Goal: Task Accomplishment & Management: Complete application form

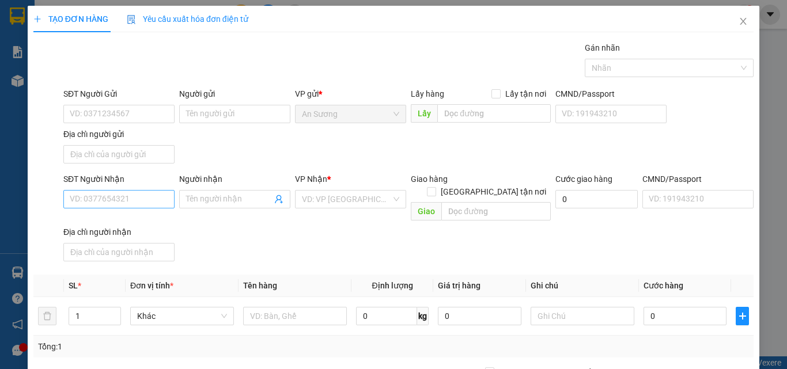
drag, startPoint x: 133, startPoint y: 187, endPoint x: 128, endPoint y: 201, distance: 14.8
click at [133, 189] on div "SĐT Người Nhận" at bounding box center [118, 181] width 111 height 17
drag, startPoint x: 126, startPoint y: 203, endPoint x: 130, endPoint y: 192, distance: 11.7
click at [129, 194] on input "SĐT Người Nhận" at bounding box center [118, 199] width 111 height 18
drag, startPoint x: 130, startPoint y: 200, endPoint x: 35, endPoint y: 233, distance: 100.9
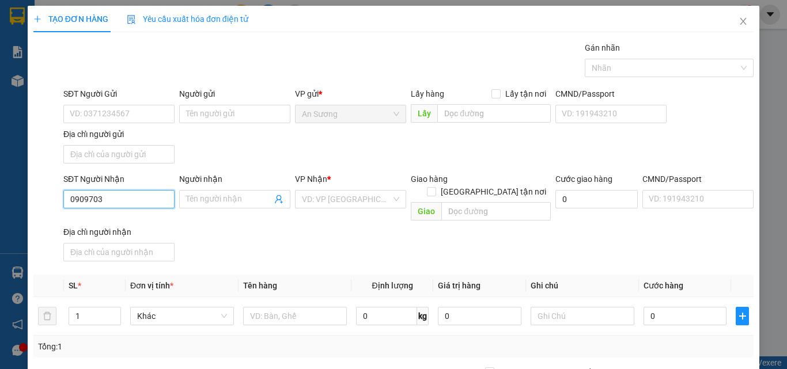
click at [35, 233] on div "SĐT Người Nhận 0909703 0909703 Người nhận Tên người nhận VP Nhận * VD: VP Sài G…" at bounding box center [393, 219] width 722 height 93
type input "0905177291"
click at [199, 208] on div "Người nhận Tên người nhận" at bounding box center [234, 193] width 111 height 40
click at [212, 202] on input "Người nhận" at bounding box center [229, 199] width 86 height 13
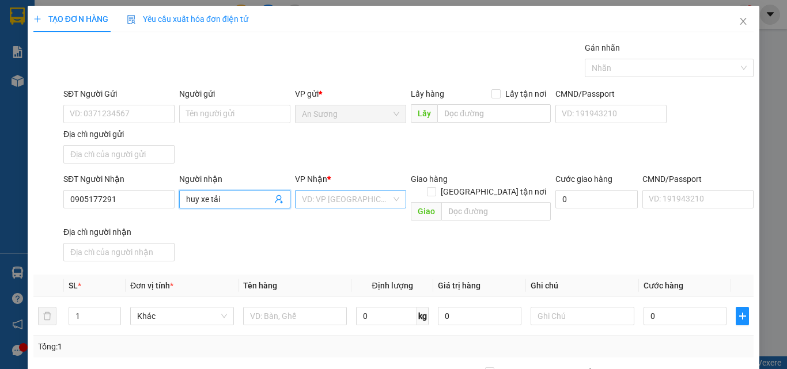
type input "huy xe tải"
click at [313, 191] on input "search" at bounding box center [346, 199] width 89 height 17
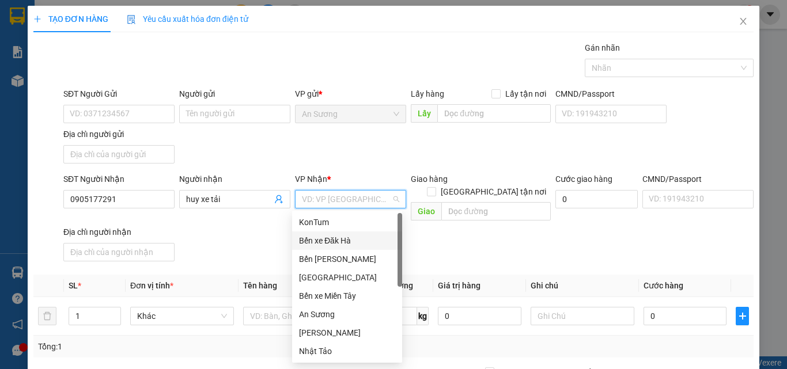
click at [320, 225] on div "KonTum" at bounding box center [347, 222] width 96 height 13
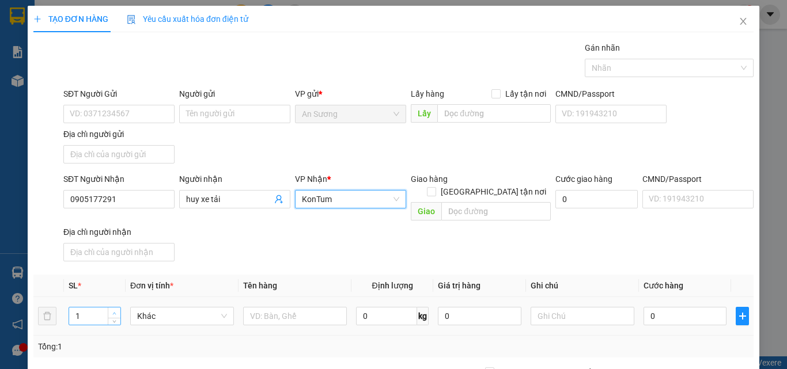
click at [111, 310] on span "up" at bounding box center [114, 313] width 7 height 7
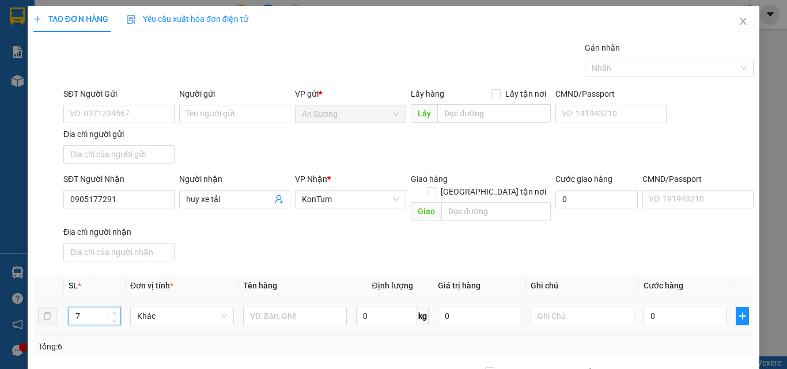
click at [111, 310] on span "up" at bounding box center [114, 313] width 7 height 7
type input "8"
click at [234, 284] on th "Đơn vị tính *" at bounding box center [182, 286] width 113 height 22
click at [235, 284] on th "Đơn vị tính *" at bounding box center [182, 286] width 113 height 22
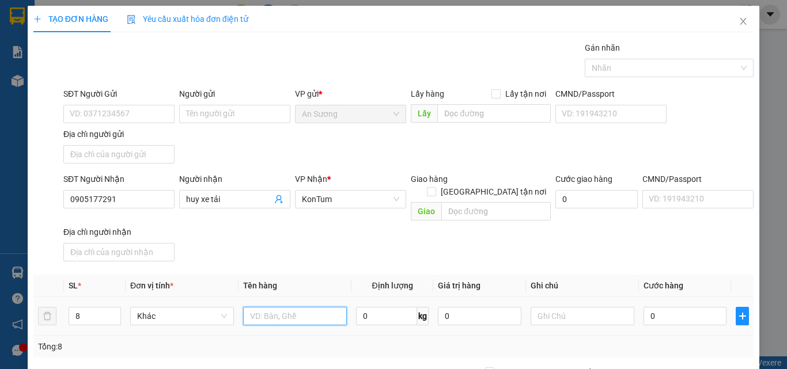
click at [279, 307] on input "text" at bounding box center [295, 316] width 104 height 18
type input "cây vải"
click at [362, 275] on th "Định lượng" at bounding box center [392, 286] width 82 height 22
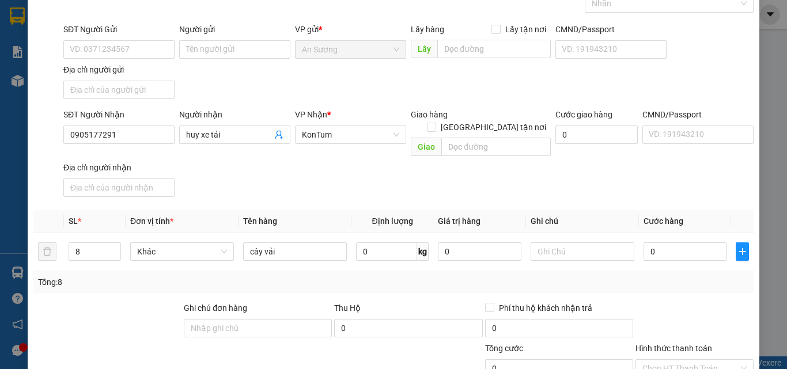
scroll to position [138, 0]
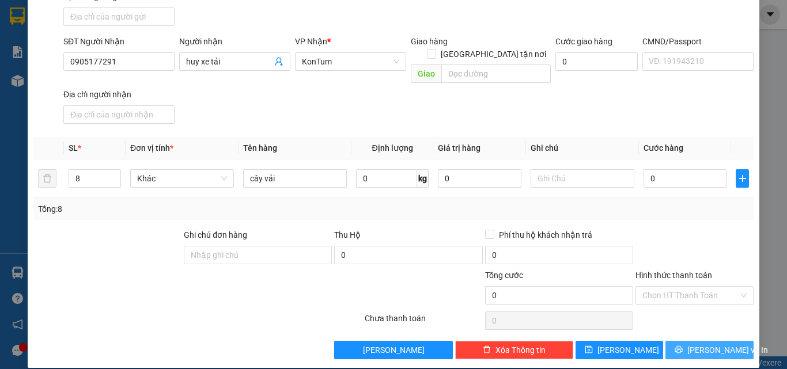
click at [682, 345] on span "printer" at bounding box center [678, 349] width 8 height 9
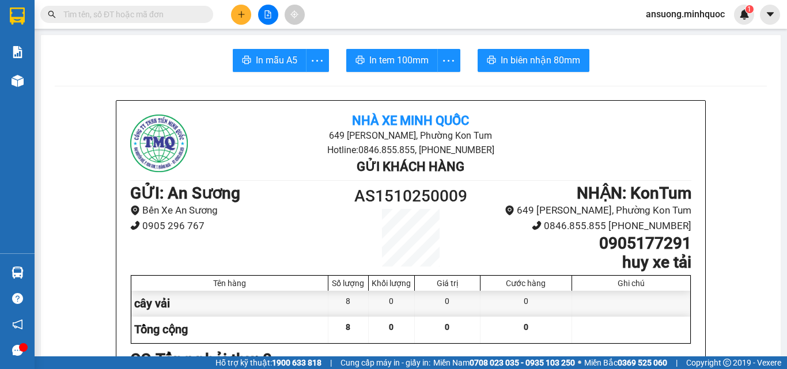
click at [227, 13] on div at bounding box center [268, 15] width 86 height 20
click at [241, 17] on icon "plus" at bounding box center [241, 14] width 8 height 8
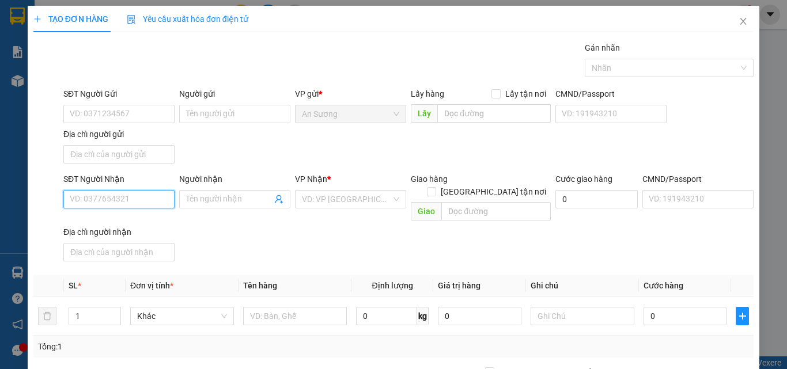
click at [88, 200] on input "SĐT Người Nhận" at bounding box center [118, 199] width 111 height 18
type input "0365506490"
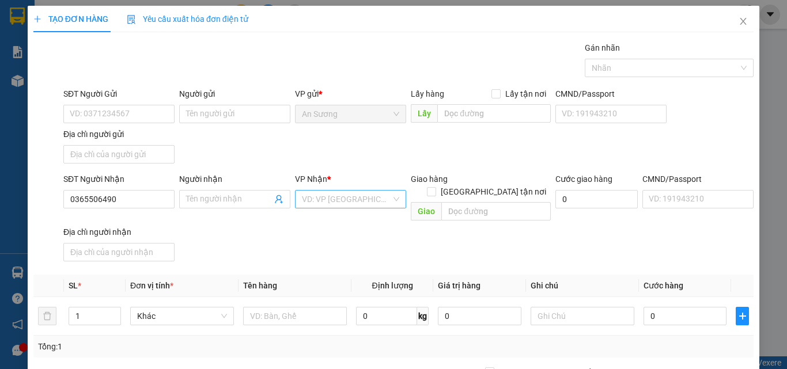
click at [347, 197] on input "search" at bounding box center [346, 199] width 89 height 17
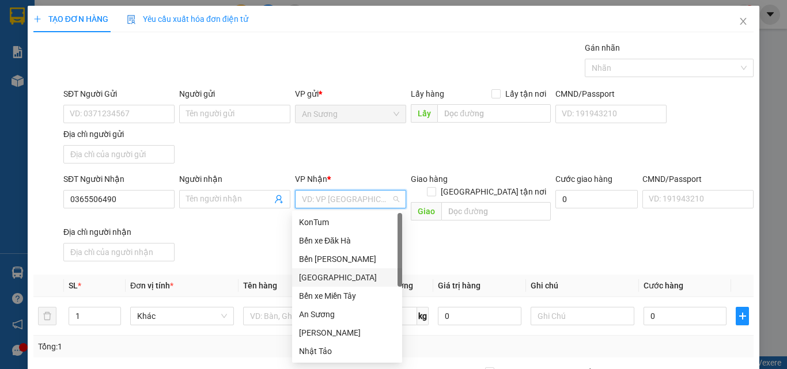
scroll to position [111, 0]
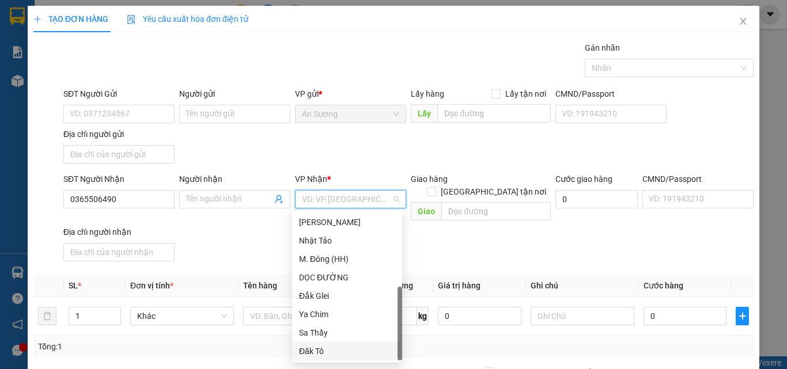
click at [315, 350] on div "Đăk Tô" at bounding box center [347, 351] width 96 height 13
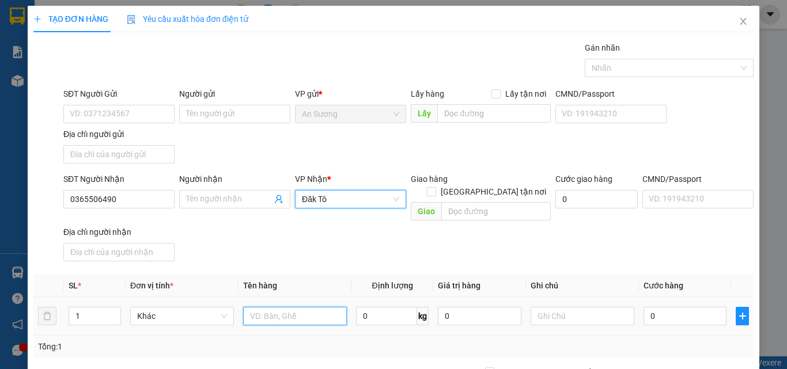
click at [274, 307] on input "text" at bounding box center [295, 316] width 104 height 18
type input "hộp tb"
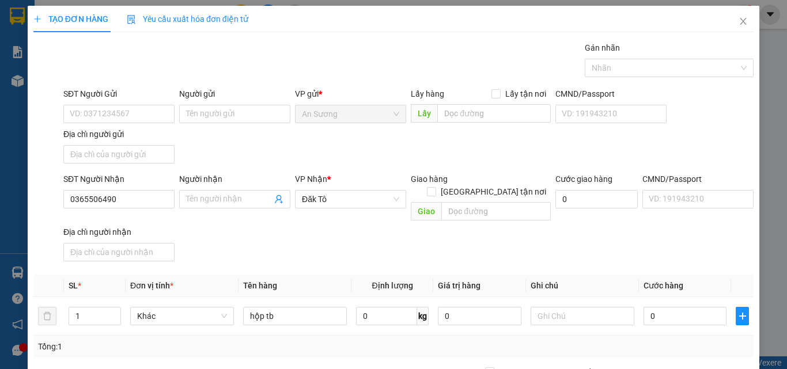
click at [286, 236] on div "SĐT Người Nhận 0365506490 Người nhận Tên người nhận VP Nhận * Đăk Tô Giao hàng …" at bounding box center [408, 219] width 694 height 93
click at [113, 108] on input "SĐT Người Gửi" at bounding box center [118, 114] width 111 height 18
type input "0903888420"
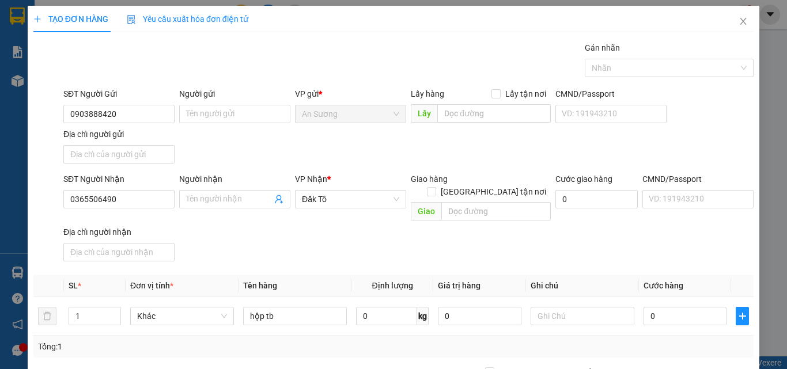
click at [415, 165] on div "SĐT Người Gửi 0903888420 0903888420 Người gửi Tên người gửi VP gửi * An Sương L…" at bounding box center [408, 128] width 694 height 81
click at [711, 305] on div "0" at bounding box center [684, 316] width 83 height 23
click at [686, 310] on input "0" at bounding box center [684, 316] width 83 height 18
type input "5"
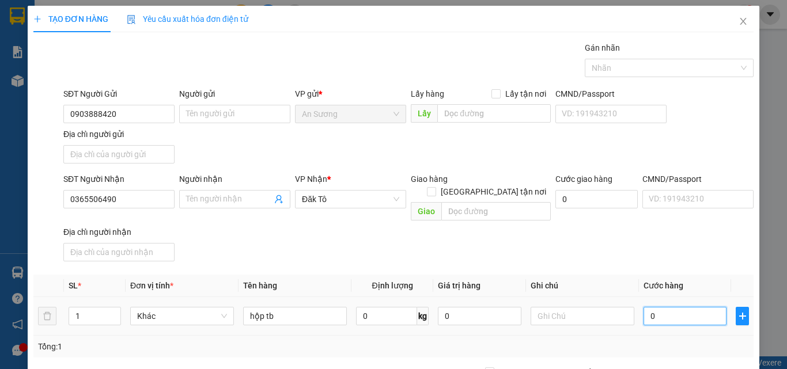
type input "5"
type input "50"
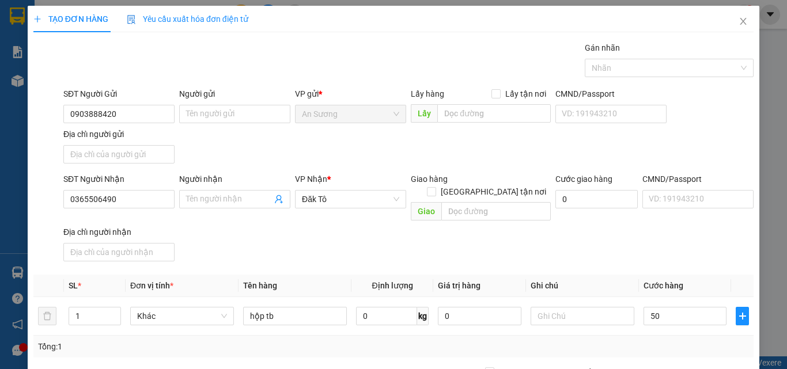
click at [607, 235] on div "SĐT Người Nhận 0365506490 Người nhận Tên người nhận VP Nhận * Đăk Tô Giao hàng …" at bounding box center [408, 219] width 694 height 93
type input "50.000"
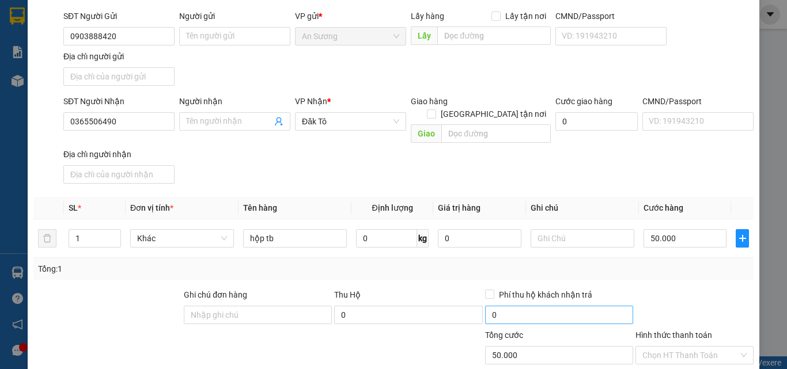
scroll to position [138, 0]
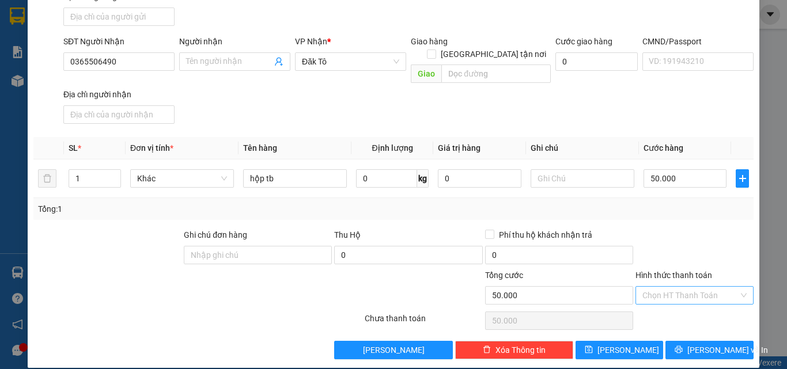
click at [694, 289] on input "Hình thức thanh toán" at bounding box center [690, 295] width 96 height 17
click at [675, 301] on div "Tại văn phòng" at bounding box center [687, 305] width 103 height 13
type input "0"
click at [702, 344] on button "[PERSON_NAME] và In" at bounding box center [709, 350] width 88 height 18
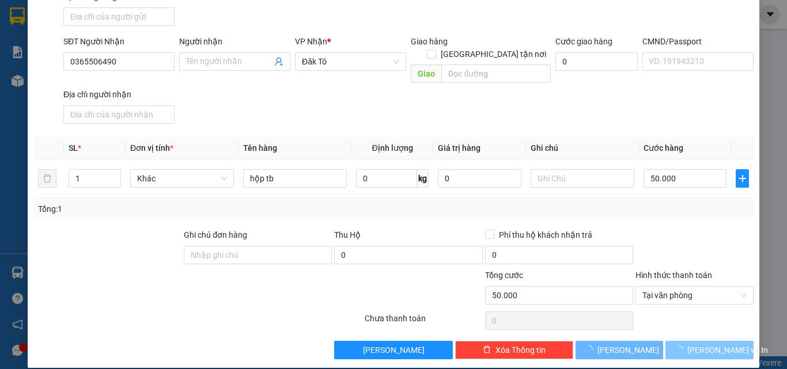
click at [704, 344] on span "[PERSON_NAME] và In" at bounding box center [727, 350] width 81 height 13
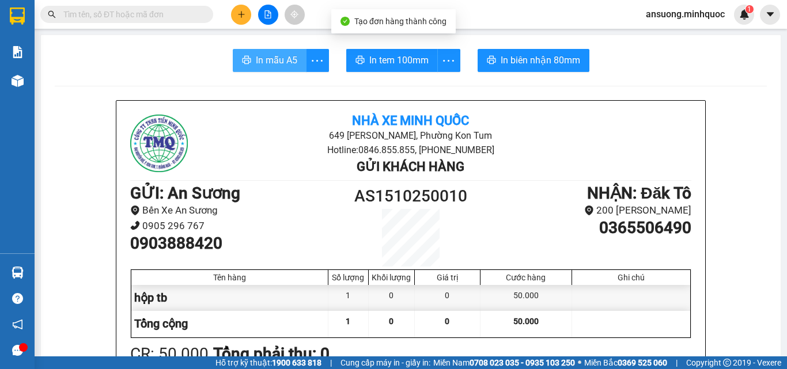
click at [258, 61] on span "In mẫu A5" at bounding box center [276, 60] width 41 height 14
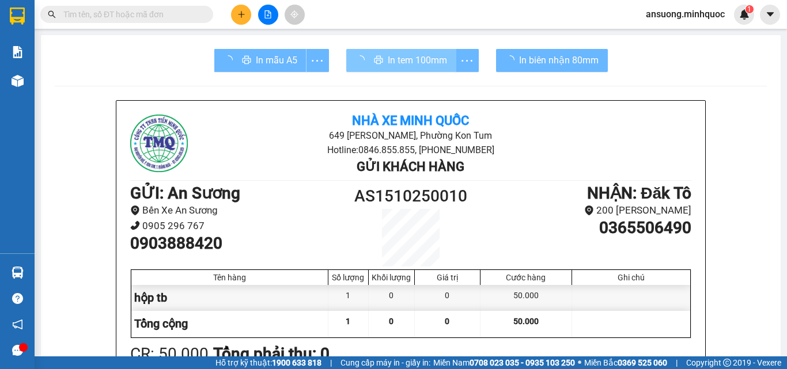
click at [394, 58] on span "In tem 100mm" at bounding box center [417, 60] width 59 height 14
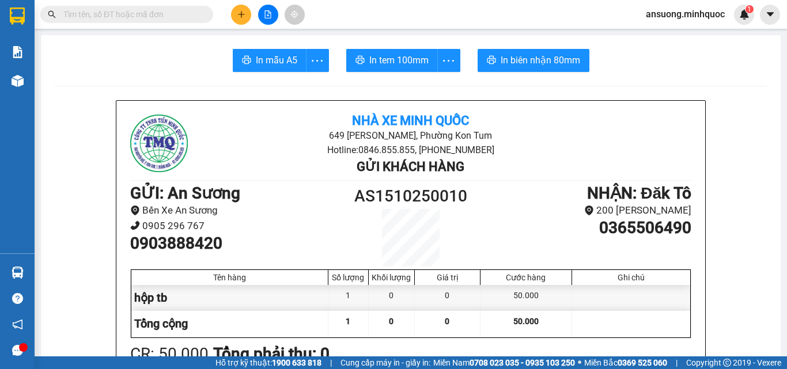
click at [235, 9] on button at bounding box center [241, 15] width 20 height 20
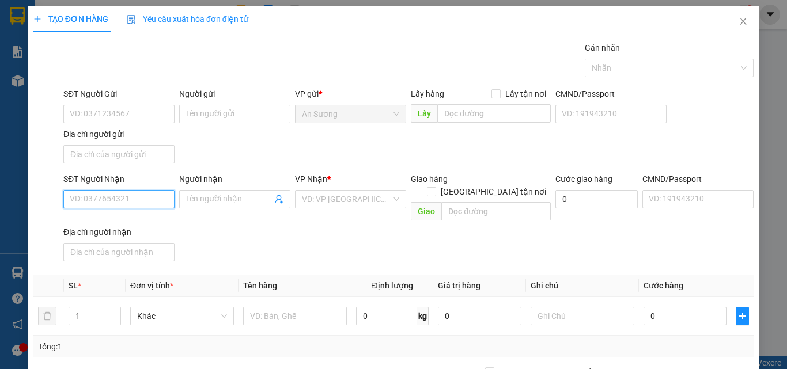
click at [108, 196] on input "SĐT Người Nhận" at bounding box center [118, 199] width 111 height 18
click at [131, 222] on div "0972490503 - hiền" at bounding box center [118, 222] width 96 height 13
type input "0972490503"
type input "hiền"
type input "0972490503"
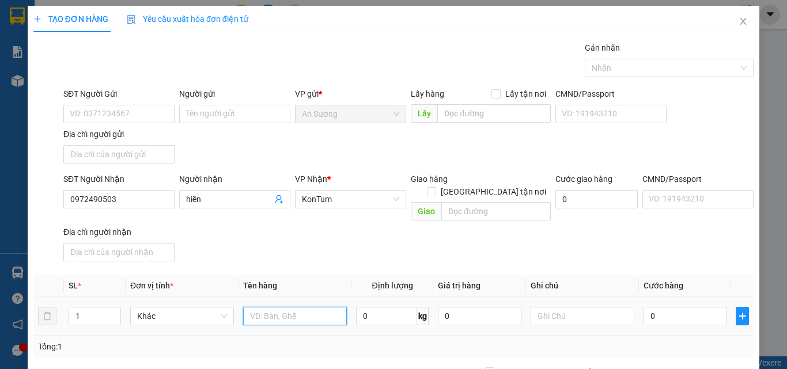
click at [263, 307] on input "text" at bounding box center [295, 316] width 104 height 18
type input "tx"
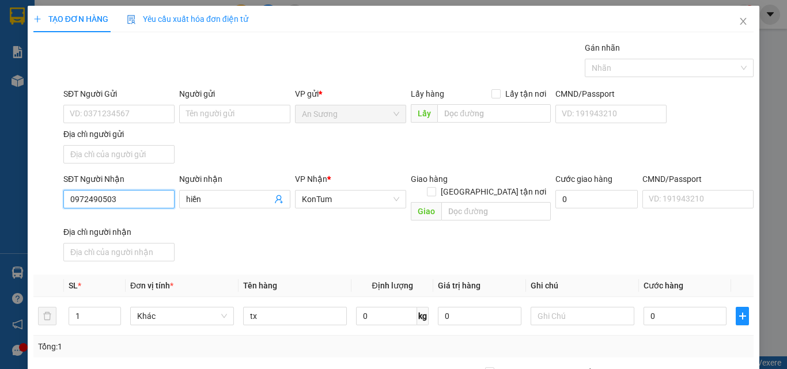
drag, startPoint x: 126, startPoint y: 198, endPoint x: 64, endPoint y: 204, distance: 61.9
click at [65, 204] on input "0972490503" at bounding box center [118, 199] width 111 height 18
click at [666, 307] on input "0" at bounding box center [684, 316] width 83 height 18
type input "1"
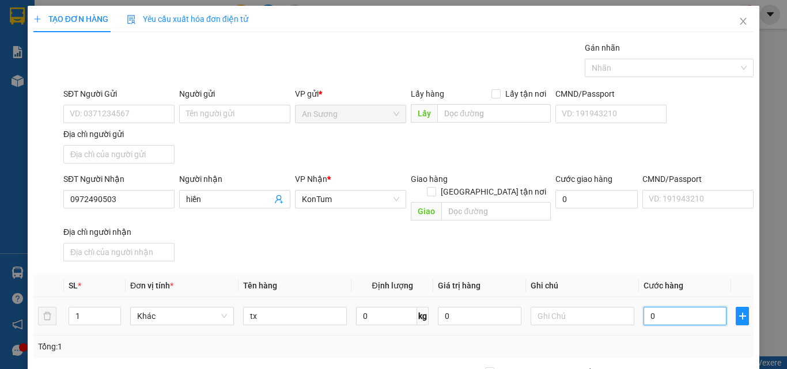
type input "1"
type input "10"
type input "100"
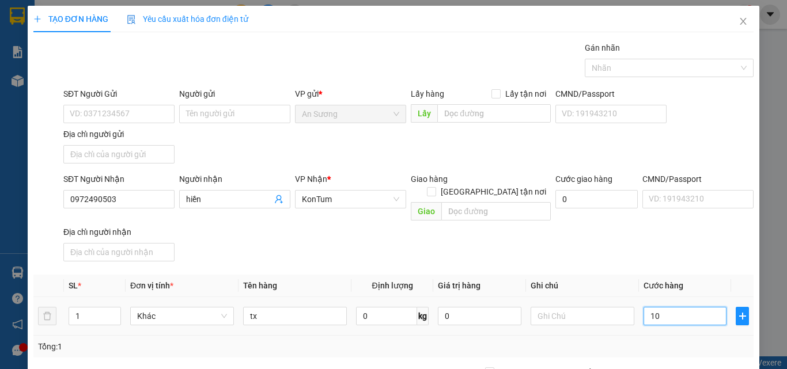
type input "100"
type input "100.000"
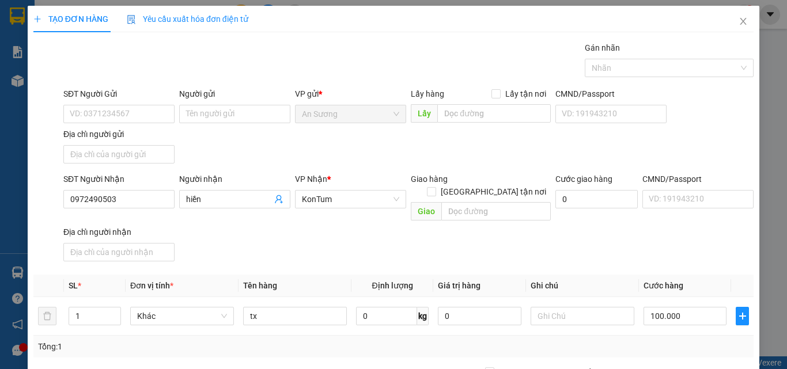
click at [701, 249] on div "SĐT Người Nhận 0972490503 Người nhận hiền VP Nhận * KonTum Giao hàng Giao tận n…" at bounding box center [408, 219] width 694 height 93
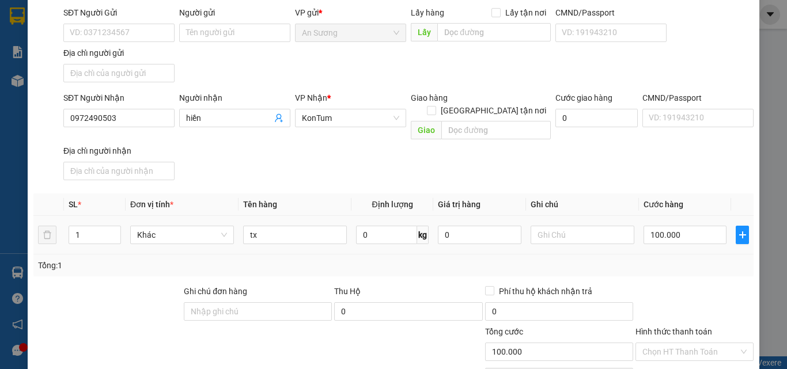
scroll to position [138, 0]
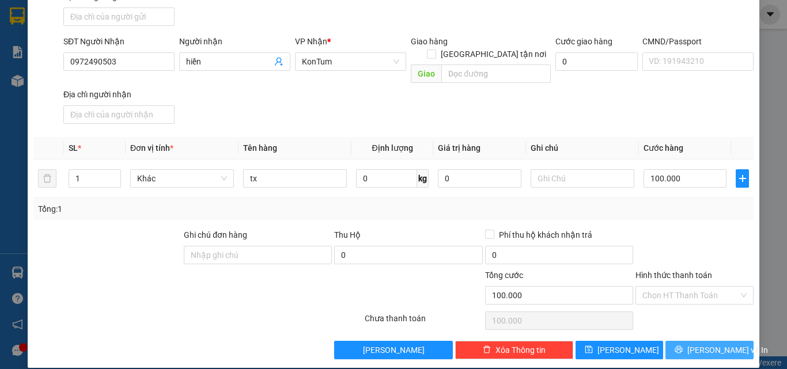
click at [689, 341] on button "[PERSON_NAME] và In" at bounding box center [709, 350] width 88 height 18
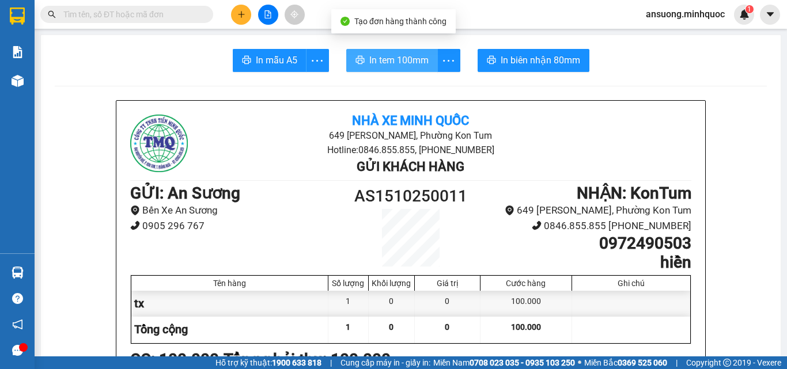
click at [431, 70] on button "In tem 100mm" at bounding box center [392, 60] width 92 height 23
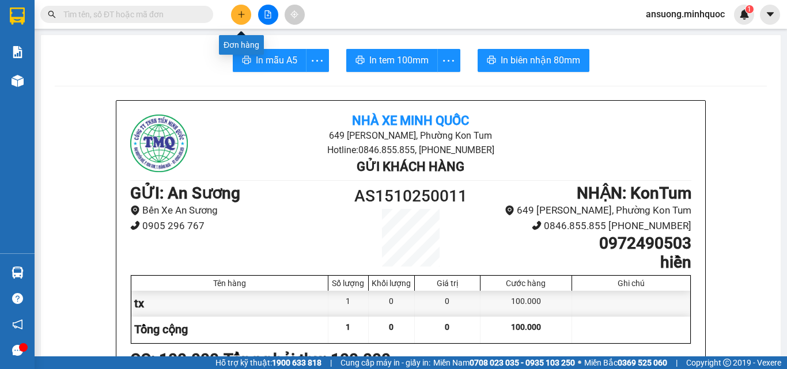
click at [234, 12] on button at bounding box center [241, 15] width 20 height 20
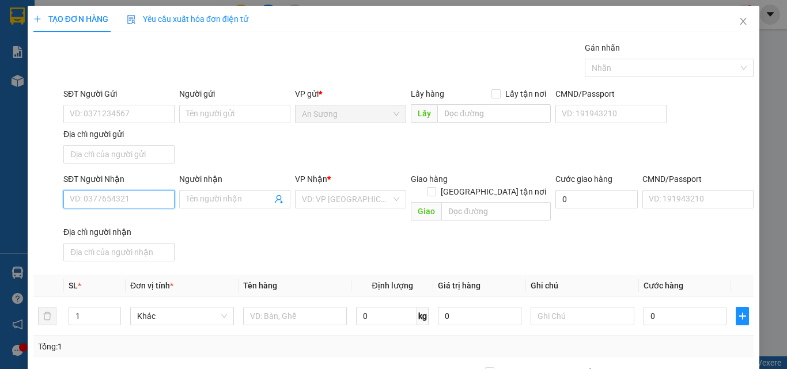
click at [98, 201] on input "SĐT Người Nhận" at bounding box center [118, 199] width 111 height 18
type input "0926666229"
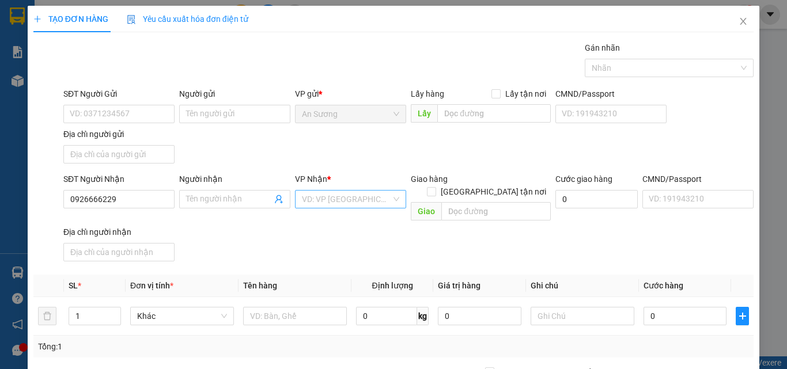
click at [360, 204] on input "search" at bounding box center [346, 199] width 89 height 17
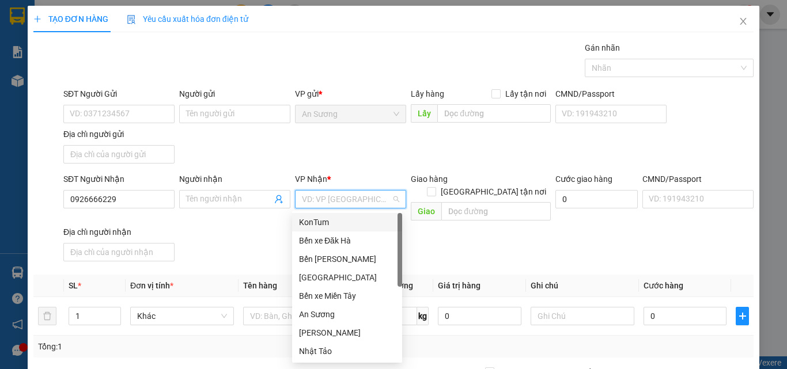
click at [331, 219] on div "KonTum" at bounding box center [347, 222] width 96 height 13
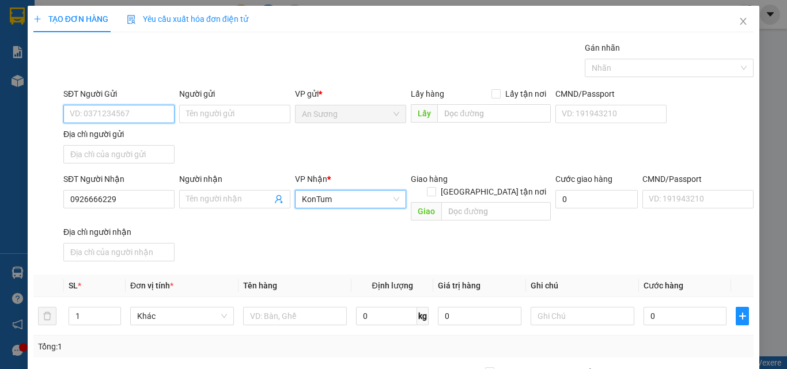
click at [97, 107] on input "SĐT Người Gửi" at bounding box center [118, 114] width 111 height 18
type input "0933778780"
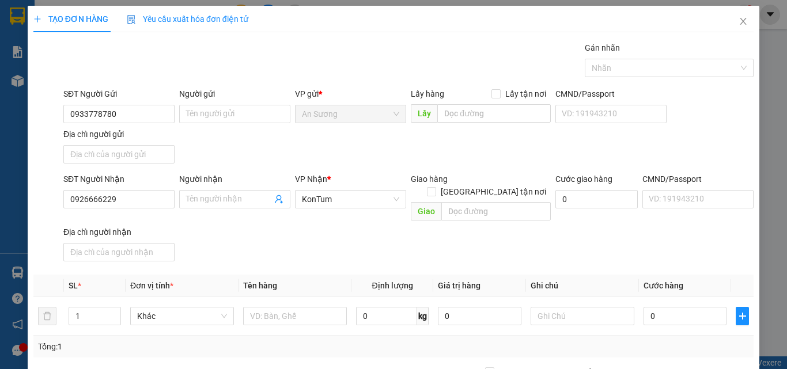
click at [272, 139] on div "SĐT Người Gửi 0933778780 0933778780 Người gửi Tên người gửi VP gửi * An Sương L…" at bounding box center [408, 128] width 694 height 81
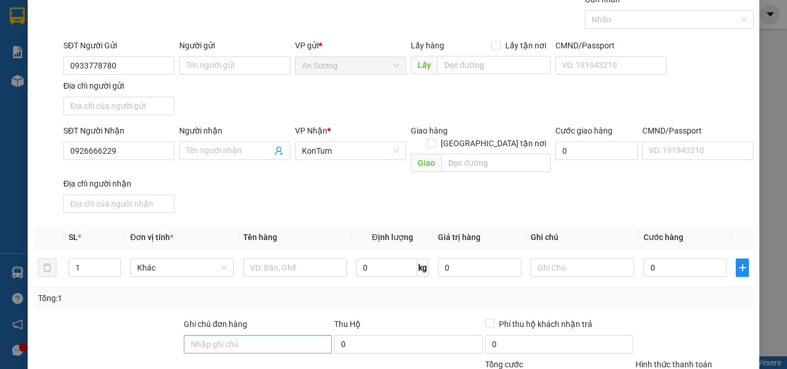
scroll to position [138, 0]
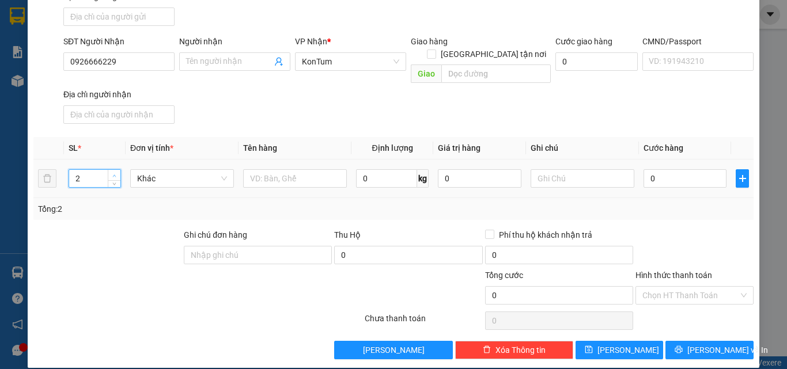
click at [116, 172] on span "up" at bounding box center [114, 175] width 7 height 7
type input "4"
click at [116, 172] on span "up" at bounding box center [114, 175] width 7 height 7
drag, startPoint x: 222, startPoint y: 157, endPoint x: 237, endPoint y: 164, distance: 16.5
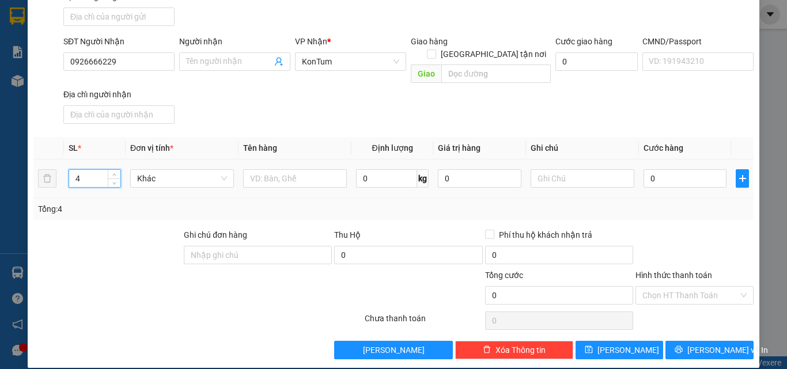
click at [222, 169] on div "Khác" at bounding box center [182, 178] width 104 height 18
click at [272, 171] on input "text" at bounding box center [295, 178] width 104 height 18
type input "lốp"
click at [704, 235] on div at bounding box center [694, 249] width 120 height 40
click at [693, 169] on input "0" at bounding box center [684, 178] width 83 height 18
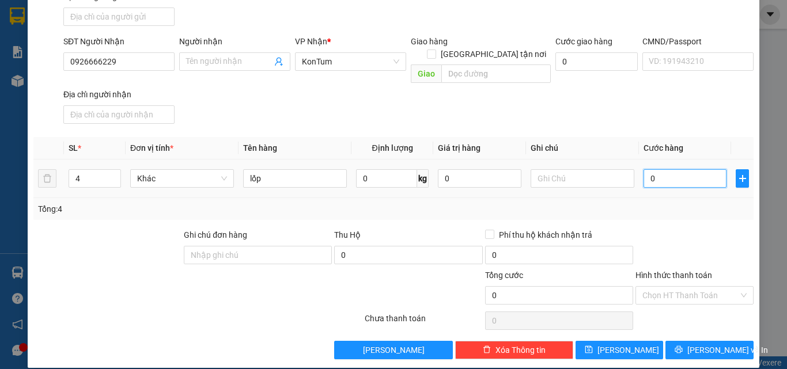
type input "2"
type input "28"
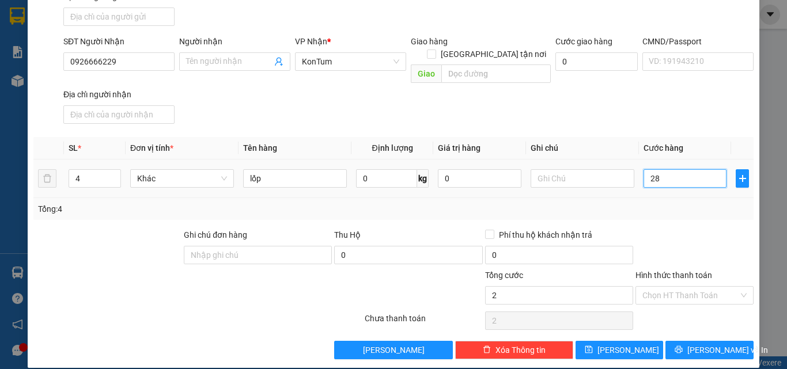
type input "28"
type input "280"
type input "280.000"
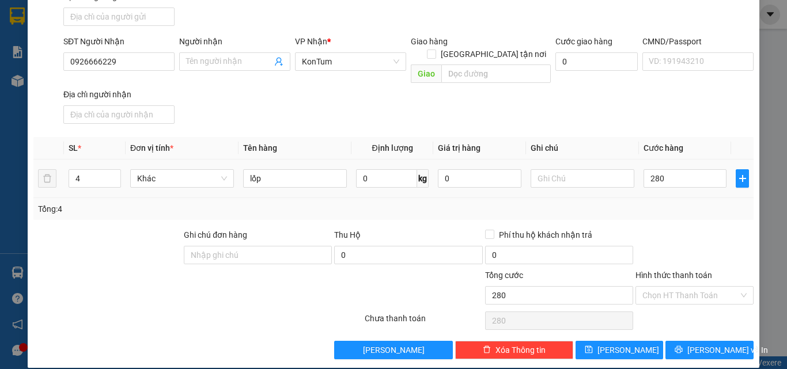
type input "280.000"
click at [682, 98] on div "SĐT Người Nhận 0926666229 Người nhận Tên người nhận VP Nhận * KonTum Giao hàng …" at bounding box center [408, 81] width 694 height 93
click at [670, 313] on div "Chọn HT Thanh Toán" at bounding box center [694, 320] width 120 height 23
click at [410, 104] on div "SĐT Người Nhận 0926666229 Người nhận Tên người nhận VP Nhận * KonTum Giao hàng …" at bounding box center [408, 81] width 694 height 93
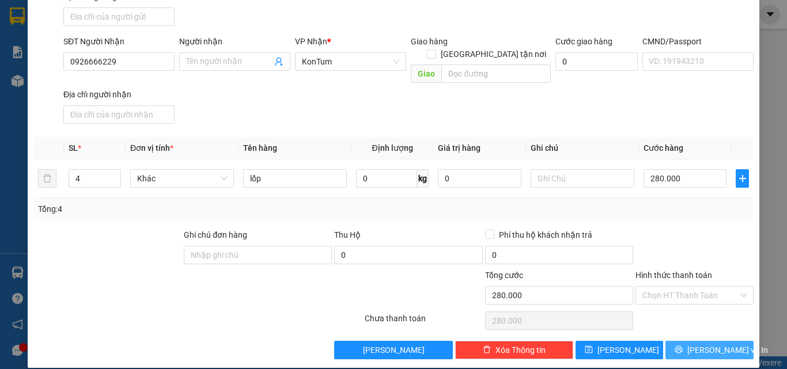
click at [694, 344] on span "[PERSON_NAME] và In" at bounding box center [727, 350] width 81 height 13
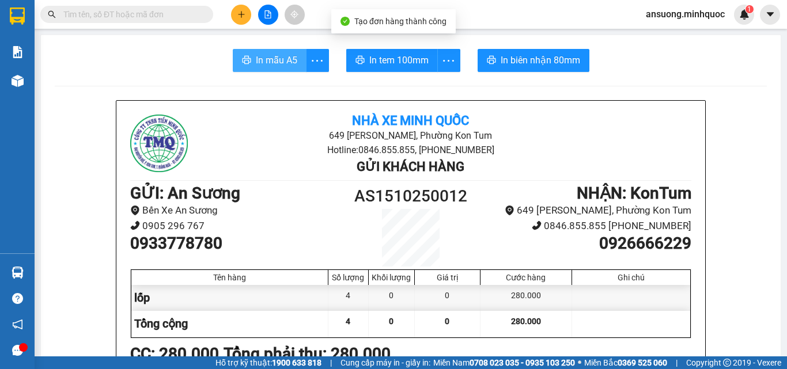
click at [264, 59] on span "In mẫu A5" at bounding box center [276, 60] width 41 height 14
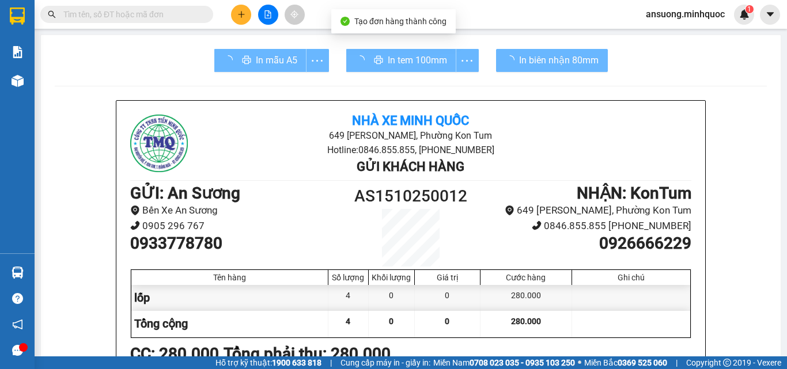
click at [599, 328] on div at bounding box center [631, 324] width 118 height 26
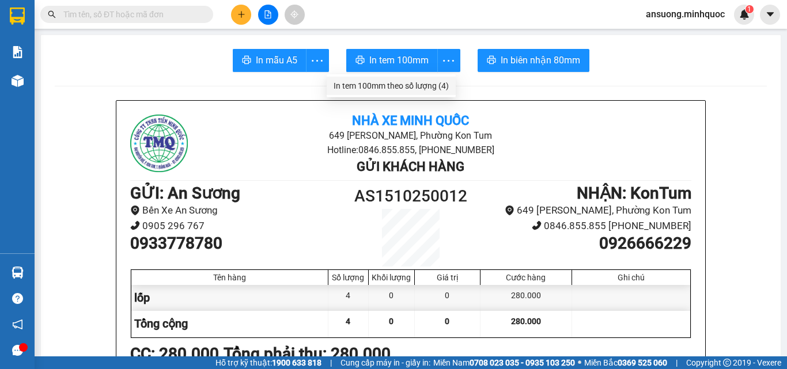
click at [436, 83] on div "In tem 100mm theo số lượng (4)" at bounding box center [390, 85] width 115 height 13
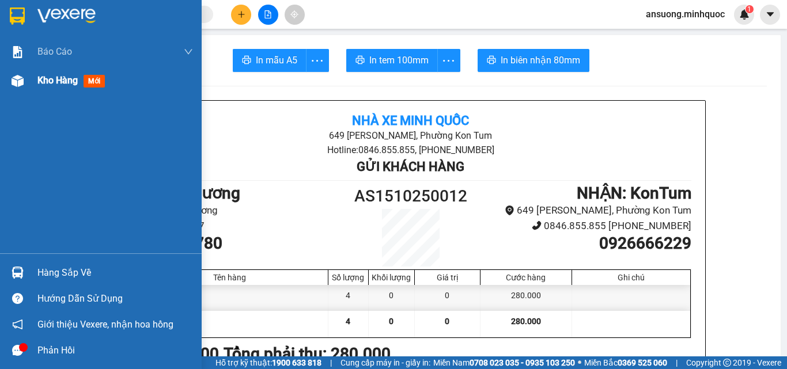
click at [21, 79] on img at bounding box center [18, 81] width 12 height 12
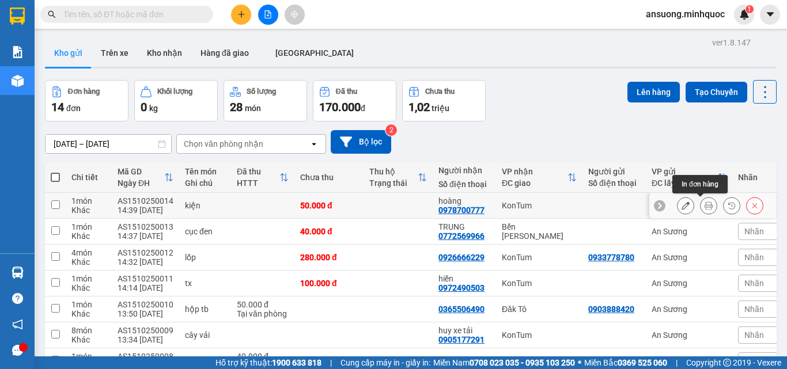
click at [704, 206] on icon at bounding box center [708, 206] width 8 height 8
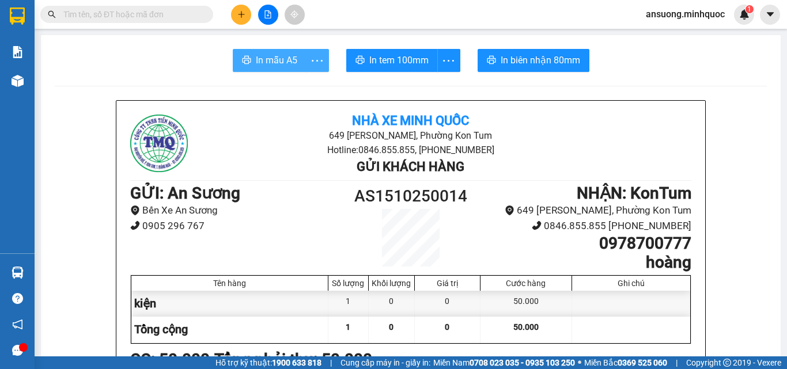
drag, startPoint x: 276, startPoint y: 60, endPoint x: 319, endPoint y: 59, distance: 42.6
click at [277, 60] on span "In mẫu A5" at bounding box center [276, 60] width 41 height 14
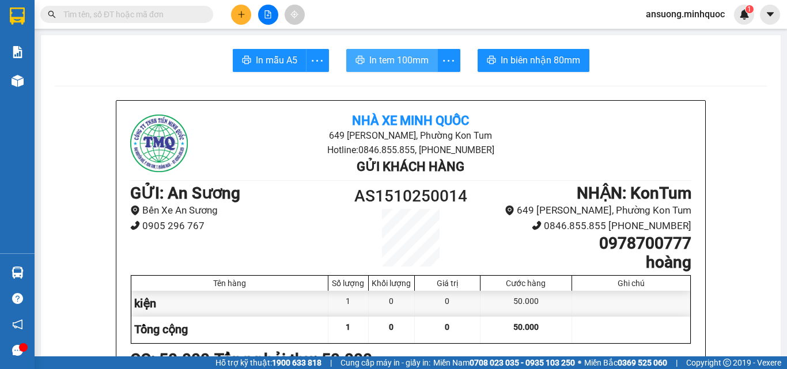
click at [400, 58] on span "In tem 100mm" at bounding box center [398, 60] width 59 height 14
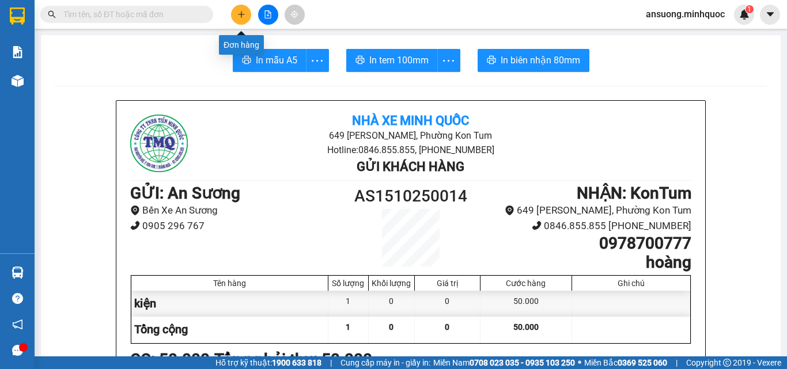
click at [242, 11] on icon "plus" at bounding box center [241, 14] width 8 height 8
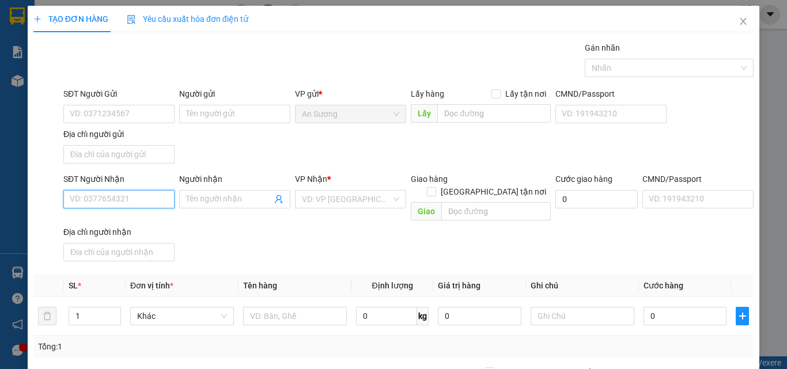
click at [137, 201] on input "SĐT Người Nhận" at bounding box center [118, 199] width 111 height 18
click at [159, 219] on div "0349907777 - HƯNG" at bounding box center [118, 222] width 96 height 13
type input "0349907777"
type input "HƯNG"
type input "0349907777"
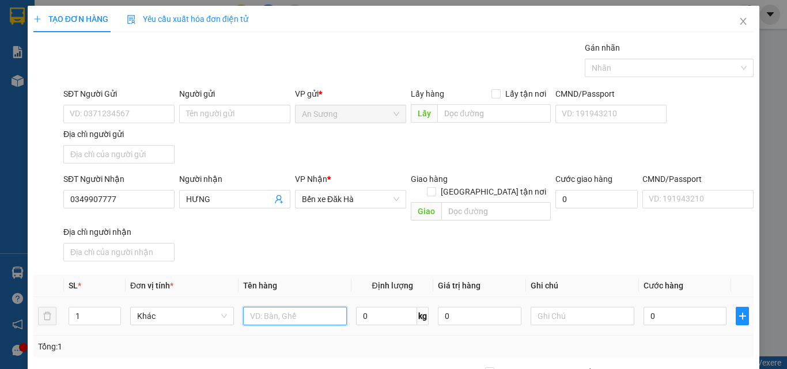
click at [290, 307] on input "text" at bounding box center [295, 316] width 104 height 18
click at [283, 307] on input "thùng trá cây" at bounding box center [295, 316] width 104 height 18
type input "thùng trá icây"
click at [690, 309] on input "0" at bounding box center [684, 316] width 83 height 18
type input "06"
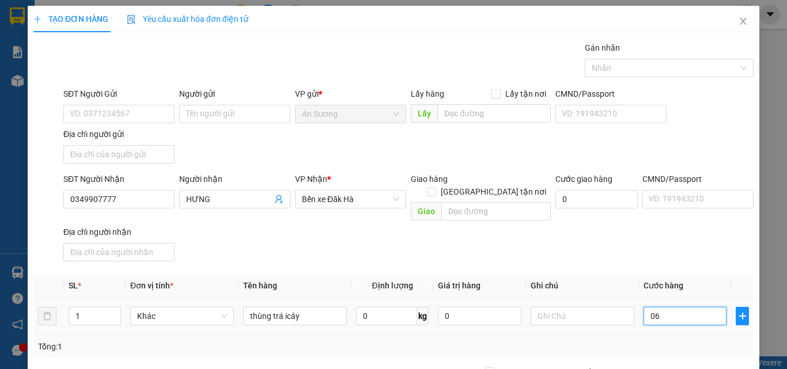
type input "6"
type input "060"
type input "60"
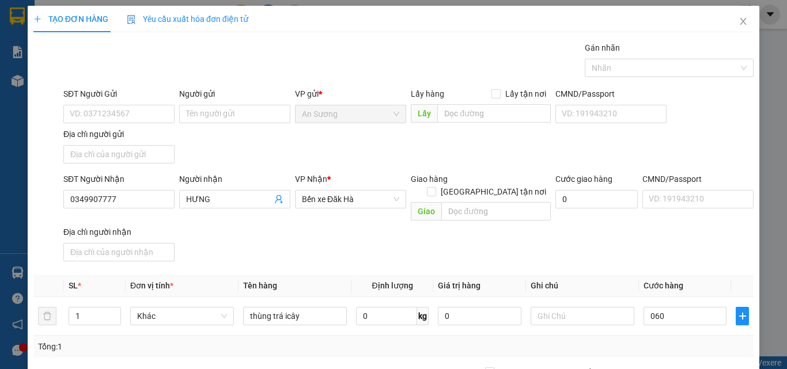
click at [690, 234] on div "SĐT Người Nhận 0349907777 Người nhận HƯNG VP Nhận * Bến xe Đăk Hà Giao hàng Gia…" at bounding box center [408, 219] width 694 height 93
type input "60.000"
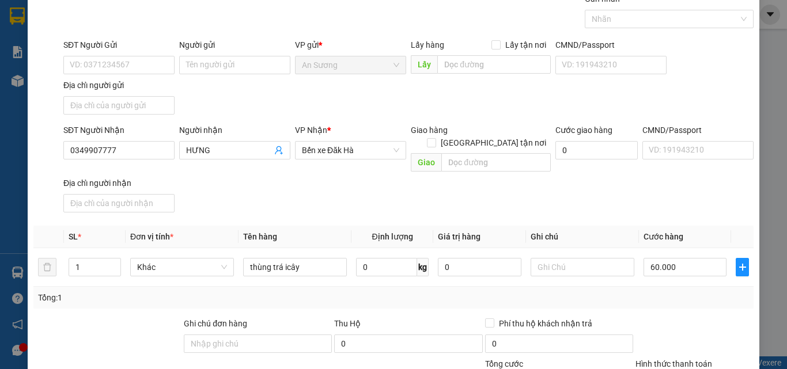
scroll to position [115, 0]
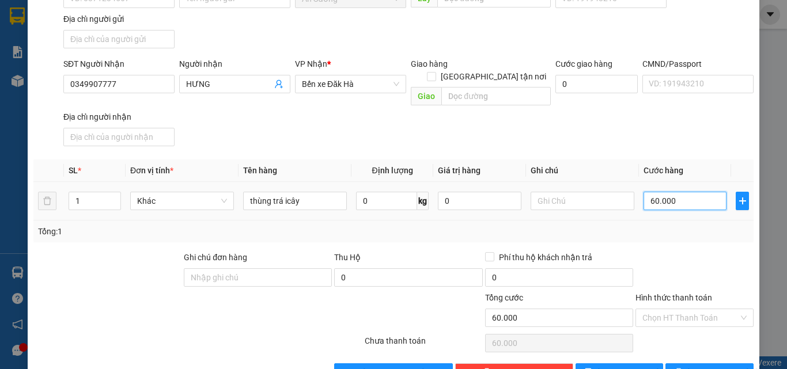
type input "0"
type input "60.000"
type input "0"
type input "5"
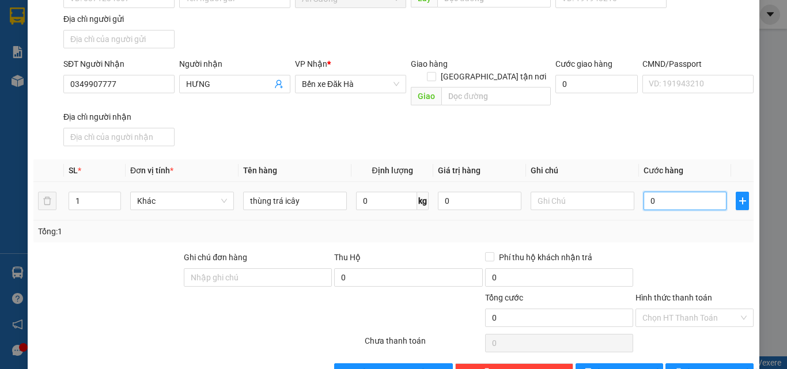
click at [697, 192] on input "0" at bounding box center [684, 201] width 83 height 18
type input "5"
type input "50"
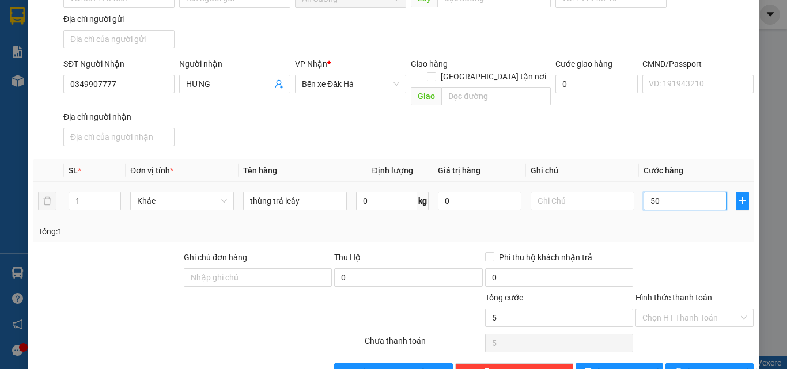
type input "50"
type input "50.000"
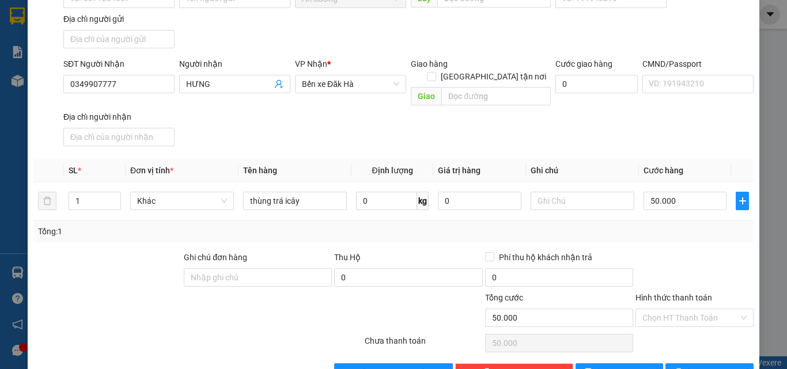
click at [682, 129] on div "SĐT Người Nhận 0349907777 Người nhận HƯNG VP Nhận * Bến xe Đăk Hà Giao hàng Gia…" at bounding box center [408, 104] width 694 height 93
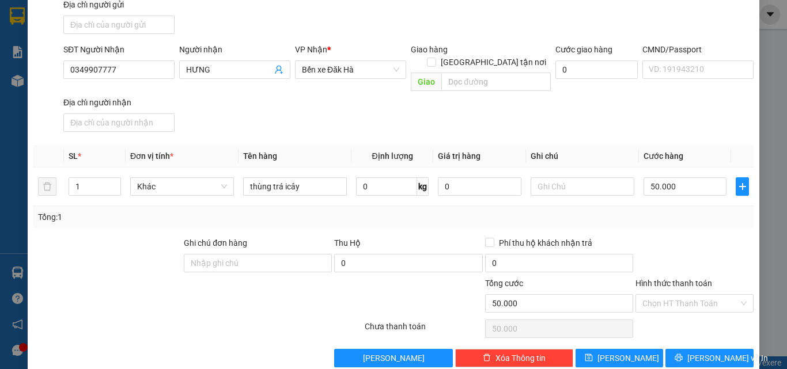
scroll to position [138, 0]
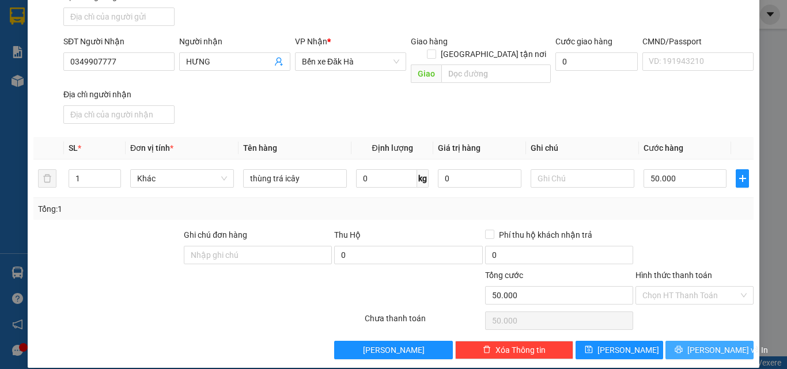
click at [692, 344] on span "[PERSON_NAME] và In" at bounding box center [727, 350] width 81 height 13
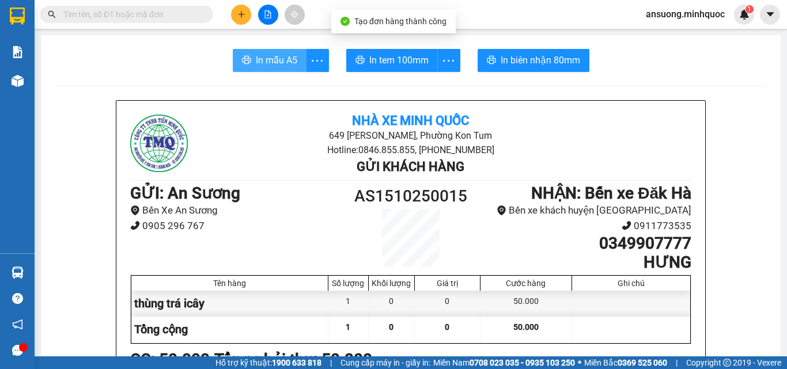
drag, startPoint x: 275, startPoint y: 64, endPoint x: 286, endPoint y: 60, distance: 11.1
click at [276, 63] on span "In mẫu A5" at bounding box center [276, 60] width 41 height 14
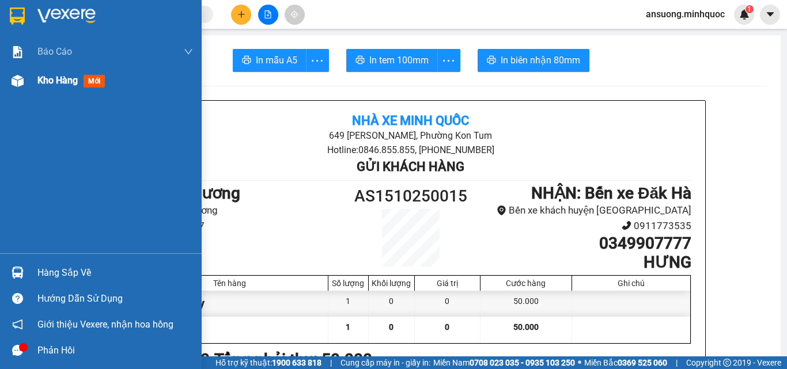
click at [17, 80] on img at bounding box center [18, 81] width 12 height 12
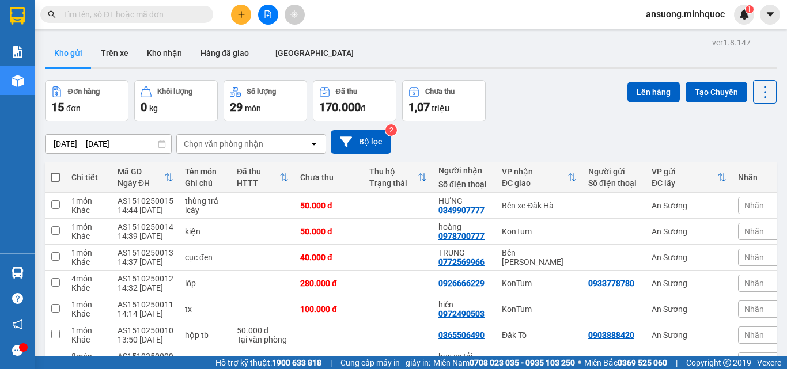
drag, startPoint x: 697, startPoint y: 203, endPoint x: 673, endPoint y: 134, distance: 73.0
click at [673, 134] on div "ver 1.8.147 Kho gửi Trên xe Kho nhận Hàng đã giao ĐÀ NẴNG Đơn hàng 15 đơn Khối …" at bounding box center [410, 264] width 740 height 459
click at [681, 203] on icon at bounding box center [685, 206] width 8 height 8
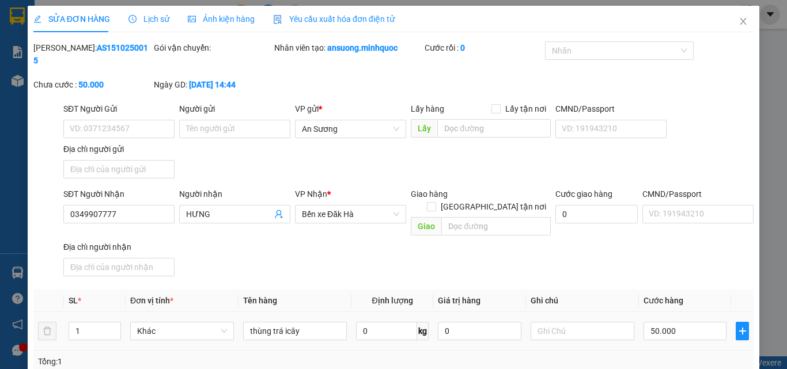
type input "0349907777"
type input "HƯNG"
type input "0"
type input "50.000"
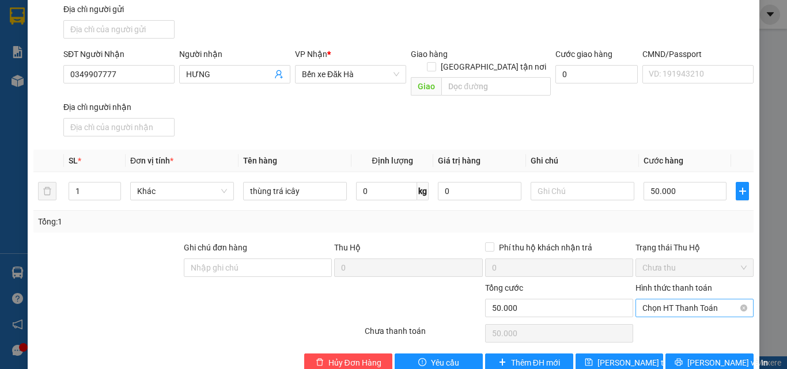
drag, startPoint x: 716, startPoint y: 286, endPoint x: 705, endPoint y: 288, distance: 11.1
click at [712, 299] on span "Chọn HT Thanh Toán" at bounding box center [694, 307] width 104 height 17
click at [702, 308] on div "Tại văn phòng" at bounding box center [687, 305] width 103 height 13
type input "0"
click at [700, 356] on span "[PERSON_NAME] và In" at bounding box center [727, 362] width 81 height 13
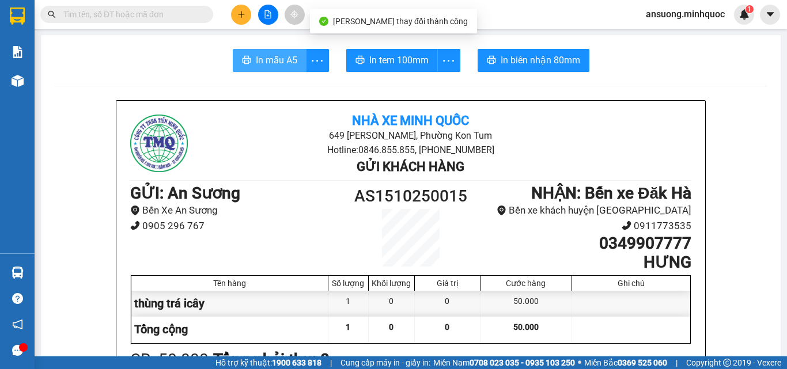
click at [276, 55] on span "In mẫu A5" at bounding box center [276, 60] width 41 height 14
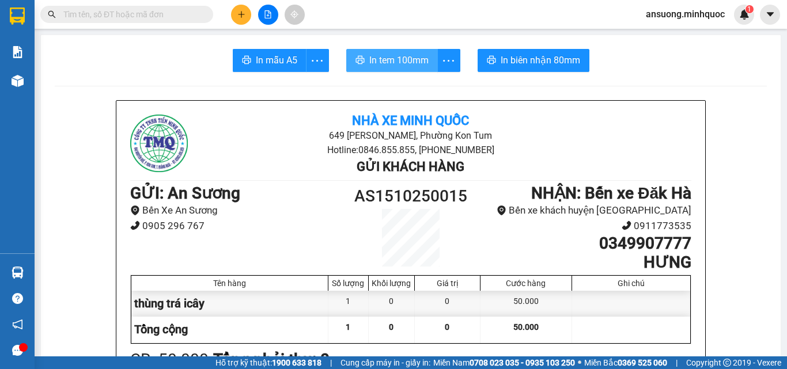
click at [392, 62] on span "In tem 100mm" at bounding box center [398, 60] width 59 height 14
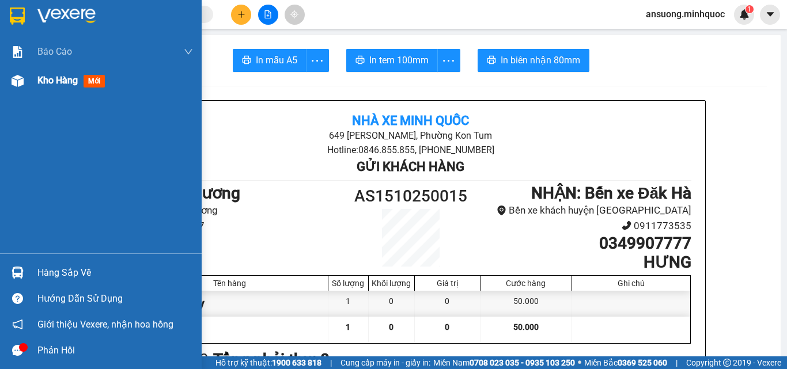
click at [22, 76] on img at bounding box center [18, 81] width 12 height 12
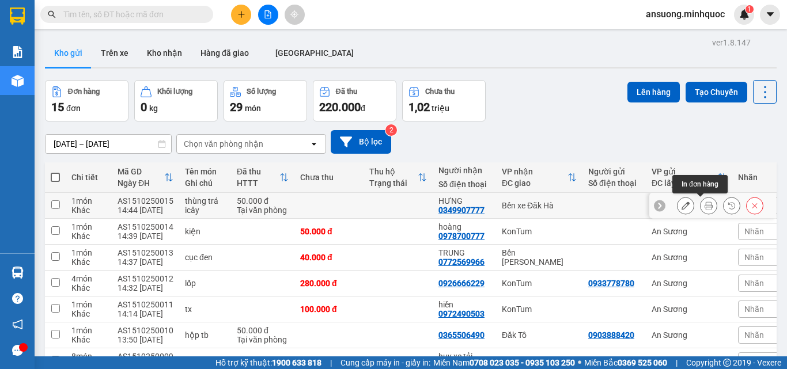
click at [704, 207] on icon at bounding box center [708, 206] width 8 height 8
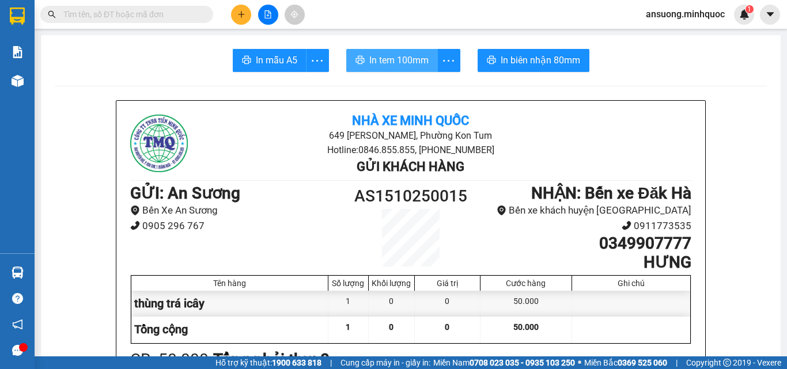
click at [385, 57] on span "In tem 100mm" at bounding box center [398, 60] width 59 height 14
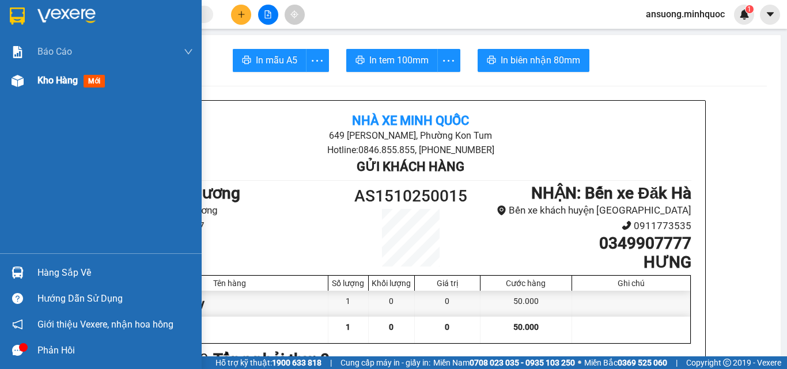
click at [17, 77] on img at bounding box center [18, 81] width 12 height 12
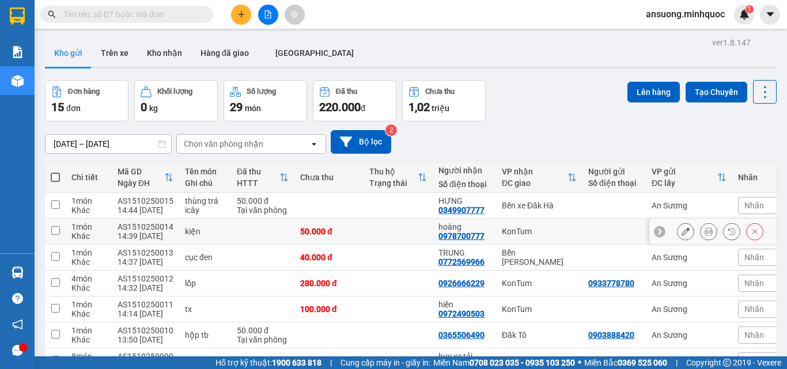
click at [704, 230] on icon at bounding box center [708, 231] width 8 height 8
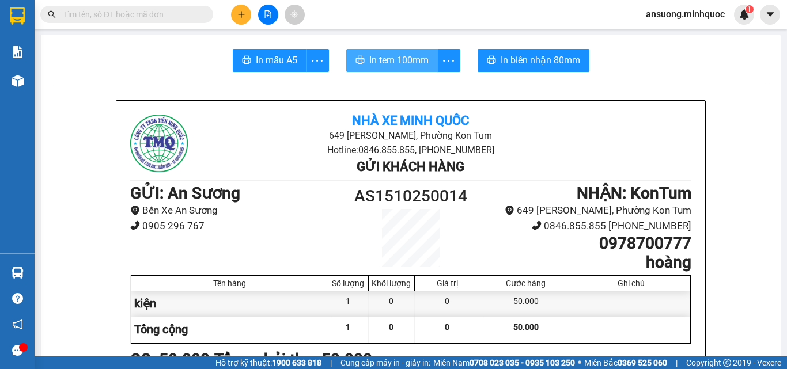
click at [412, 56] on span "In tem 100mm" at bounding box center [398, 60] width 59 height 14
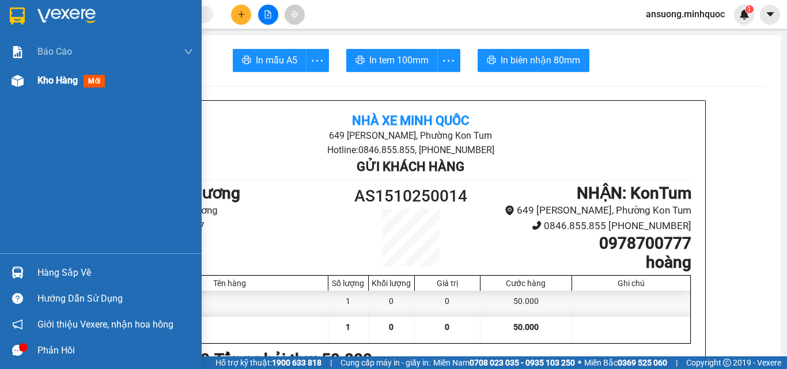
click at [20, 77] on img at bounding box center [18, 81] width 12 height 12
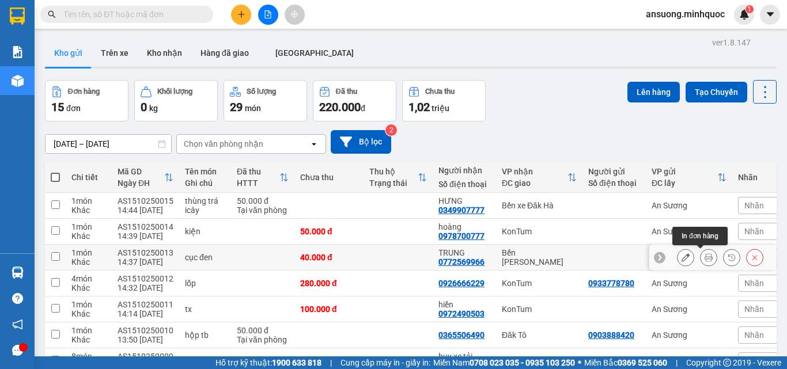
click at [704, 260] on icon at bounding box center [708, 257] width 8 height 8
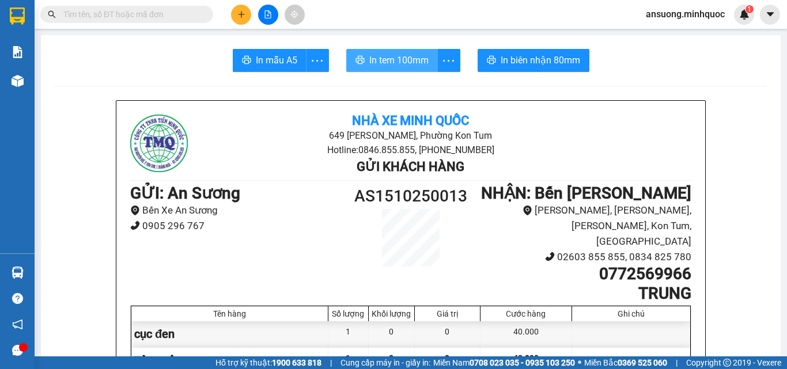
drag, startPoint x: 377, startPoint y: 59, endPoint x: 386, endPoint y: 66, distance: 10.7
click at [379, 59] on span "In tem 100mm" at bounding box center [398, 60] width 59 height 14
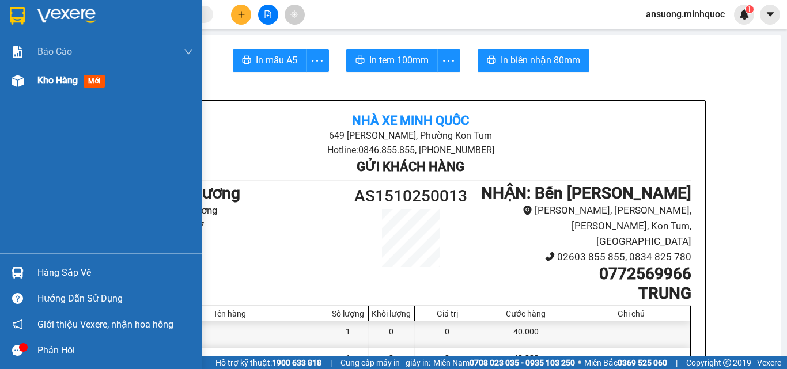
click at [17, 77] on img at bounding box center [18, 81] width 12 height 12
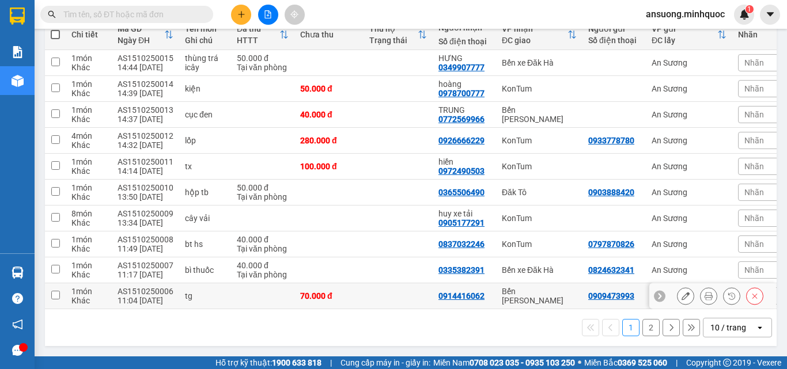
scroll to position [147, 0]
drag, startPoint x: 731, startPoint y: 320, endPoint x: 724, endPoint y: 330, distance: 12.0
click at [731, 322] on div "10 / trang" at bounding box center [729, 327] width 52 height 18
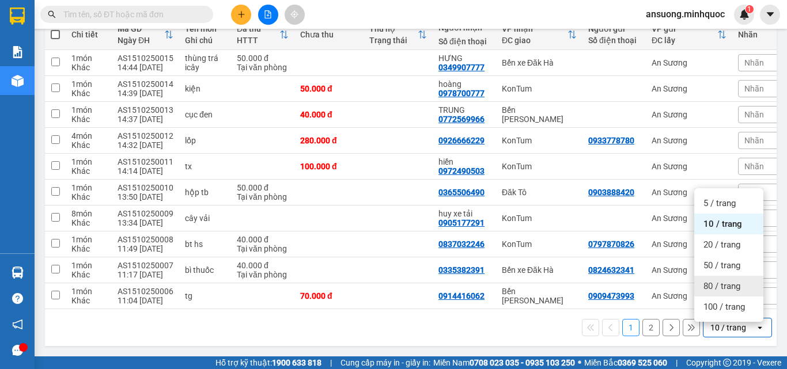
click at [712, 283] on span "80 / trang" at bounding box center [721, 286] width 37 height 12
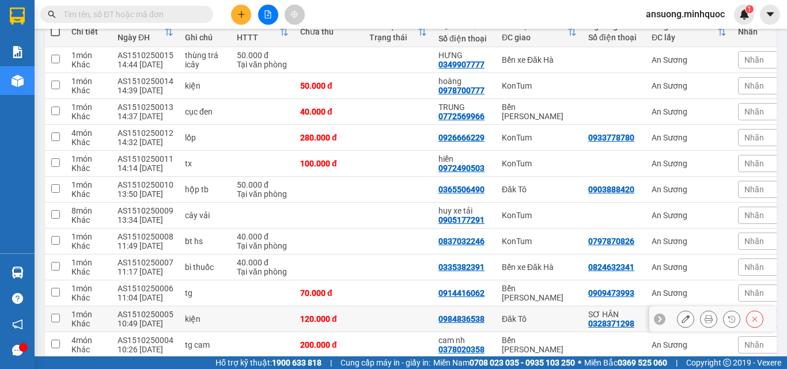
scroll to position [277, 0]
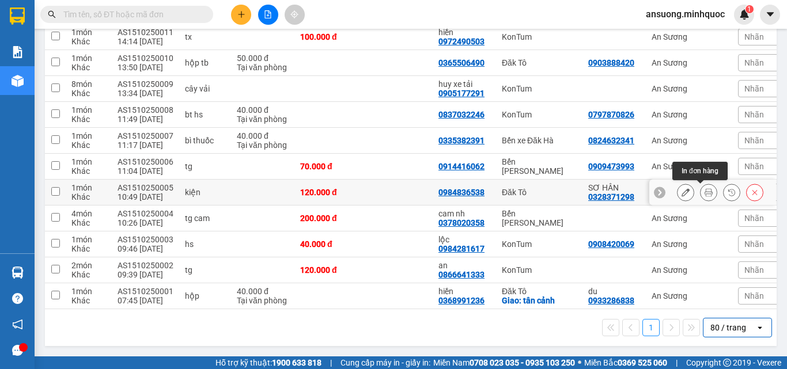
click at [704, 188] on icon at bounding box center [708, 192] width 8 height 8
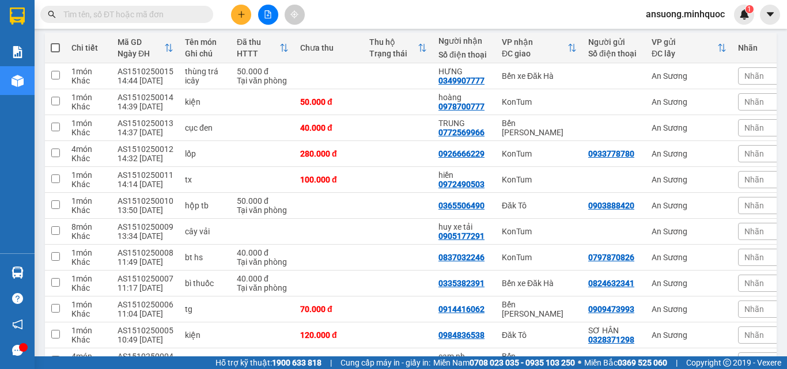
scroll to position [277, 0]
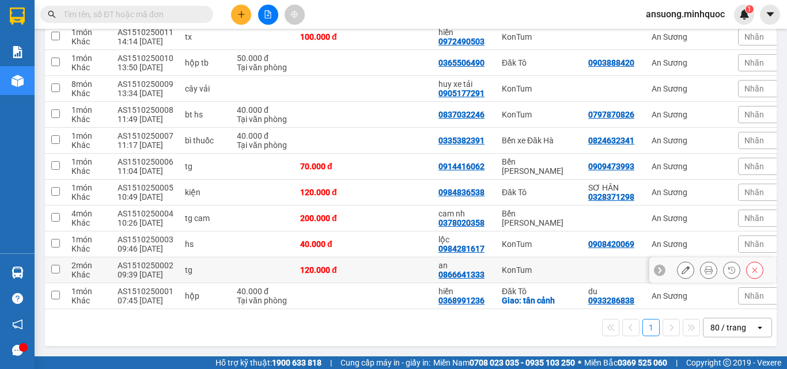
click at [704, 266] on icon at bounding box center [708, 270] width 8 height 8
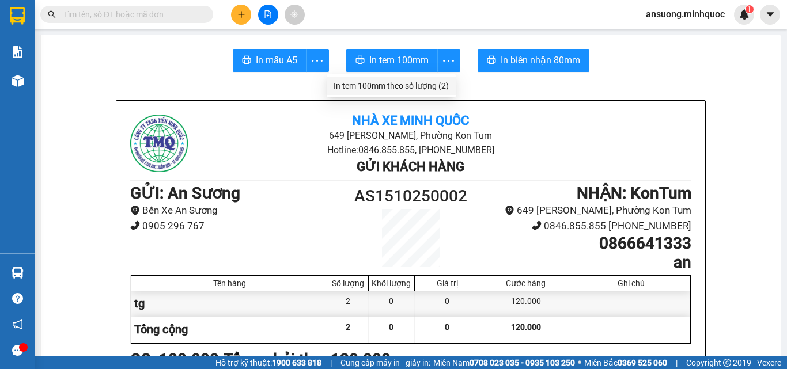
click at [422, 90] on div "In tem 100mm theo số lượng (2)" at bounding box center [390, 85] width 115 height 13
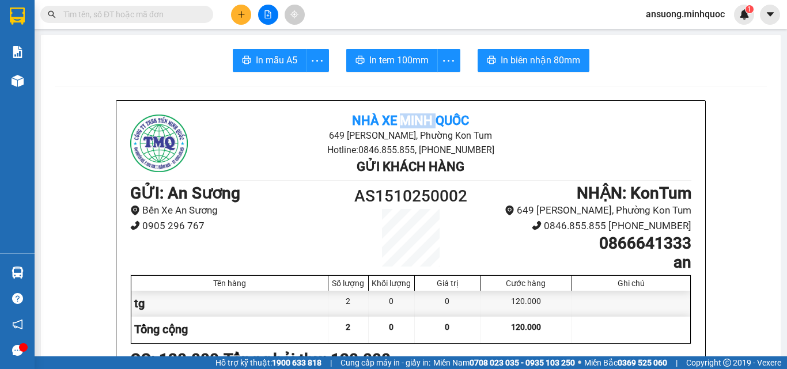
click at [445, 63] on icon "more" at bounding box center [448, 61] width 14 height 14
click at [238, 11] on icon "plus" at bounding box center [241, 14] width 8 height 8
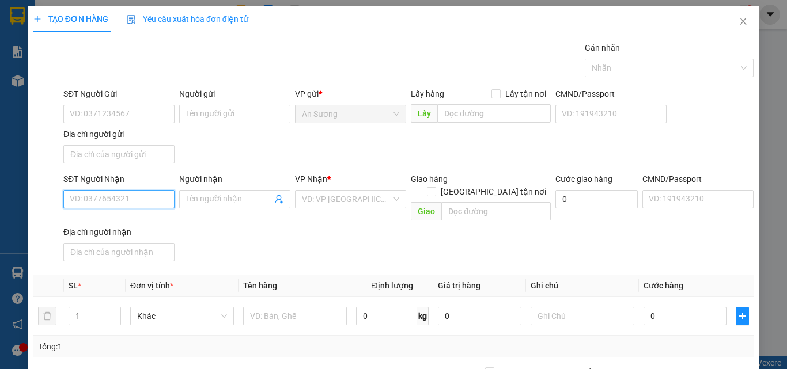
click at [117, 198] on input "SĐT Người Nhận" at bounding box center [118, 199] width 111 height 18
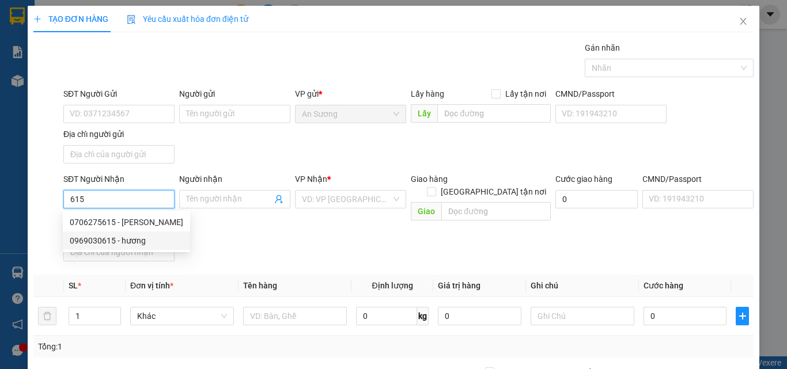
click at [138, 240] on div "0969030615 - hương" at bounding box center [126, 240] width 113 height 13
type input "0969030615"
type input "hương"
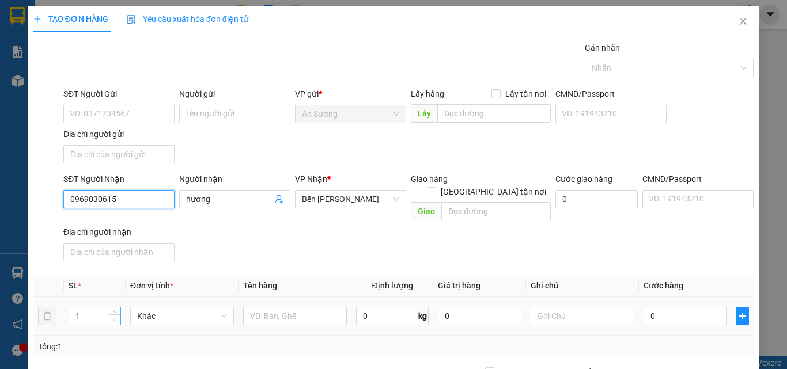
click at [115, 314] on span "Decrease Value" at bounding box center [114, 319] width 13 height 10
type input "0969030615"
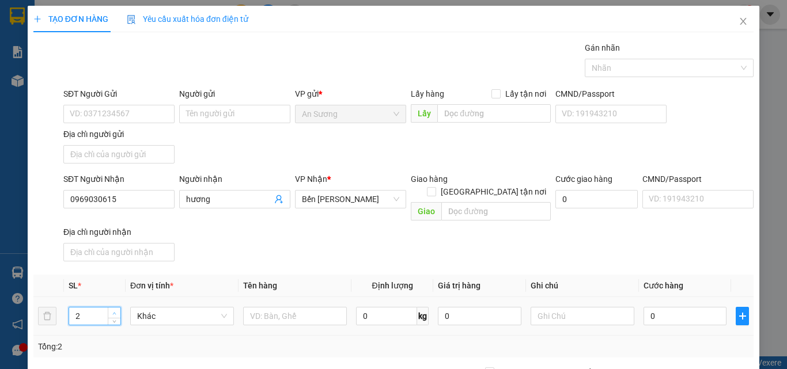
click at [115, 312] on icon "up" at bounding box center [114, 314] width 4 height 4
type input "3"
click at [275, 307] on input "text" at bounding box center [295, 316] width 104 height 18
type input "tg cam"
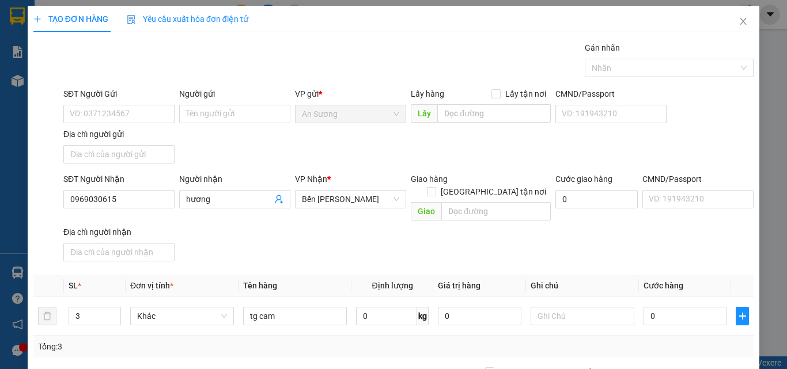
drag, startPoint x: 366, startPoint y: 247, endPoint x: 572, endPoint y: 279, distance: 208.6
click at [385, 252] on div "SĐT Người Nhận 0969030615 Người nhận hương VP Nhận * Bến Xe Ngọc Hồi Giao hàng …" at bounding box center [408, 219] width 694 height 93
click at [674, 307] on input "0" at bounding box center [684, 316] width 83 height 18
type input "18"
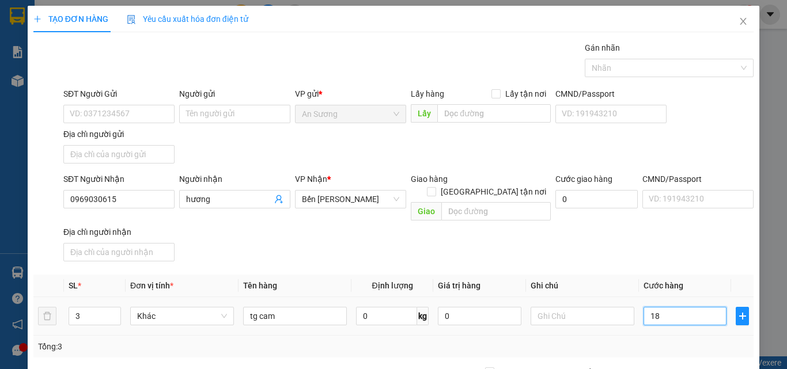
type input "18"
type input "180"
type input "180.000"
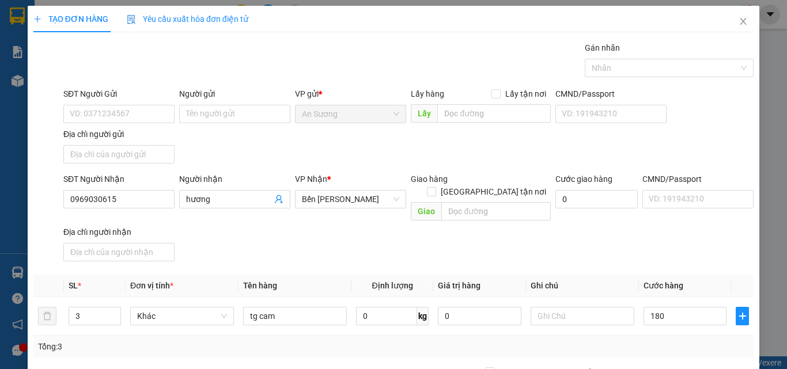
type input "180.000"
click at [651, 259] on div "Transit Pickup Surcharge Ids Transit Deliver Surcharge Ids Transit Deliver Surc…" at bounding box center [393, 268] width 720 height 455
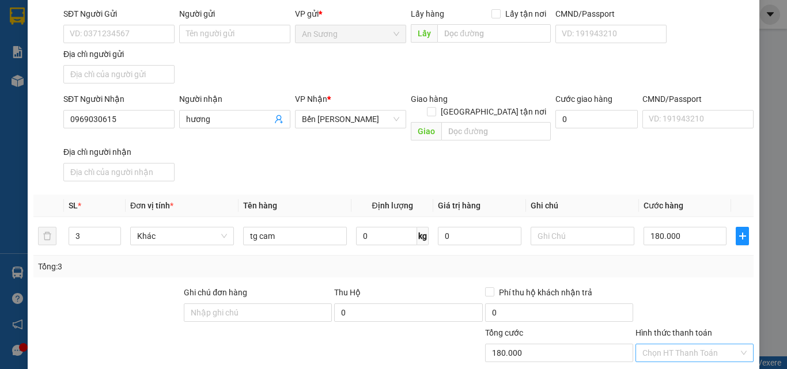
scroll to position [138, 0]
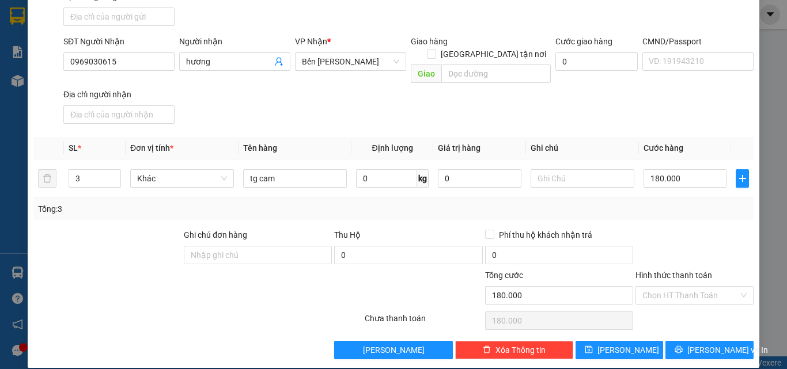
click at [696, 348] on div "TẠO ĐƠN HÀNG Yêu cầu xuất hóa đơn điện tử Transit Pickup Surcharge Ids Transit …" at bounding box center [393, 118] width 731 height 500
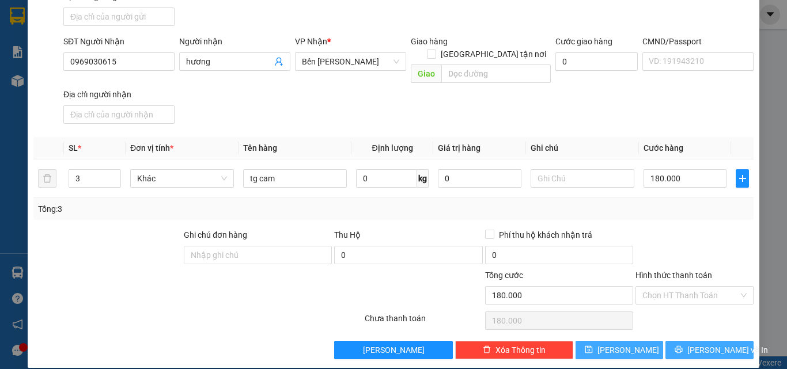
drag, startPoint x: 704, startPoint y: 337, endPoint x: 648, endPoint y: 346, distance: 56.0
click at [704, 344] on span "[PERSON_NAME] và In" at bounding box center [727, 350] width 81 height 13
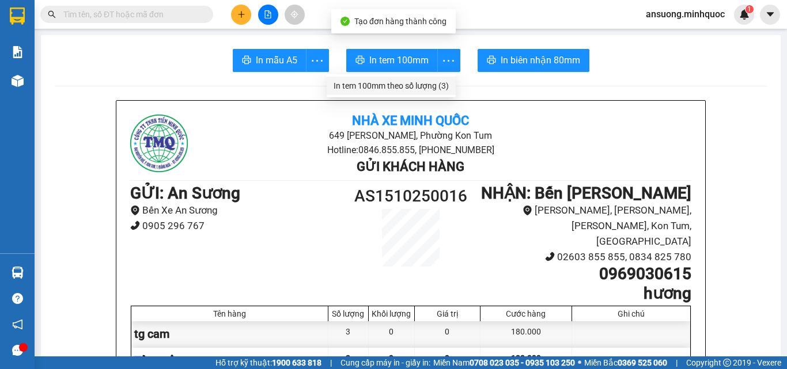
click at [430, 89] on div "In tem 100mm theo số lượng (3)" at bounding box center [390, 85] width 115 height 13
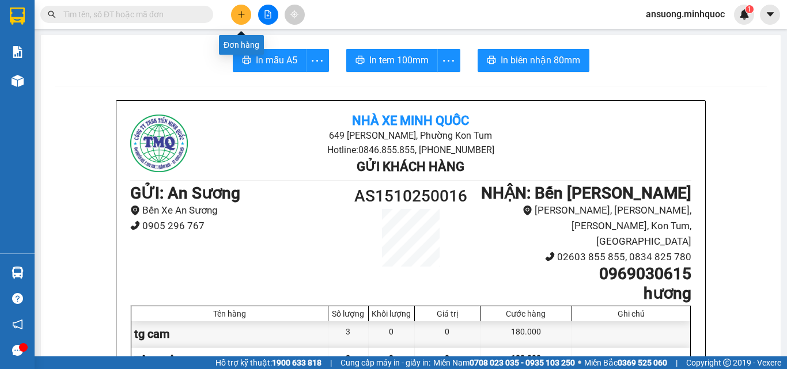
click at [240, 16] on icon "plus" at bounding box center [241, 14] width 8 height 8
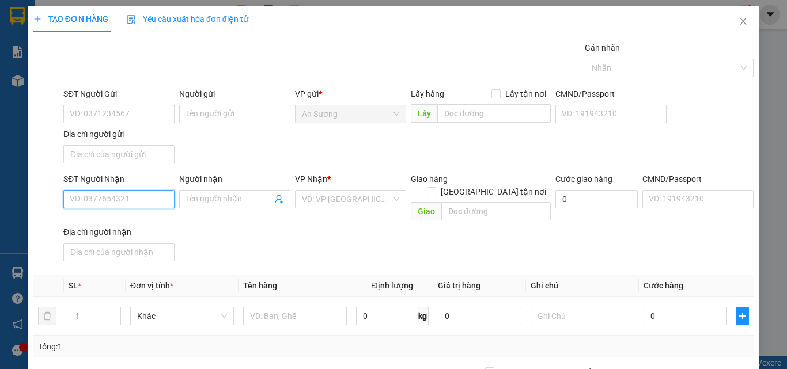
click at [113, 202] on input "SĐT Người Nhận" at bounding box center [118, 199] width 111 height 18
click at [136, 220] on div "0986122237 - vân kt" at bounding box center [118, 222] width 96 height 13
type input "0986122237"
type input "vân kt"
type input "0986122237"
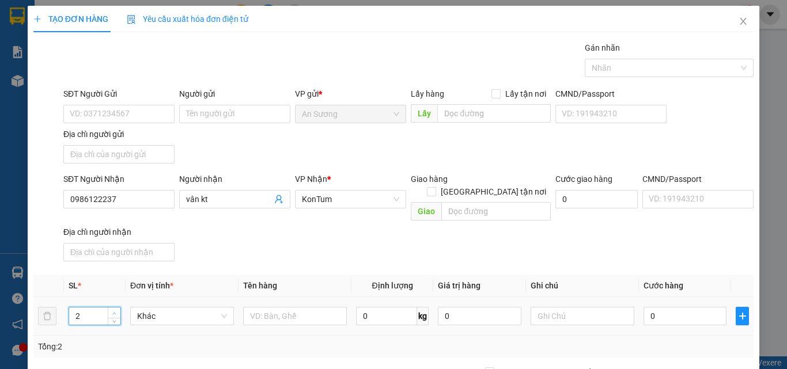
click at [109, 307] on span "Increase Value" at bounding box center [114, 312] width 13 height 10
type input "3"
click at [109, 307] on span "Increase Value" at bounding box center [114, 312] width 13 height 10
click at [292, 238] on div "SĐT Người Nhận 0986122237 Người nhận vân kt VP Nhận * KonTum Giao hàng Giao tận…" at bounding box center [408, 219] width 694 height 93
drag, startPoint x: 241, startPoint y: 310, endPoint x: 247, endPoint y: 306, distance: 7.0
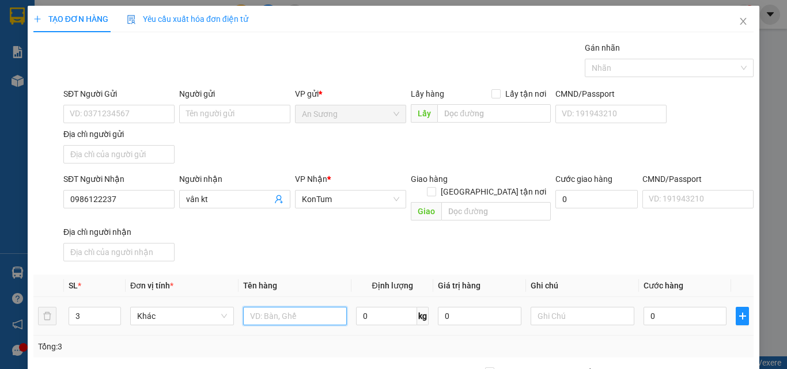
click at [243, 309] on input "text" at bounding box center [295, 316] width 104 height 18
click at [254, 307] on input "text" at bounding box center [295, 316] width 104 height 18
type input "v"
type input "bì cam"
click at [318, 246] on div "SĐT Người Nhận 0986122237 Người nhận vân kt VP Nhận * KonTum Giao hàng Giao tận…" at bounding box center [408, 219] width 694 height 93
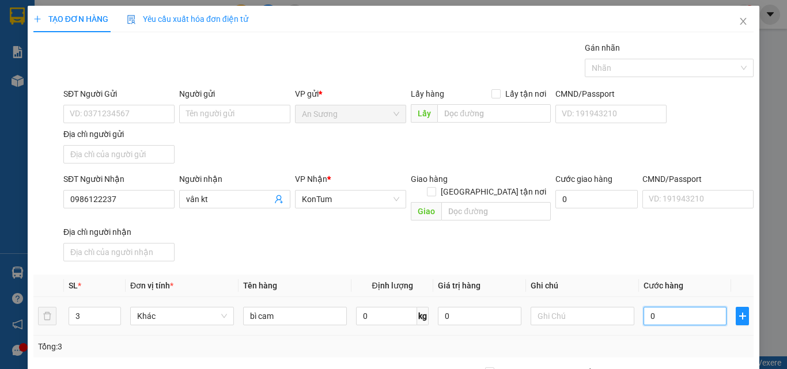
click at [685, 307] on input "0" at bounding box center [684, 316] width 83 height 18
type input "1"
type input "10"
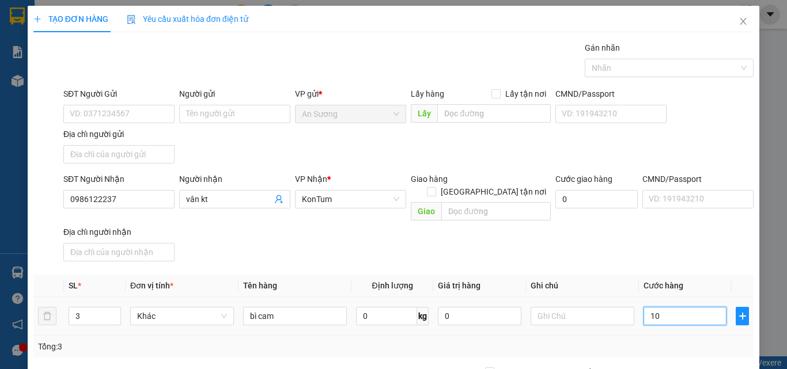
type input "10"
type input "100"
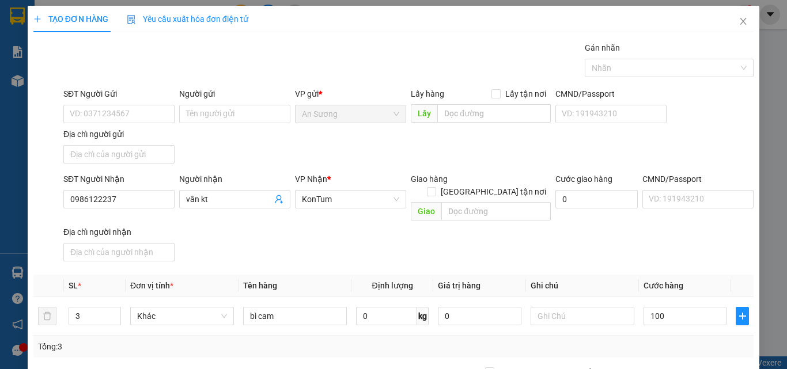
click at [688, 240] on div "SĐT Người Nhận 0986122237 Người nhận vân kt VP Nhận * KonTum Giao hàng Giao tận…" at bounding box center [408, 219] width 694 height 93
type input "100.000"
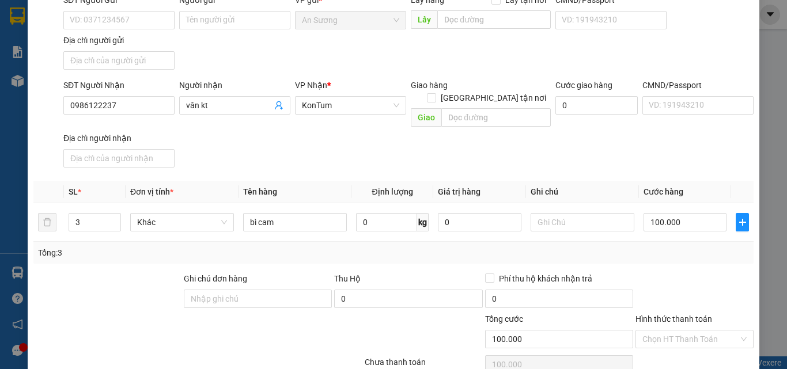
scroll to position [138, 0]
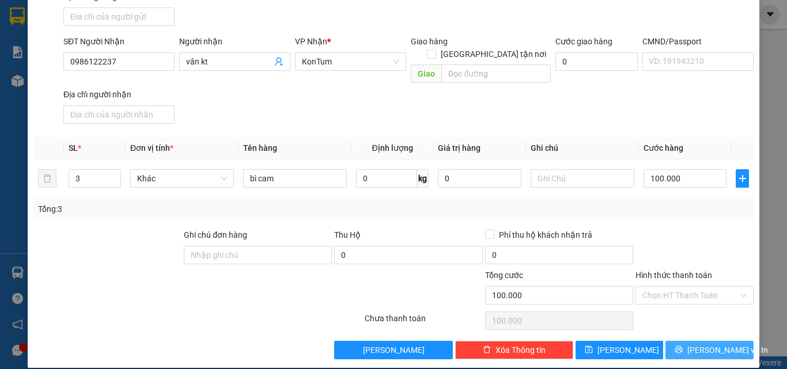
click at [693, 344] on span "[PERSON_NAME] và In" at bounding box center [727, 350] width 81 height 13
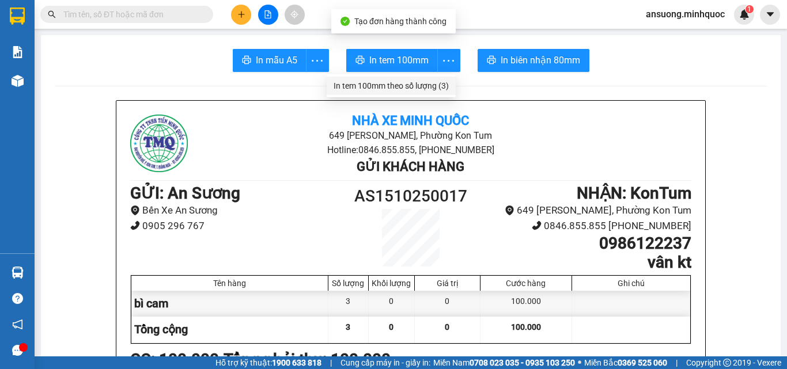
click at [431, 82] on div "In tem 100mm theo số lượng (3)" at bounding box center [390, 85] width 115 height 13
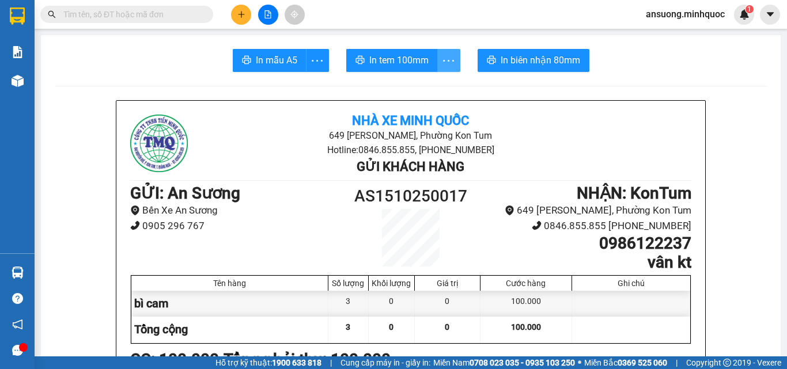
click at [441, 63] on icon "more" at bounding box center [448, 61] width 14 height 14
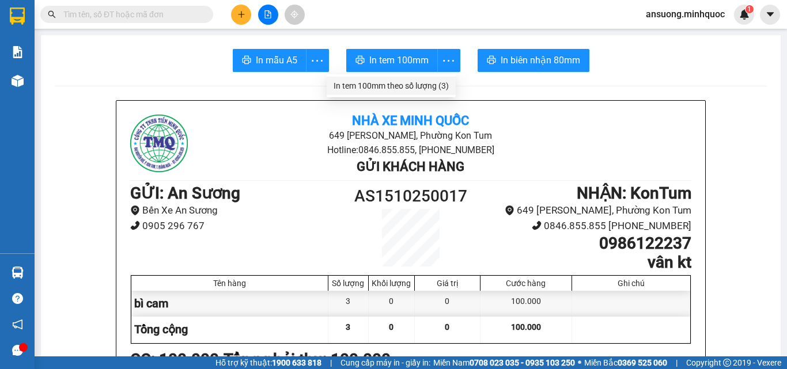
click at [439, 89] on div "In tem 100mm theo số lượng (3)" at bounding box center [390, 85] width 115 height 13
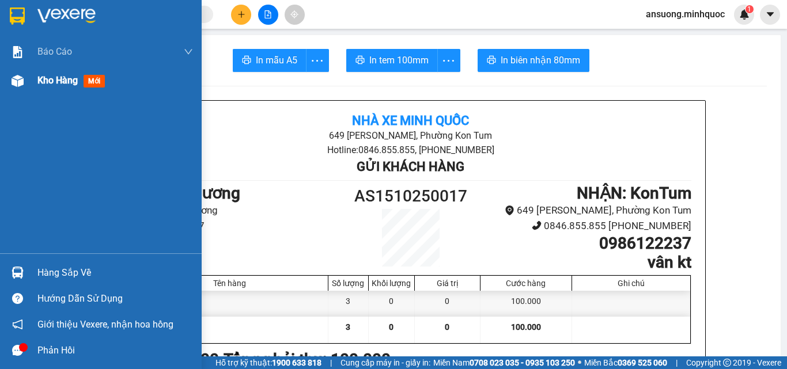
click at [7, 82] on div at bounding box center [17, 81] width 20 height 20
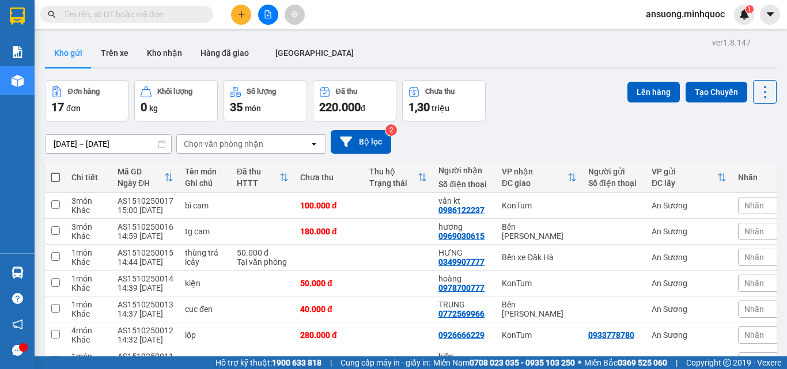
click at [423, 48] on div "Kho gửi Trên [PERSON_NAME] nhận Hàng đã giao [GEOGRAPHIC_DATA]" at bounding box center [410, 54] width 731 height 31
click at [73, 50] on button "Kho gửi" at bounding box center [68, 53] width 47 height 28
click at [174, 54] on button "Kho nhận" at bounding box center [165, 53] width 54 height 28
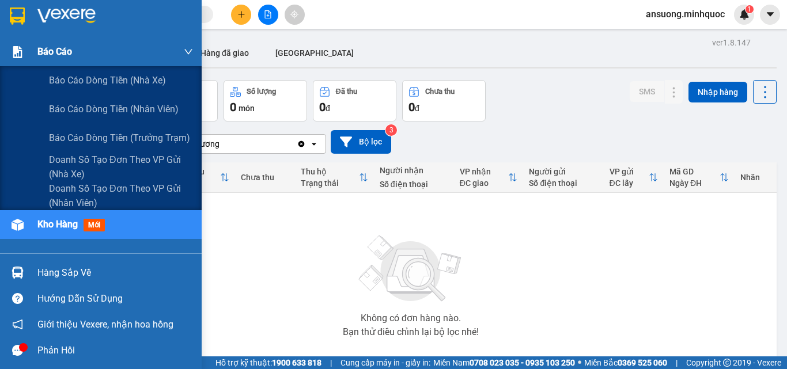
click at [64, 50] on span "Báo cáo" at bounding box center [54, 51] width 35 height 14
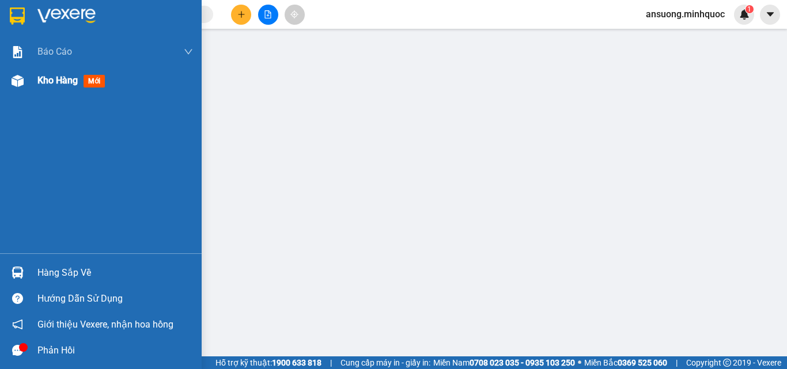
click at [6, 82] on div "Kho hàng mới" at bounding box center [101, 80] width 202 height 29
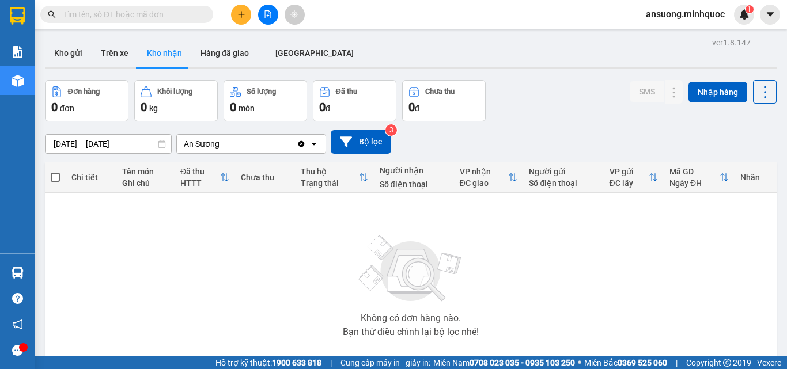
click at [44, 40] on div "ver 1.8.147 Kho gửi Trên xe Kho nhận Hàng đã giao ĐÀ NẴNG Đơn hàng 0 đơn Khối l…" at bounding box center [410, 225] width 740 height 380
click at [82, 59] on button "Kho gửi" at bounding box center [68, 53] width 47 height 28
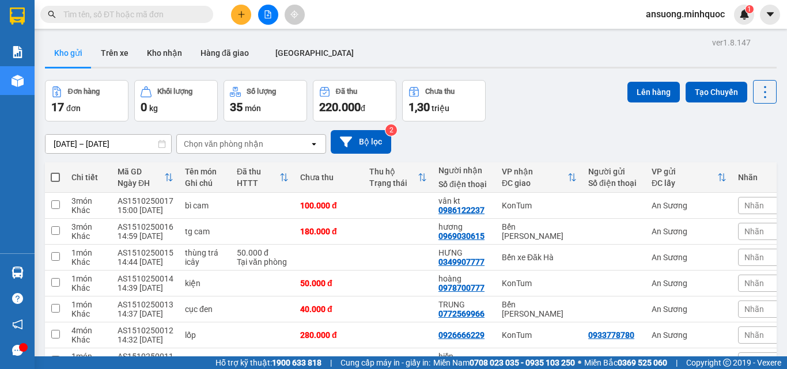
click at [559, 139] on div "[DATE] – [DATE] Press the down arrow key to interact with the calendar and sele…" at bounding box center [410, 142] width 731 height 24
drag, startPoint x: 136, startPoint y: 40, endPoint x: 145, endPoint y: 45, distance: 9.6
click at [138, 41] on button "Kho nhận" at bounding box center [165, 53] width 54 height 28
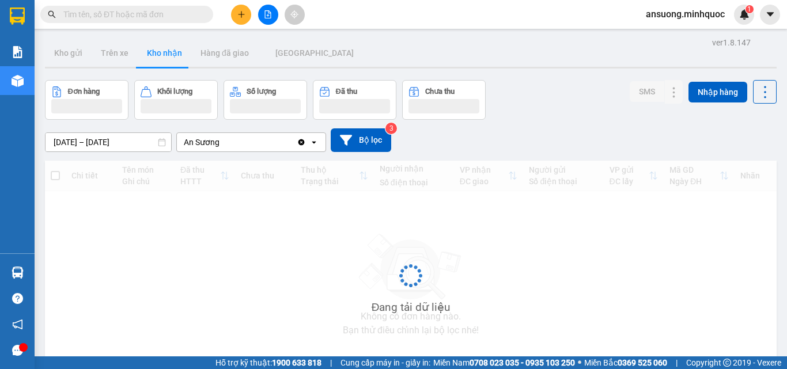
click at [153, 49] on button "Kho nhận" at bounding box center [165, 53] width 54 height 28
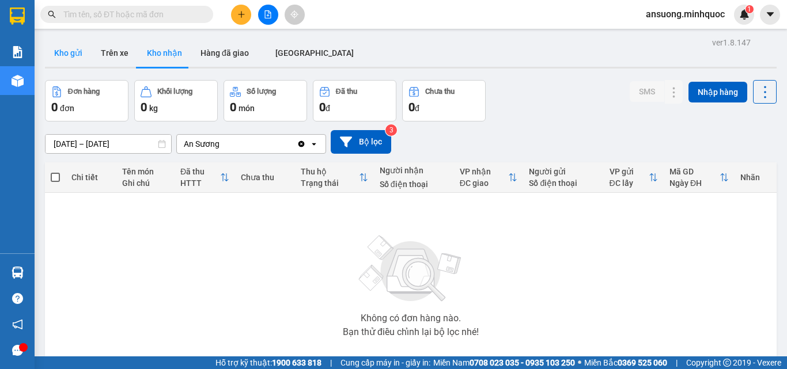
click at [69, 48] on button "Kho gửi" at bounding box center [68, 53] width 47 height 28
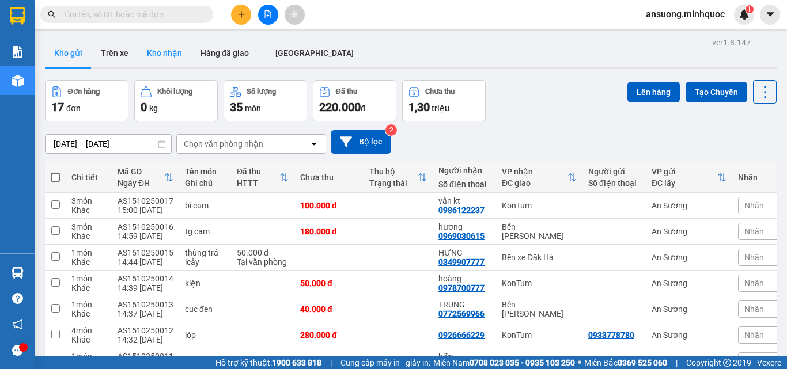
click at [157, 55] on button "Kho nhận" at bounding box center [165, 53] width 54 height 28
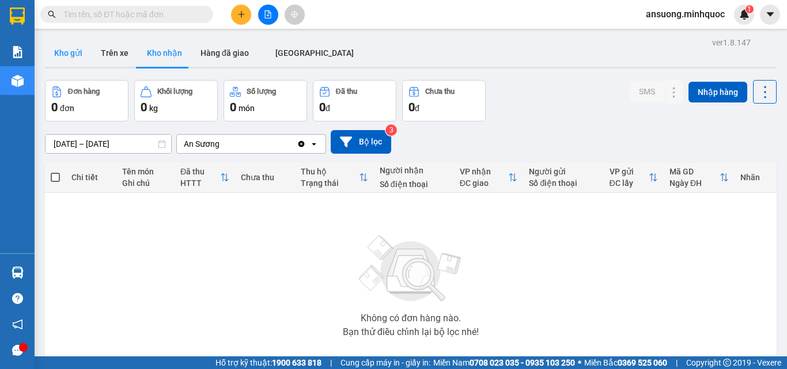
click at [58, 49] on button "Kho gửi" at bounding box center [68, 53] width 47 height 28
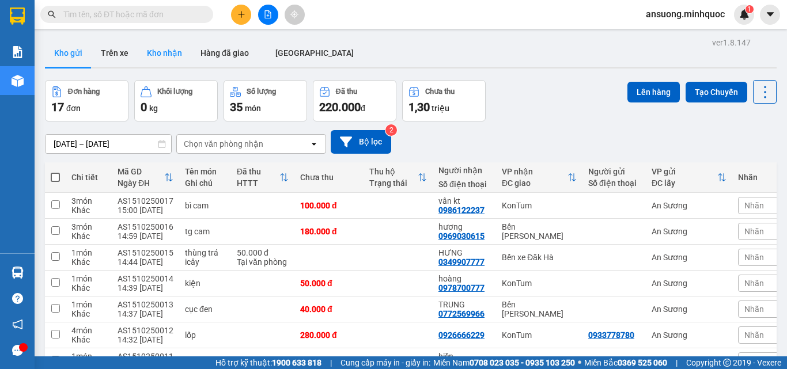
click at [161, 51] on button "Kho nhận" at bounding box center [165, 53] width 54 height 28
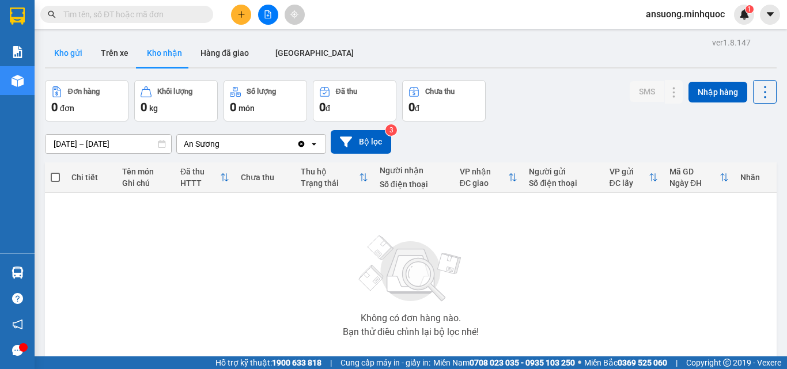
click at [64, 50] on button "Kho gửi" at bounding box center [68, 53] width 47 height 28
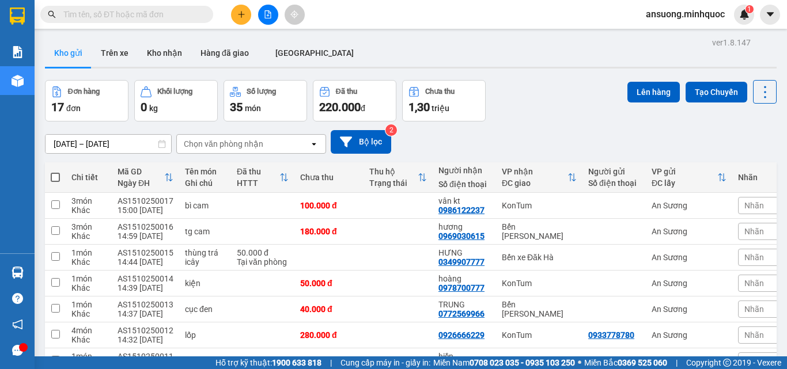
click at [359, 61] on div "Kho gửi Trên [PERSON_NAME] nhận Hàng đã giao [GEOGRAPHIC_DATA]" at bounding box center [410, 54] width 731 height 31
click at [163, 52] on button "Kho nhận" at bounding box center [165, 53] width 54 height 28
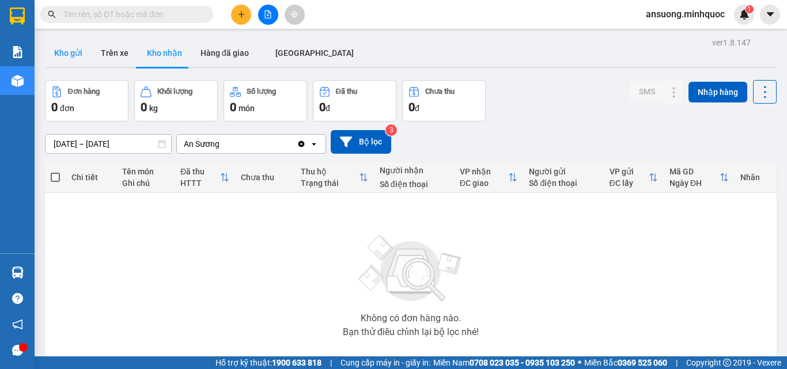
click at [70, 51] on button "Kho gửi" at bounding box center [68, 53] width 47 height 28
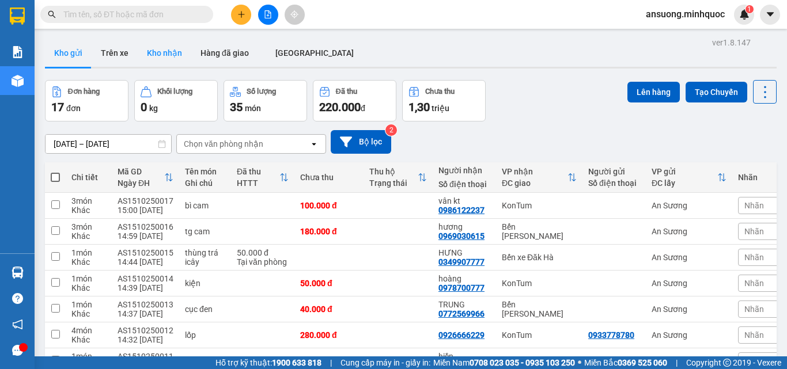
click at [161, 52] on button "Kho nhận" at bounding box center [165, 53] width 54 height 28
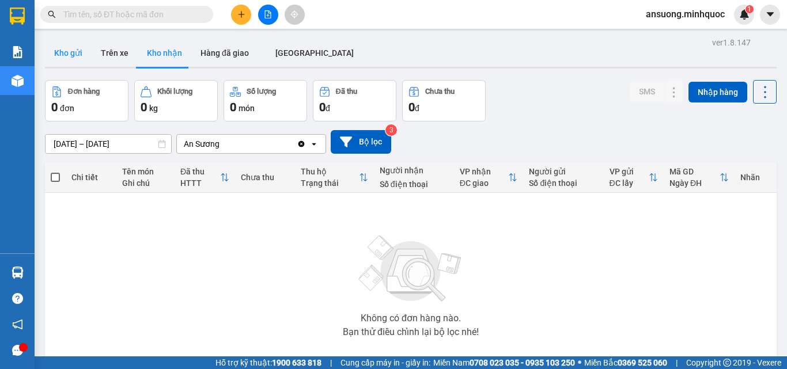
click at [67, 59] on button "Kho gửi" at bounding box center [68, 53] width 47 height 28
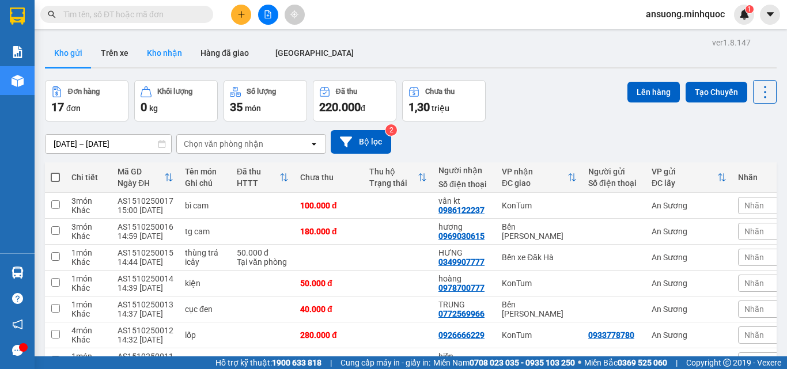
click at [161, 59] on button "Kho nhận" at bounding box center [165, 53] width 54 height 28
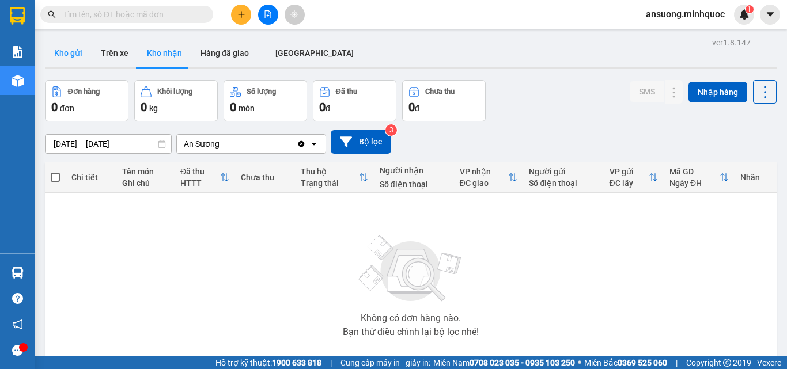
click at [74, 48] on button "Kho gửi" at bounding box center [68, 53] width 47 height 28
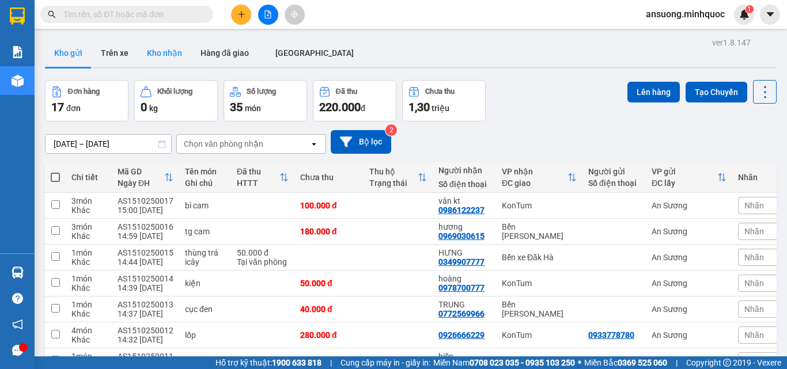
click at [155, 50] on button "Kho nhận" at bounding box center [165, 53] width 54 height 28
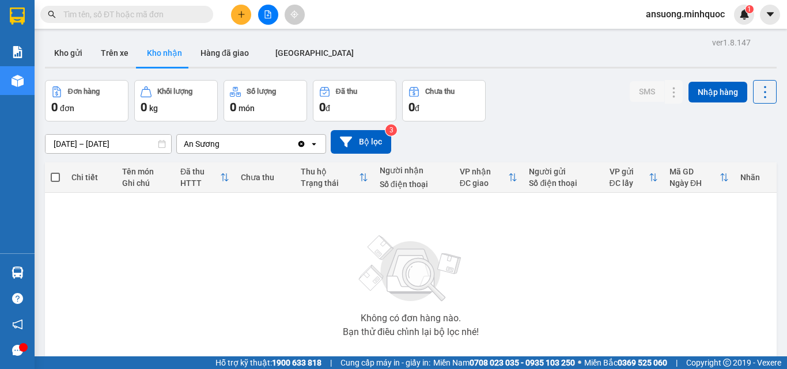
click at [405, 60] on div "Kho gửi Trên [PERSON_NAME] nhận Hàng đã giao [GEOGRAPHIC_DATA]" at bounding box center [410, 54] width 731 height 31
click at [62, 51] on button "Kho gửi" at bounding box center [68, 53] width 47 height 28
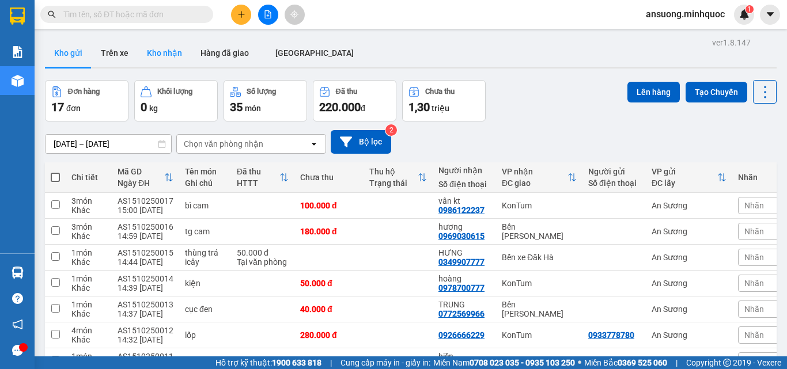
click at [166, 52] on button "Kho nhận" at bounding box center [165, 53] width 54 height 28
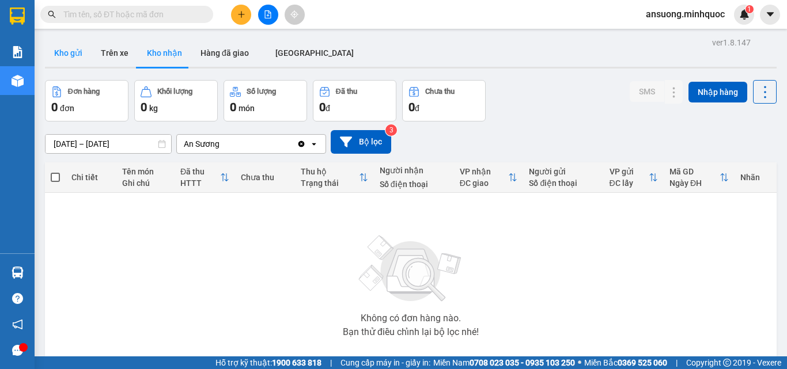
click at [59, 54] on button "Kho gửi" at bounding box center [68, 53] width 47 height 28
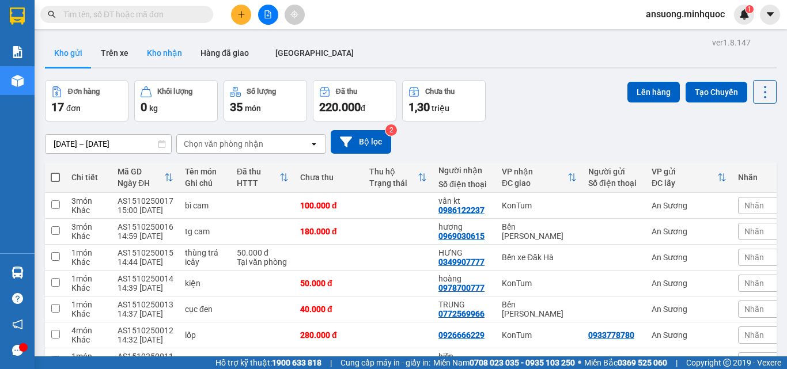
click at [157, 47] on button "Kho nhận" at bounding box center [165, 53] width 54 height 28
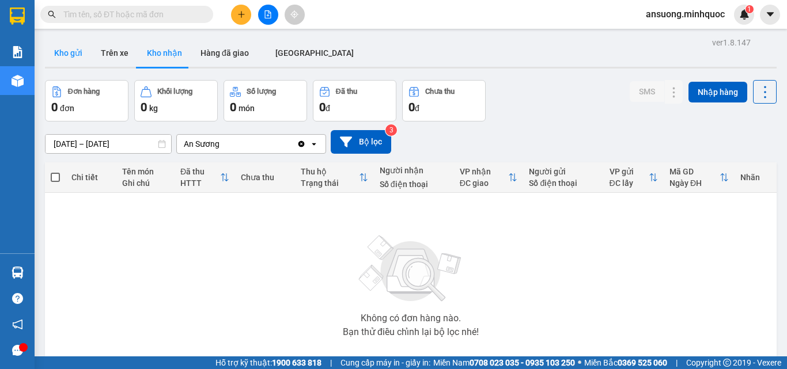
click at [64, 53] on button "Kho gửi" at bounding box center [68, 53] width 47 height 28
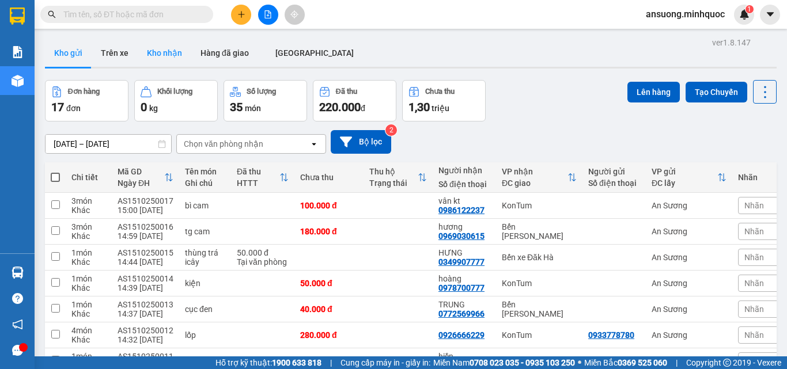
click at [158, 51] on button "Kho nhận" at bounding box center [165, 53] width 54 height 28
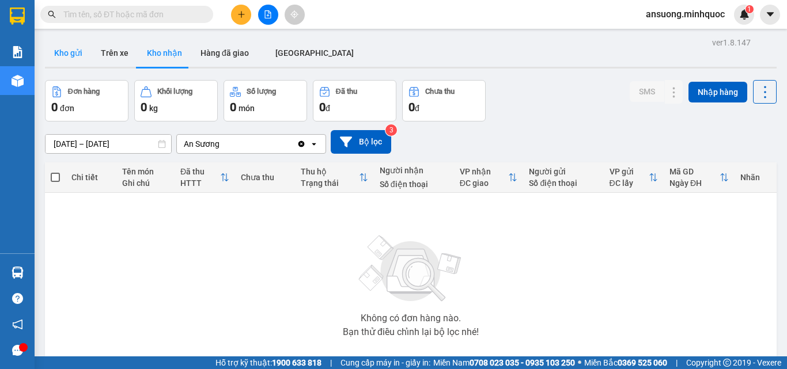
click at [73, 61] on button "Kho gửi" at bounding box center [68, 53] width 47 height 28
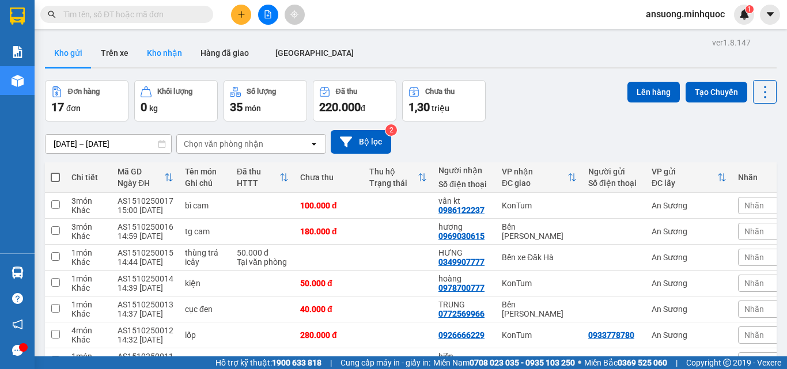
click at [170, 54] on button "Kho nhận" at bounding box center [165, 53] width 54 height 28
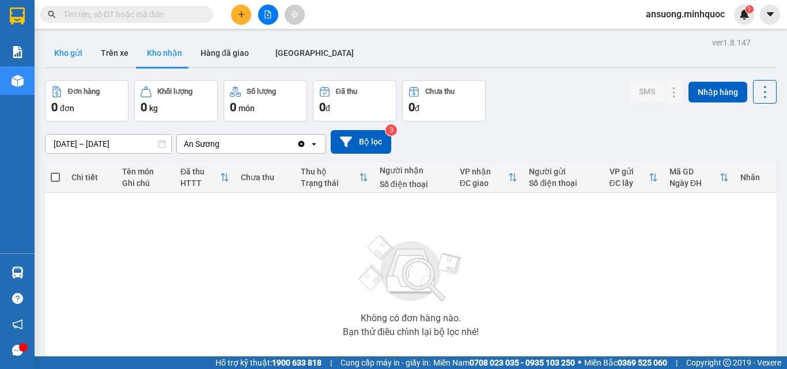
click at [69, 53] on button "Kho gửi" at bounding box center [68, 53] width 47 height 28
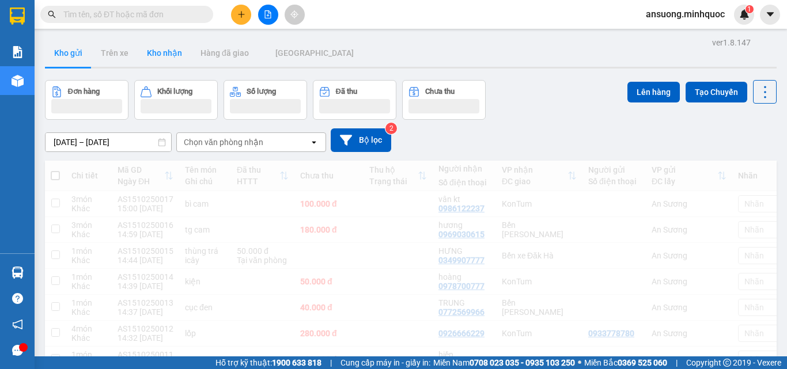
click at [176, 52] on button "Kho nhận" at bounding box center [165, 53] width 54 height 28
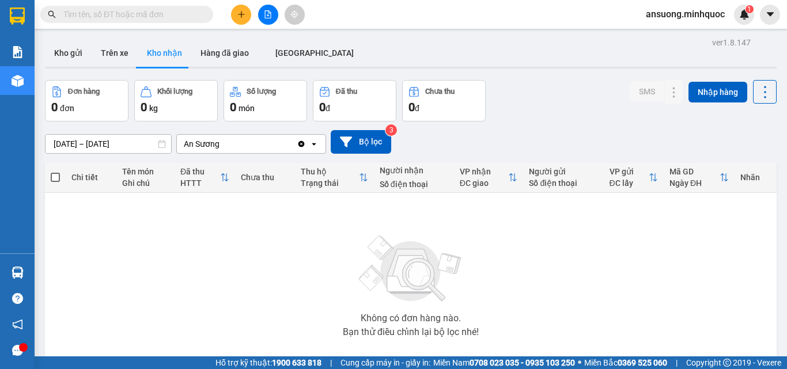
click at [378, 55] on div "Kho gửi Trên [PERSON_NAME] nhận Hàng đã giao [GEOGRAPHIC_DATA]" at bounding box center [410, 54] width 731 height 31
click at [63, 51] on button "Kho gửi" at bounding box center [68, 53] width 47 height 28
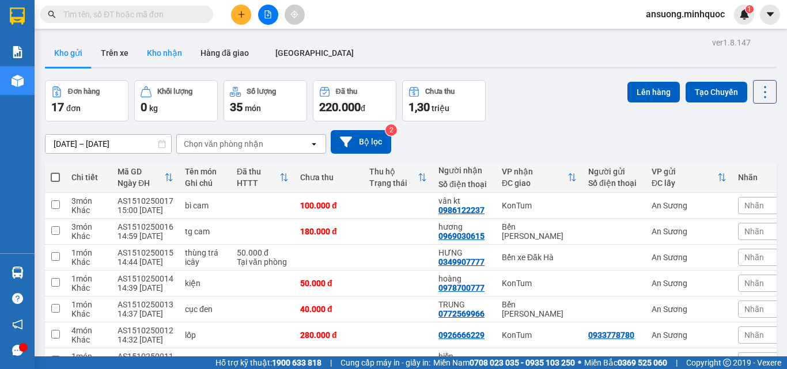
click at [161, 57] on button "Kho nhận" at bounding box center [165, 53] width 54 height 28
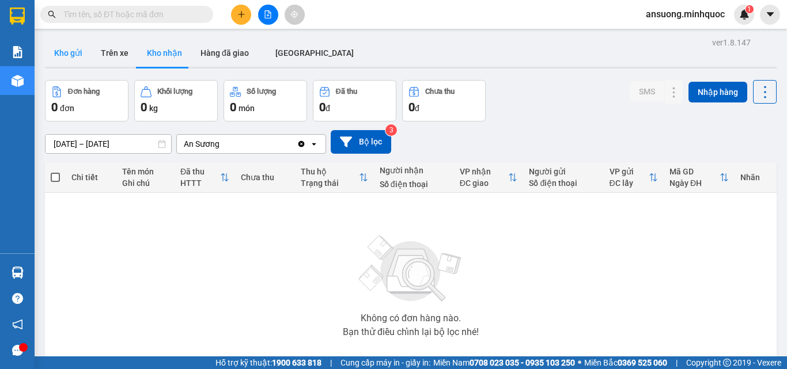
click at [71, 51] on button "Kho gửi" at bounding box center [68, 53] width 47 height 28
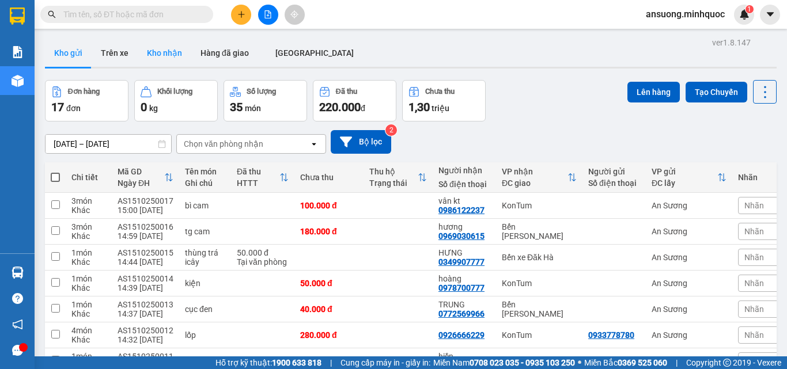
click at [155, 59] on button "Kho nhận" at bounding box center [165, 53] width 54 height 28
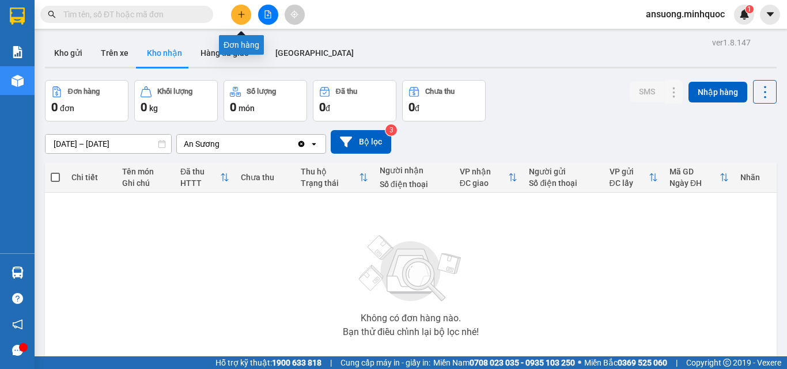
click at [237, 12] on icon "plus" at bounding box center [241, 14] width 8 height 8
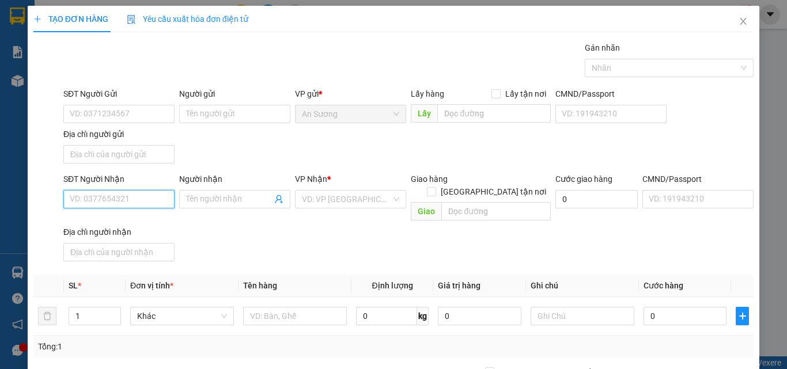
click at [107, 201] on input "SĐT Người Nhận" at bounding box center [118, 199] width 111 height 18
drag, startPoint x: 121, startPoint y: 222, endPoint x: 121, endPoint y: 239, distance: 16.7
click at [121, 239] on div "0972217377 - NHÂN 0934770377 - Hải 0966424377" at bounding box center [118, 240] width 110 height 55
click at [121, 239] on div "0934770377 - Hải" at bounding box center [118, 240] width 96 height 13
type input "0934770377"
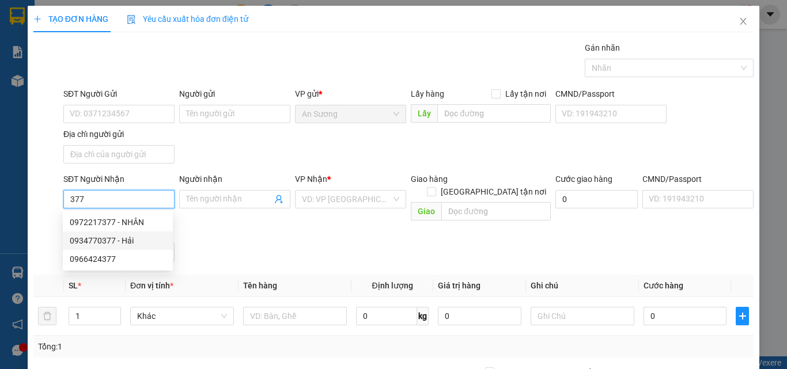
type input "Hải"
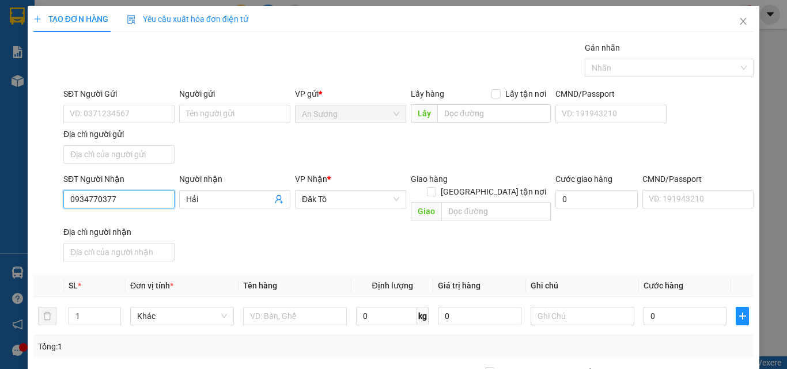
type input "0934770377"
click at [328, 276] on th "Tên hàng" at bounding box center [294, 286] width 113 height 22
click at [255, 307] on input "text" at bounding box center [295, 316] width 104 height 18
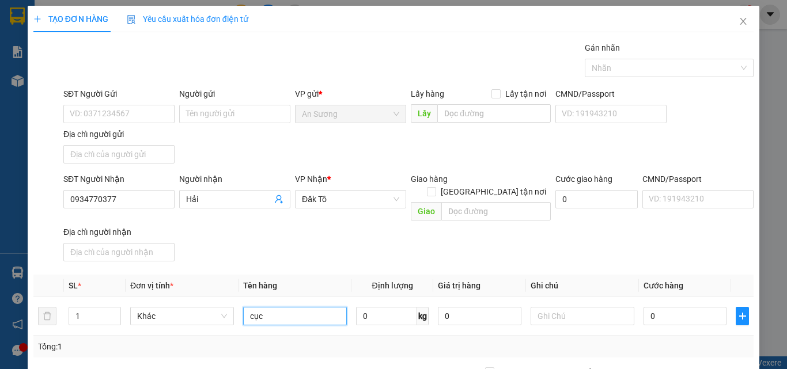
type input "cục"
drag, startPoint x: 344, startPoint y: 248, endPoint x: 537, endPoint y: 297, distance: 199.6
click at [352, 251] on div "SĐT Người Nhận 0934770377 Người nhận Hải VP Nhận * Đăk Tô Giao hàng Giao tận nơ…" at bounding box center [408, 219] width 694 height 93
click at [656, 307] on input "0" at bounding box center [684, 316] width 83 height 18
type input "4"
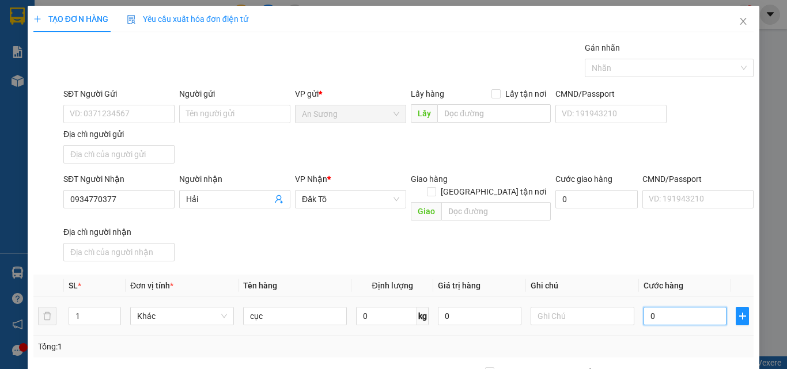
type input "4"
type input "40"
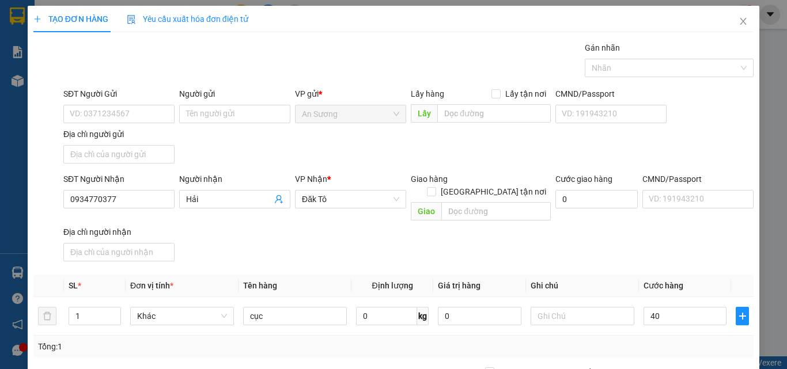
type input "40.000"
click at [641, 239] on div "SĐT Người Nhận 0934770377 Người nhận Hải VP Nhận * Đăk Tô Giao hàng Giao tận nơ…" at bounding box center [408, 219] width 694 height 93
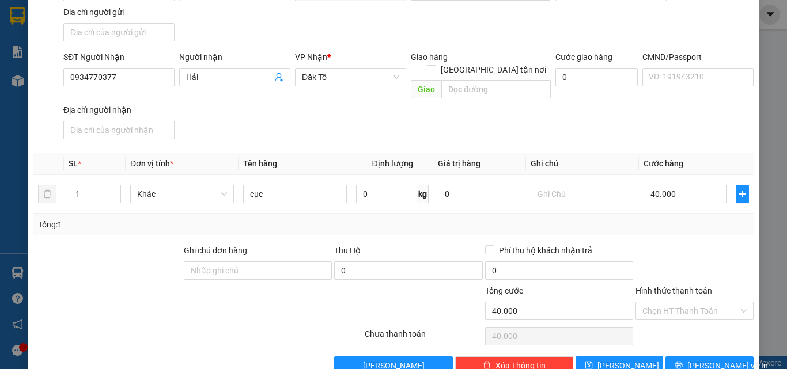
scroll to position [138, 0]
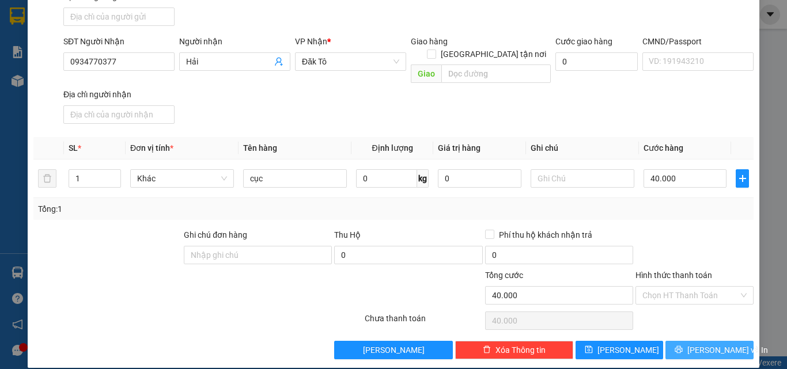
click at [704, 344] on span "[PERSON_NAME] và In" at bounding box center [727, 350] width 81 height 13
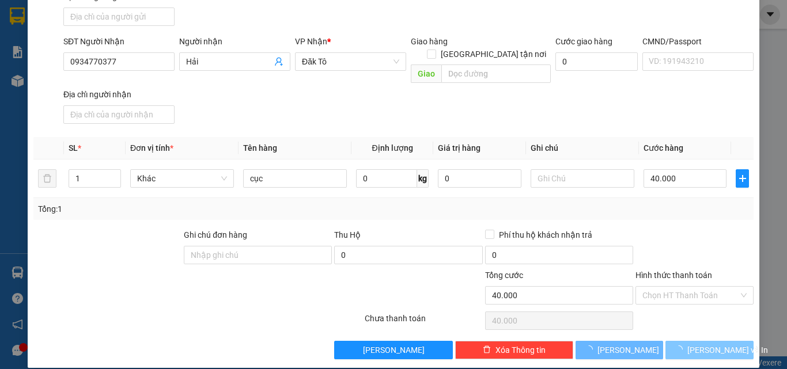
click at [704, 344] on span "[PERSON_NAME] và In" at bounding box center [727, 350] width 81 height 13
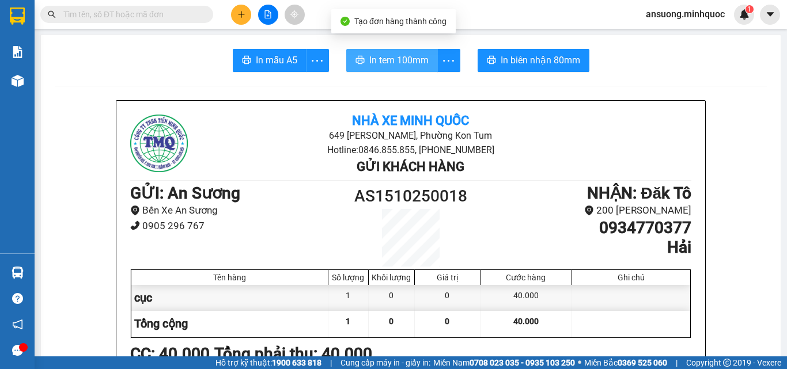
click at [390, 56] on span "In tem 100mm" at bounding box center [398, 60] width 59 height 14
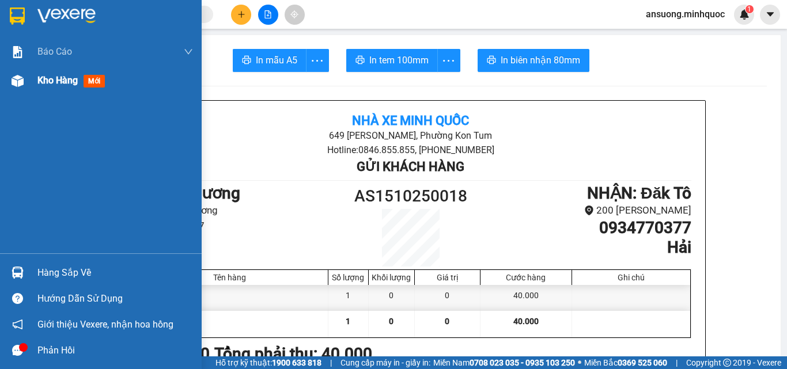
click at [6, 73] on div "Kho hàng mới" at bounding box center [101, 80] width 202 height 29
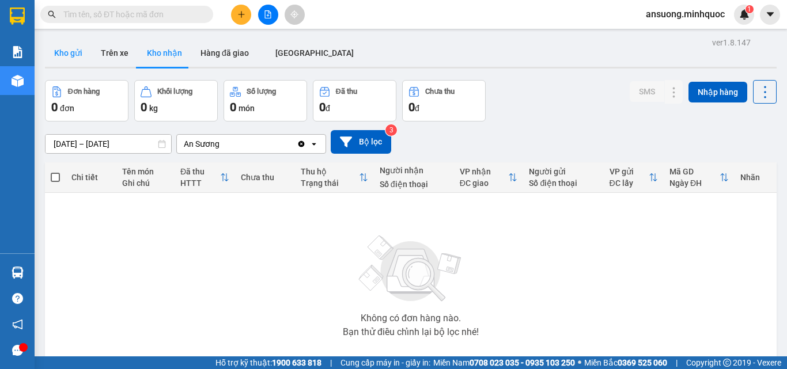
click at [74, 40] on button "Kho gửi" at bounding box center [68, 53] width 47 height 28
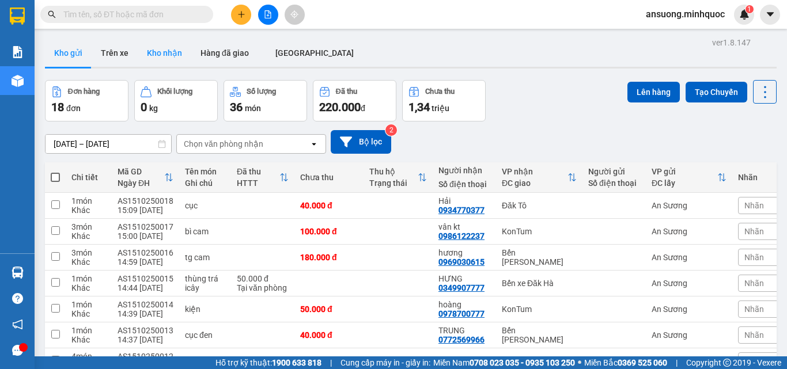
click at [168, 43] on button "Kho nhận" at bounding box center [165, 53] width 54 height 28
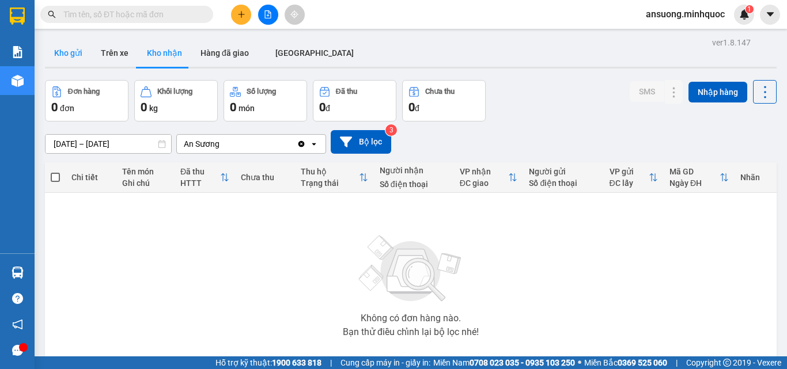
click at [49, 52] on button "Kho gửi" at bounding box center [68, 53] width 47 height 28
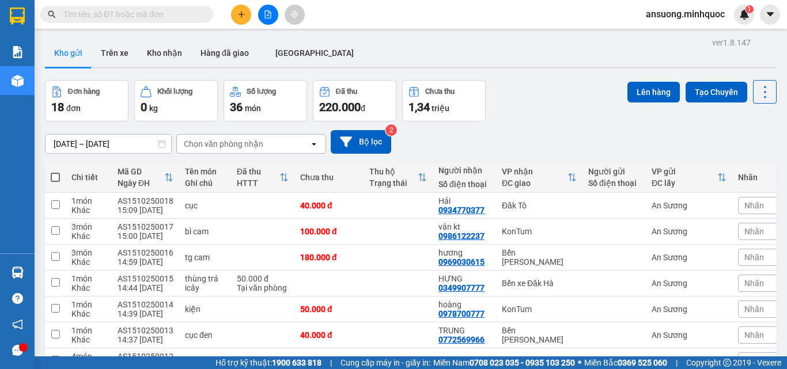
click at [157, 31] on main "ver 1.8.147 Kho gửi Trên xe Kho nhận Hàng đã giao [GEOGRAPHIC_DATA] Đơn hàng 18…" at bounding box center [393, 178] width 787 height 356
click at [168, 52] on button "Kho nhận" at bounding box center [165, 53] width 54 height 28
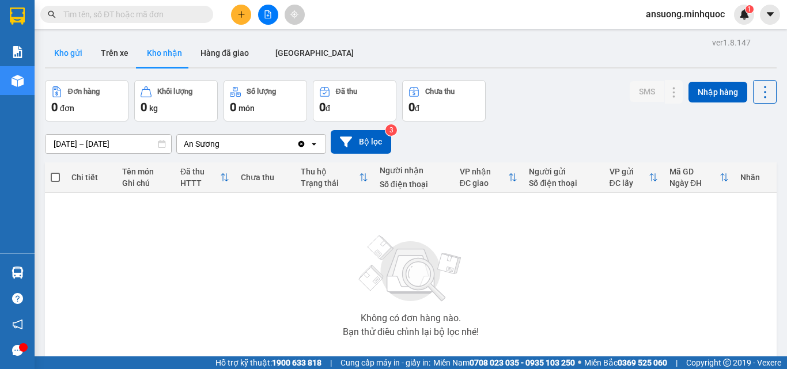
click at [58, 54] on button "Kho gửi" at bounding box center [68, 53] width 47 height 28
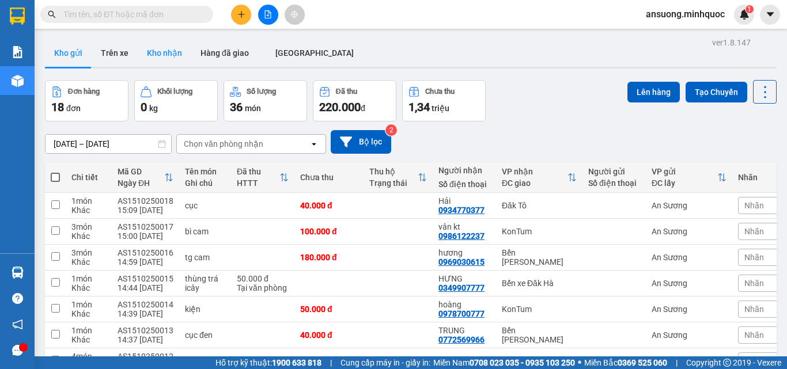
click at [165, 44] on button "Kho nhận" at bounding box center [165, 53] width 54 height 28
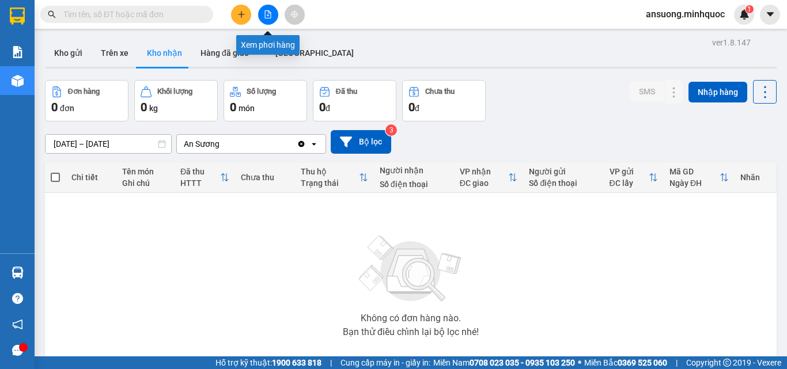
click at [268, 22] on button at bounding box center [268, 15] width 20 height 20
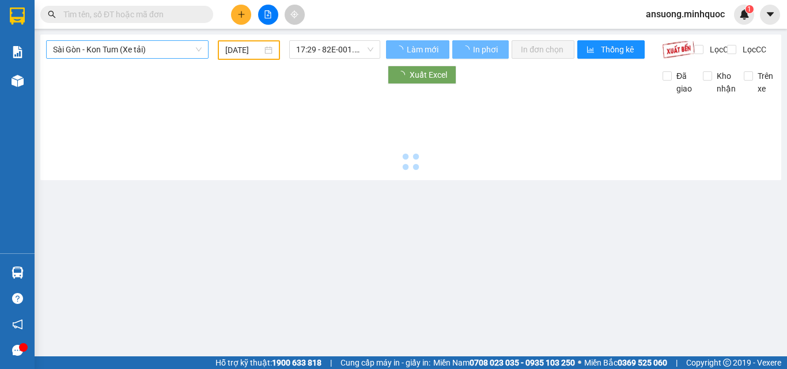
click at [131, 43] on span "Sài Gòn - Kon Tum (Xe tải)" at bounding box center [127, 49] width 149 height 17
type input "[DATE]"
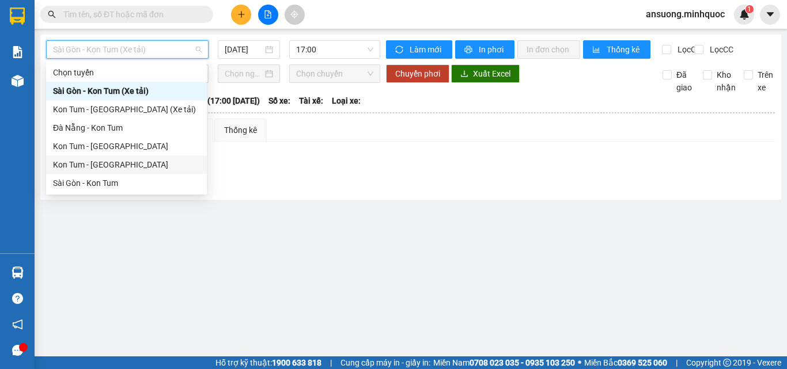
click at [86, 168] on div "Kon Tum - [GEOGRAPHIC_DATA]" at bounding box center [126, 164] width 147 height 13
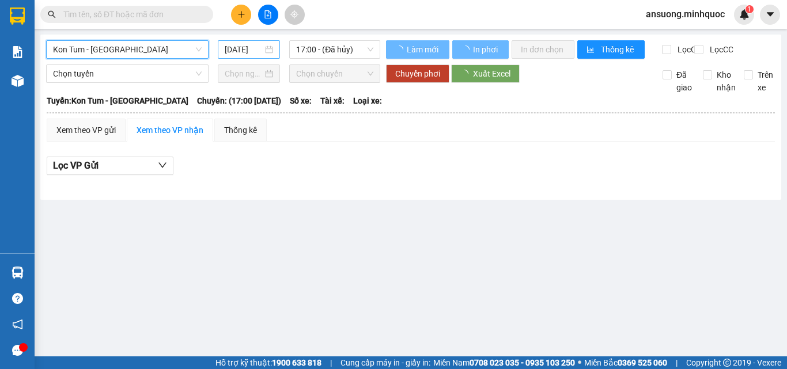
click at [254, 40] on div "[DATE]" at bounding box center [249, 49] width 62 height 18
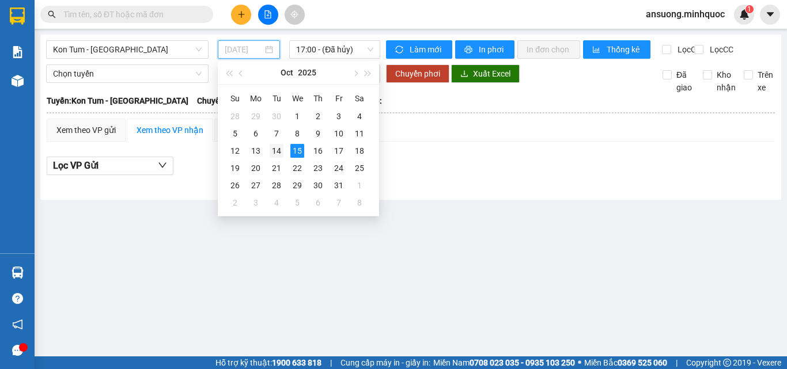
click at [277, 151] on div "14" at bounding box center [276, 151] width 14 height 14
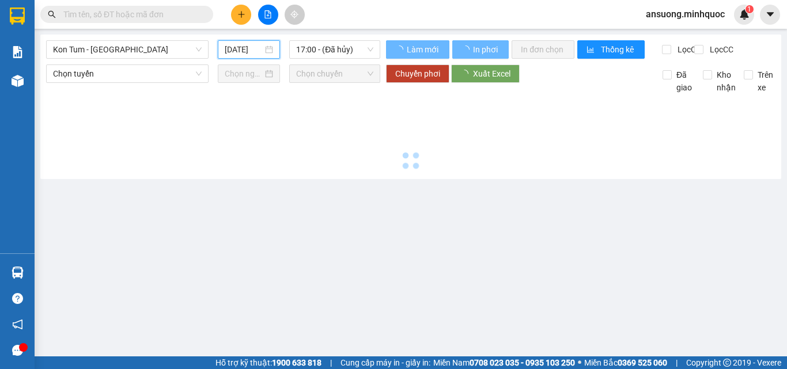
type input "[DATE]"
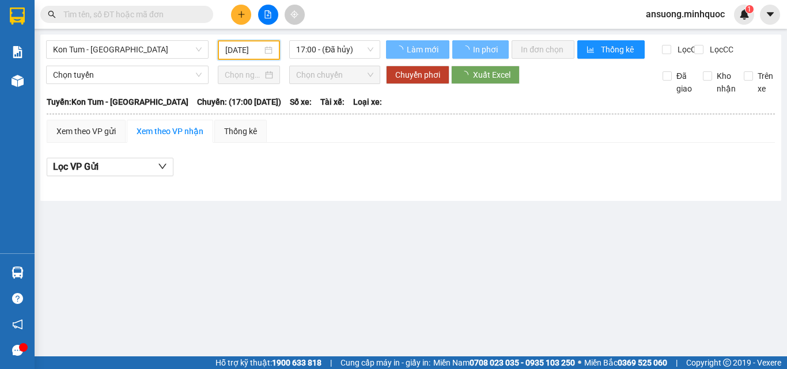
drag, startPoint x: 506, startPoint y: 180, endPoint x: 216, endPoint y: 121, distance: 295.5
click at [506, 177] on div "Lọc VP Gửi" at bounding box center [411, 167] width 728 height 19
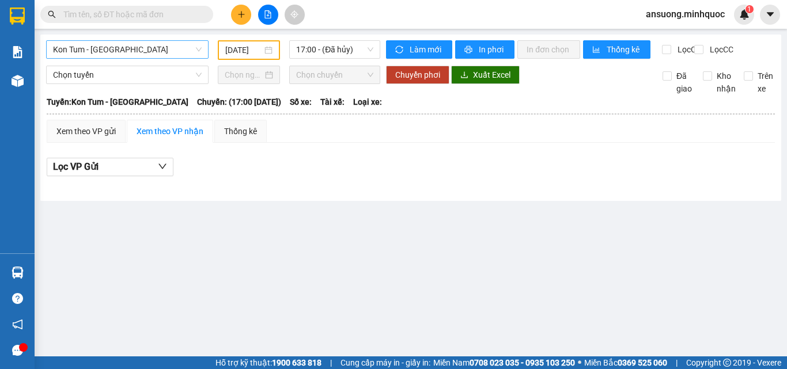
click at [120, 51] on span "Kon Tum - [GEOGRAPHIC_DATA]" at bounding box center [127, 49] width 149 height 17
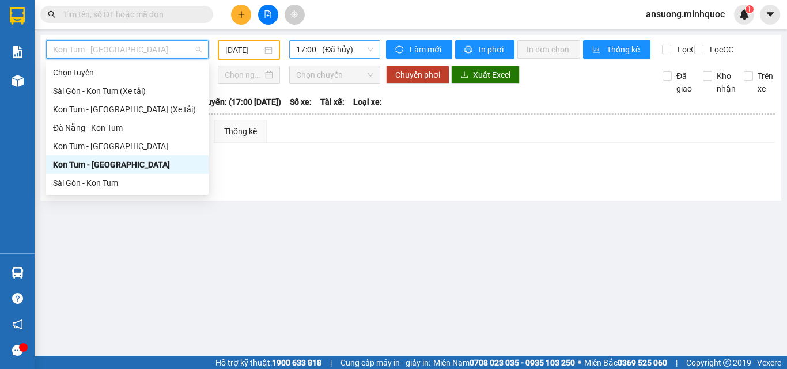
click at [354, 45] on span "17:00 - (Đã hủy)" at bounding box center [334, 49] width 77 height 17
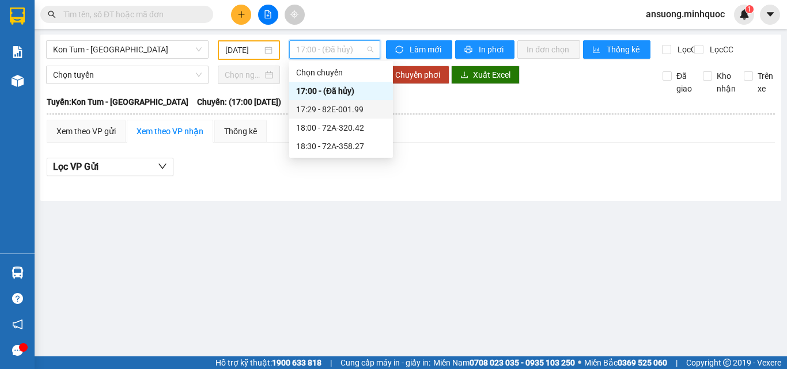
click at [343, 103] on div "17:29 - 82E-001.99" at bounding box center [341, 109] width 90 height 13
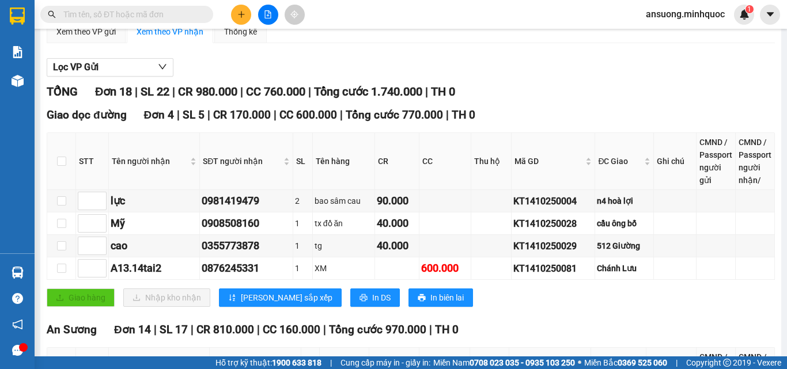
scroll to position [345, 0]
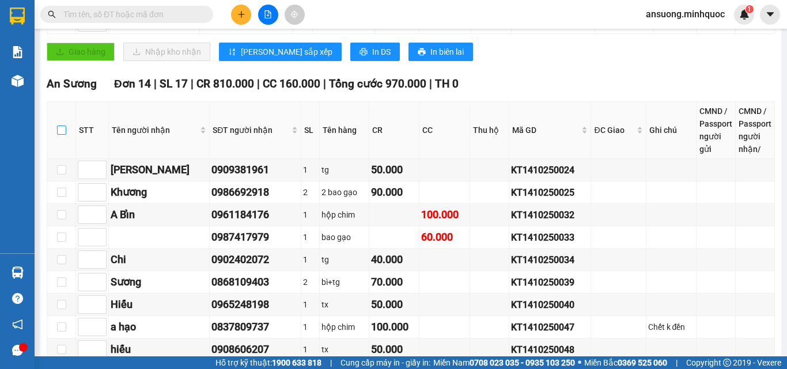
click at [63, 132] on label at bounding box center [61, 130] width 9 height 13
click at [63, 132] on input "checkbox" at bounding box center [61, 130] width 9 height 9
checkbox input "true"
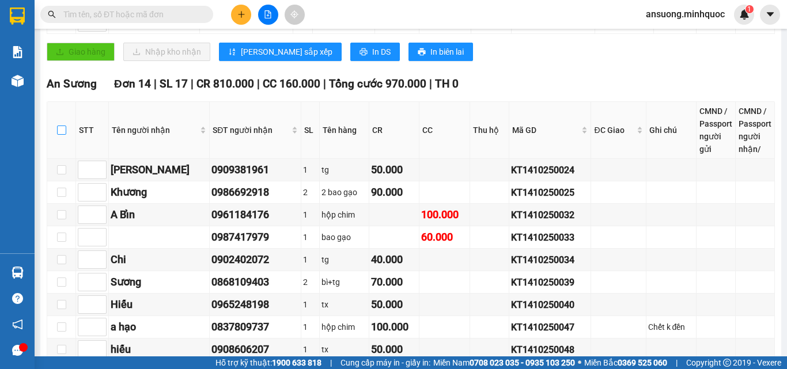
checkbox input "true"
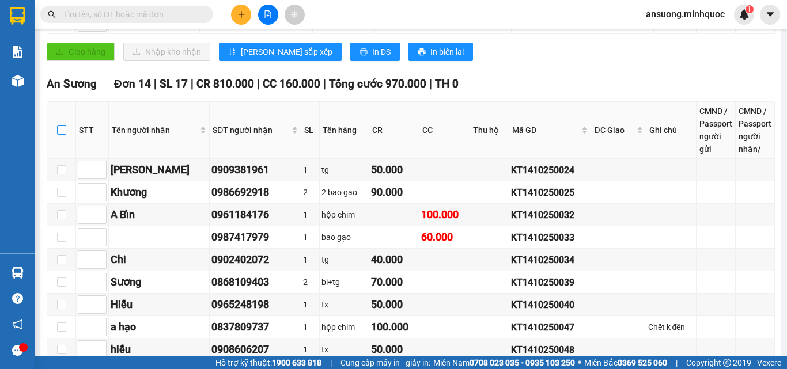
checkbox input "true"
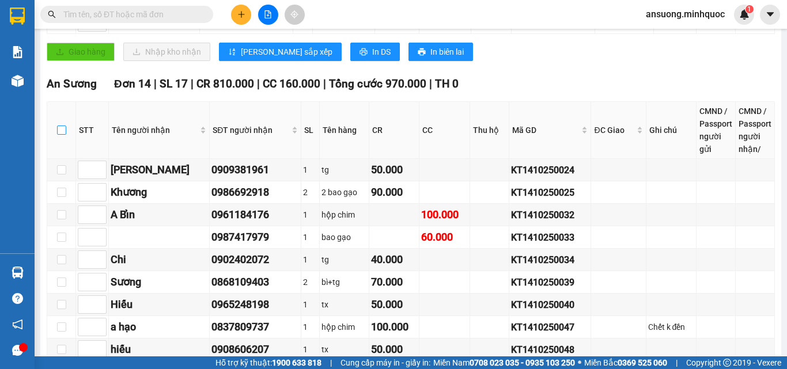
checkbox input "true"
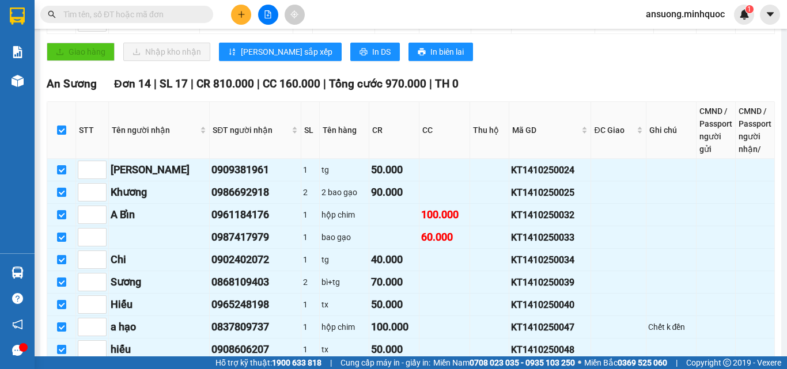
scroll to position [530, 0]
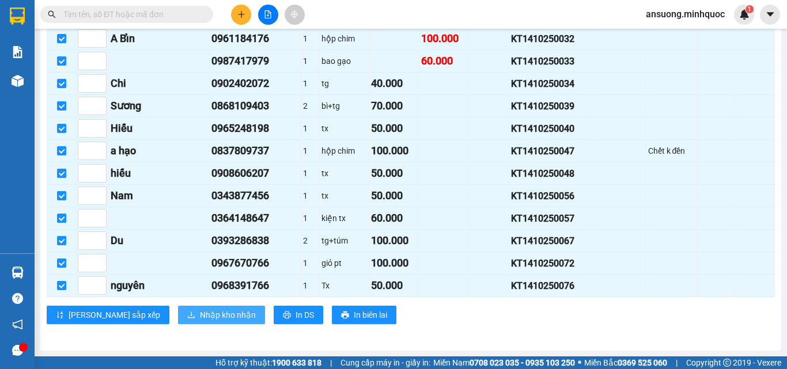
click at [200, 316] on span "Nhập kho nhận" at bounding box center [228, 315] width 56 height 13
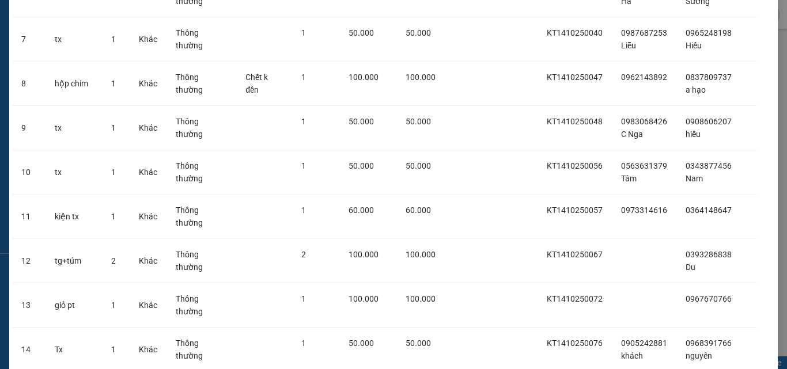
scroll to position [394, 0]
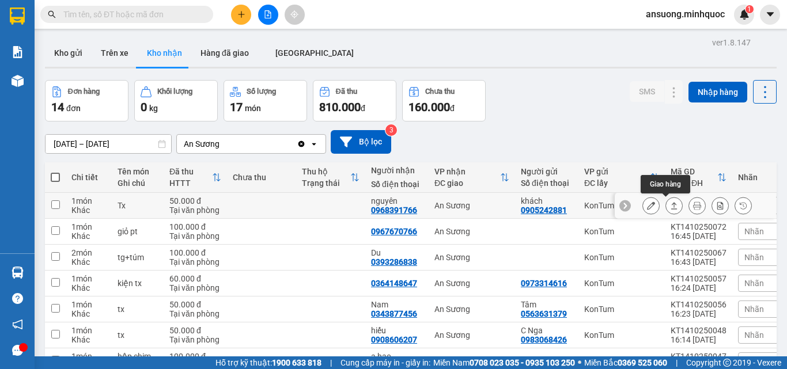
click at [666, 202] on button at bounding box center [674, 206] width 16 height 20
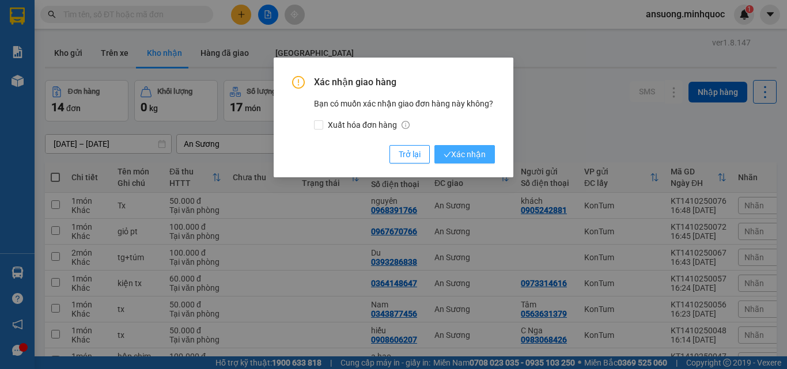
click at [451, 151] on span "Xác nhận" at bounding box center [464, 154] width 42 height 13
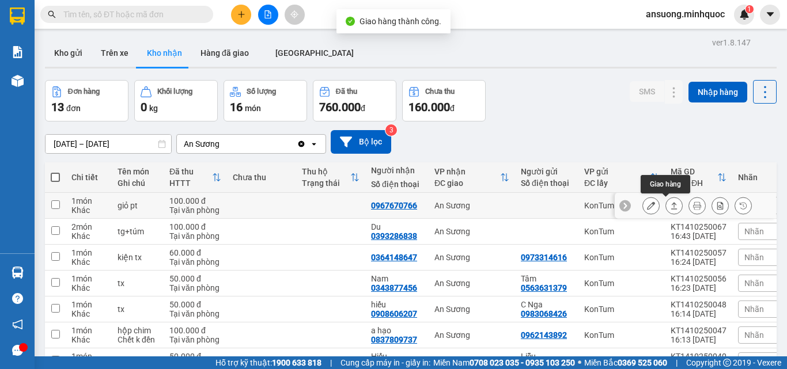
click at [670, 210] on icon at bounding box center [674, 206] width 8 height 8
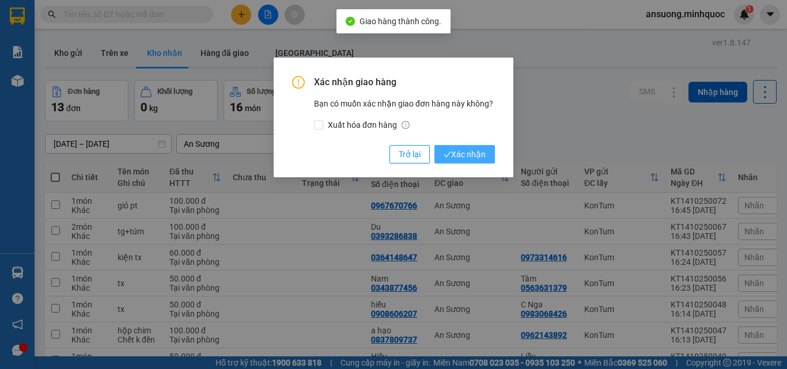
click at [456, 157] on span "Xác nhận" at bounding box center [464, 154] width 42 height 13
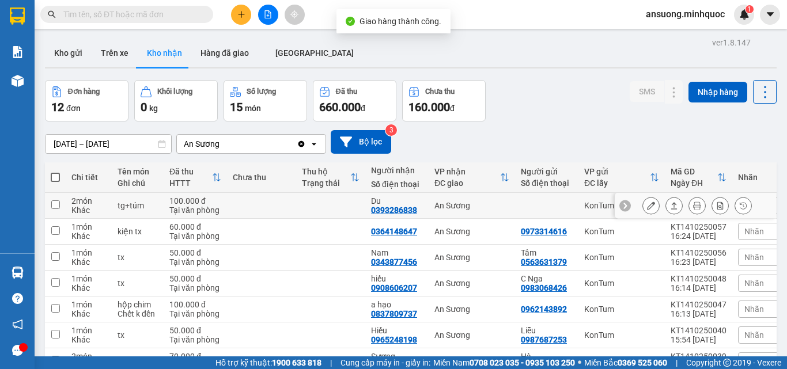
click at [670, 207] on icon at bounding box center [674, 206] width 8 height 8
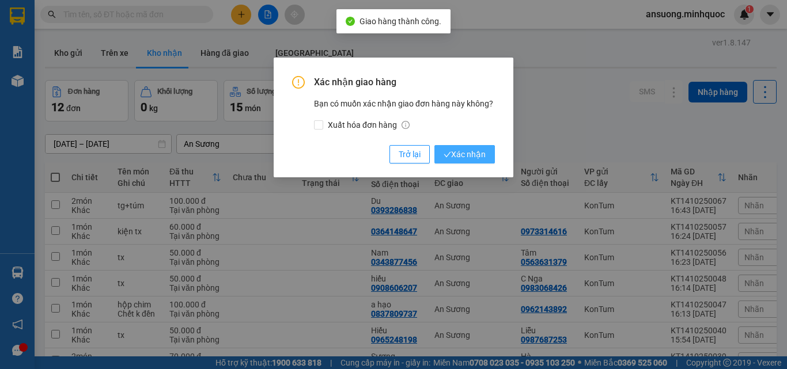
click at [477, 159] on span "Xác nhận" at bounding box center [464, 154] width 42 height 13
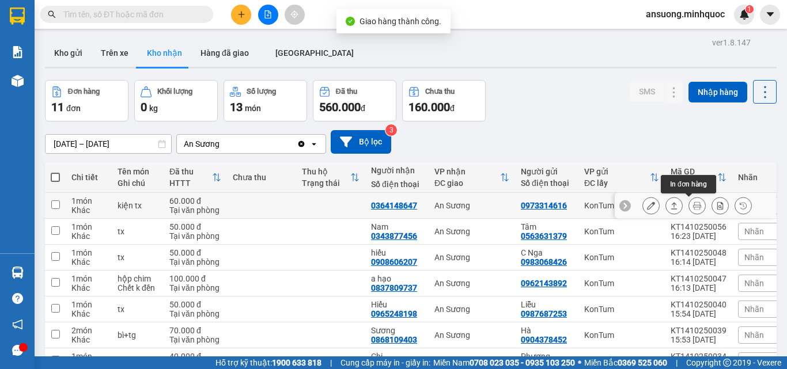
click at [647, 205] on button at bounding box center [651, 206] width 16 height 20
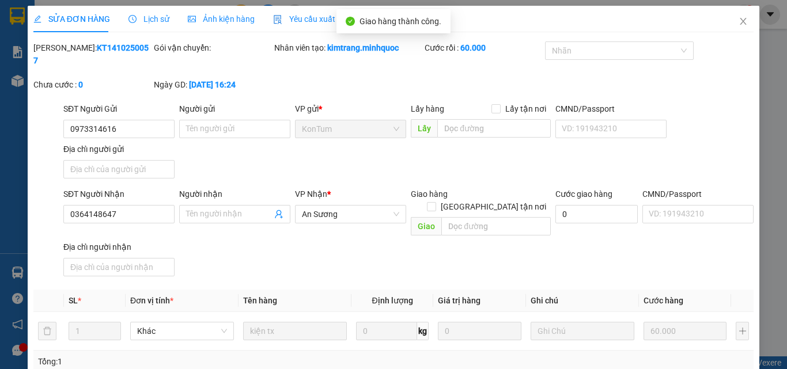
type input "0973314616"
type input "0364148647"
type input "0"
type input "60.000"
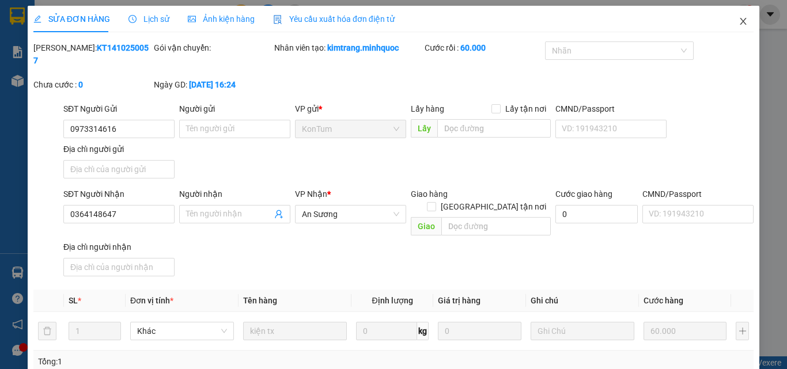
click at [738, 19] on icon "close" at bounding box center [742, 21] width 9 height 9
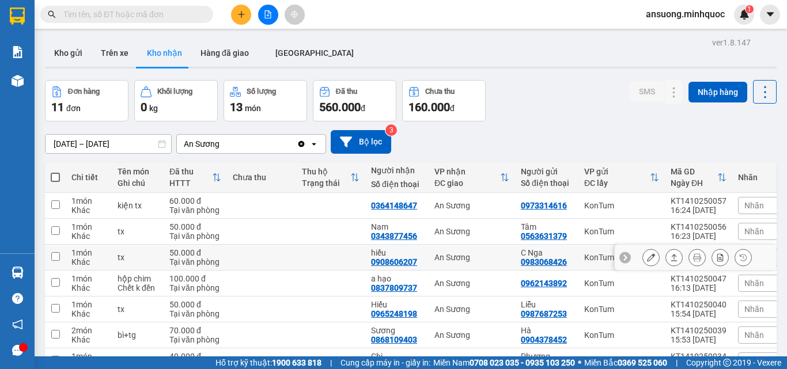
click at [670, 261] on icon at bounding box center [674, 257] width 8 height 8
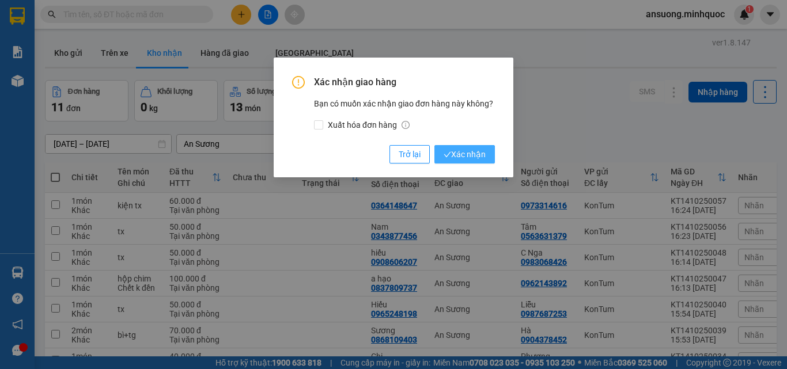
click at [455, 152] on span "Xác nhận" at bounding box center [464, 154] width 42 height 13
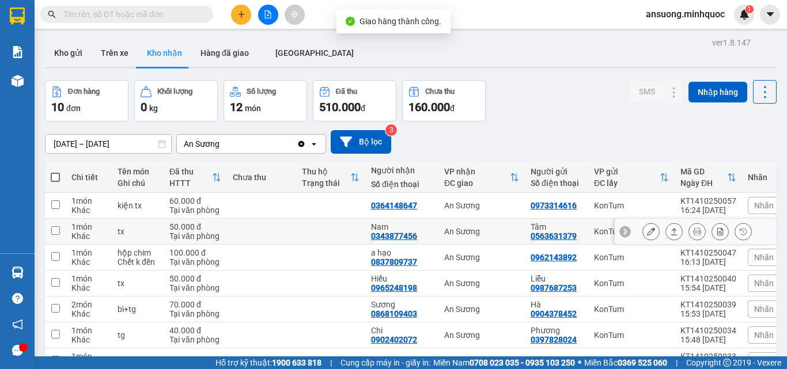
click at [666, 233] on button at bounding box center [674, 232] width 16 height 20
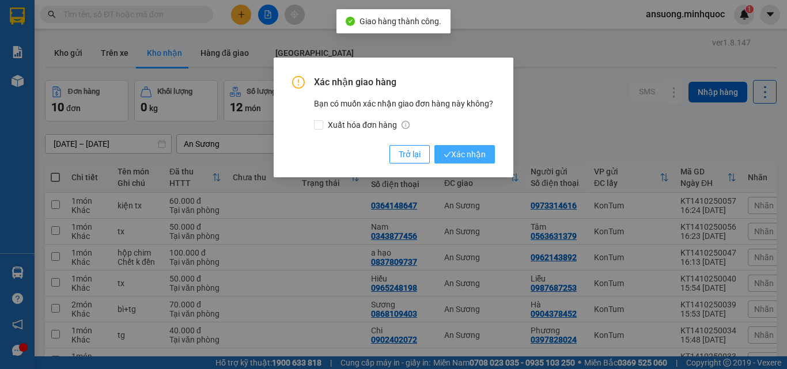
click at [455, 152] on span "Xác nhận" at bounding box center [464, 154] width 42 height 13
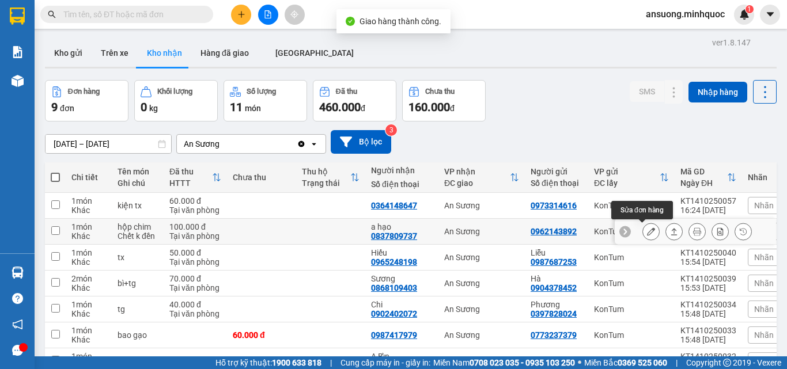
click at [666, 230] on button at bounding box center [674, 232] width 16 height 20
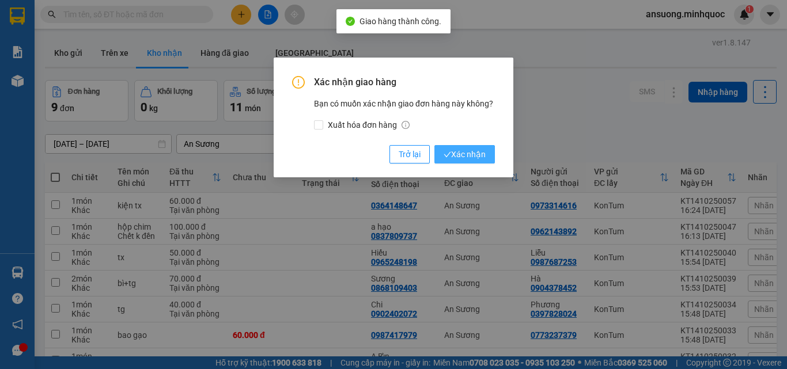
click at [469, 148] on span "Xác nhận" at bounding box center [464, 154] width 42 height 13
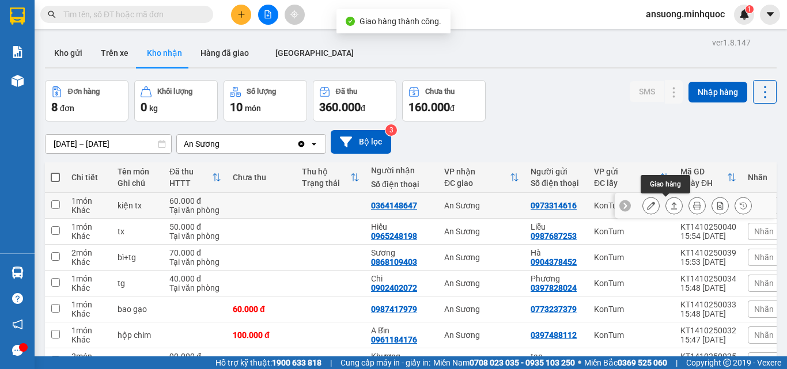
click at [670, 206] on button at bounding box center [674, 206] width 16 height 20
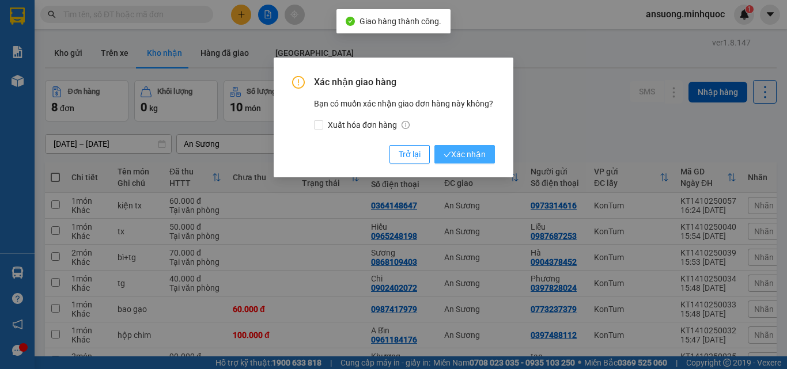
click at [457, 146] on button "Xác nhận" at bounding box center [464, 154] width 60 height 18
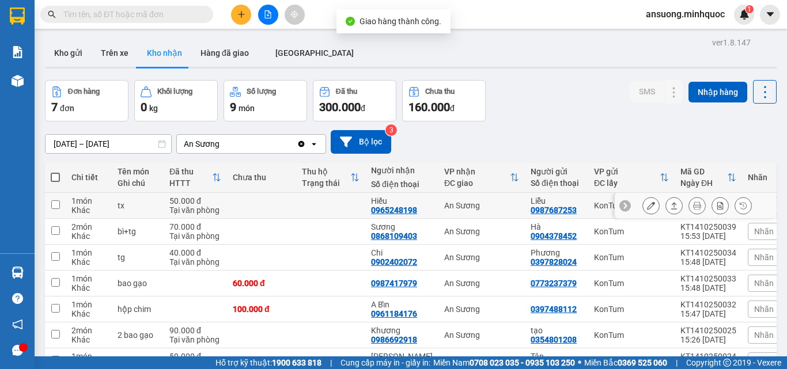
click at [666, 205] on button at bounding box center [674, 206] width 16 height 20
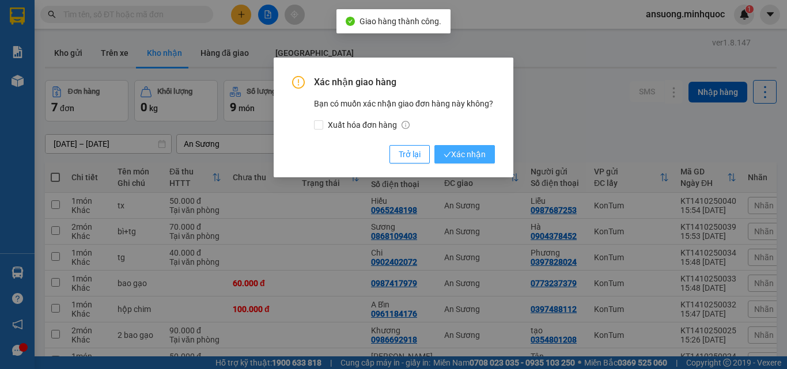
click at [457, 153] on span "Xác nhận" at bounding box center [464, 154] width 42 height 13
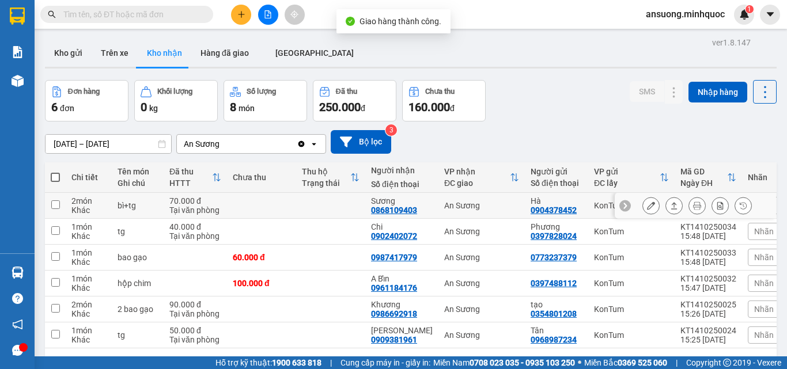
click at [670, 207] on icon at bounding box center [674, 206] width 8 height 8
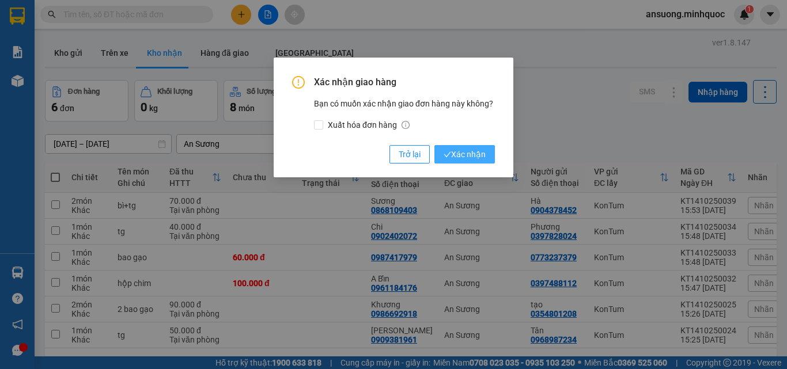
click at [468, 151] on span "Xác nhận" at bounding box center [464, 154] width 42 height 13
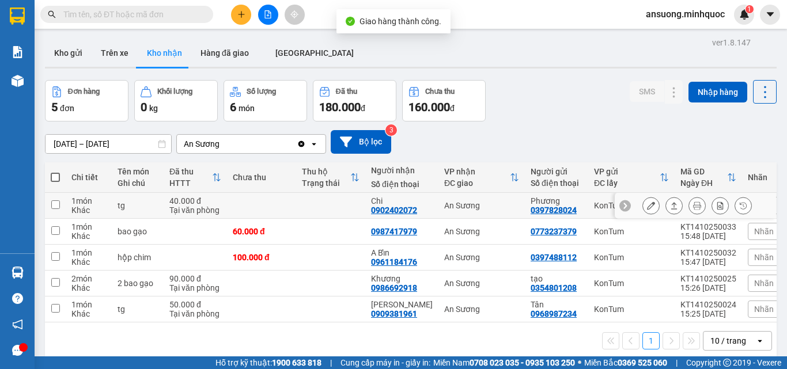
click at [670, 203] on icon at bounding box center [674, 206] width 8 height 8
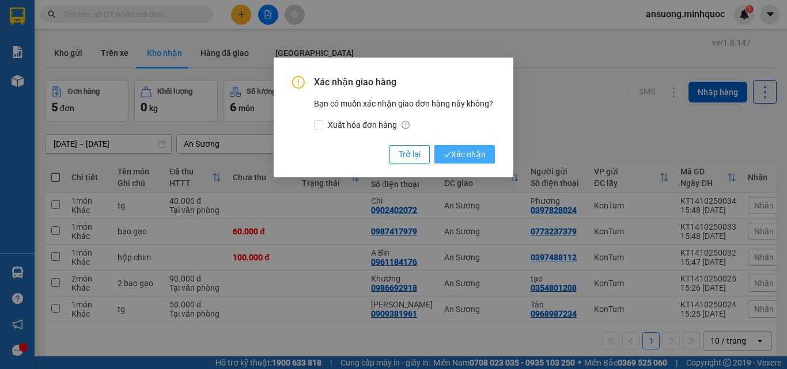
drag, startPoint x: 462, startPoint y: 154, endPoint x: 352, endPoint y: 289, distance: 174.4
click at [352, 289] on div "Xác nhận giao hàng Bạn có muốn xác nhận giao đơn hàng này không? Xuất hóa đơn h…" at bounding box center [393, 184] width 787 height 369
click at [339, 303] on div "Xác nhận giao hàng Bạn có muốn xác nhận giao đơn hàng này không? Xuất hóa đơn h…" at bounding box center [393, 184] width 787 height 369
click at [405, 151] on span "Trở lại" at bounding box center [409, 154] width 22 height 13
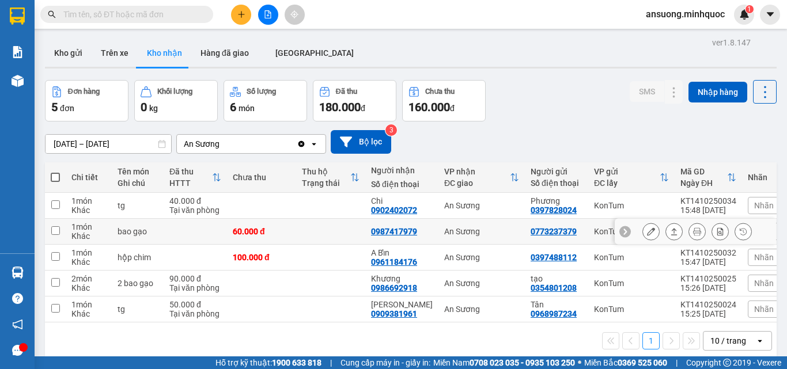
click at [671, 235] on icon at bounding box center [674, 231] width 6 height 7
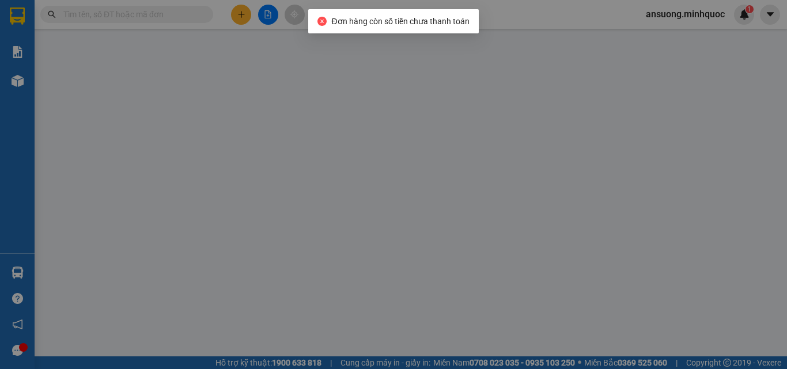
type input "0773237379"
type input "0987417979"
type input "0"
type input "60.000"
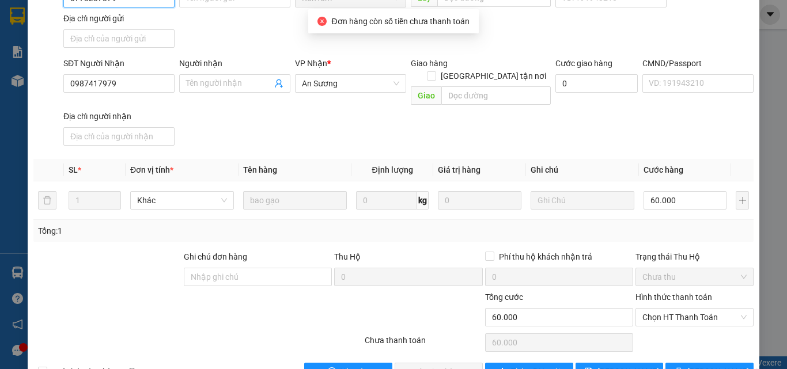
scroll to position [140, 0]
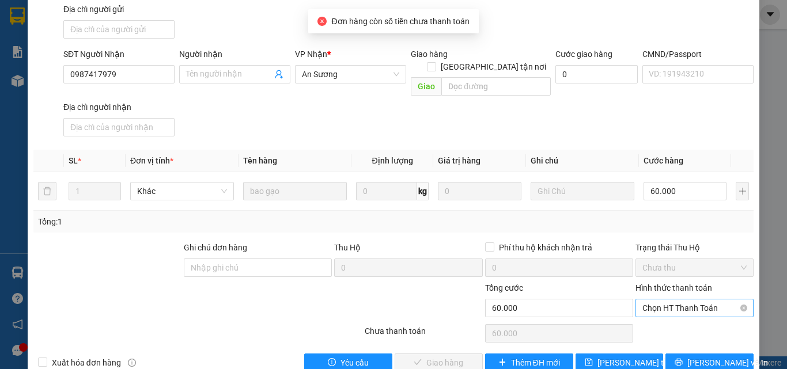
click at [676, 299] on span "Chọn HT Thanh Toán" at bounding box center [694, 307] width 104 height 17
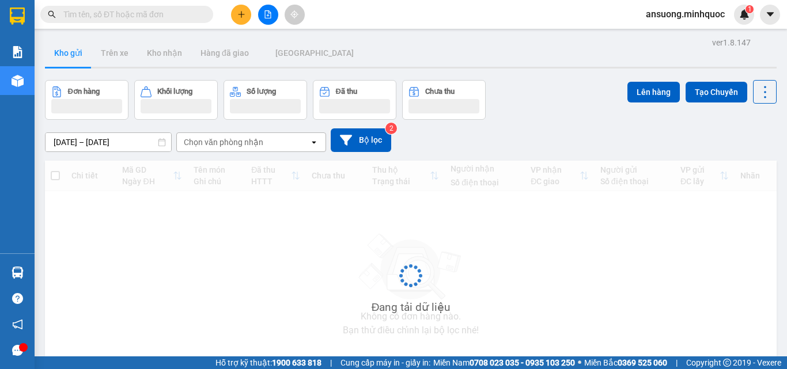
click at [127, 15] on input "text" at bounding box center [131, 14] width 136 height 13
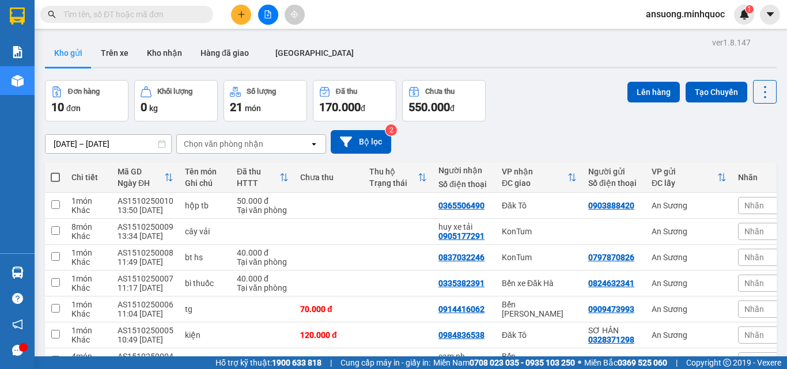
paste input "0972490503"
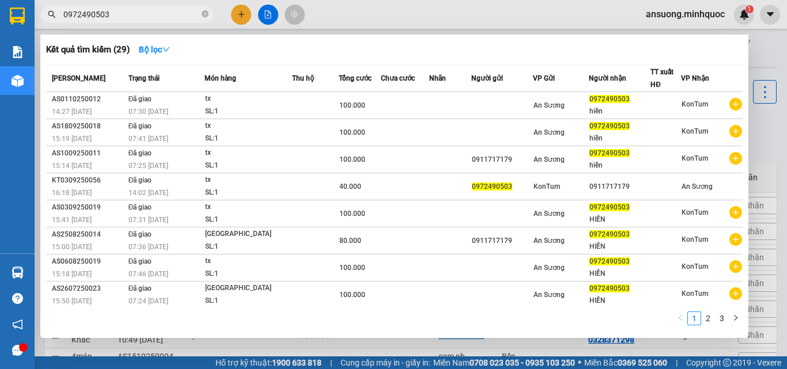
type input "0972490503"
click at [572, 18] on div at bounding box center [393, 184] width 787 height 369
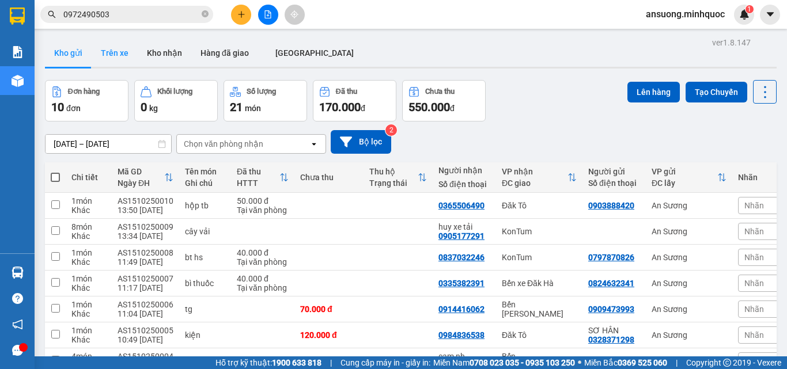
click at [120, 56] on button "Trên xe" at bounding box center [115, 53] width 46 height 28
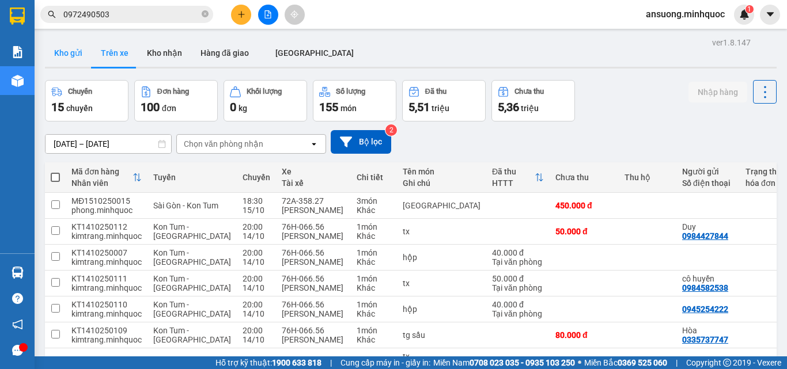
click at [76, 54] on button "Kho gửi" at bounding box center [68, 53] width 47 height 28
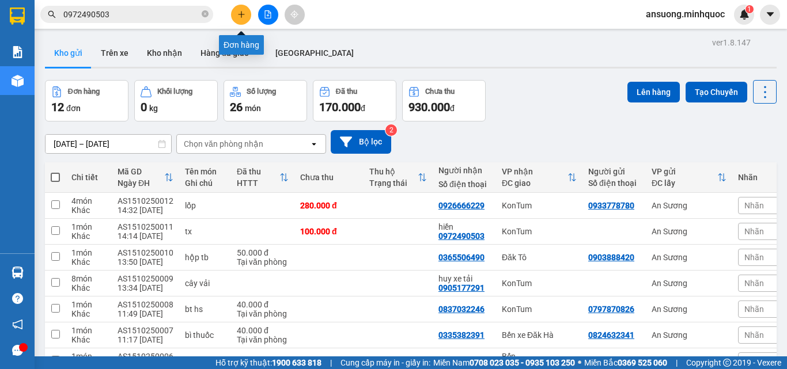
click at [246, 9] on button at bounding box center [241, 15] width 20 height 20
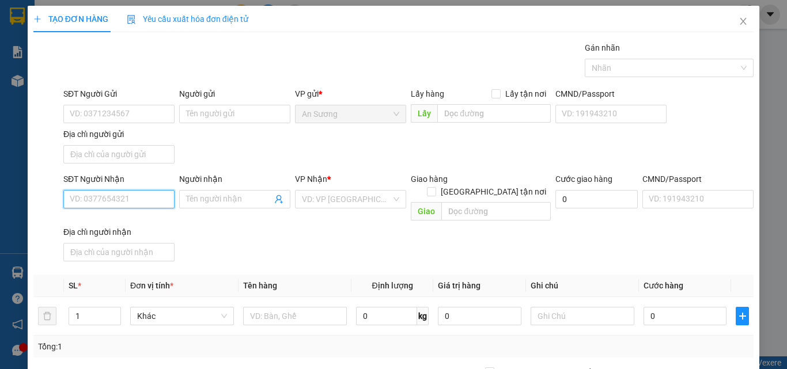
click at [151, 203] on input "SĐT Người Nhận" at bounding box center [118, 199] width 111 height 18
click at [98, 226] on div "0772569966 - TRUNG" at bounding box center [118, 222] width 96 height 13
type input "0772569966"
type input "TRUNG"
type input "0772569966"
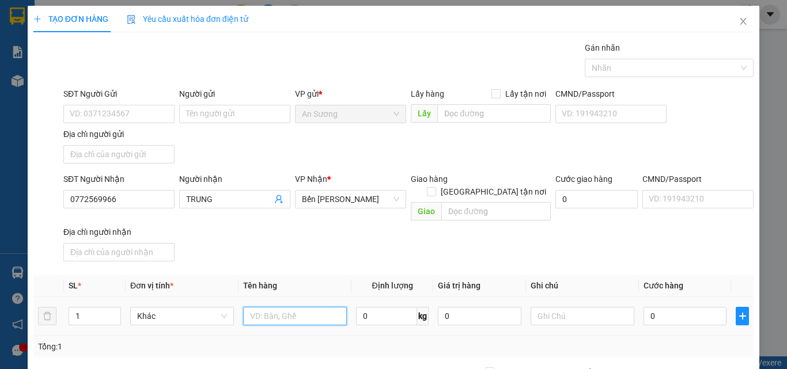
click at [300, 307] on input "text" at bounding box center [295, 316] width 104 height 18
type input "cục đen"
click at [717, 241] on div "SĐT Người Nhận 0772569966 Người nhận TRUNG VP Nhận * Bến Xe Ngọc Hồi Giao hàng …" at bounding box center [408, 219] width 694 height 93
click at [683, 310] on input "0" at bounding box center [684, 316] width 83 height 18
type input "4"
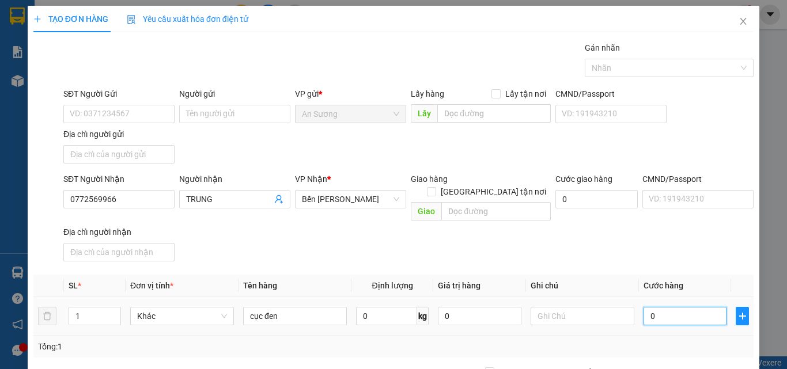
type input "4"
type input "40"
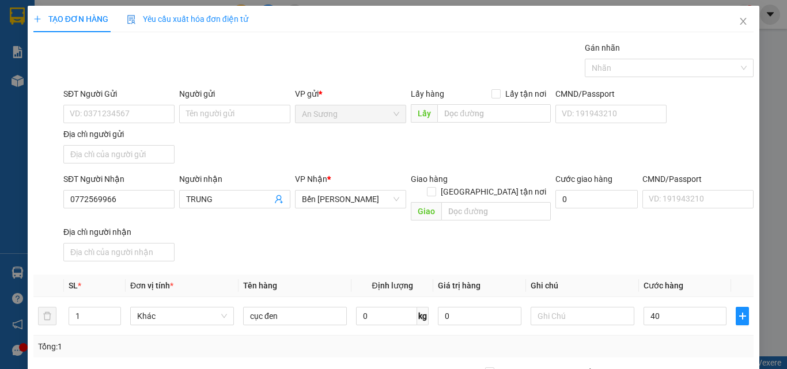
type input "40.000"
click at [663, 221] on div "SĐT Người Nhận 0772569966 Người nhận TRUNG VP Nhận * Bến Xe Ngọc Hồi Giao hàng …" at bounding box center [408, 219] width 694 height 93
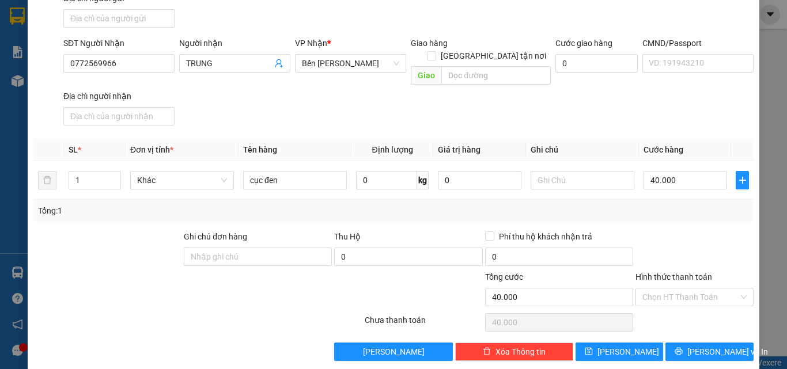
scroll to position [138, 0]
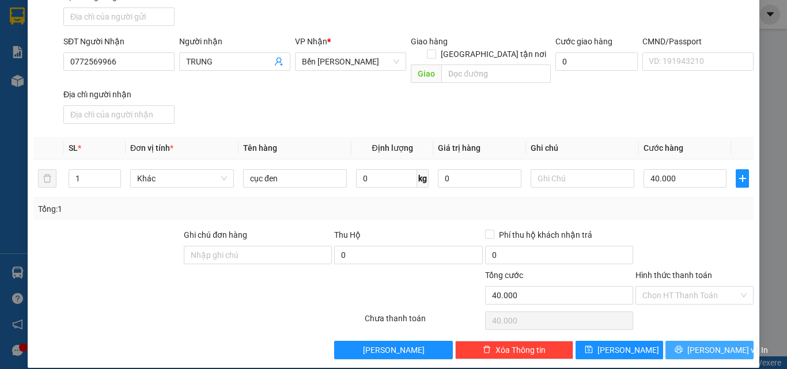
click at [712, 344] on span "[PERSON_NAME] và In" at bounding box center [727, 350] width 81 height 13
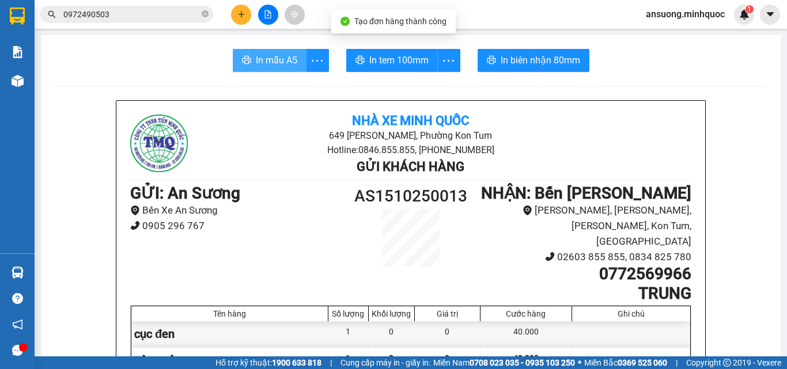
drag, startPoint x: 259, startPoint y: 84, endPoint x: 264, endPoint y: 70, distance: 14.6
click at [272, 56] on span "In mẫu A5" at bounding box center [276, 60] width 41 height 14
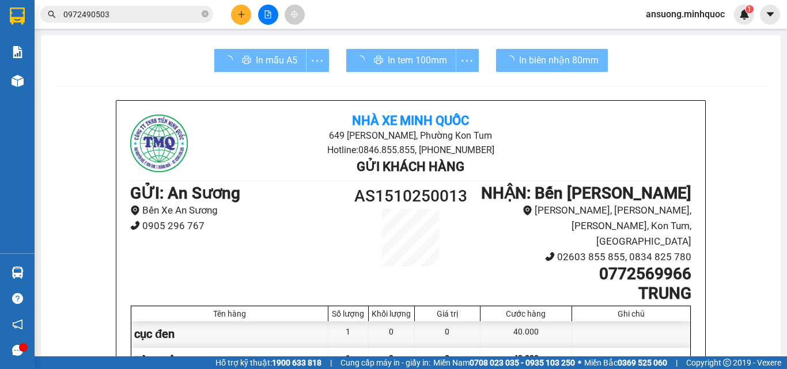
click at [431, 68] on div "In tem 100mm" at bounding box center [412, 60] width 132 height 23
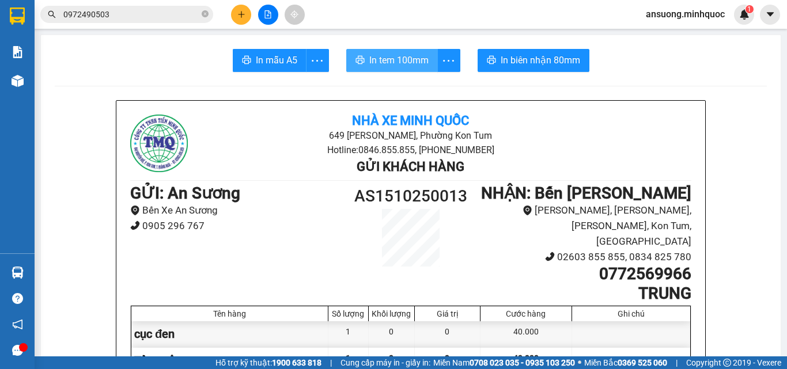
click at [411, 51] on button "In tem 100mm" at bounding box center [392, 60] width 92 height 23
click at [256, 9] on div at bounding box center [268, 15] width 86 height 20
click at [234, 14] on button at bounding box center [241, 15] width 20 height 20
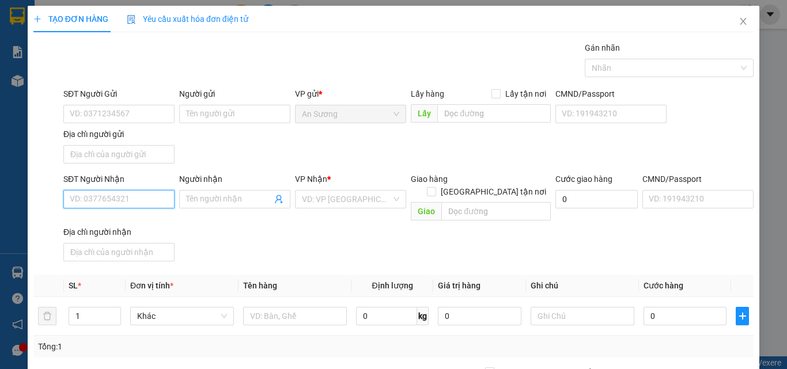
click at [155, 196] on input "SĐT Người Nhận" at bounding box center [118, 199] width 111 height 18
click at [143, 223] on div "0978700777 - hoàng" at bounding box center [118, 222] width 96 height 13
type input "0978700777"
type input "hoàng"
type input "0978700777"
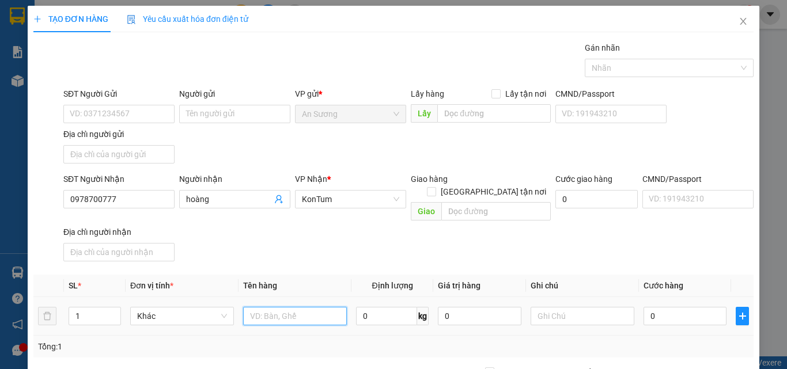
click at [308, 307] on input "text" at bounding box center [295, 316] width 104 height 18
type input "i"
type input "kiện"
drag, startPoint x: 677, startPoint y: 292, endPoint x: 677, endPoint y: 301, distance: 8.7
click at [677, 305] on div "0" at bounding box center [684, 316] width 83 height 23
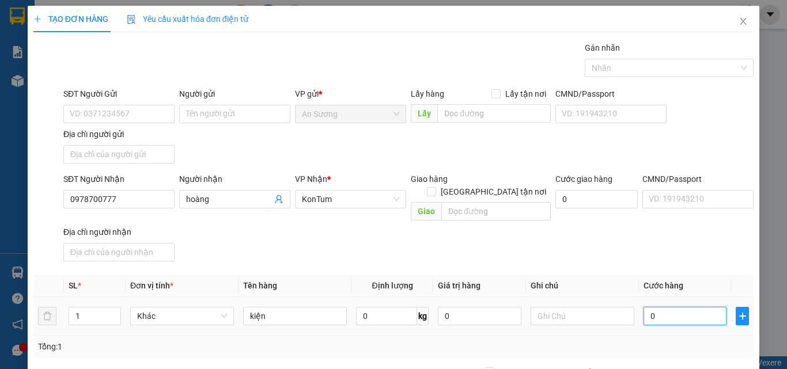
click at [677, 307] on input "0" at bounding box center [684, 316] width 83 height 18
type input "5"
type input "50"
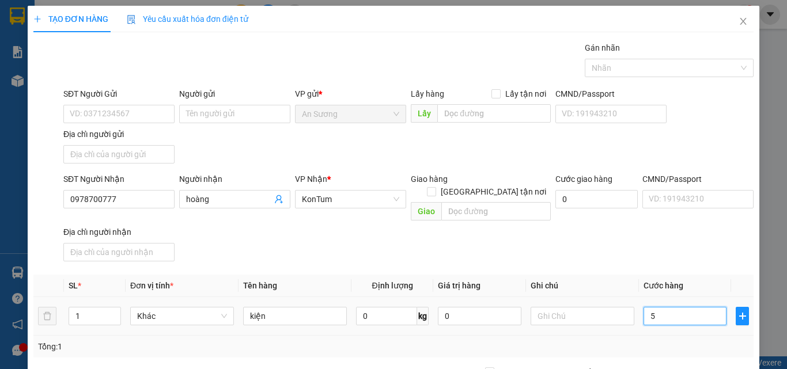
type input "50"
type input "50.000"
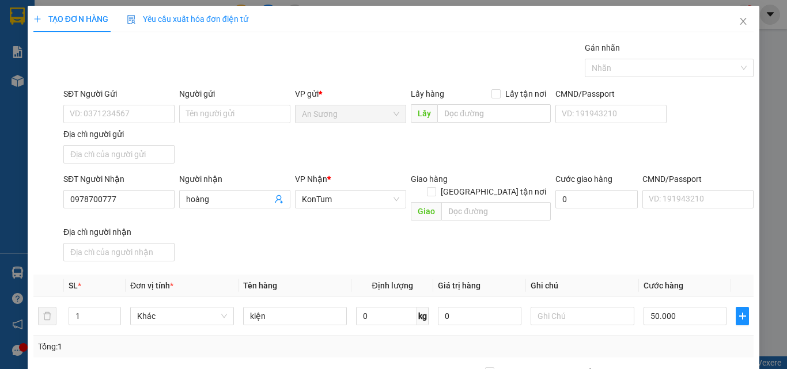
click at [674, 227] on div "SĐT Người Nhận 0978700777 Người nhận hoàng VP Nhận * KonTum Giao hàng Giao tận …" at bounding box center [408, 219] width 694 height 93
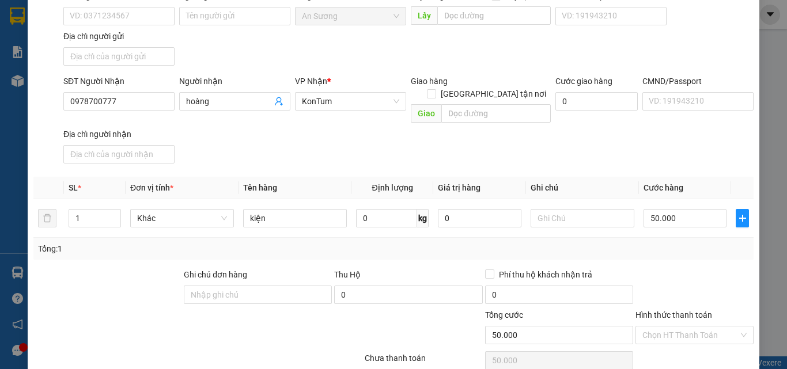
scroll to position [138, 0]
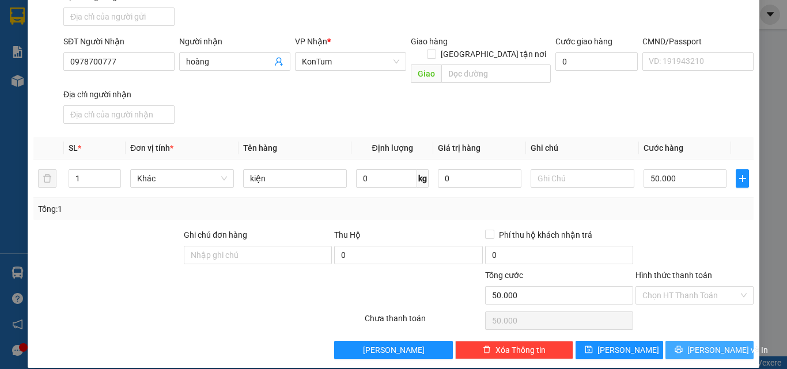
click at [706, 344] on span "[PERSON_NAME] và In" at bounding box center [727, 350] width 81 height 13
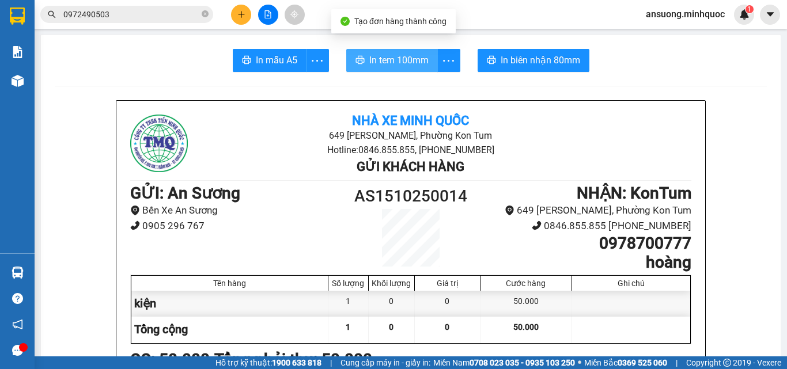
click at [385, 67] on span "In tem 100mm" at bounding box center [398, 60] width 59 height 14
click at [369, 53] on span "In tem 100mm" at bounding box center [398, 60] width 59 height 14
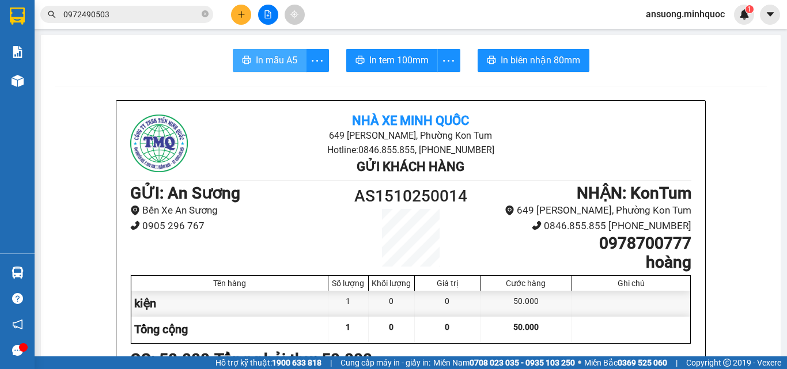
click at [288, 62] on span "In mẫu A5" at bounding box center [276, 60] width 41 height 14
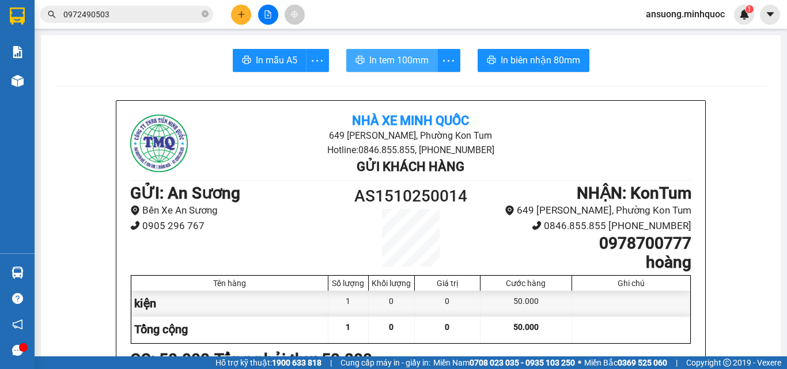
click at [371, 62] on span "In tem 100mm" at bounding box center [398, 60] width 59 height 14
click at [371, 59] on span "In tem 100mm" at bounding box center [398, 60] width 59 height 14
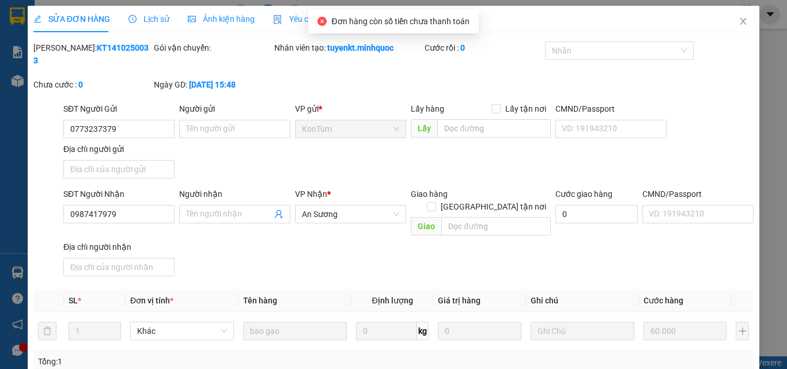
scroll to position [140, 0]
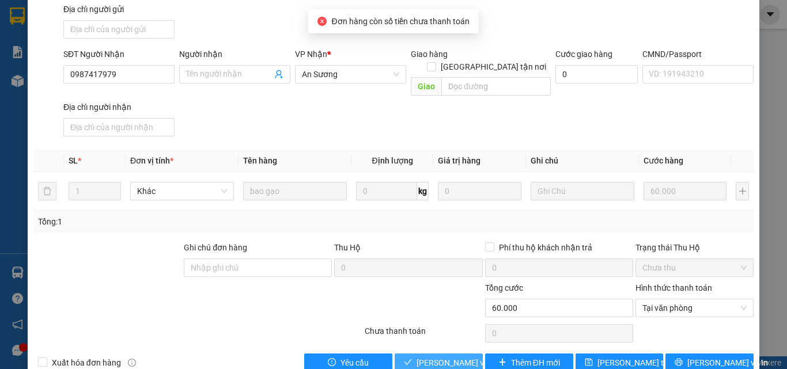
click at [394, 354] on button "[PERSON_NAME] và Giao hàng" at bounding box center [438, 363] width 88 height 18
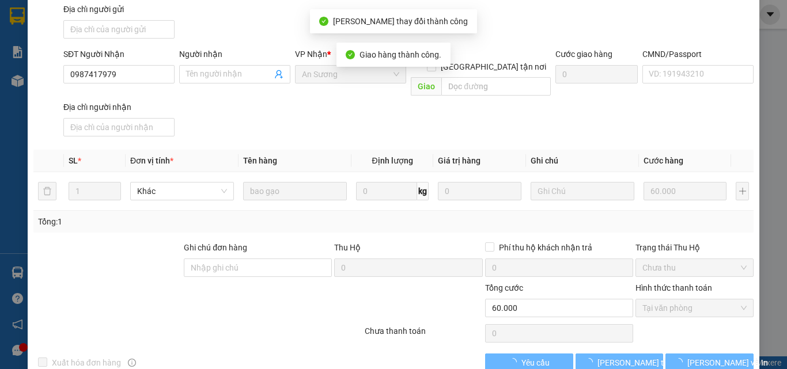
scroll to position [0, 0]
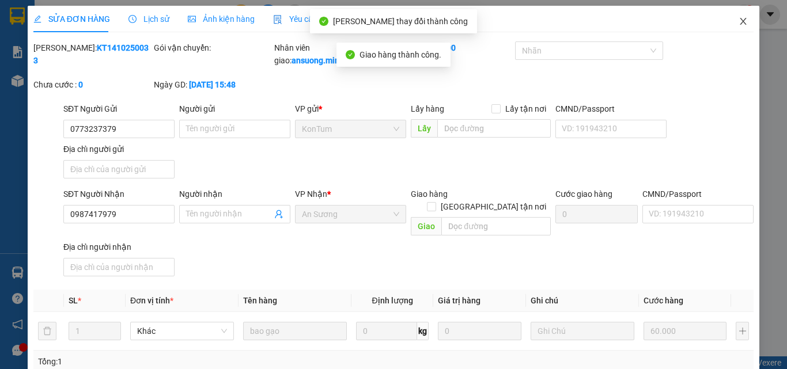
click at [733, 12] on span "Close" at bounding box center [743, 22] width 32 height 32
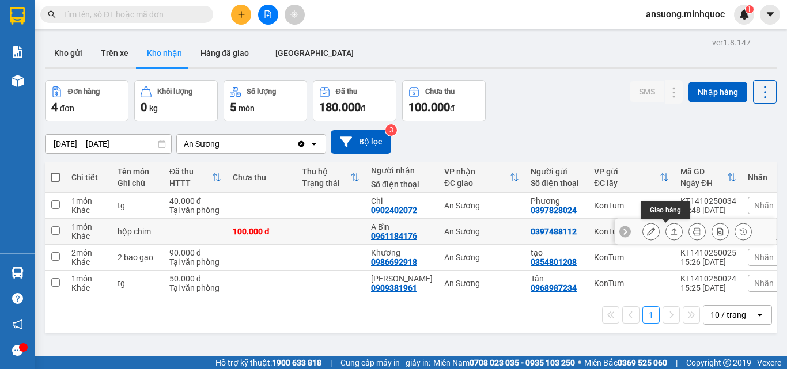
click at [670, 233] on icon at bounding box center [674, 231] width 8 height 8
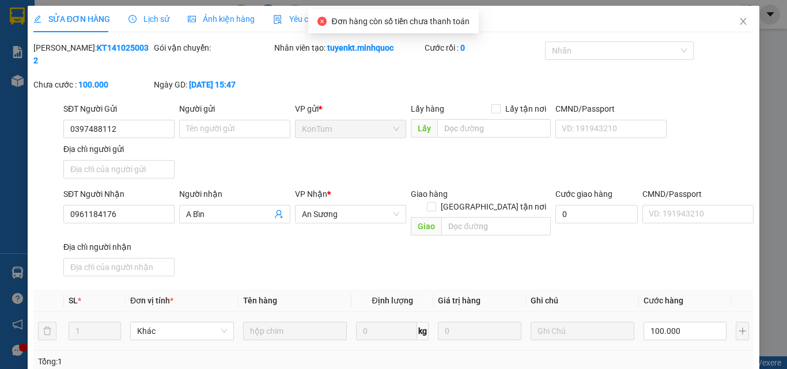
type input "0397488112"
type input "0961184176"
type input "A Bỉn"
type input "0"
type input "100.000"
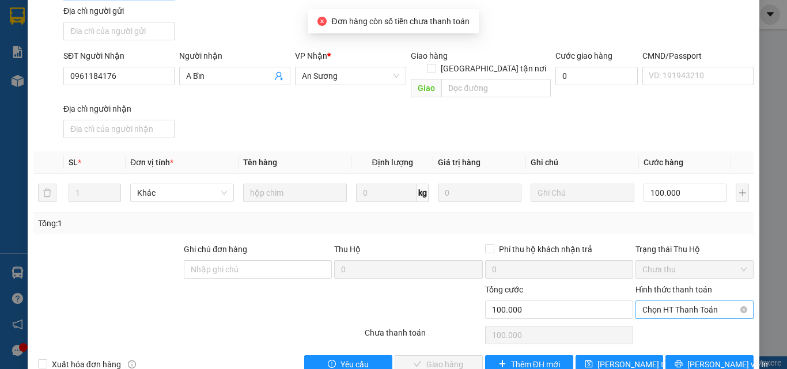
scroll to position [140, 0]
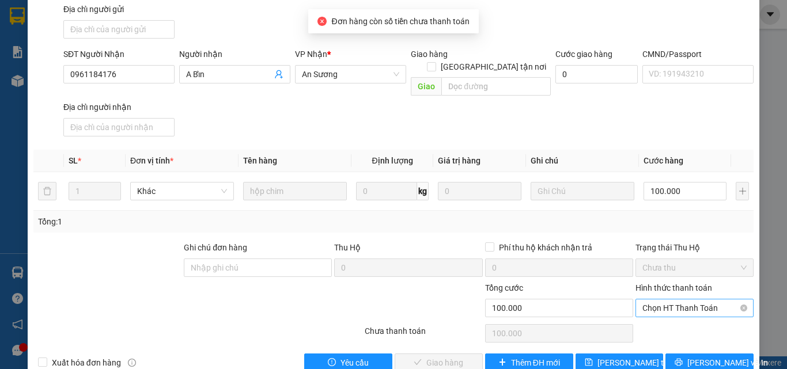
click at [683, 299] on span "Chọn HT Thanh Toán" at bounding box center [694, 307] width 104 height 17
click at [667, 301] on div "Tại văn phòng" at bounding box center [687, 305] width 103 height 13
type input "0"
click at [416, 356] on span "[PERSON_NAME] và Giao hàng" at bounding box center [471, 362] width 111 height 13
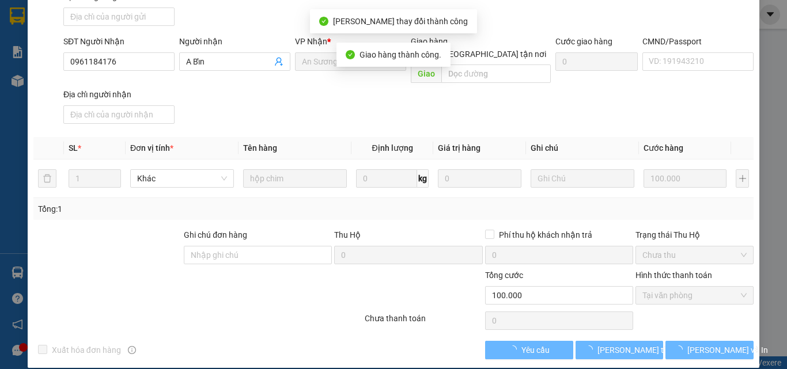
click at [414, 341] on div "Xuất hóa đơn hàng Yêu cầu [PERSON_NAME] thay đổi [PERSON_NAME] và In" at bounding box center [393, 350] width 722 height 18
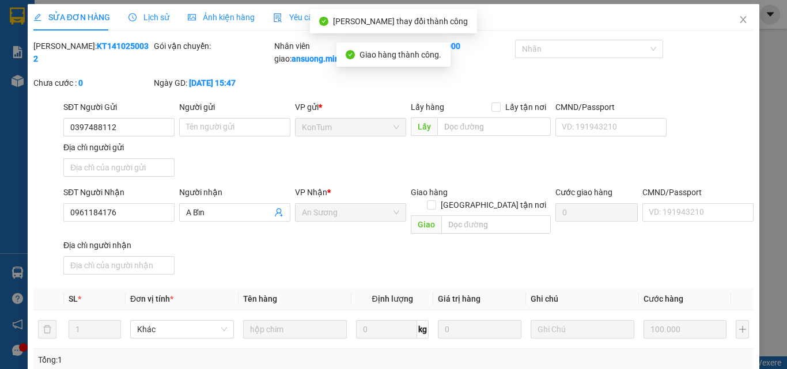
scroll to position [0, 0]
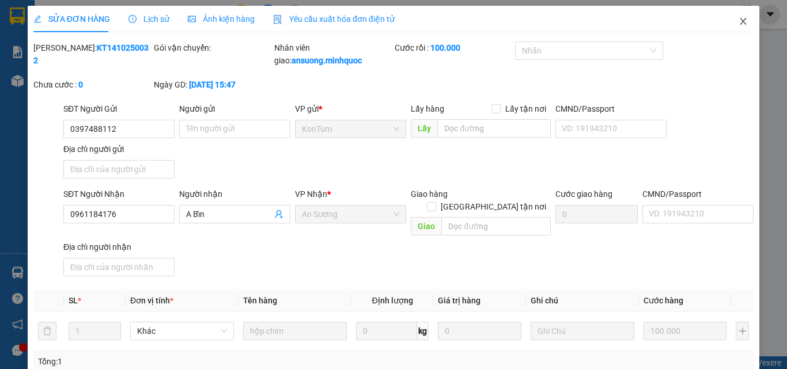
click at [738, 19] on icon "close" at bounding box center [742, 21] width 9 height 9
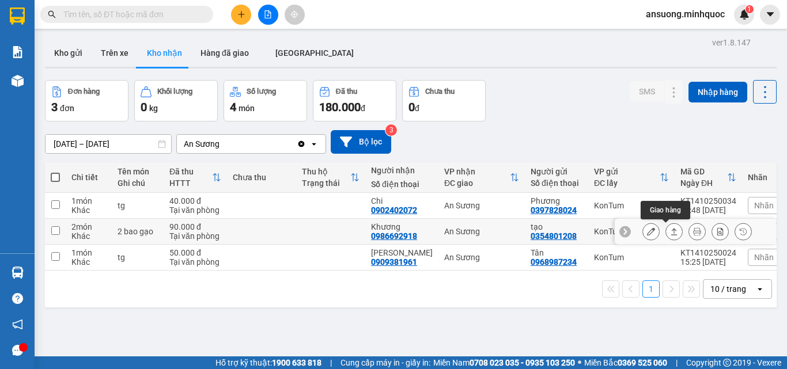
click at [670, 231] on icon at bounding box center [674, 231] width 8 height 8
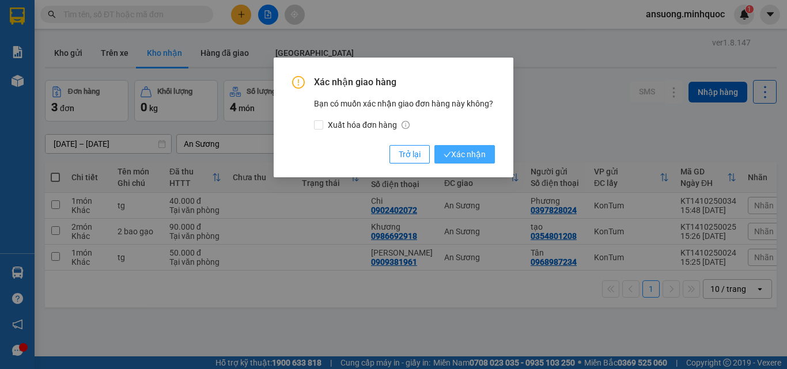
click at [450, 153] on icon "check" at bounding box center [446, 154] width 7 height 7
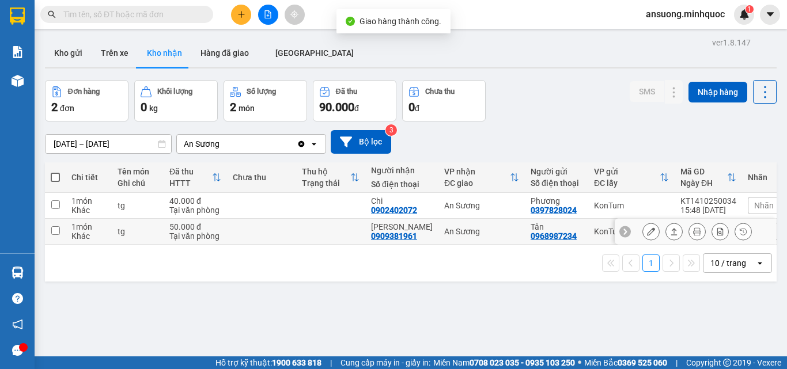
click at [670, 229] on icon at bounding box center [674, 231] width 8 height 8
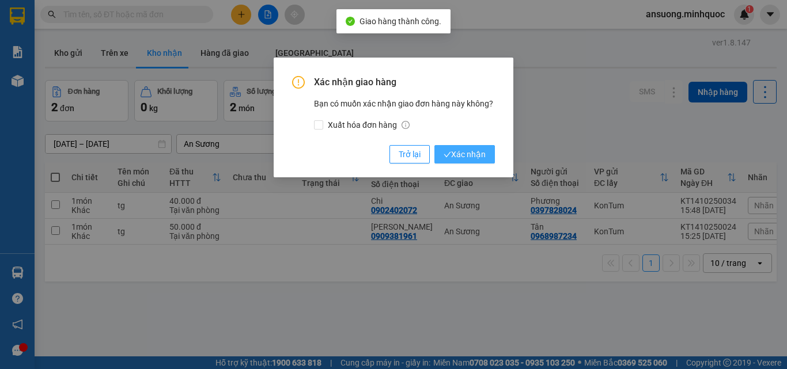
click at [462, 154] on span "Xác nhận" at bounding box center [464, 154] width 42 height 13
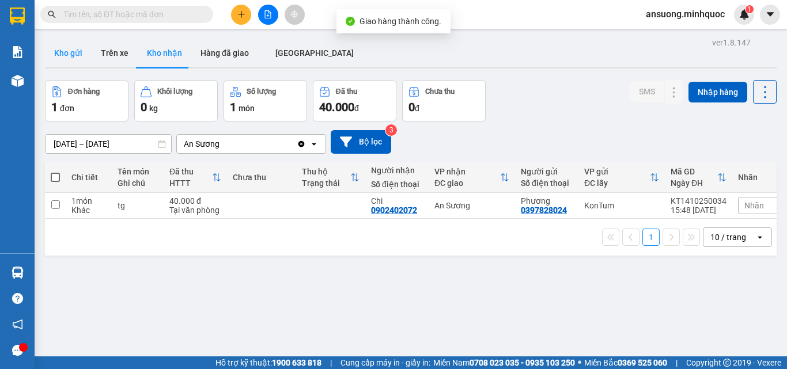
click at [62, 52] on button "Kho gửi" at bounding box center [68, 53] width 47 height 28
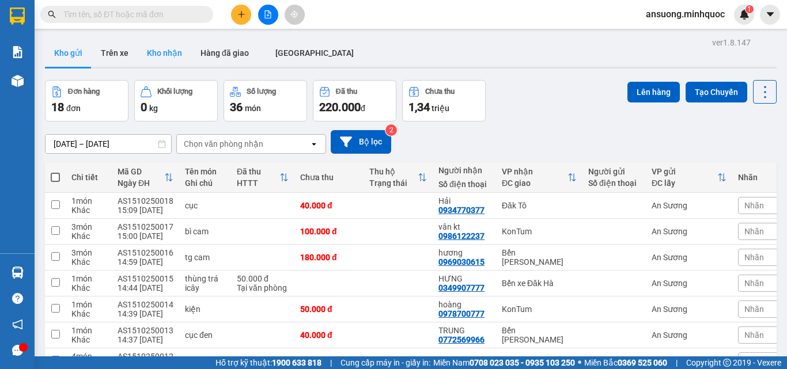
click at [155, 48] on button "Kho nhận" at bounding box center [165, 53] width 54 height 28
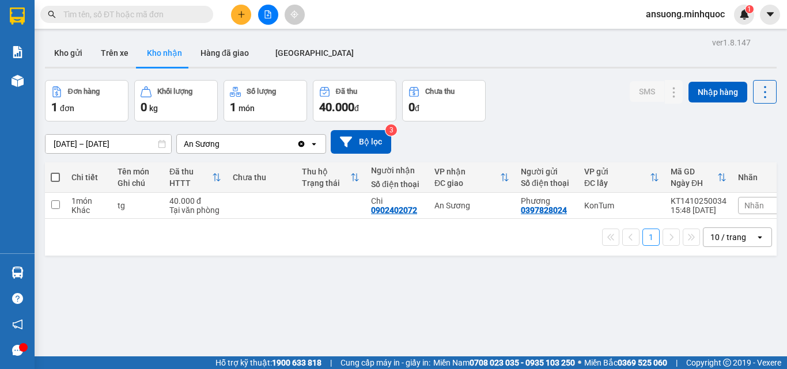
click at [69, 39] on div "ver 1.8.147 Kho gửi Trên xe Kho nhận Hàng đã giao ĐÀ NẴNG Đơn hàng 1 đơn Khối l…" at bounding box center [410, 219] width 740 height 369
click at [74, 51] on button "Kho gửi" at bounding box center [68, 53] width 47 height 28
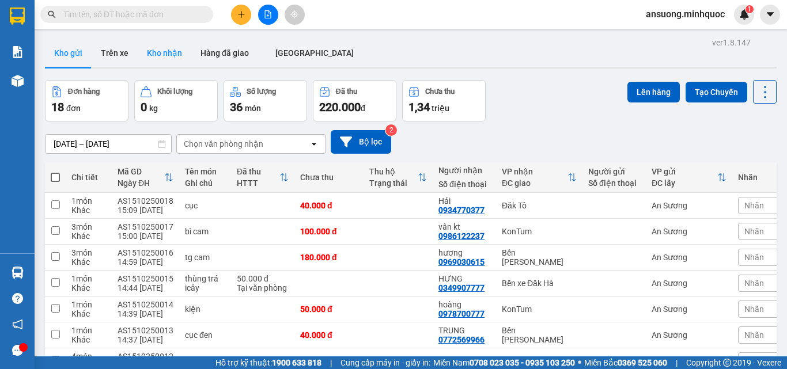
click at [166, 41] on button "Kho nhận" at bounding box center [165, 53] width 54 height 28
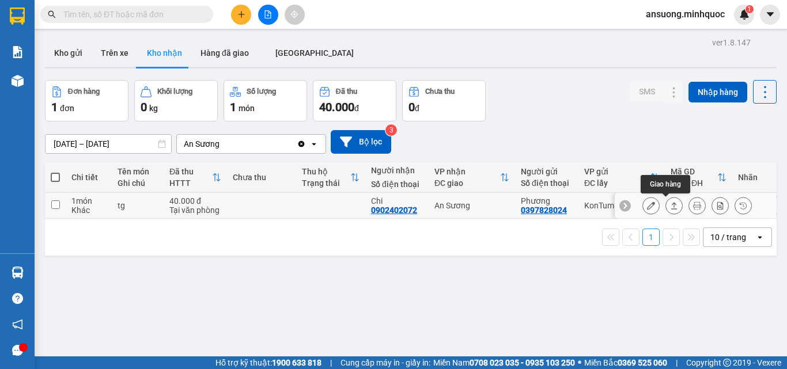
click at [670, 206] on button at bounding box center [674, 206] width 16 height 20
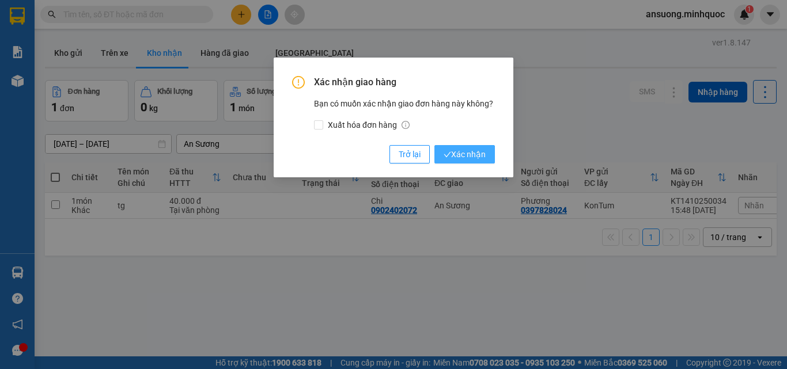
click at [456, 154] on span "Xác nhận" at bounding box center [464, 154] width 42 height 13
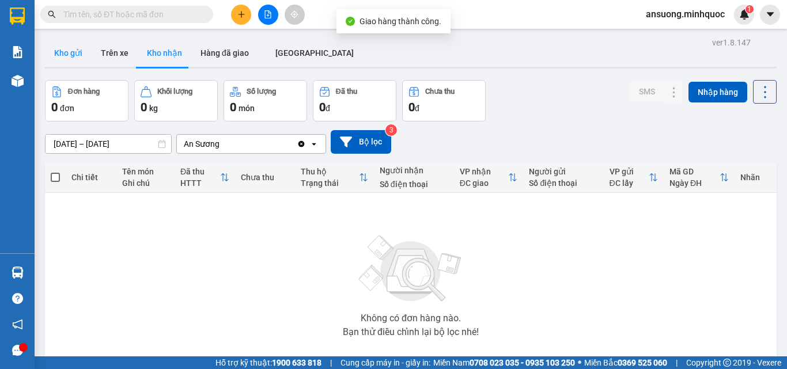
click at [62, 49] on button "Kho gửi" at bounding box center [68, 53] width 47 height 28
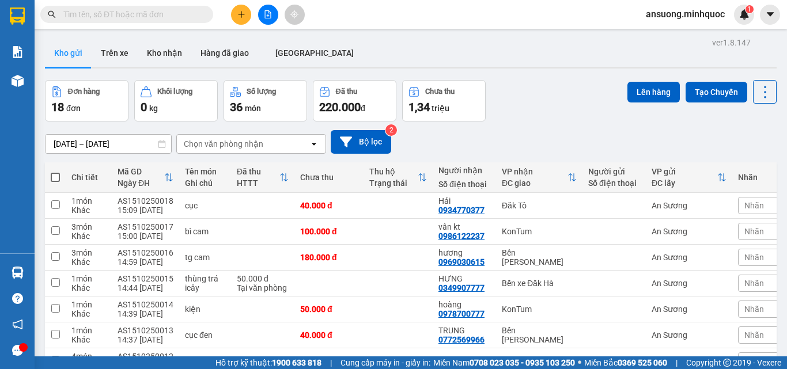
click at [64, 56] on button "Kho gửi" at bounding box center [68, 53] width 47 height 28
click at [161, 52] on button "Kho nhận" at bounding box center [165, 53] width 54 height 28
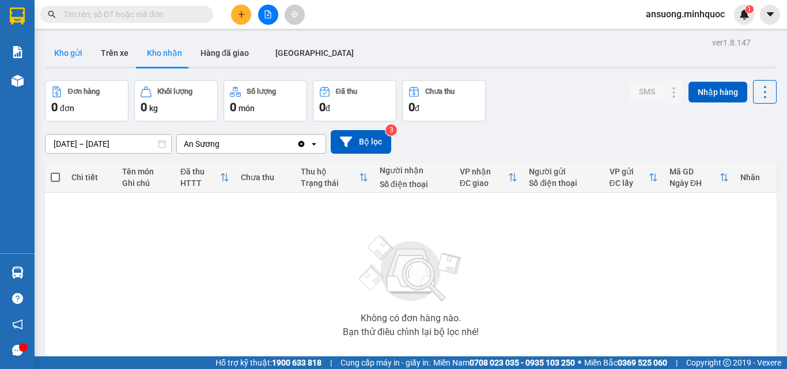
click at [69, 55] on button "Kho gửi" at bounding box center [68, 53] width 47 height 28
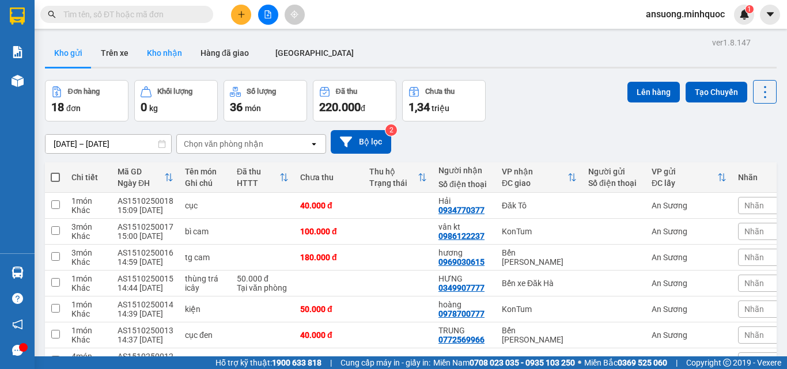
click at [181, 53] on button "Kho nhận" at bounding box center [165, 53] width 54 height 28
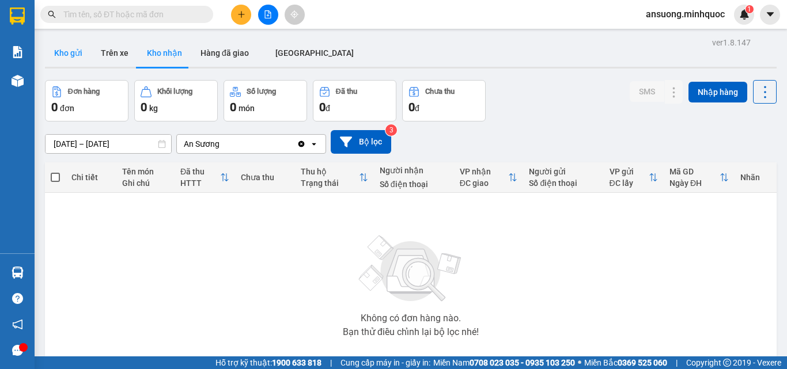
click at [67, 56] on button "Kho gửi" at bounding box center [68, 53] width 47 height 28
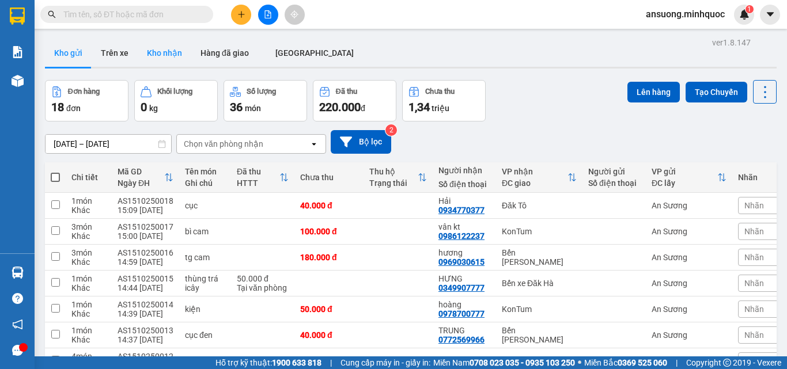
click at [147, 59] on button "Kho nhận" at bounding box center [165, 53] width 54 height 28
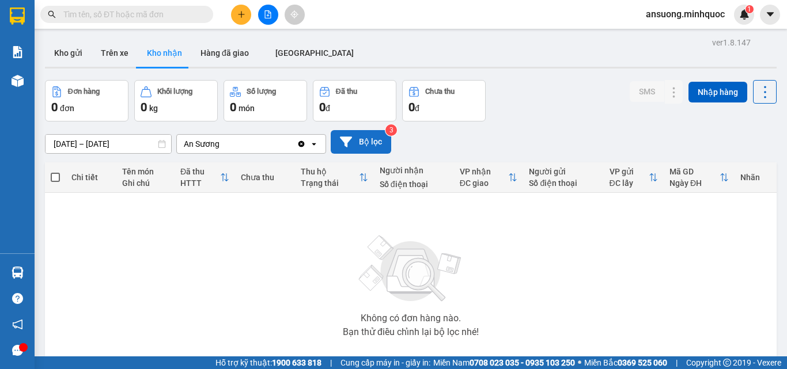
click at [374, 145] on button "Bộ lọc" at bounding box center [361, 142] width 60 height 24
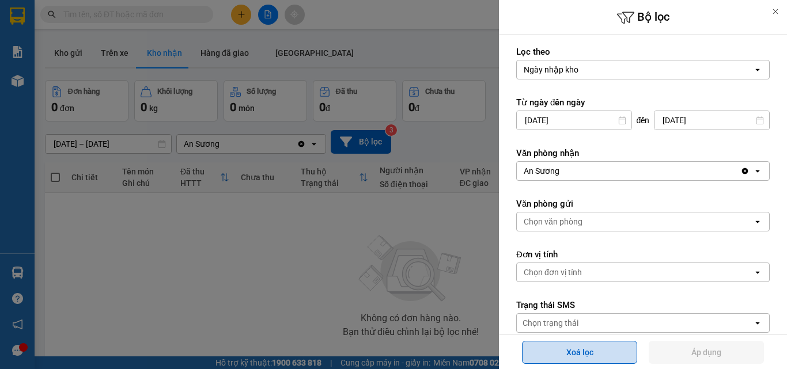
click at [579, 345] on button "Xoá lọc" at bounding box center [579, 352] width 115 height 23
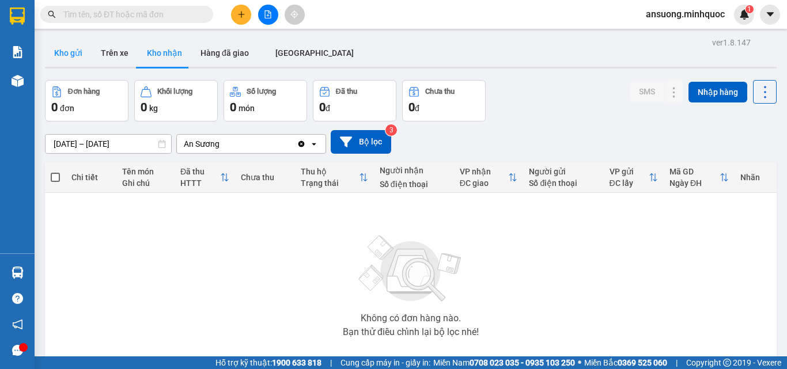
click at [68, 56] on button "Kho gửi" at bounding box center [68, 53] width 47 height 28
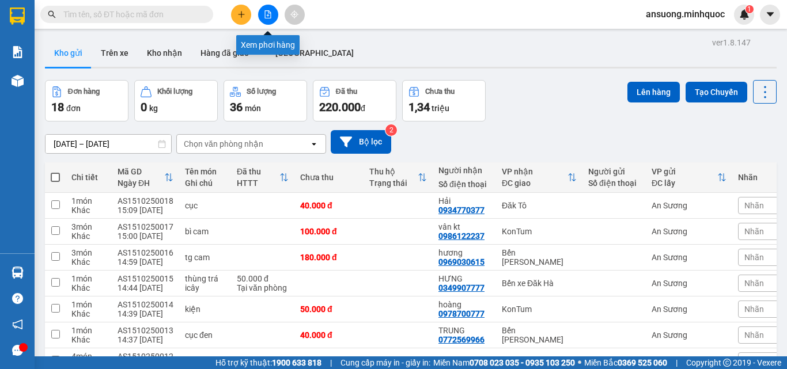
click at [274, 7] on button at bounding box center [268, 15] width 20 height 20
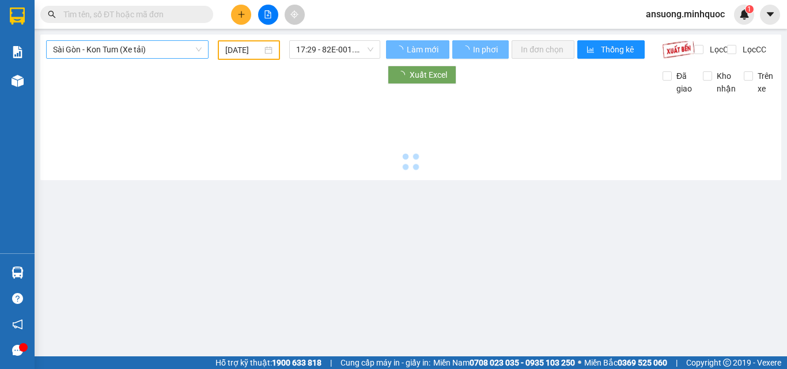
type input "[DATE]"
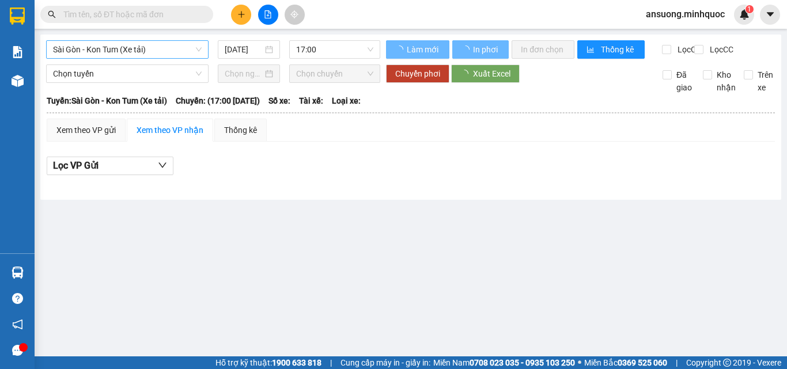
click at [145, 50] on span "Sài Gòn - Kon Tum (Xe tải)" at bounding box center [127, 49] width 149 height 17
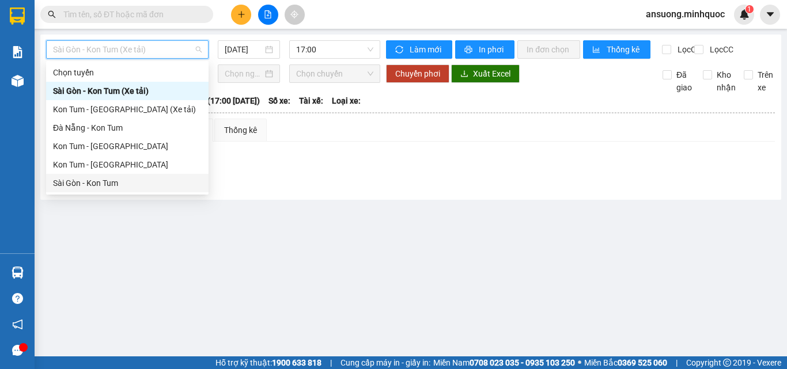
drag, startPoint x: 77, startPoint y: 180, endPoint x: 330, endPoint y: 82, distance: 271.3
click at [79, 177] on div "Sài Gòn - Kon Tum" at bounding box center [127, 183] width 149 height 13
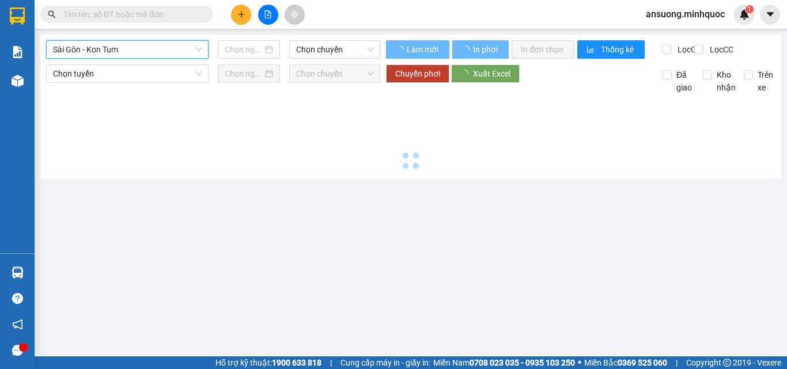
type input "[DATE]"
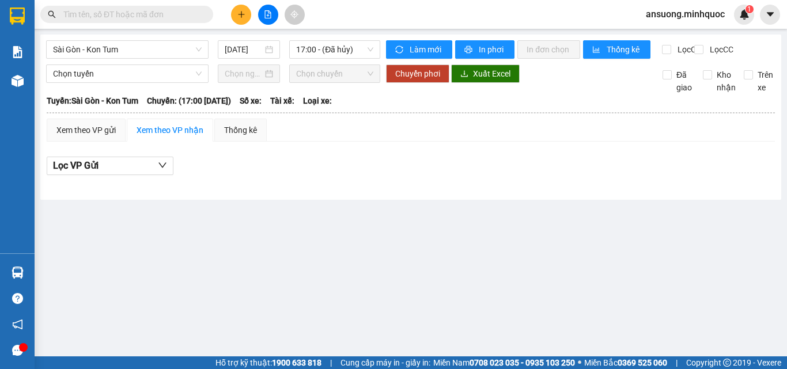
click at [345, 59] on div "Sài Gòn - Kon Tum [DATE] 17:00 - (Đã hủy)" at bounding box center [213, 49] width 334 height 18
click at [351, 48] on span "17:00 - (Đã hủy)" at bounding box center [334, 49] width 77 height 17
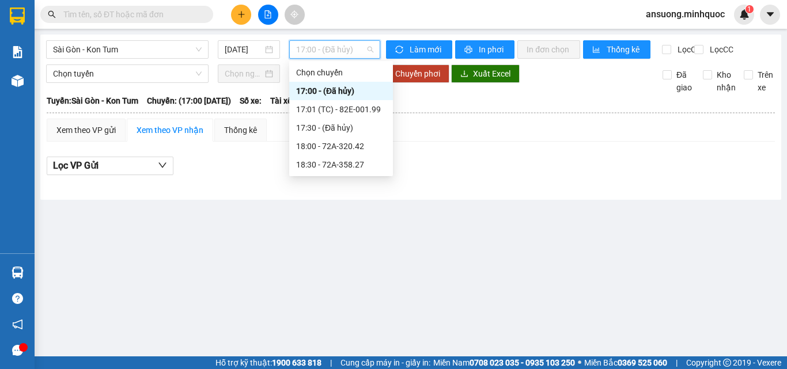
click at [358, 98] on div "17:00 - (Đã hủy)" at bounding box center [341, 91] width 104 height 18
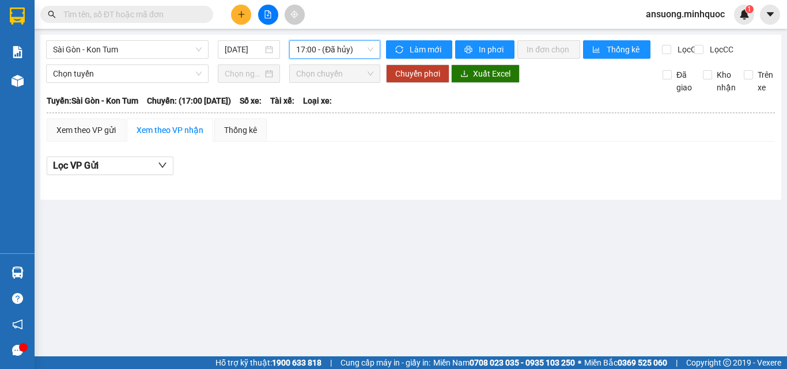
click at [359, 104] on th "Tuyến: [GEOGRAPHIC_DATA] - Kon Tum Chuyến: (17:00 [DATE]) Số xe: Tài xế: Loại x…" at bounding box center [410, 101] width 729 height 14
click at [341, 56] on span "17:00 - (Đã hủy)" at bounding box center [334, 49] width 77 height 17
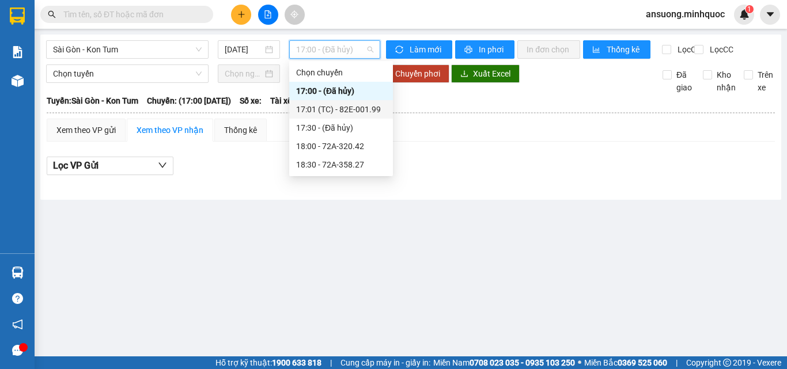
drag, startPoint x: 355, startPoint y: 100, endPoint x: 355, endPoint y: 116, distance: 16.1
click at [355, 116] on div "Chọn chuyến 17:00 - (Đã hủy) 17:01 (TC) - 82E-001.99 17:30 - (Đã hủy) 18:00 - 7…" at bounding box center [341, 118] width 104 height 111
click at [355, 116] on div "17:01 (TC) - 82E-001.99" at bounding box center [341, 109] width 104 height 18
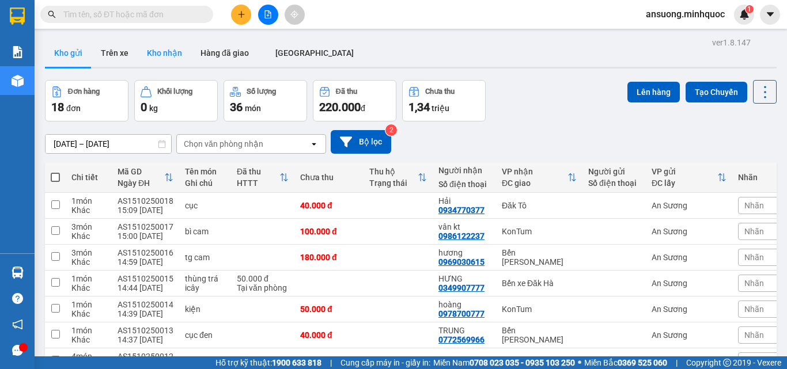
click at [166, 55] on button "Kho nhận" at bounding box center [165, 53] width 54 height 28
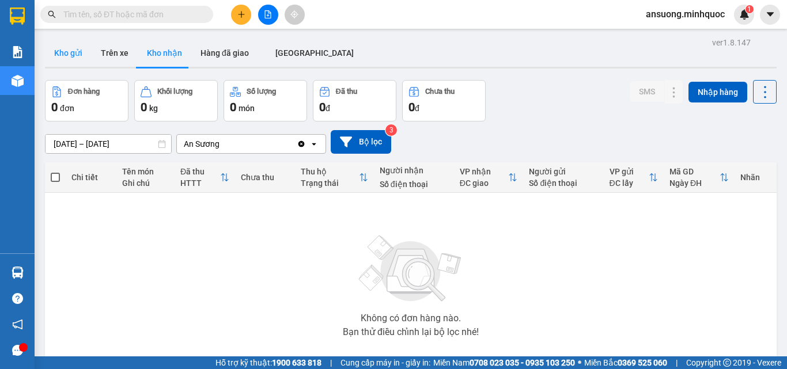
click at [70, 43] on button "Kho gửi" at bounding box center [68, 53] width 47 height 28
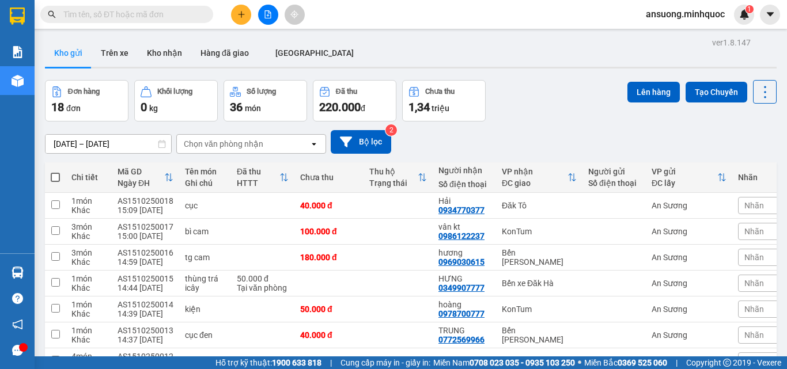
click at [203, 71] on div "ver 1.8.147 Kho gửi Trên xe Kho nhận Hàng đã giao [GEOGRAPHIC_DATA] Đơn hàng 18…" at bounding box center [410, 368] width 740 height 666
click at [153, 54] on button "Kho nhận" at bounding box center [165, 53] width 54 height 28
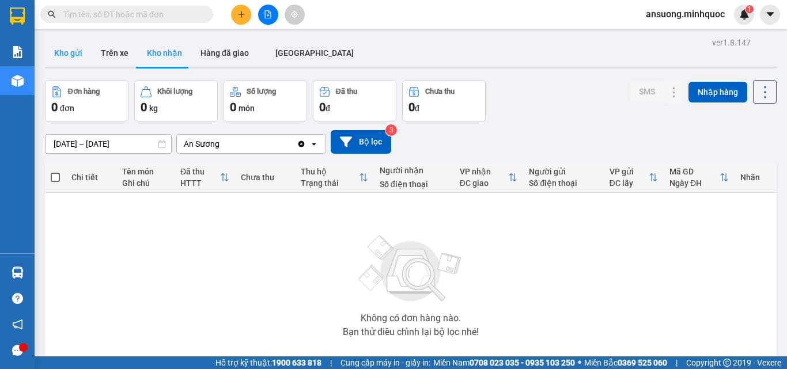
click at [69, 48] on button "Kho gửi" at bounding box center [68, 53] width 47 height 28
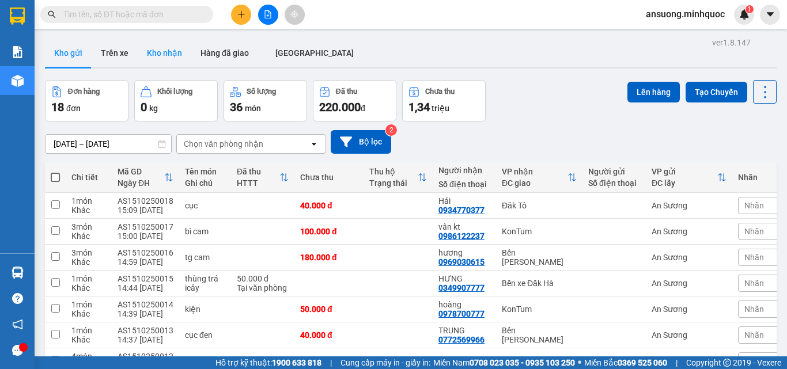
click at [169, 56] on button "Kho nhận" at bounding box center [165, 53] width 54 height 28
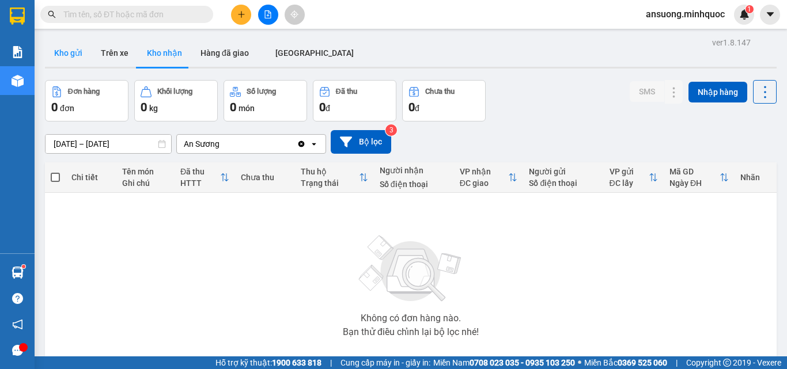
click at [69, 59] on button "Kho gửi" at bounding box center [68, 53] width 47 height 28
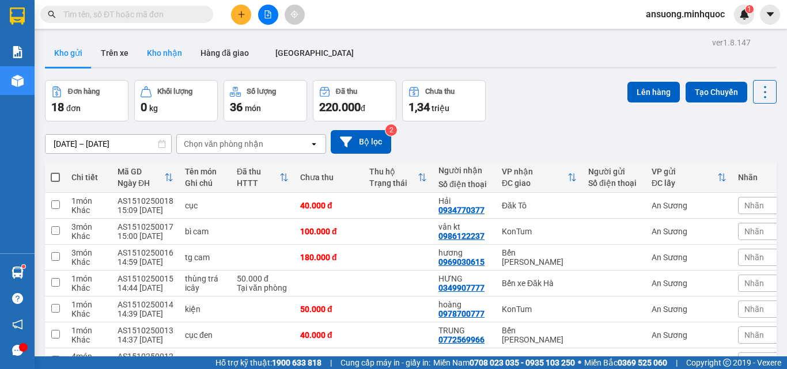
click at [155, 57] on button "Kho nhận" at bounding box center [165, 53] width 54 height 28
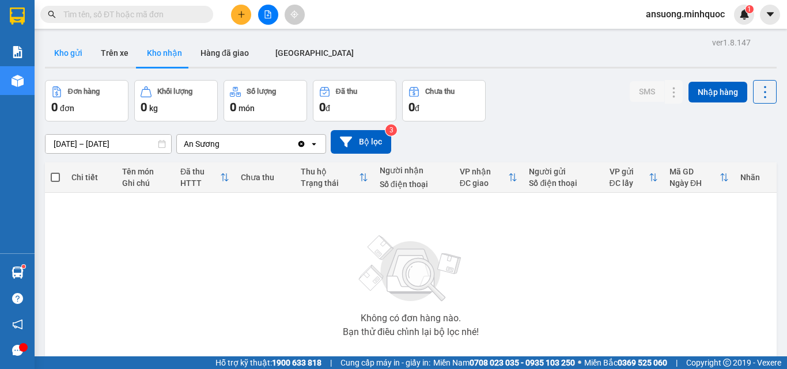
click at [73, 56] on button "Kho gửi" at bounding box center [68, 53] width 47 height 28
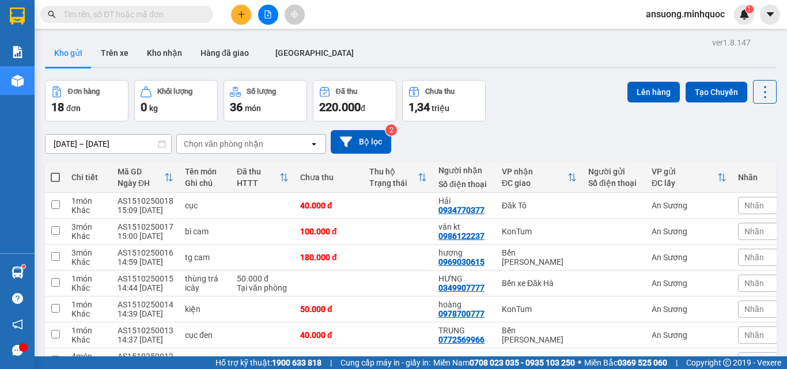
click at [165, 59] on button "Kho nhận" at bounding box center [165, 53] width 54 height 28
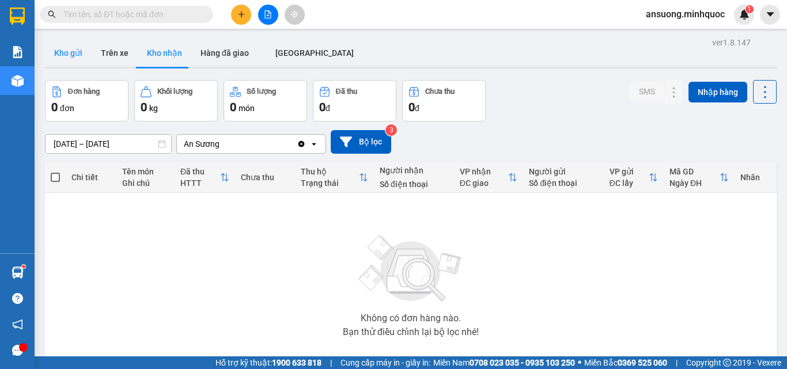
click at [66, 55] on button "Kho gửi" at bounding box center [68, 53] width 47 height 28
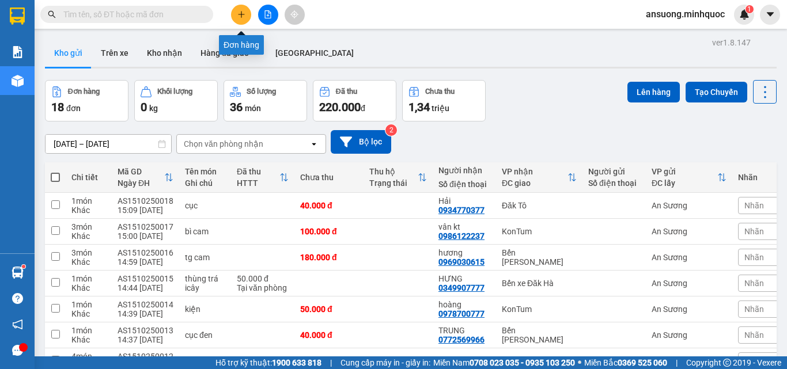
click at [235, 11] on button at bounding box center [241, 15] width 20 height 20
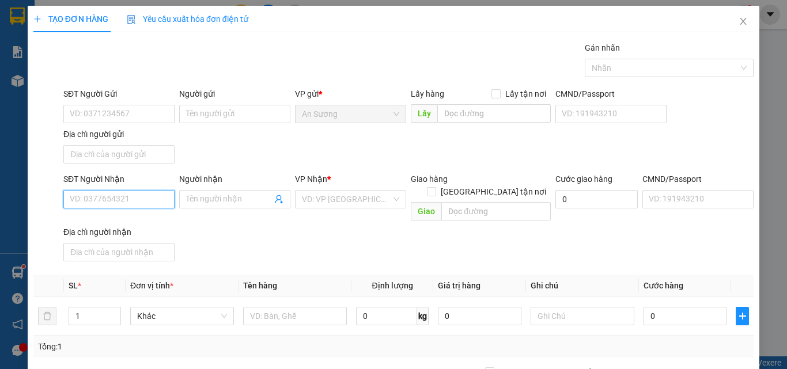
click at [103, 191] on input "SĐT Người Nhận" at bounding box center [118, 199] width 111 height 18
click at [125, 226] on div "0905655354 - quyên" at bounding box center [118, 222] width 96 height 13
type input "0905655354"
type input "quyên"
type input "0905655354"
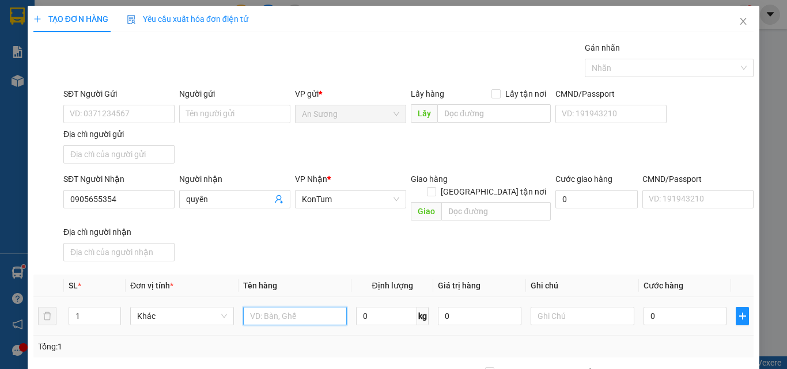
click at [277, 307] on input "text" at bounding box center [295, 316] width 104 height 18
type input "bao"
drag, startPoint x: 420, startPoint y: 246, endPoint x: 574, endPoint y: 297, distance: 161.9
click at [451, 257] on div "Transit Pickup Surcharge Ids Transit Deliver Surcharge Ids Transit Deliver Surc…" at bounding box center [393, 268] width 720 height 455
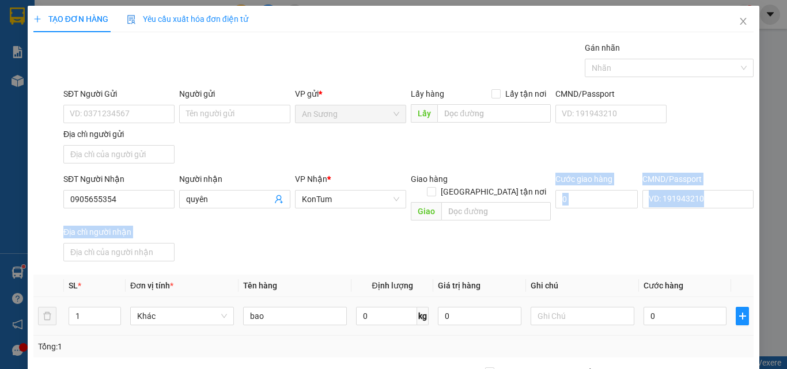
click at [689, 315] on td "0" at bounding box center [685, 316] width 92 height 39
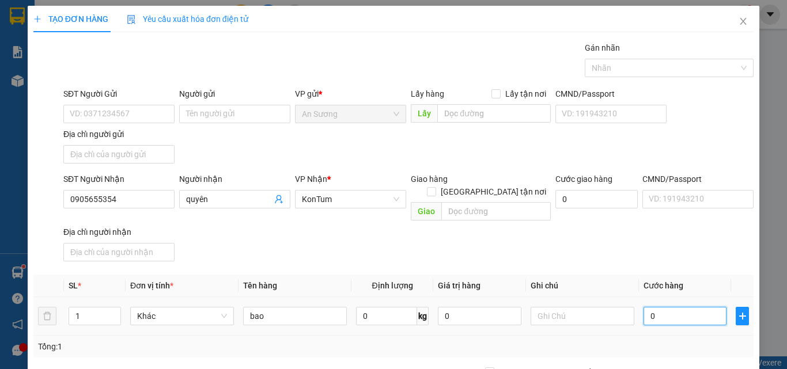
click at [691, 307] on input "0" at bounding box center [684, 316] width 83 height 18
type input "5"
type input "50"
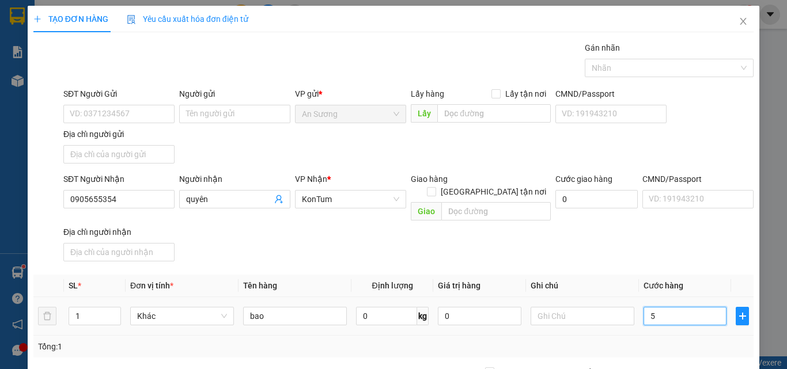
type input "50"
type input "50.000"
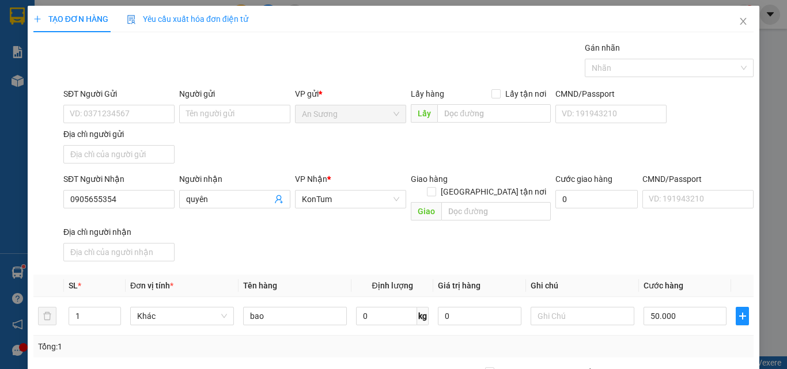
click at [670, 251] on div "SĐT Người Nhận 0905655354 Người nhận quyên VP Nhận * KonTum Giao hàng Giao tận …" at bounding box center [408, 219] width 694 height 93
click at [720, 239] on div "SĐT Người Nhận 0905655354 Người nhận quyên VP Nhận * KonTum Giao hàng Giao tận …" at bounding box center [408, 219] width 694 height 93
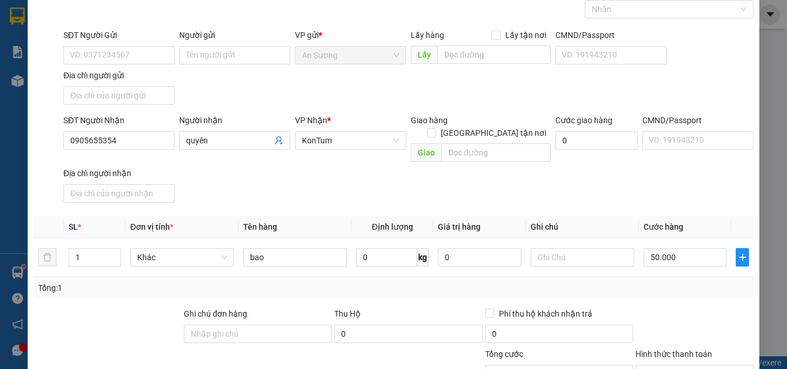
scroll to position [138, 0]
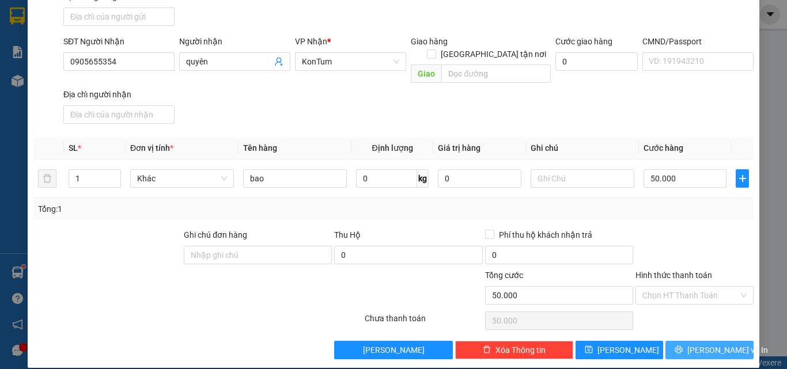
click at [704, 344] on span "[PERSON_NAME] và In" at bounding box center [727, 350] width 81 height 13
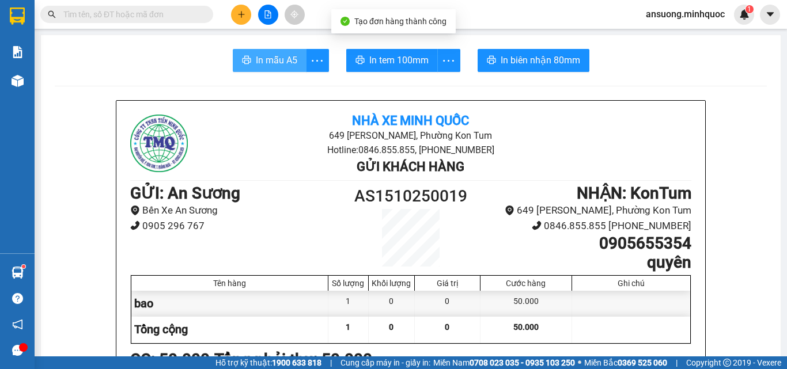
click at [276, 63] on span "In mẫu A5" at bounding box center [276, 60] width 41 height 14
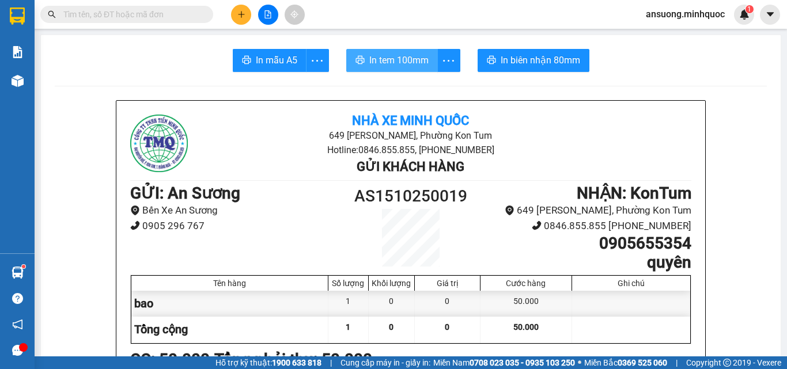
click at [416, 53] on button "In tem 100mm" at bounding box center [392, 60] width 92 height 23
drag, startPoint x: 412, startPoint y: 66, endPoint x: 358, endPoint y: 144, distance: 94.4
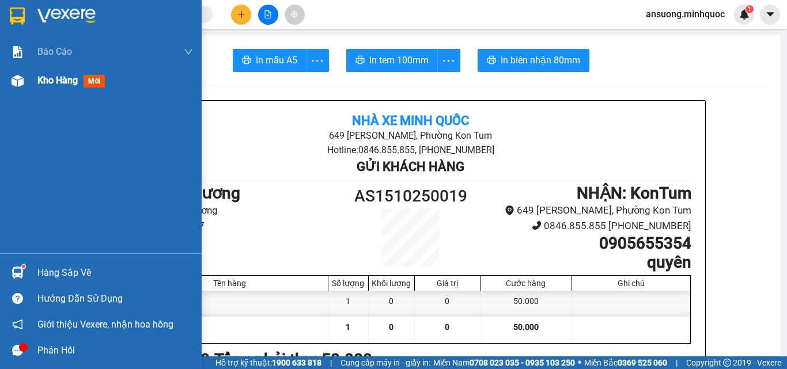
click at [22, 81] on img at bounding box center [18, 81] width 12 height 12
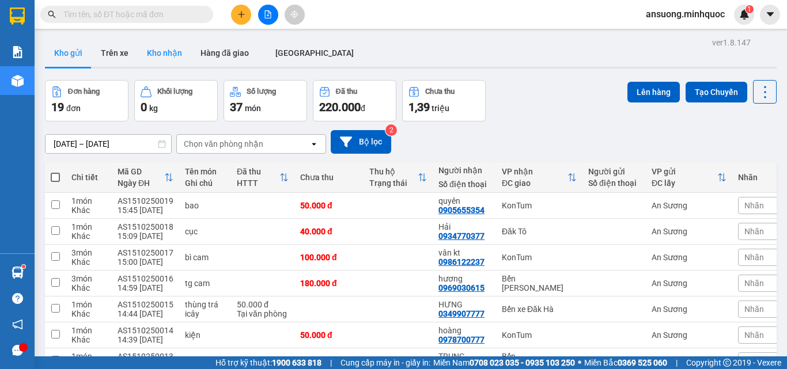
click at [147, 53] on button "Kho nhận" at bounding box center [165, 53] width 54 height 28
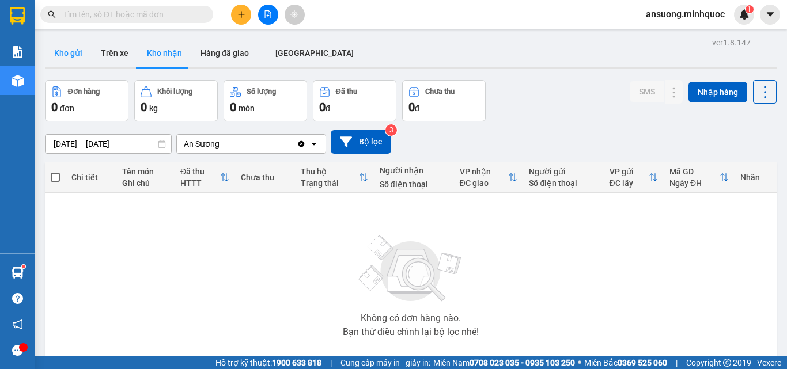
click at [50, 55] on button "Kho gửi" at bounding box center [68, 53] width 47 height 28
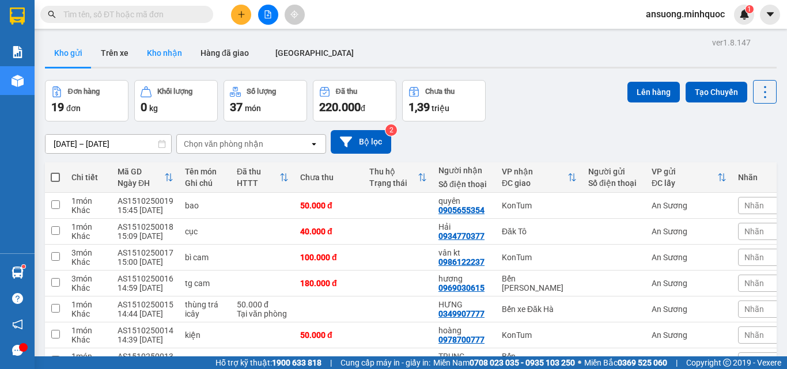
drag, startPoint x: 164, startPoint y: 52, endPoint x: 158, endPoint y: 52, distance: 5.8
click at [164, 52] on button "Kho nhận" at bounding box center [165, 53] width 54 height 28
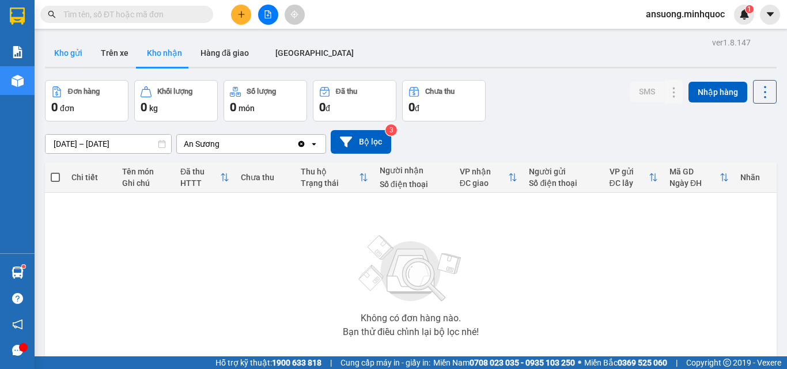
drag, startPoint x: 62, startPoint y: 55, endPoint x: 70, endPoint y: 51, distance: 8.8
click at [62, 55] on button "Kho gửi" at bounding box center [68, 53] width 47 height 28
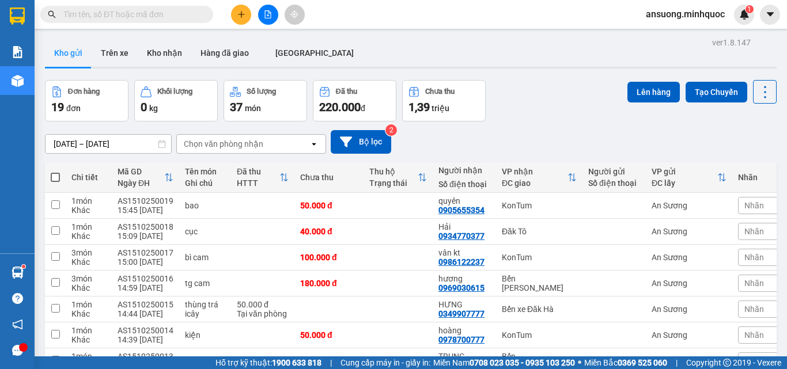
click at [45, 60] on button "Kho gửi" at bounding box center [68, 53] width 47 height 28
click at [169, 57] on button "Kho nhận" at bounding box center [165, 53] width 54 height 28
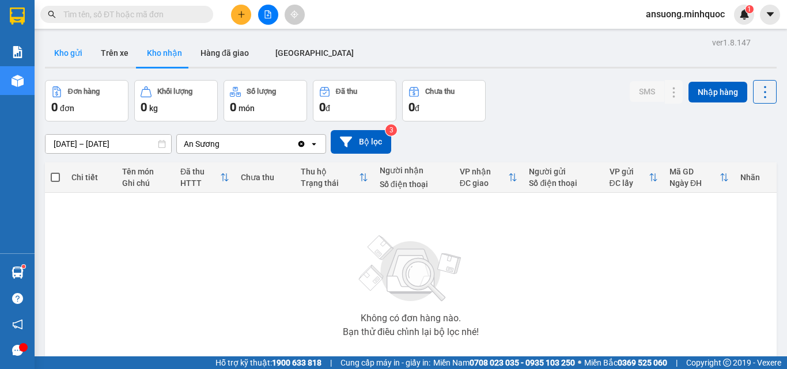
click at [66, 63] on button "Kho gửi" at bounding box center [68, 53] width 47 height 28
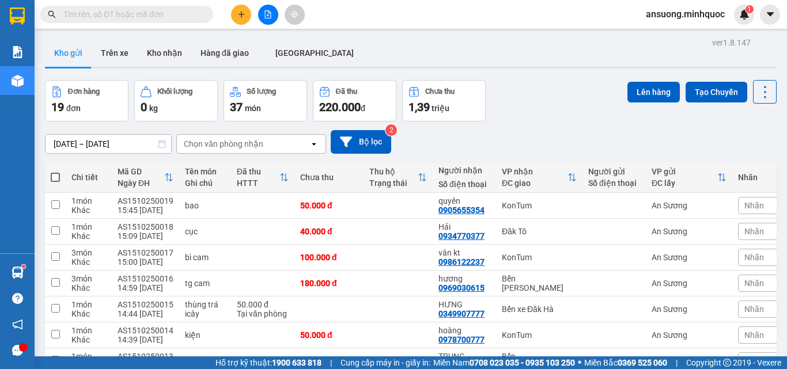
click at [483, 142] on div "[DATE] – [DATE] Press the down arrow key to interact with the calendar and sele…" at bounding box center [410, 142] width 731 height 24
click at [58, 178] on span at bounding box center [55, 177] width 9 height 9
click at [55, 172] on input "checkbox" at bounding box center [55, 172] width 0 height 0
checkbox input "true"
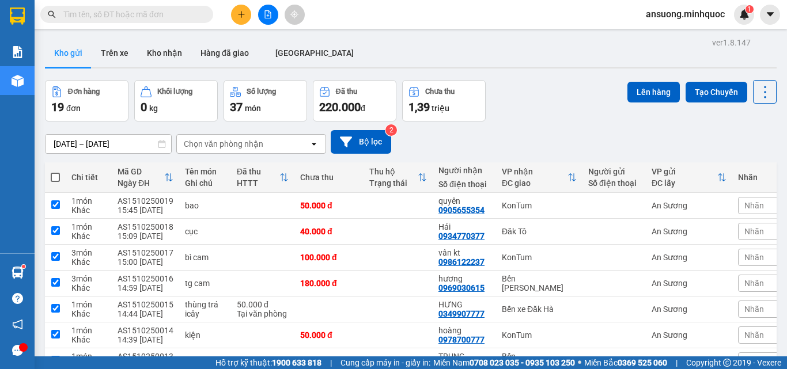
checkbox input "true"
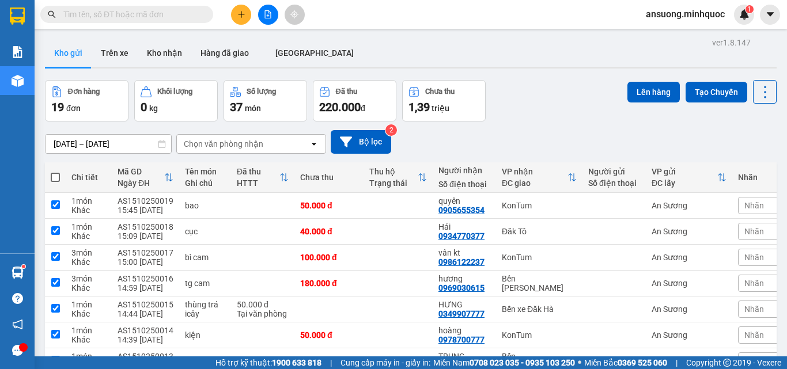
checkbox input "true"
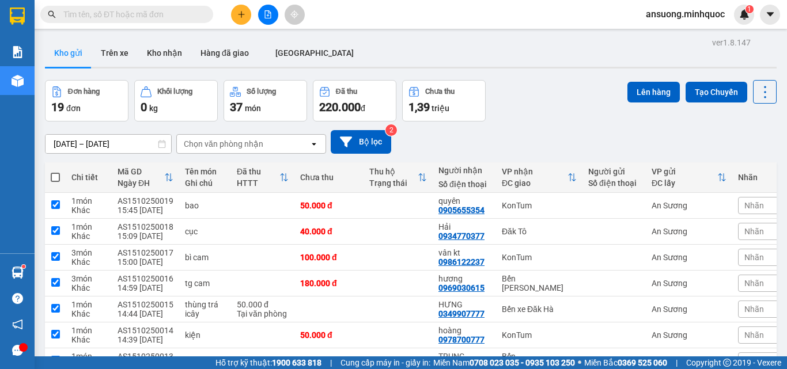
checkbox input "true"
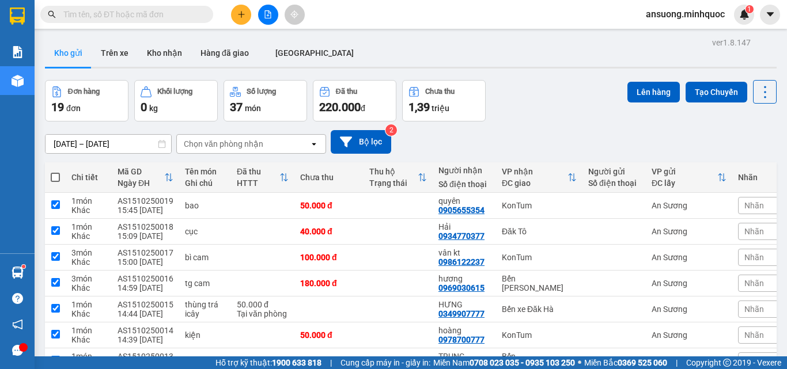
checkbox input "true"
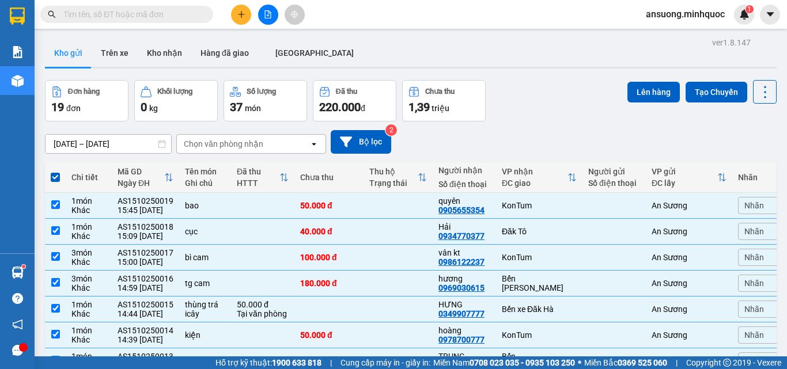
click at [503, 134] on div "[DATE] – [DATE] Press the down arrow key to interact with the calendar and sele…" at bounding box center [410, 142] width 731 height 24
click at [643, 139] on div "[DATE] – [DATE] Press the down arrow key to interact with the calendar and sele…" at bounding box center [410, 142] width 731 height 24
click at [578, 109] on div "Đơn hàng 19 đơn Khối lượng 0 kg Số lượng 37 món Đã thu 220.000 đ Chưa thu 1,39 …" at bounding box center [410, 100] width 731 height 41
click at [649, 92] on button "Lên hàng" at bounding box center [653, 92] width 52 height 21
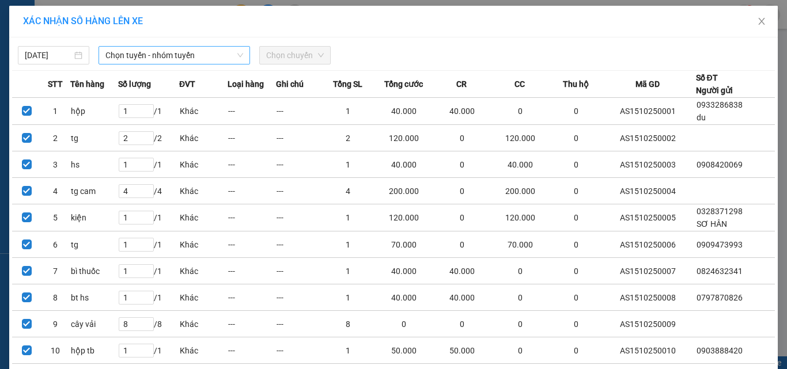
click at [153, 47] on span "Chọn tuyến - nhóm tuyến" at bounding box center [174, 55] width 138 height 17
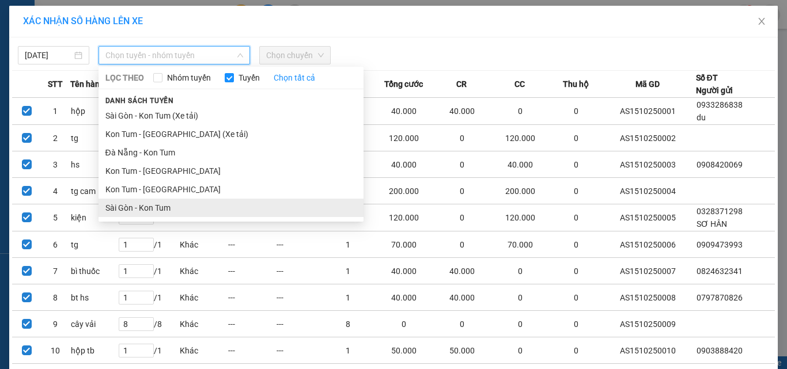
click at [129, 211] on li "Sài Gòn - Kon Tum" at bounding box center [230, 208] width 265 height 18
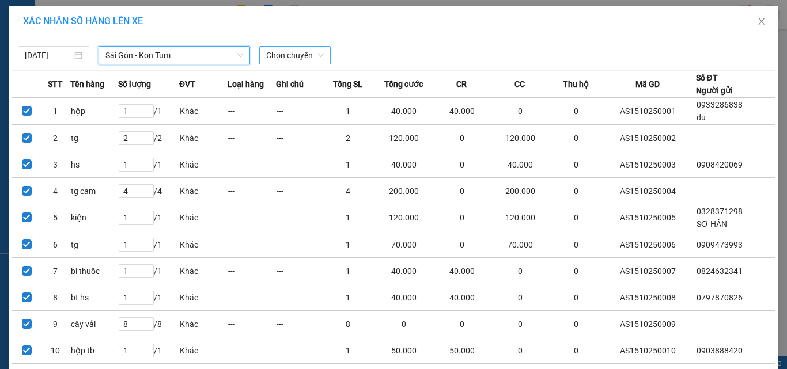
click at [314, 48] on span "Chọn chuyến" at bounding box center [295, 55] width 58 height 17
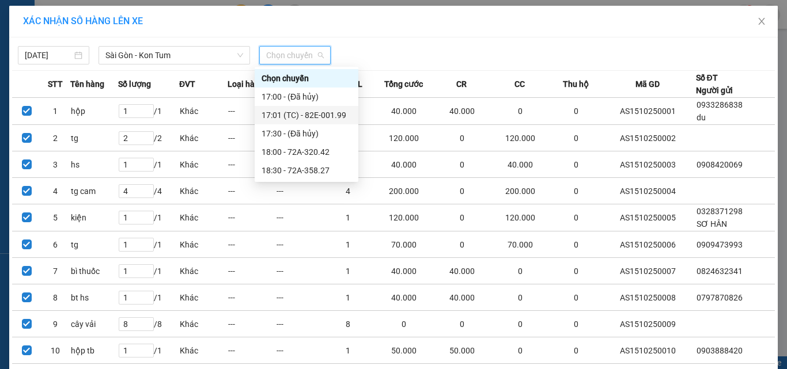
click at [318, 113] on div "17:01 (TC) - 82E-001.99" at bounding box center [306, 115] width 90 height 13
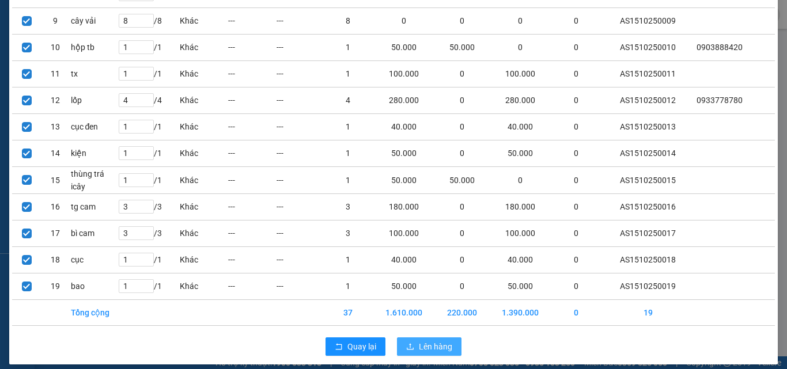
scroll to position [355, 0]
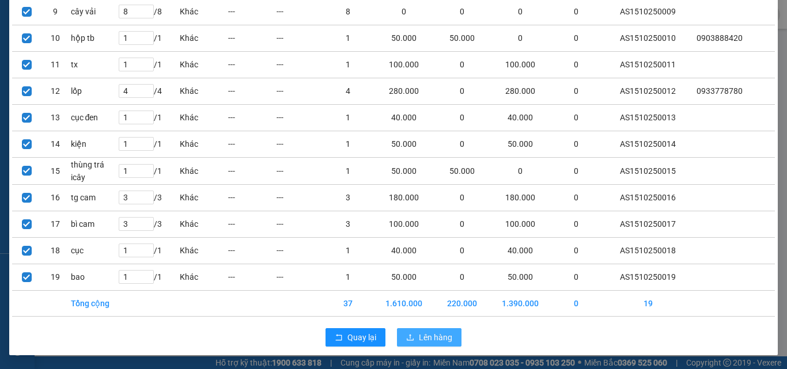
click at [419, 335] on span "Lên hàng" at bounding box center [435, 337] width 33 height 13
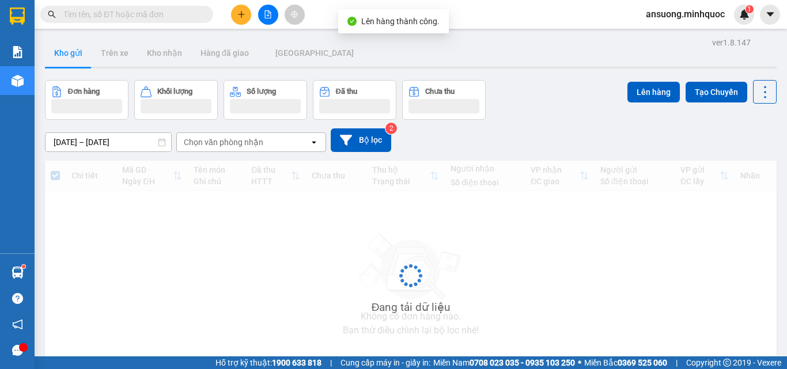
click at [268, 14] on icon "file-add" at bounding box center [268, 14] width 8 height 8
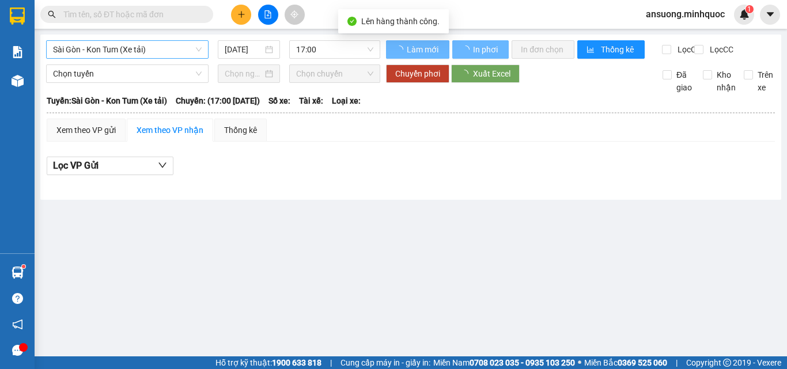
click at [93, 41] on span "Sài Gòn - Kon Tum (Xe tải)" at bounding box center [127, 49] width 149 height 17
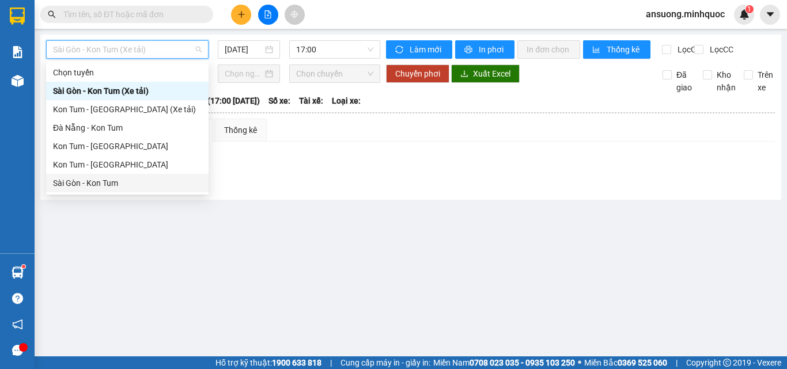
click at [82, 184] on div "Sài Gòn - Kon Tum" at bounding box center [127, 183] width 149 height 13
type input "[DATE]"
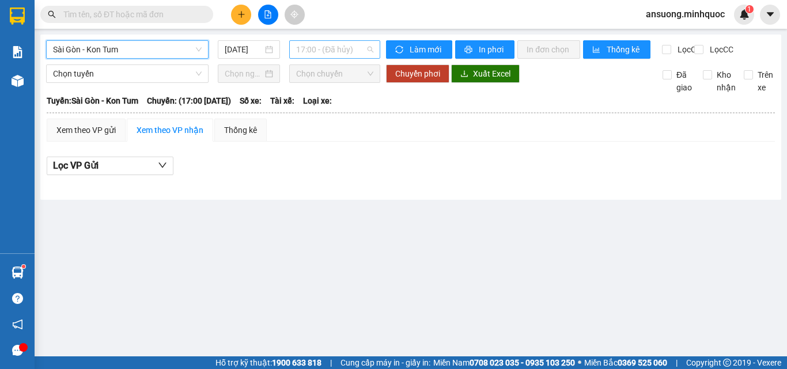
click at [332, 48] on span "17:00 - (Đã hủy)" at bounding box center [334, 49] width 77 height 17
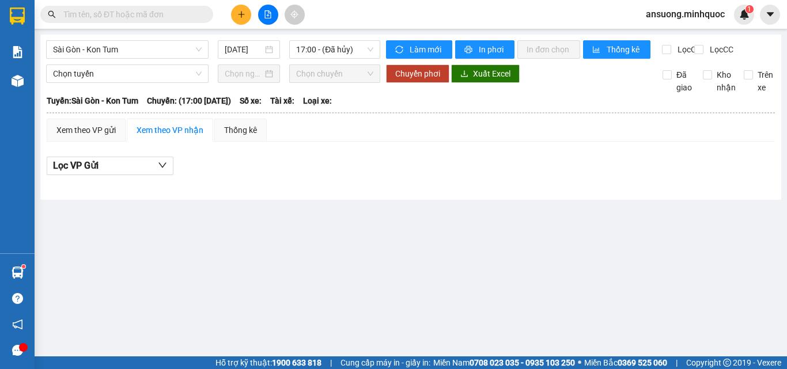
click at [488, 200] on div "[GEOGRAPHIC_DATA] - Kon Tum [DATE] 17:00 - ([GEOGRAPHIC_DATA]) Làm mới In phơi …" at bounding box center [410, 117] width 740 height 165
click at [320, 51] on span "17:00 - (Đã hủy)" at bounding box center [334, 49] width 77 height 17
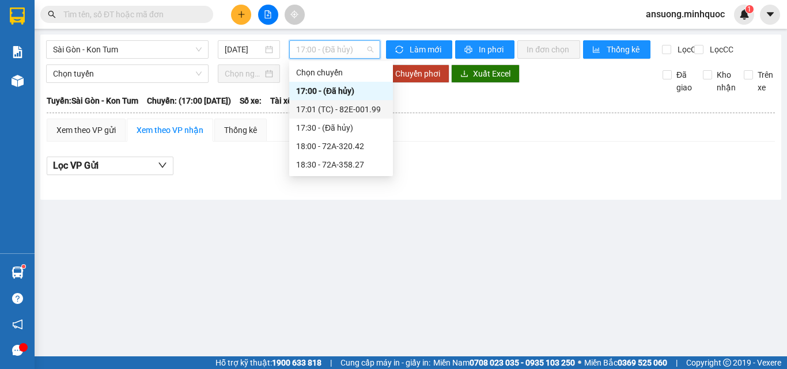
click at [341, 107] on div "17:01 (TC) - 82E-001.99" at bounding box center [341, 109] width 90 height 13
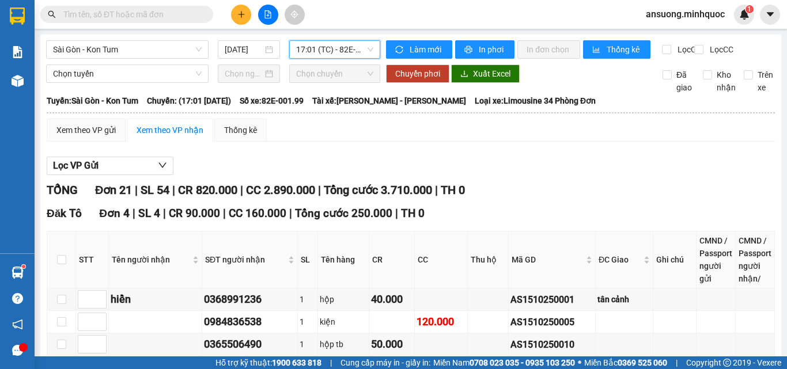
click at [586, 196] on div "TỔNG Đơn 21 | SL 54 | CR 820.000 | CC 2.890.000 | Tổng cước 3.710.000 | TH 0" at bounding box center [411, 190] width 728 height 18
click at [85, 55] on span "Sài Gòn - Kon Tum" at bounding box center [127, 49] width 149 height 17
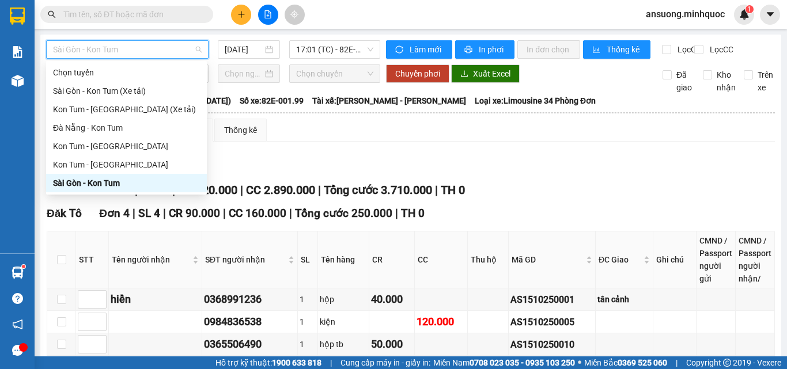
click at [61, 184] on div "Sài Gòn - Kon Tum" at bounding box center [126, 183] width 147 height 13
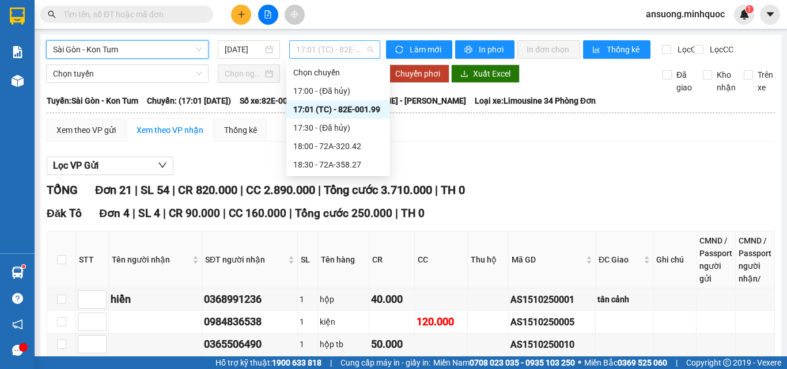
click at [332, 50] on span "17:01 (TC) - 82E-001.99" at bounding box center [334, 49] width 77 height 17
click at [358, 110] on div "17:01 (TC) - 82E-001.99" at bounding box center [338, 109] width 90 height 13
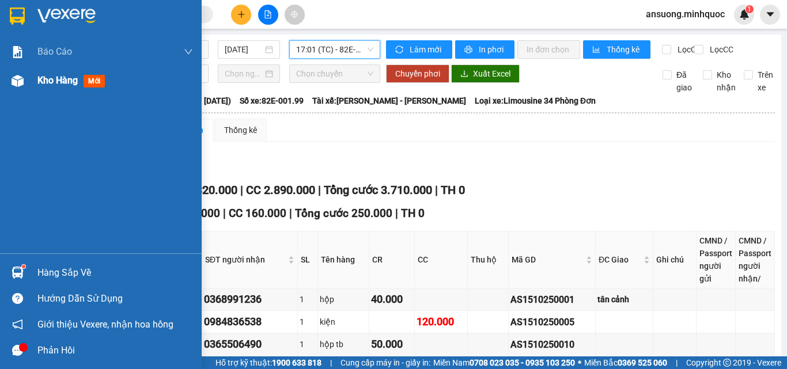
click at [14, 90] on div at bounding box center [17, 81] width 20 height 20
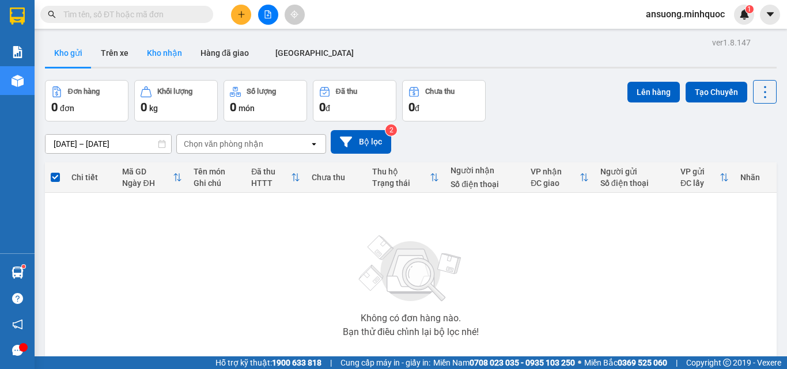
click at [162, 53] on button "Kho nhận" at bounding box center [165, 53] width 54 height 28
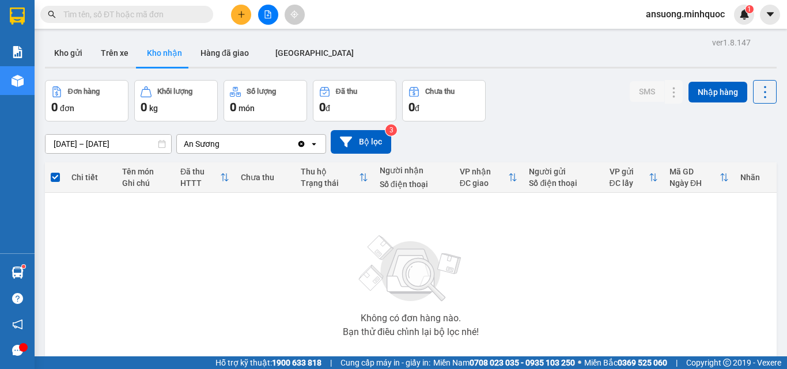
click at [40, 69] on main "ver 1.8.147 Kho gửi Trên xe Kho nhận Hàng đã giao ĐÀ NẴNG Đơn hàng 0 đơn Khối l…" at bounding box center [393, 178] width 787 height 356
click at [63, 56] on button "Kho gửi" at bounding box center [68, 53] width 47 height 28
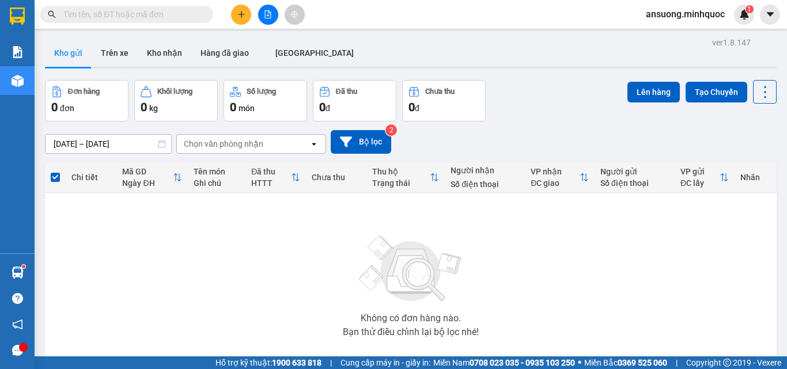
click at [266, 21] on button at bounding box center [268, 15] width 20 height 20
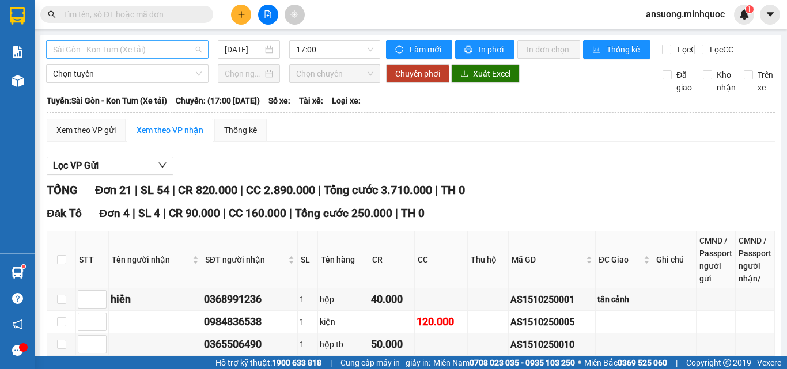
click at [101, 56] on span "Sài Gòn - Kon Tum (Xe tải)" at bounding box center [127, 49] width 149 height 17
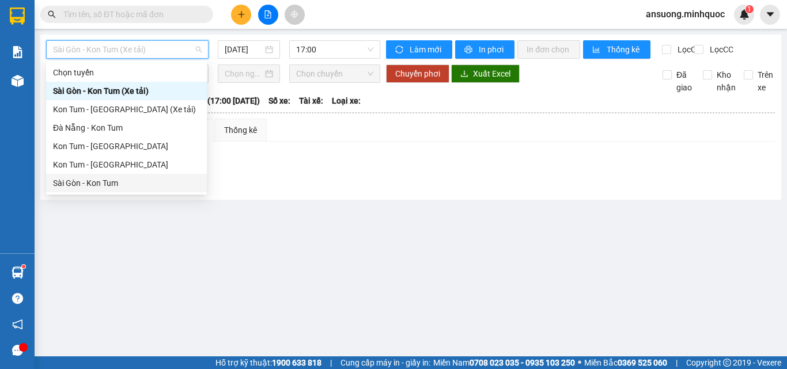
click at [61, 187] on div "Sài Gòn - Kon Tum" at bounding box center [126, 183] width 147 height 13
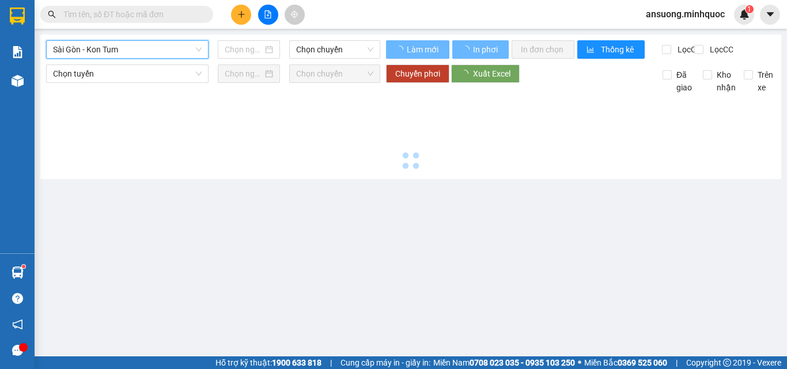
type input "[DATE]"
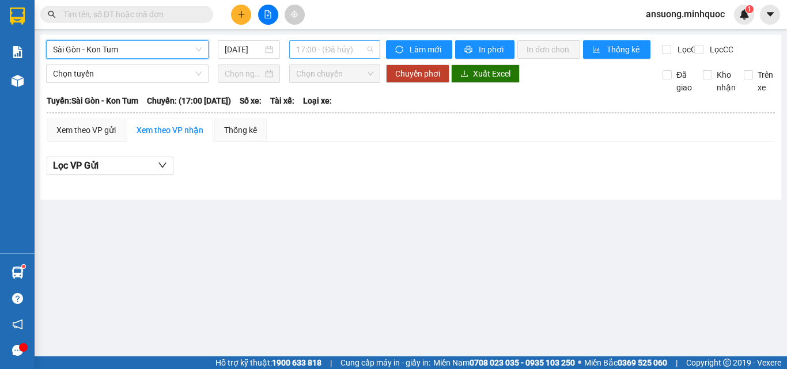
click at [344, 51] on span "17:00 - (Đã hủy)" at bounding box center [334, 49] width 77 height 17
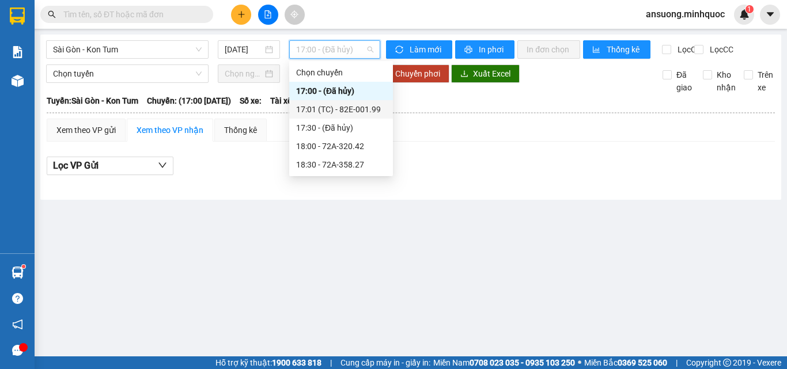
click at [347, 105] on div "17:01 (TC) - 82E-001.99" at bounding box center [341, 109] width 90 height 13
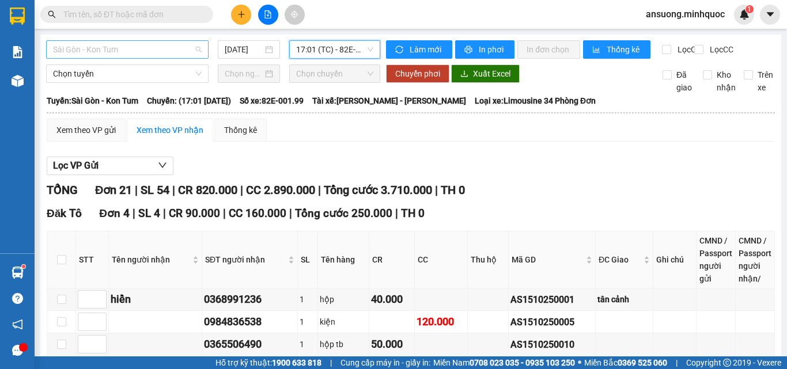
click at [82, 50] on span "Sài Gòn - Kon Tum" at bounding box center [127, 49] width 149 height 17
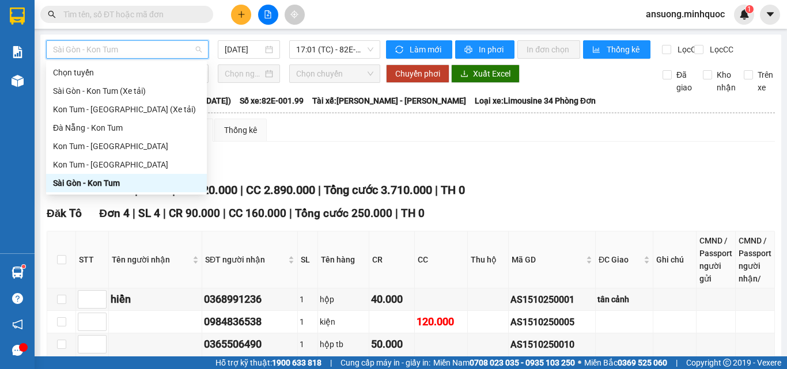
click at [68, 179] on div "Sài Gòn - Kon Tum" at bounding box center [126, 183] width 147 height 13
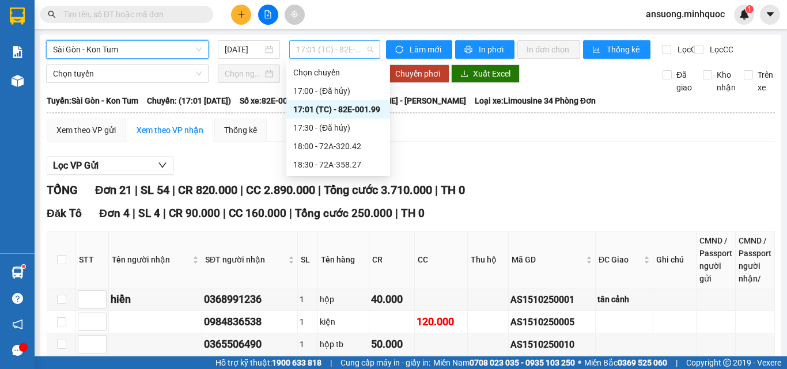
click at [326, 44] on span "17:01 (TC) - 82E-001.99" at bounding box center [334, 49] width 77 height 17
click at [355, 117] on div "17:01 (TC) - 82E-001.99" at bounding box center [338, 109] width 104 height 18
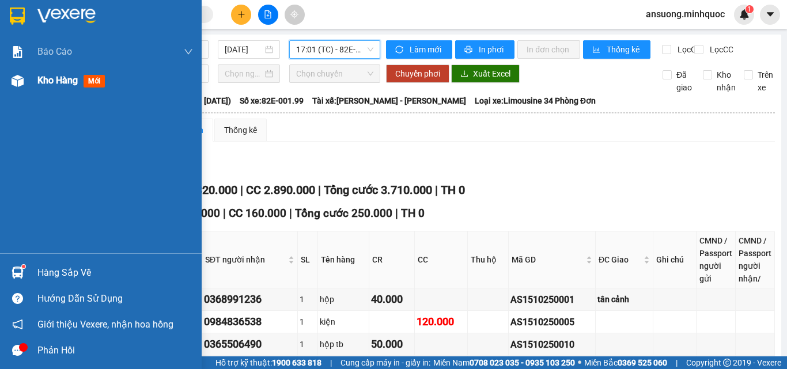
click at [34, 88] on div "Kho hàng mới" at bounding box center [101, 80] width 202 height 29
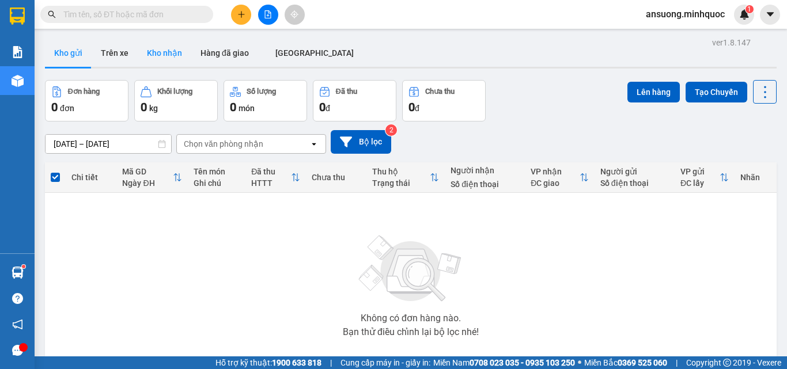
click at [154, 53] on button "Kho nhận" at bounding box center [165, 53] width 54 height 28
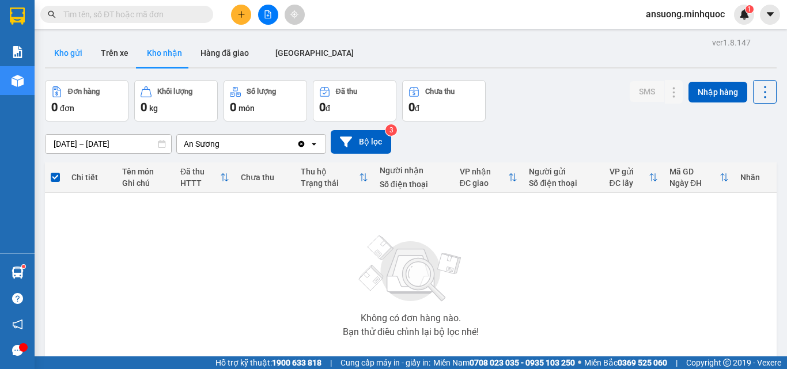
drag, startPoint x: 76, startPoint y: 40, endPoint x: 64, endPoint y: 50, distance: 15.9
click at [75, 41] on button "Kho gửi" at bounding box center [68, 53] width 47 height 28
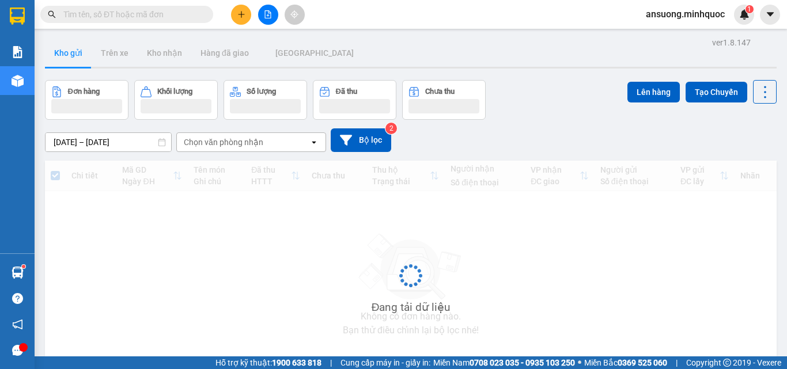
drag, startPoint x: 60, startPoint y: 59, endPoint x: 74, endPoint y: 108, distance: 51.3
click at [60, 59] on button "Kho gửi" at bounding box center [68, 53] width 47 height 28
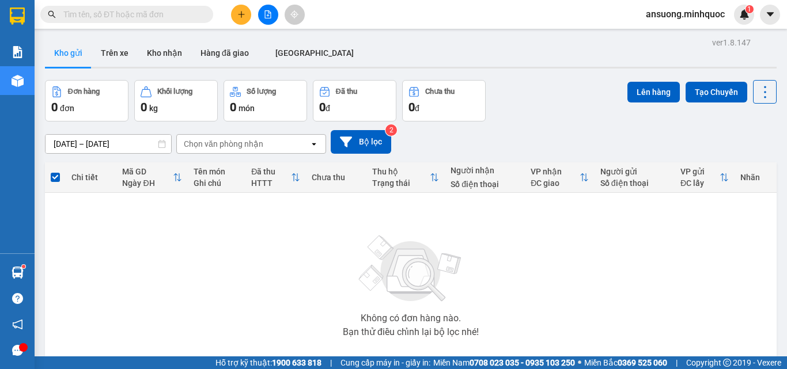
click at [161, 67] on div at bounding box center [410, 68] width 731 height 2
click at [165, 58] on button "Kho nhận" at bounding box center [165, 53] width 54 height 28
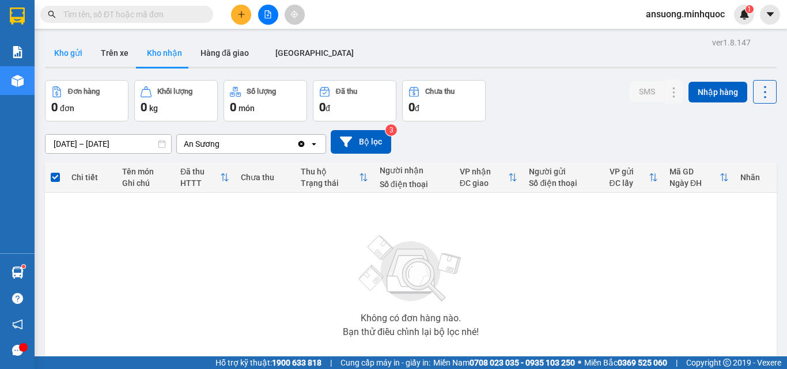
click at [90, 66] on button "Kho gửi" at bounding box center [68, 53] width 47 height 28
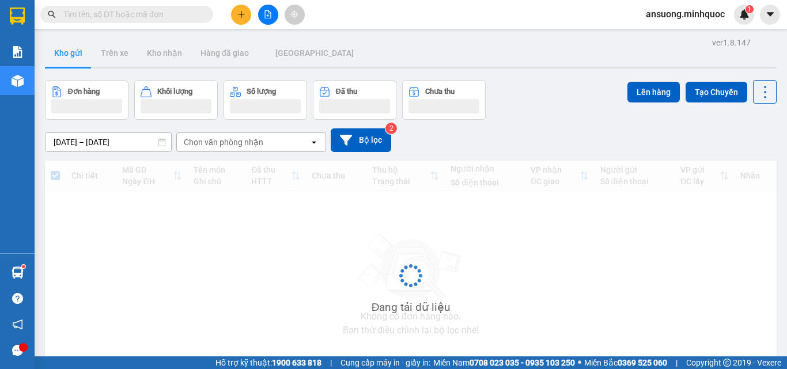
click at [66, 50] on button "Kho gửi" at bounding box center [68, 53] width 47 height 28
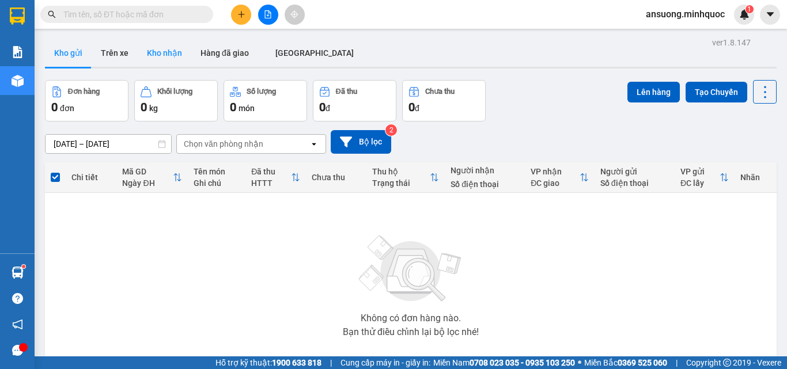
click at [155, 48] on button "Kho nhận" at bounding box center [165, 53] width 54 height 28
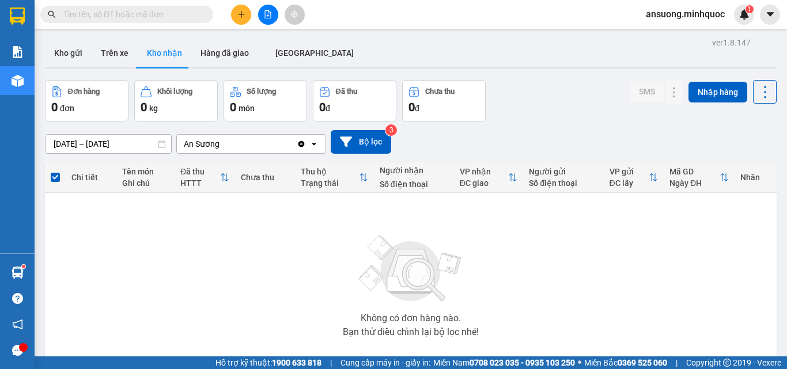
click at [272, 21] on button at bounding box center [268, 15] width 20 height 20
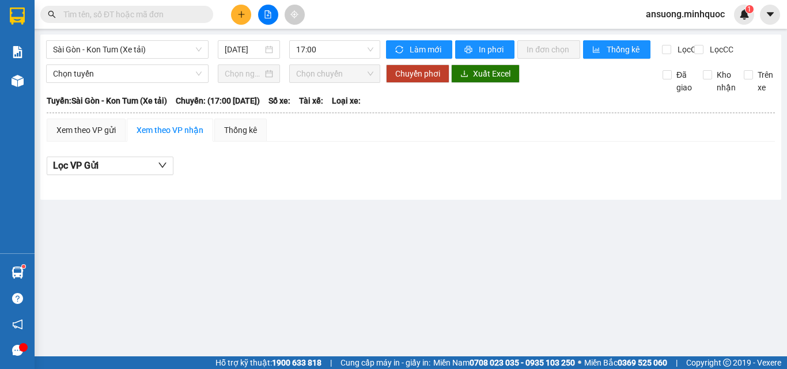
click at [244, 18] on icon "plus" at bounding box center [241, 14] width 8 height 8
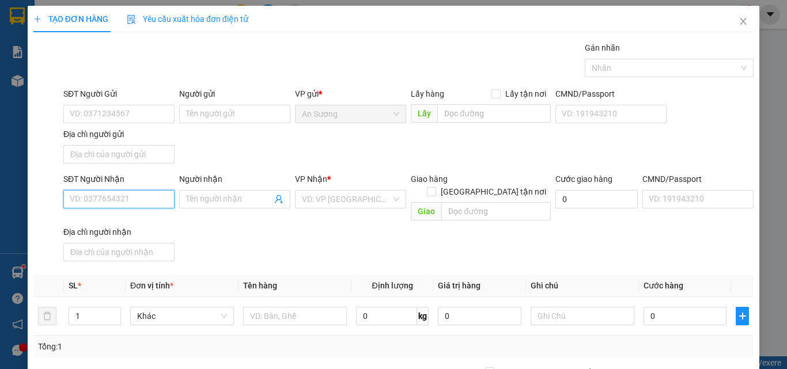
click at [104, 197] on input "SĐT Người Nhận" at bounding box center [118, 199] width 111 height 18
type input "2"
click at [109, 307] on span "Increase Value" at bounding box center [114, 312] width 13 height 10
click at [275, 307] on input "text" at bounding box center [295, 316] width 104 height 18
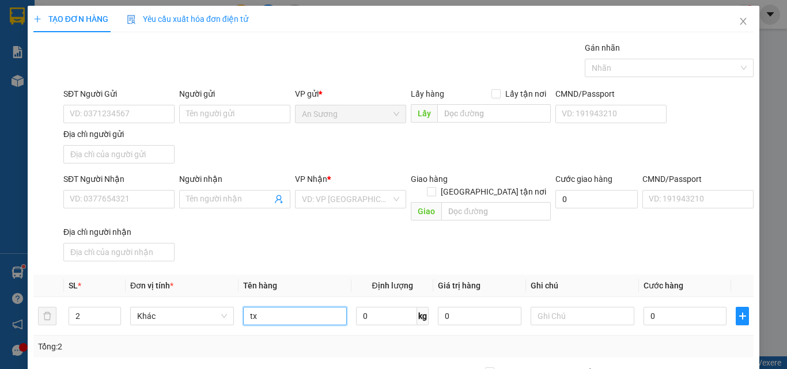
type input "tx"
click at [98, 189] on div "SĐT Người Nhận" at bounding box center [118, 181] width 111 height 17
click at [94, 194] on input "SĐT Người Nhận" at bounding box center [118, 199] width 111 height 18
click at [92, 200] on input "SĐT Người Nhận" at bounding box center [118, 199] width 111 height 18
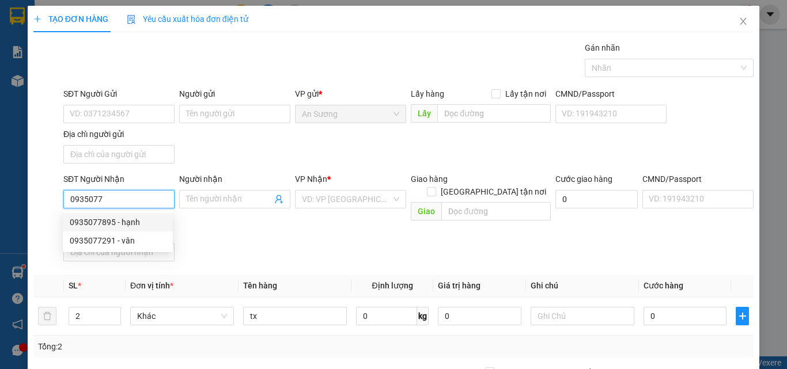
drag, startPoint x: 122, startPoint y: 223, endPoint x: 206, endPoint y: 235, distance: 84.9
click at [124, 223] on div "0935077895 - hạnh" at bounding box center [118, 222] width 96 height 13
type input "0935077895"
type input "hạnh"
type input "0935077895"
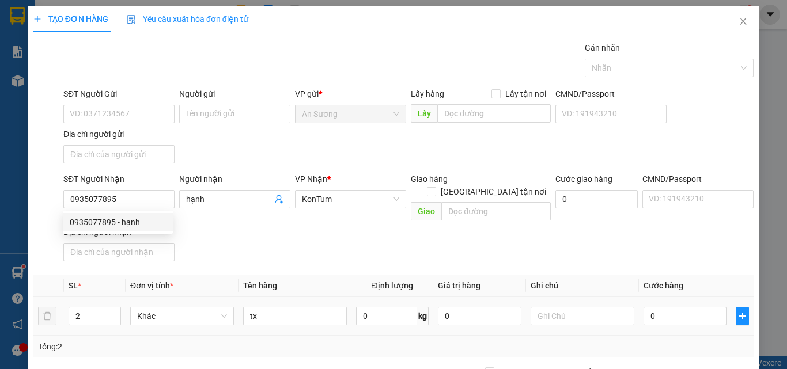
drag, startPoint x: 274, startPoint y: 235, endPoint x: 424, endPoint y: 287, distance: 158.4
click at [282, 238] on div "SĐT Người Nhận 0935077895 Người nhận hạnh VP Nhận * KonTum Giao hàng Giao tận n…" at bounding box center [408, 219] width 694 height 93
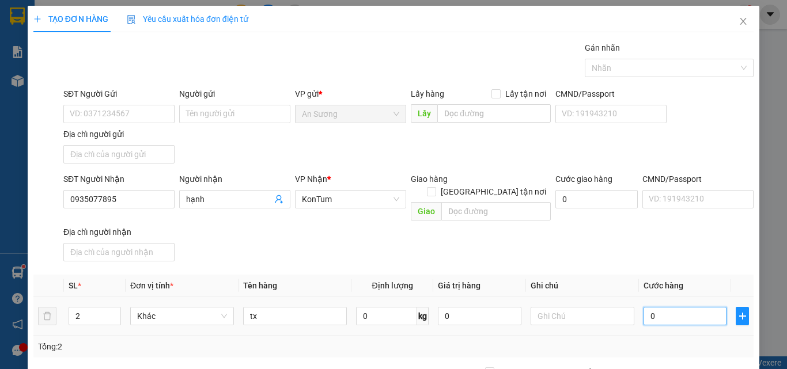
click at [679, 307] on input "0" at bounding box center [684, 316] width 83 height 18
type input "1"
type input "0"
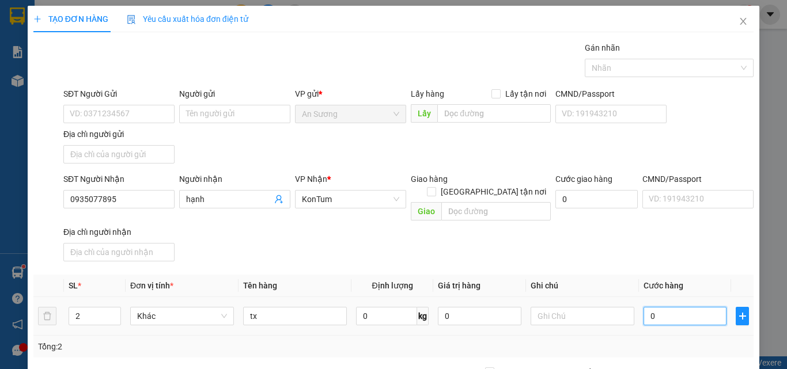
type input "0"
type input "02"
type input "2"
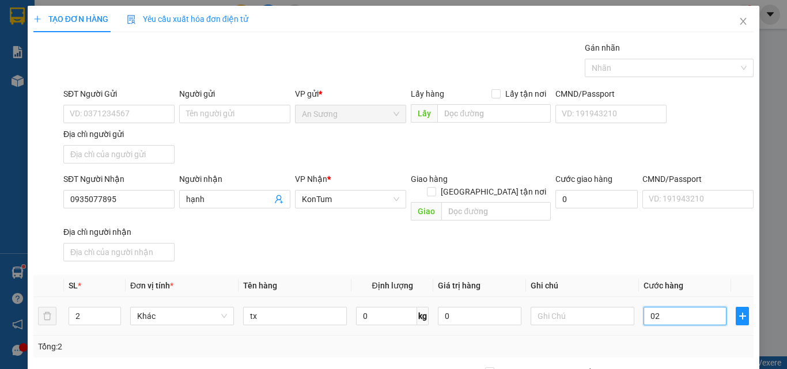
type input "022"
type input "22"
type input "0.220"
type input "220"
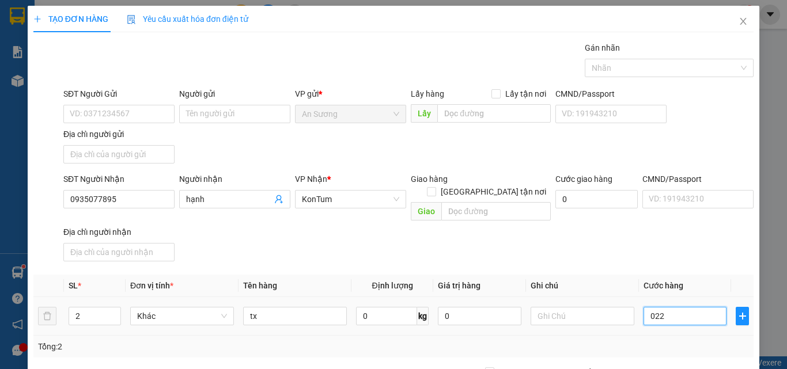
type input "220"
type input "220.000"
click at [689, 240] on div "SĐT Người Nhận 0935077895 Người nhận hạnh VP Nhận * KonTum Giao hàng Giao tận n…" at bounding box center [408, 219] width 694 height 93
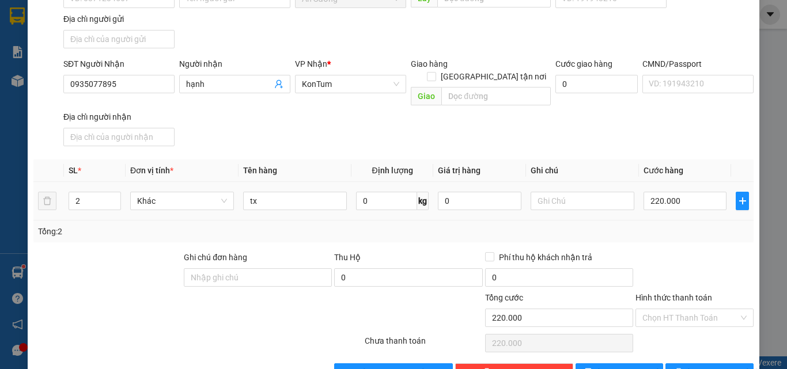
scroll to position [138, 0]
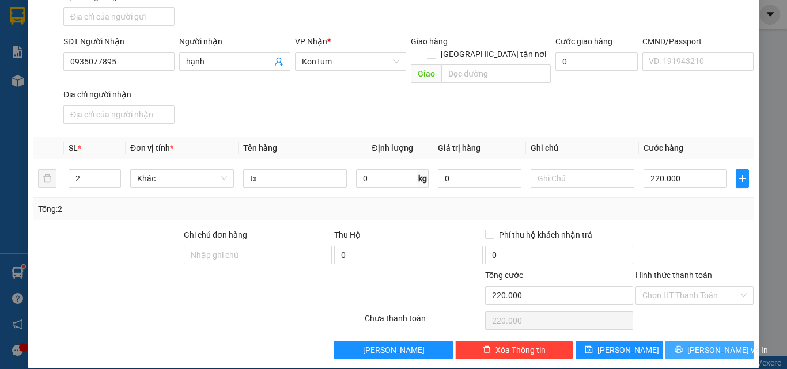
click at [718, 344] on span "[PERSON_NAME] và In" at bounding box center [727, 350] width 81 height 13
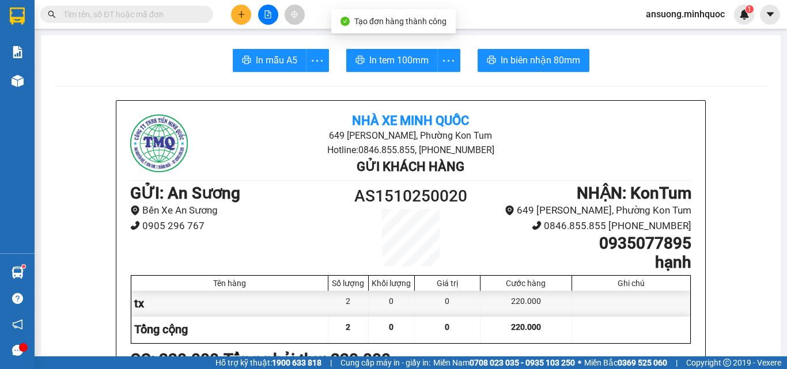
drag, startPoint x: 275, startPoint y: 70, endPoint x: 263, endPoint y: 113, distance: 44.5
click at [267, 70] on button "In mẫu A5" at bounding box center [270, 60] width 74 height 23
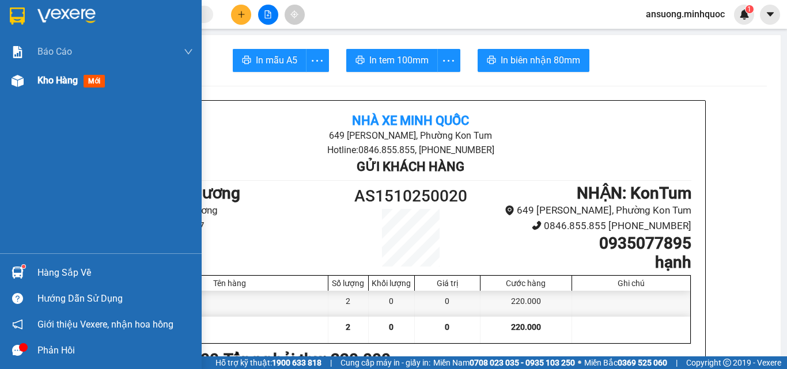
click at [15, 83] on img at bounding box center [18, 81] width 12 height 12
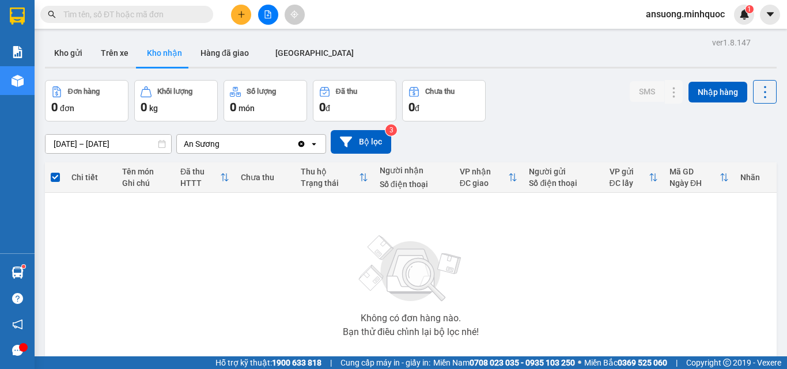
click at [43, 45] on div "ver 1.8.147 Kho gửi Trên xe Kho nhận Hàng đã giao ĐÀ NẴNG Đơn hàng 0 đơn Khối l…" at bounding box center [410, 225] width 740 height 380
click at [86, 60] on button "Kho gửi" at bounding box center [68, 53] width 47 height 28
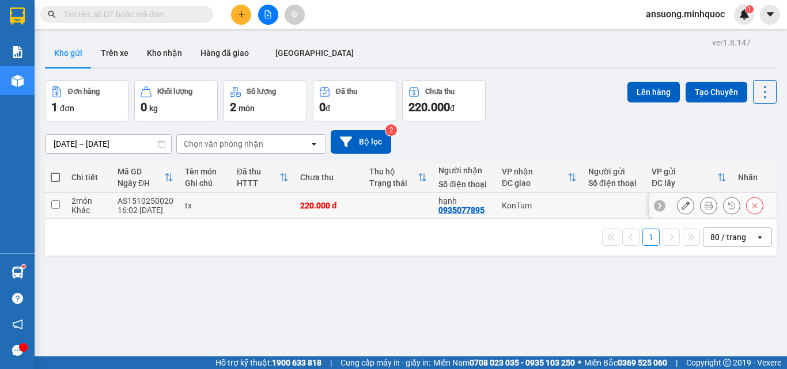
click at [679, 210] on button at bounding box center [685, 206] width 16 height 20
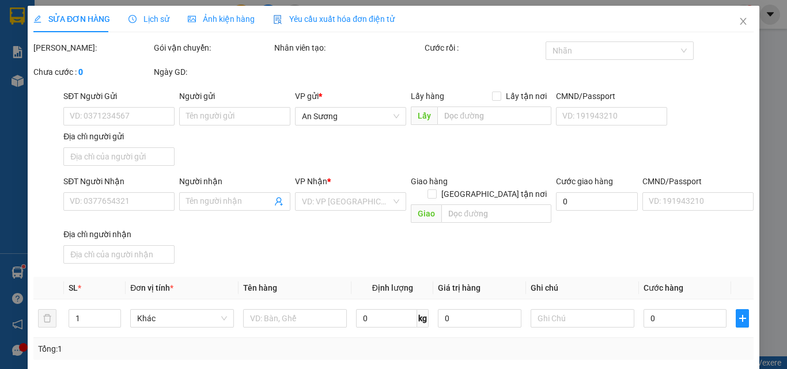
type input "0935077895"
type input "hạnh"
type input "0"
type input "220.000"
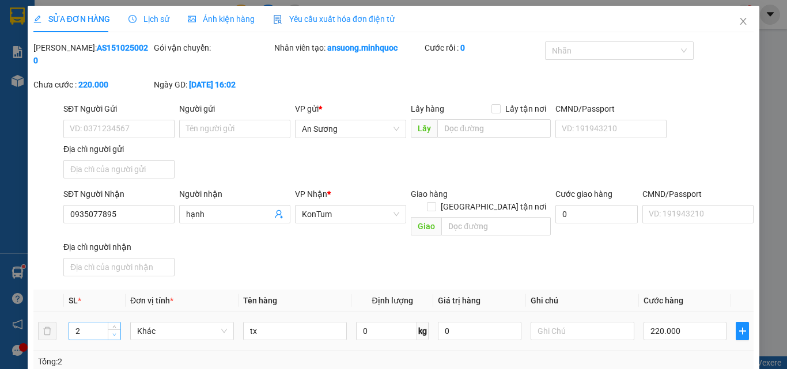
type input "1"
click at [113, 334] on icon "down" at bounding box center [114, 335] width 3 height 2
click at [359, 241] on div "SĐT Người Nhận 0935077895 Người nhận hạnh VP Nhận * KonTum Giao hàng Giao tận n…" at bounding box center [408, 234] width 694 height 93
click at [709, 322] on input "220.000" at bounding box center [684, 331] width 83 height 18
type input "1"
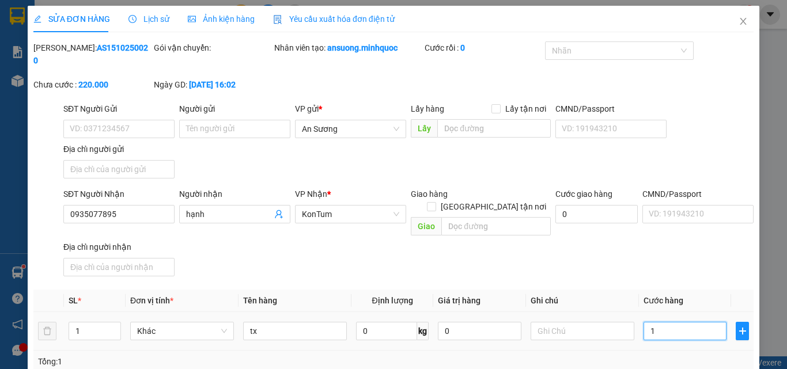
type input "1"
type input "15"
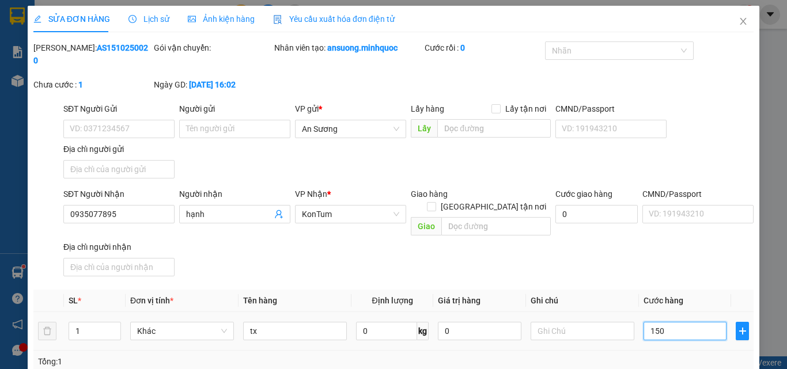
type input "150"
type input "150.000"
drag, startPoint x: 677, startPoint y: 250, endPoint x: 682, endPoint y: 294, distance: 44.1
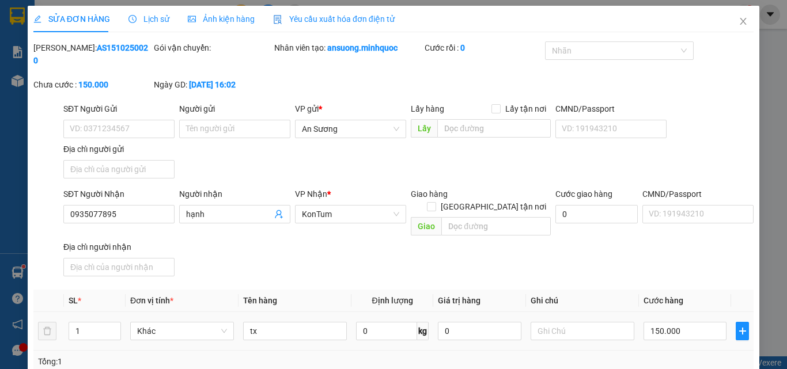
click at [678, 254] on div "SĐT Người Nhận 0935077895 Người nhận hạnh VP Nhận * KonTum Giao hàng Giao tận n…" at bounding box center [408, 234] width 694 height 93
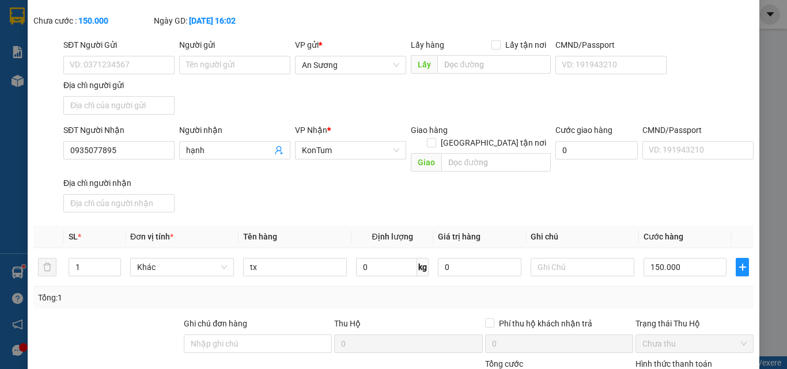
scroll to position [140, 0]
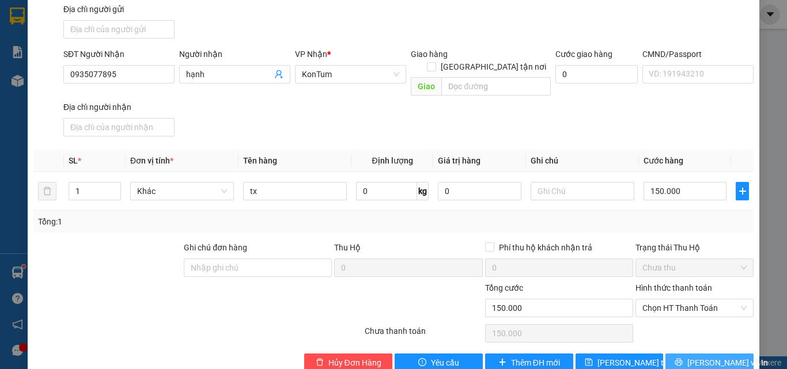
click at [702, 356] on span "[PERSON_NAME] và In" at bounding box center [727, 362] width 81 height 13
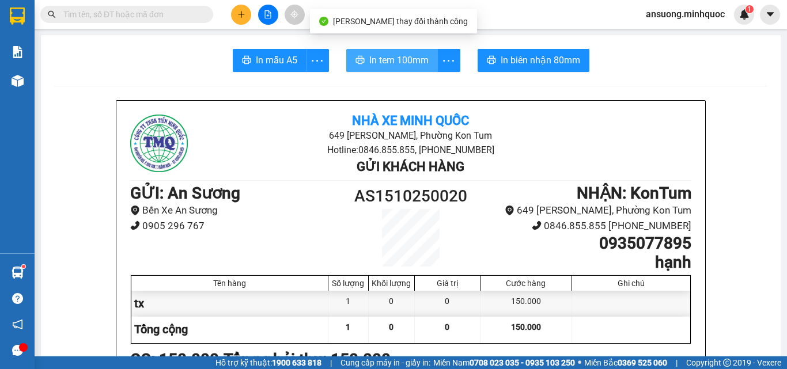
drag, startPoint x: 418, startPoint y: 56, endPoint x: 394, endPoint y: 84, distance: 36.3
click at [417, 58] on span "In tem 100mm" at bounding box center [398, 60] width 59 height 14
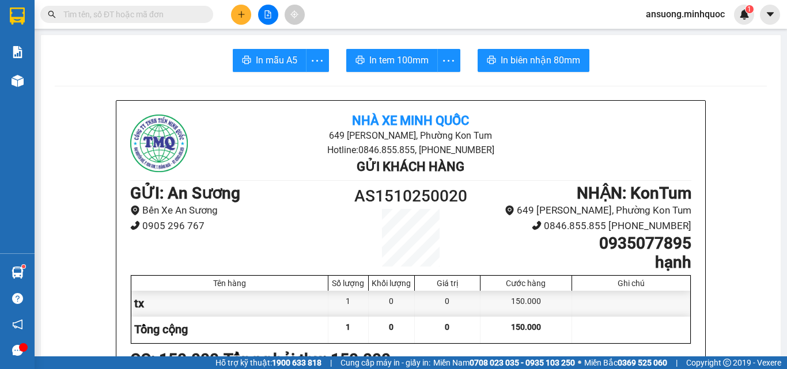
drag, startPoint x: 252, startPoint y: 29, endPoint x: 225, endPoint y: 11, distance: 32.7
click at [246, 25] on section "Kết quả tìm kiếm ( 0 ) Bộ lọc No Data ansuong.minhquoc 1 Báo cáo Báo cáo dòng t…" at bounding box center [393, 184] width 787 height 369
click at [226, 10] on div at bounding box center [268, 15] width 86 height 20
click at [234, 10] on button at bounding box center [241, 15] width 20 height 20
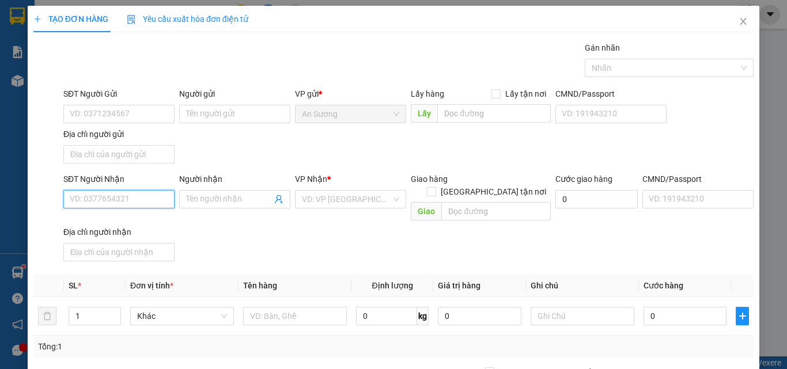
click at [114, 201] on input "SĐT Người Nhận" at bounding box center [118, 199] width 111 height 18
type input "0983635399"
drag, startPoint x: 132, startPoint y: 227, endPoint x: 180, endPoint y: 269, distance: 62.8
click at [134, 226] on div "0983635399 - THANH" at bounding box center [118, 222] width 96 height 13
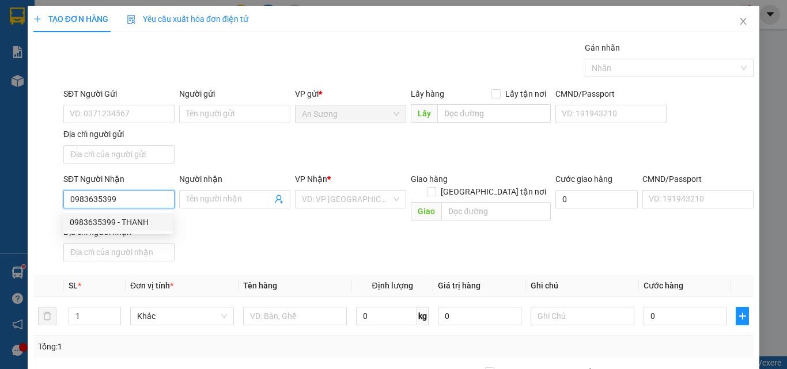
type input "THANH"
checkbox input "true"
type input "ĐĂK RING"
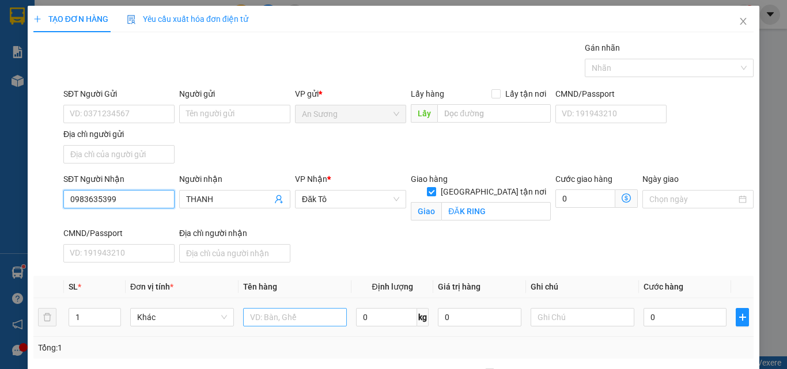
type input "0983635399"
drag, startPoint x: 289, startPoint y: 308, endPoint x: 285, endPoint y: 320, distance: 12.2
click at [289, 312] on input "text" at bounding box center [295, 317] width 104 height 18
type input "tx"
click at [376, 274] on div "Transit Pickup Surcharge Ids Transit Deliver Surcharge Ids Transit Deliver Surc…" at bounding box center [393, 269] width 720 height 457
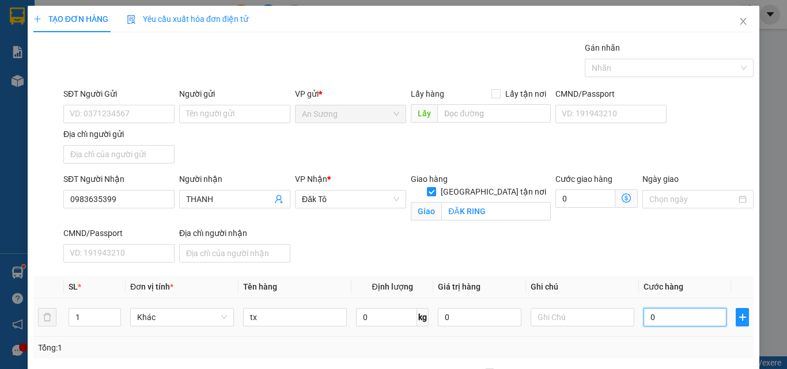
click at [654, 314] on input "0" at bounding box center [684, 317] width 83 height 18
type input "7"
type input "70"
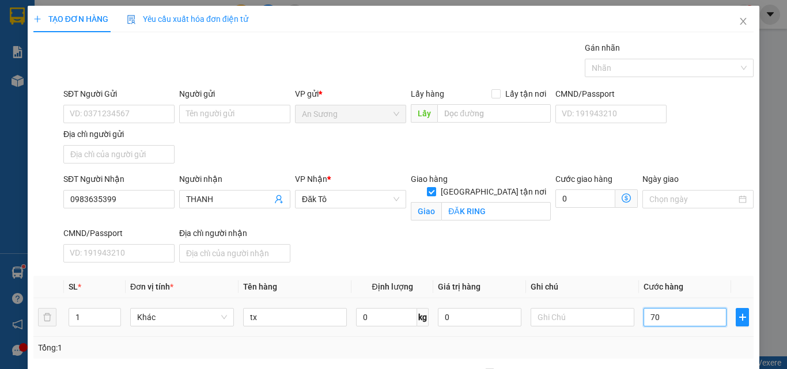
type input "70"
type input "70.000"
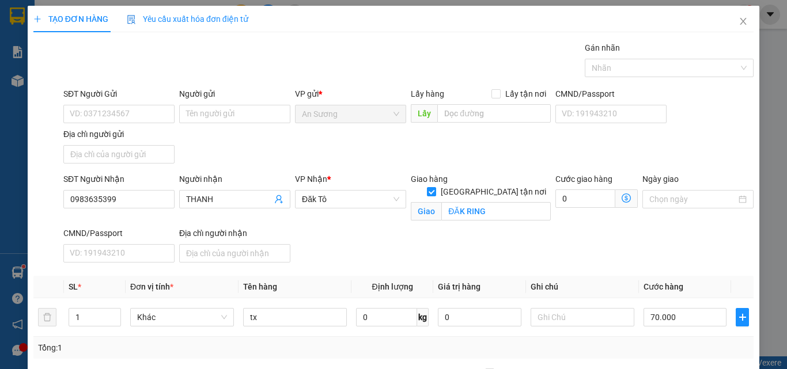
click at [646, 284] on span "Cước hàng" at bounding box center [663, 286] width 40 height 9
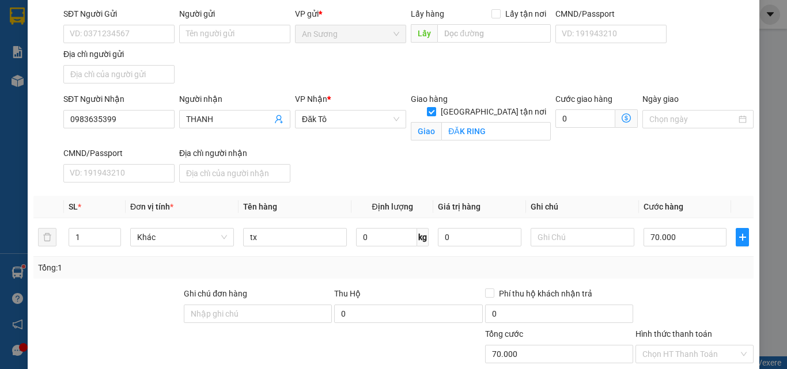
scroll to position [151, 0]
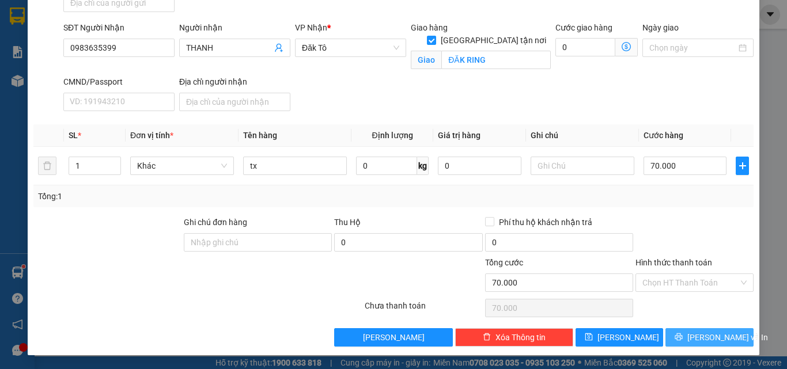
click at [670, 333] on button "[PERSON_NAME] và In" at bounding box center [709, 337] width 88 height 18
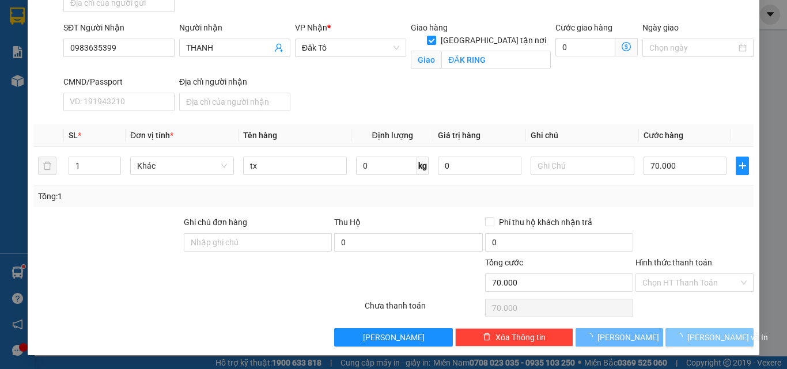
click at [670, 333] on button "[PERSON_NAME] và In" at bounding box center [709, 337] width 88 height 18
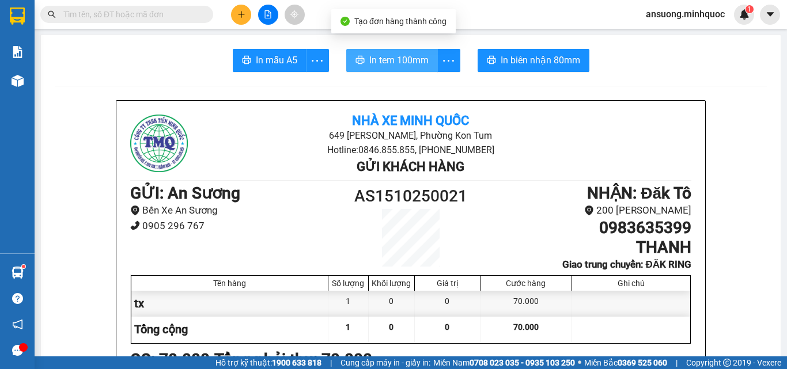
drag, startPoint x: 414, startPoint y: 73, endPoint x: 414, endPoint y: 64, distance: 8.6
click at [415, 64] on span "In tem 100mm" at bounding box center [398, 60] width 59 height 14
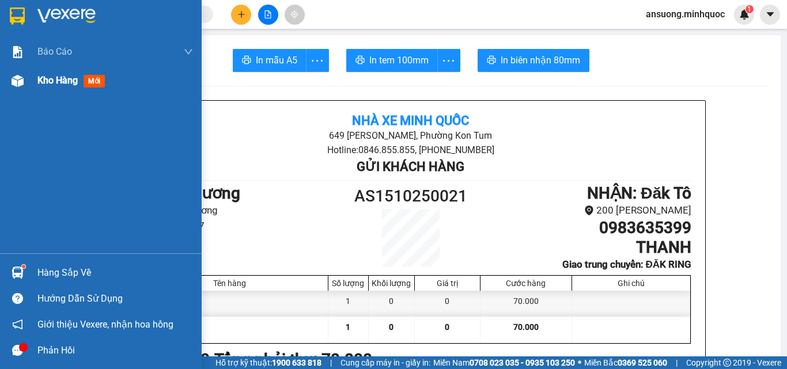
click at [18, 78] on img at bounding box center [18, 81] width 12 height 12
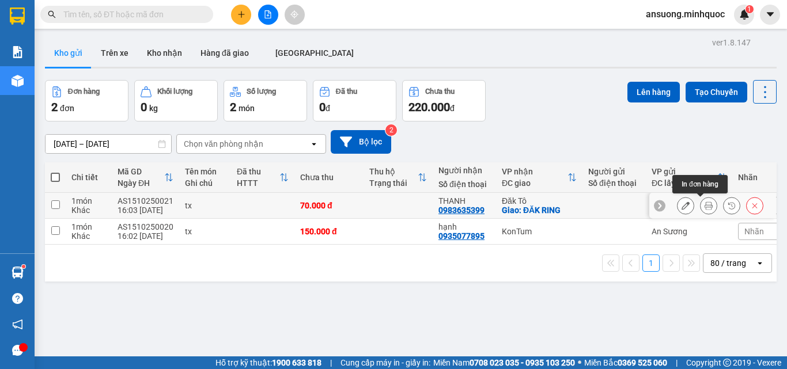
click at [704, 207] on icon at bounding box center [708, 206] width 8 height 8
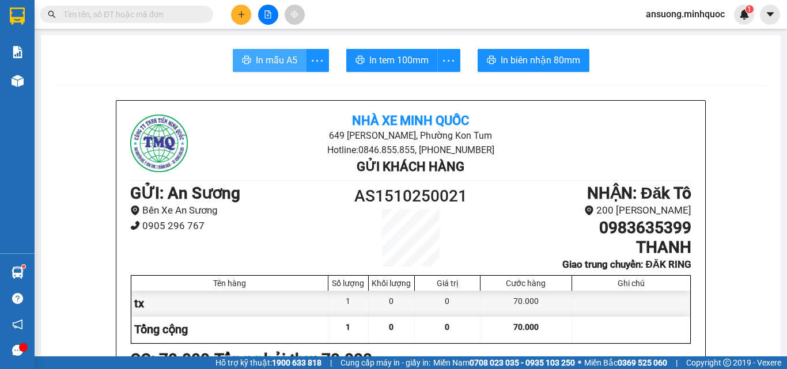
click at [246, 62] on icon "printer" at bounding box center [246, 59] width 9 height 9
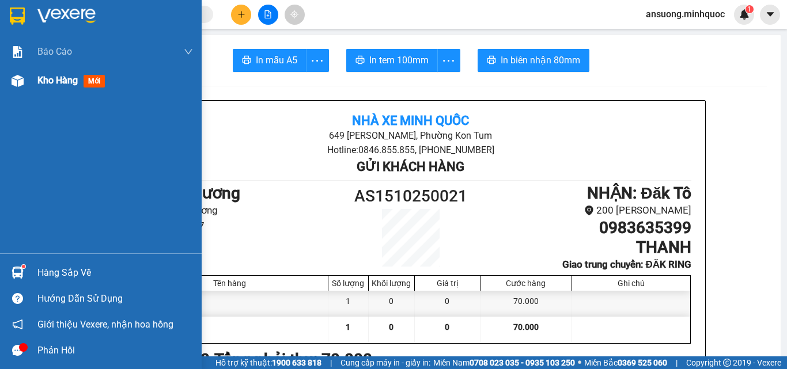
click at [28, 83] on div "Kho hàng mới" at bounding box center [101, 80] width 202 height 29
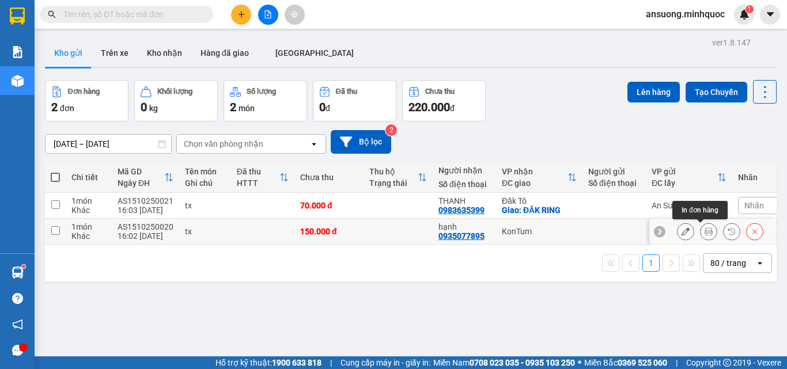
click at [704, 233] on icon at bounding box center [708, 231] width 8 height 8
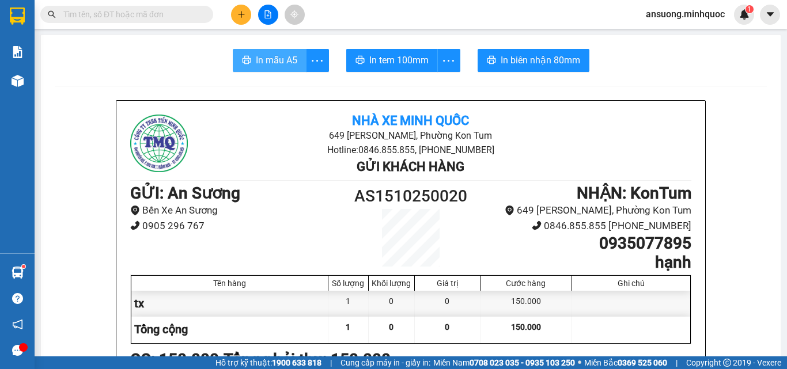
click at [289, 55] on span "In mẫu A5" at bounding box center [276, 60] width 41 height 14
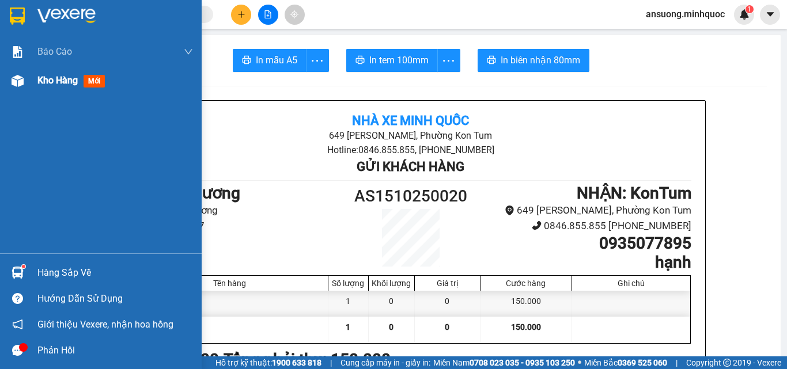
click at [24, 77] on div at bounding box center [17, 81] width 20 height 20
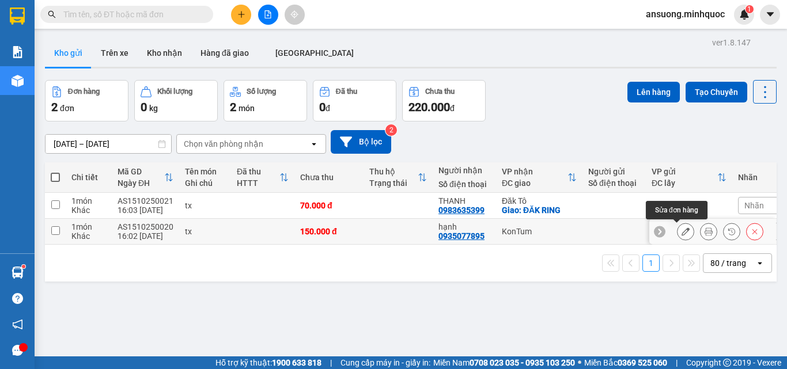
click at [681, 233] on icon at bounding box center [685, 231] width 8 height 8
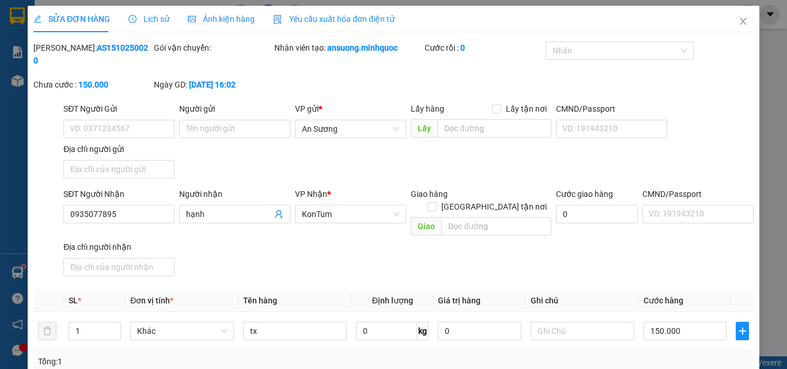
type input "0935077895"
type input "hạnh"
type input "0"
type input "150.000"
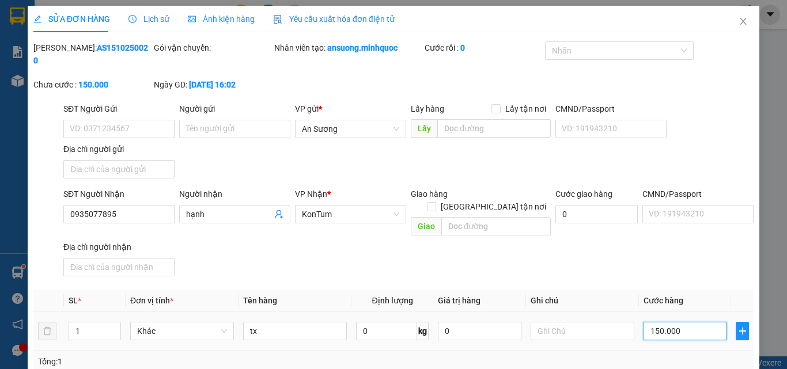
click at [691, 322] on input "150.000" at bounding box center [684, 331] width 83 height 18
type input "7"
type input "70"
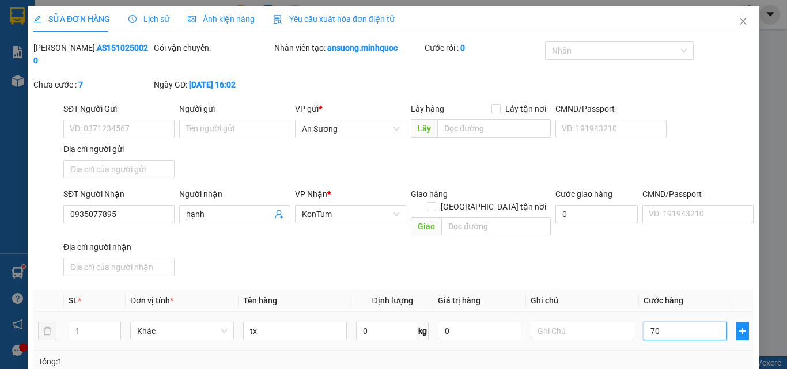
type input "70"
type input "70.000"
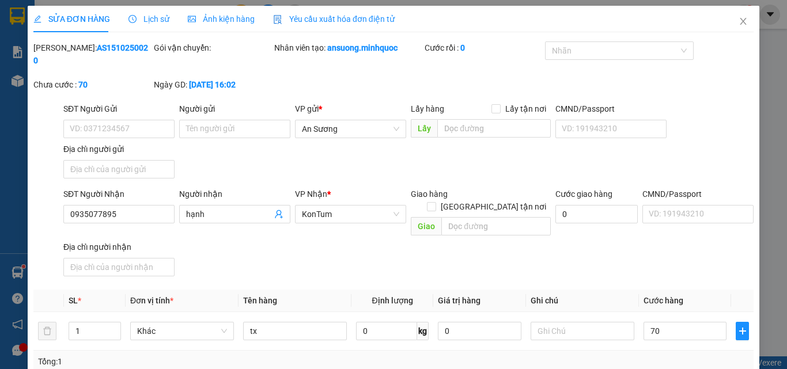
type input "70.000"
click at [683, 241] on div "SĐT Người Nhận 0935077895 Người nhận hạnh VP Nhận * KonTum Giao hàng Giao tận n…" at bounding box center [408, 234] width 694 height 93
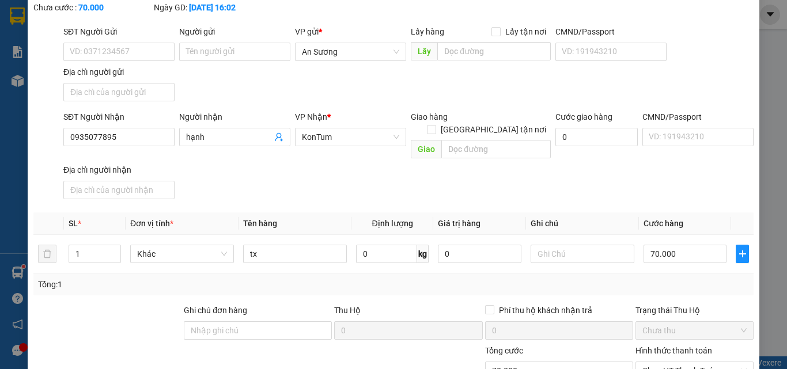
scroll to position [140, 0]
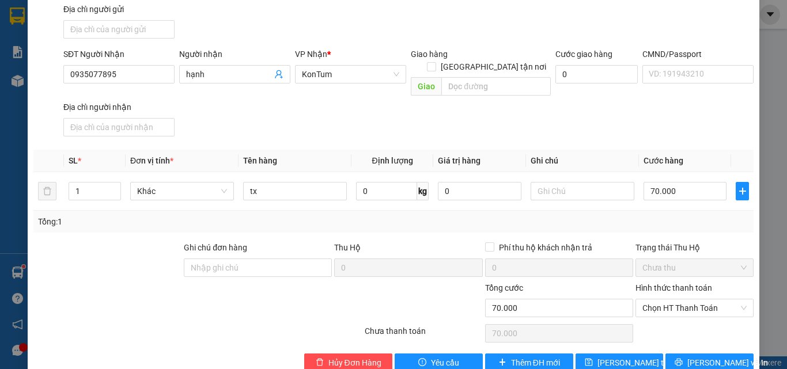
click at [698, 211] on div "Tổng: 1" at bounding box center [393, 222] width 720 height 22
click at [705, 356] on span "[PERSON_NAME] và In" at bounding box center [727, 362] width 81 height 13
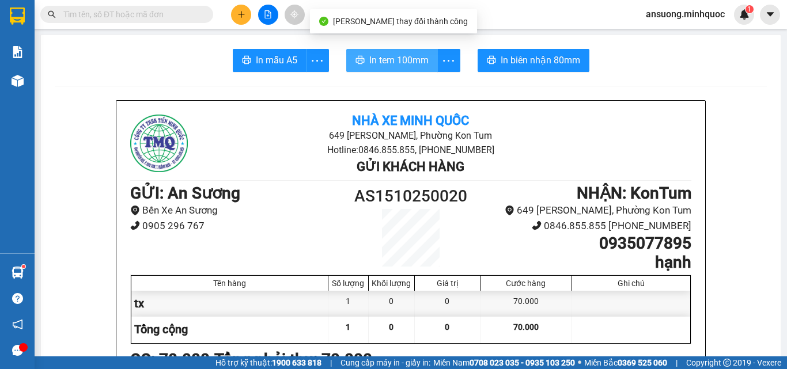
click at [397, 67] on span "In tem 100mm" at bounding box center [398, 60] width 59 height 14
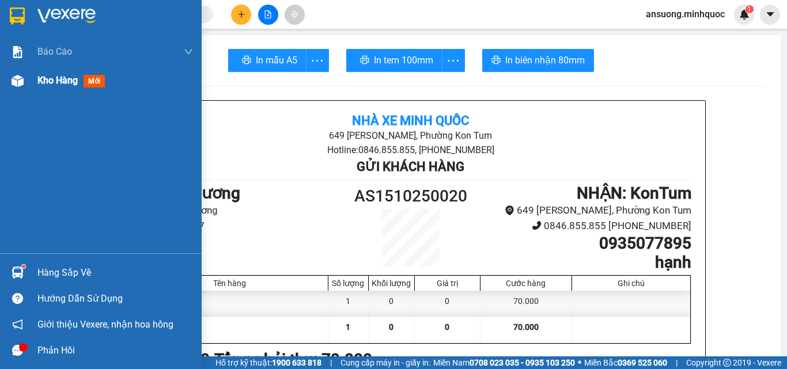
click at [17, 85] on img at bounding box center [18, 81] width 12 height 12
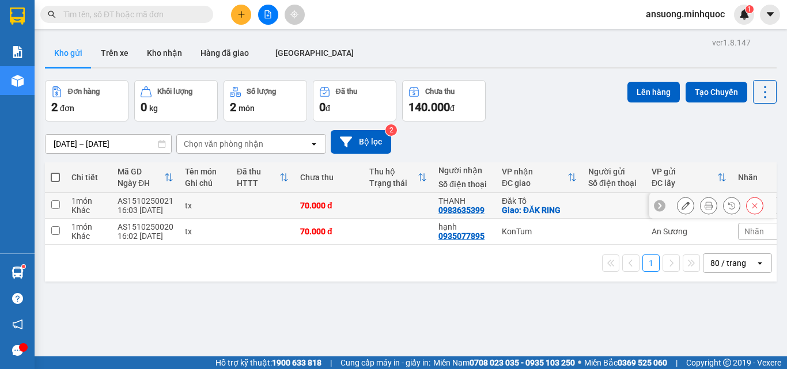
click at [682, 203] on button at bounding box center [685, 206] width 16 height 20
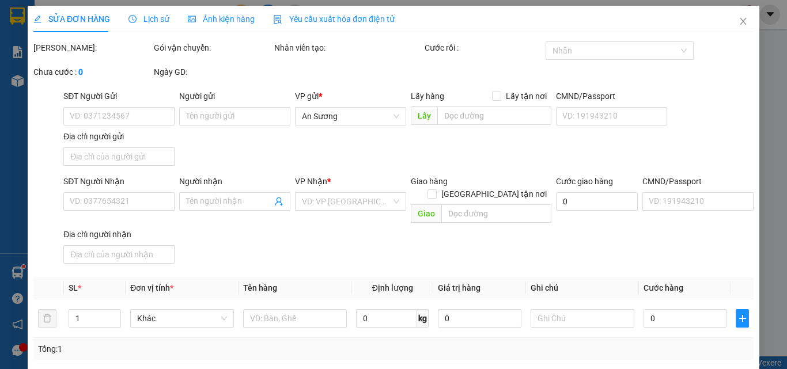
type input "0983635399"
type input "THANH"
checkbox input "true"
type input "ĐĂK RING"
type input "0"
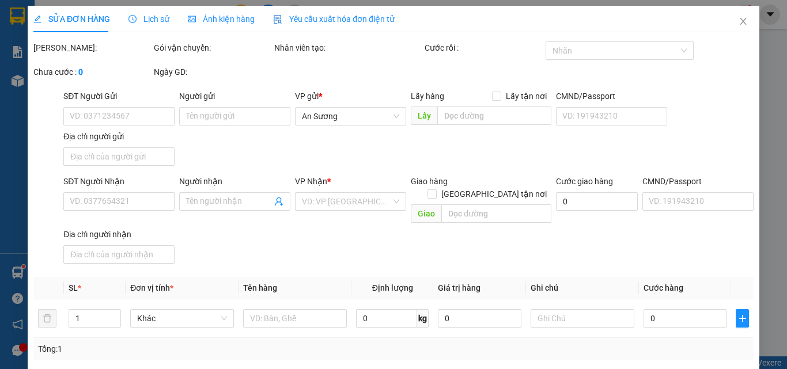
type input "70.000"
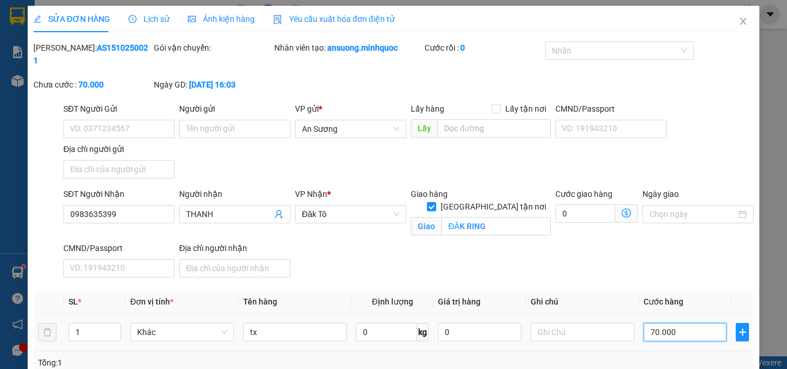
click at [695, 323] on input "70.000" at bounding box center [684, 332] width 83 height 18
type input "1"
type input "15"
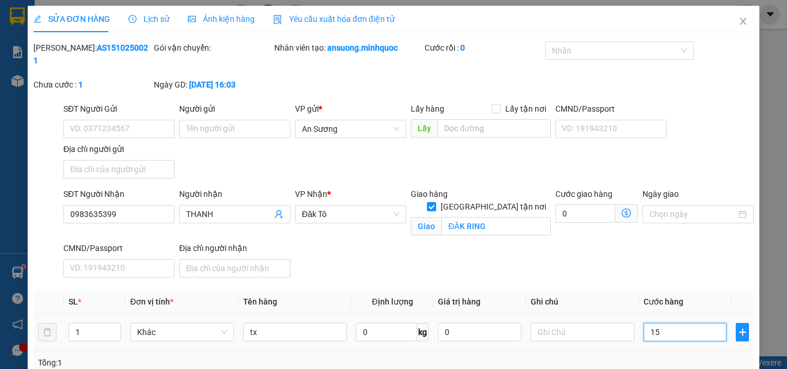
type input "15"
type input "150"
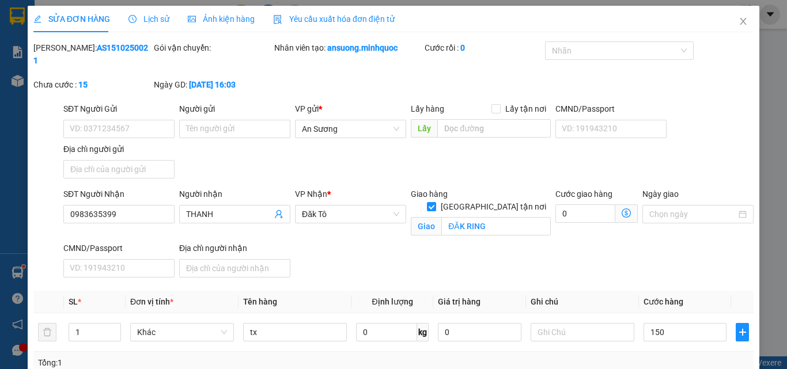
type input "150.000"
click at [672, 262] on div "SĐT Người Nhận 0983635399 Người nhận THANH VP Nhận * Đăk Tô Giao hàng Giao tận …" at bounding box center [408, 235] width 694 height 94
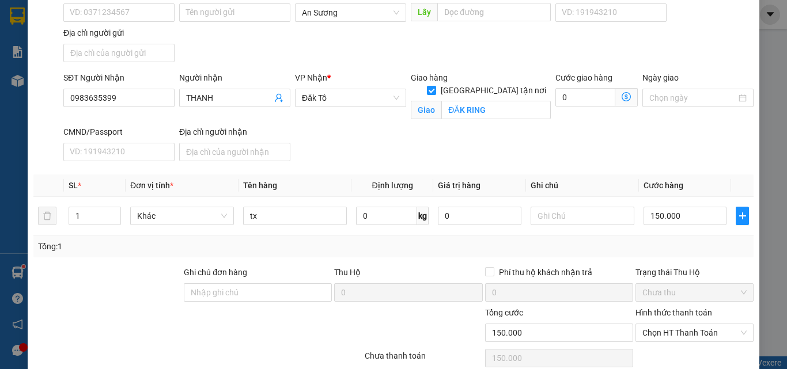
scroll to position [154, 0]
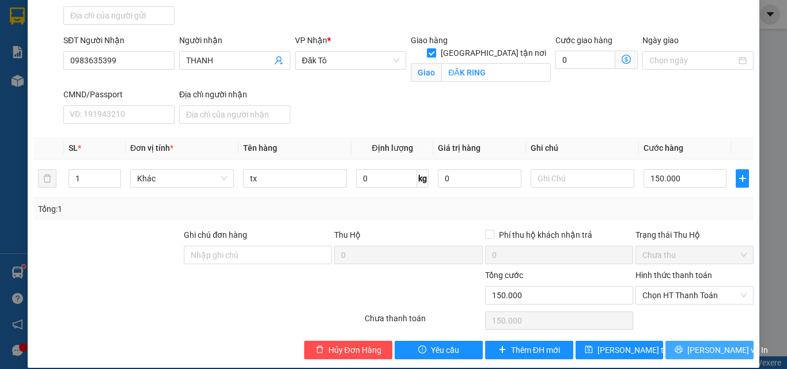
click at [702, 344] on span "[PERSON_NAME] và In" at bounding box center [727, 350] width 81 height 13
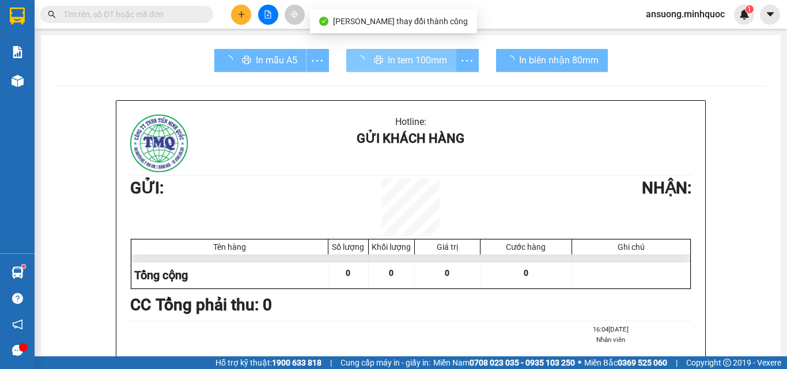
drag, startPoint x: 390, startPoint y: 43, endPoint x: 392, endPoint y: 56, distance: 13.4
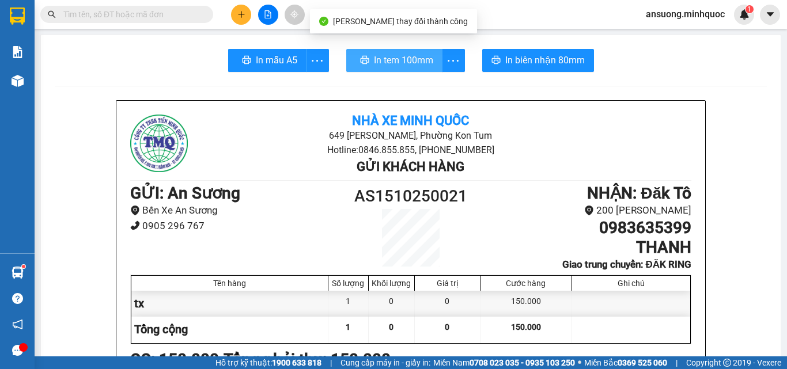
click at [392, 56] on span "In tem 100mm" at bounding box center [403, 60] width 59 height 14
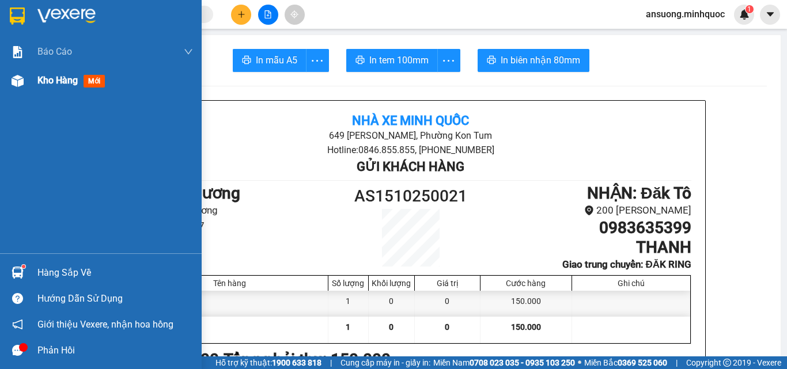
click at [12, 86] on img at bounding box center [18, 81] width 12 height 12
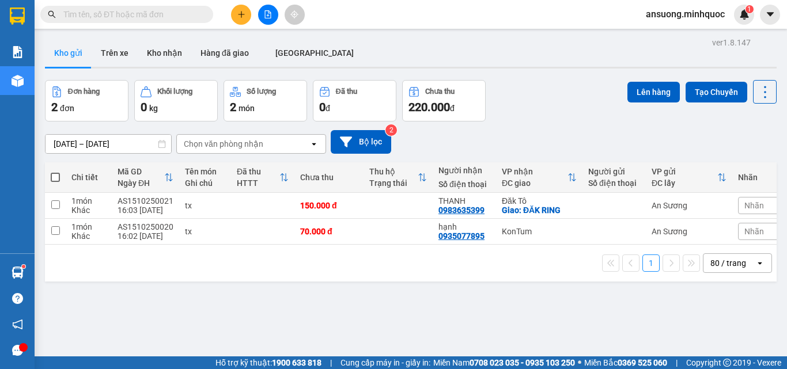
click at [54, 174] on span at bounding box center [55, 177] width 9 height 9
click at [55, 172] on input "checkbox" at bounding box center [55, 172] width 0 height 0
checkbox input "true"
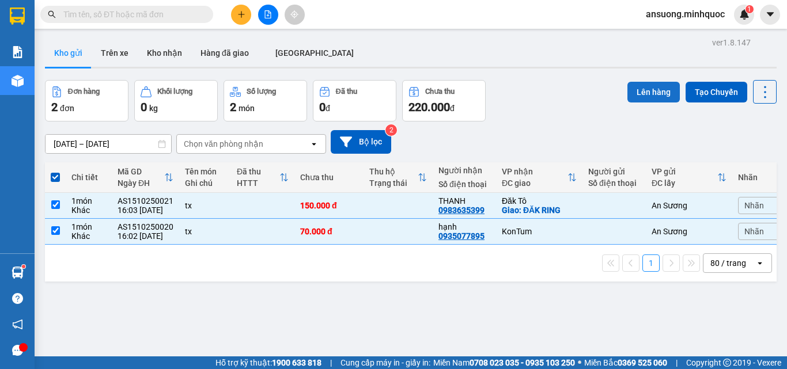
click at [643, 98] on button "Lên hàng" at bounding box center [653, 92] width 52 height 21
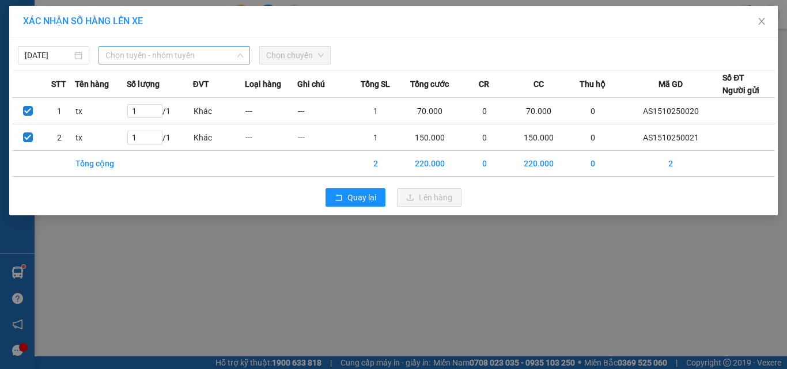
drag, startPoint x: 200, startPoint y: 47, endPoint x: 184, endPoint y: 80, distance: 36.8
click at [200, 48] on span "Chọn tuyến - nhóm tuyến" at bounding box center [174, 55] width 138 height 17
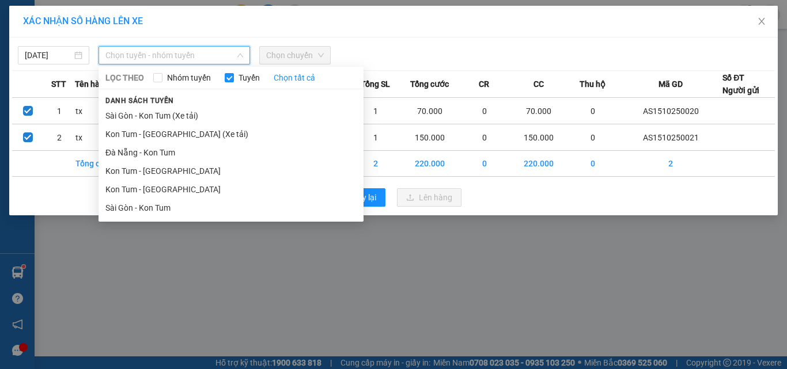
drag, startPoint x: 130, startPoint y: 212, endPoint x: 173, endPoint y: 176, distance: 57.2
click at [129, 212] on li "Sài Gòn - Kon Tum" at bounding box center [230, 208] width 265 height 18
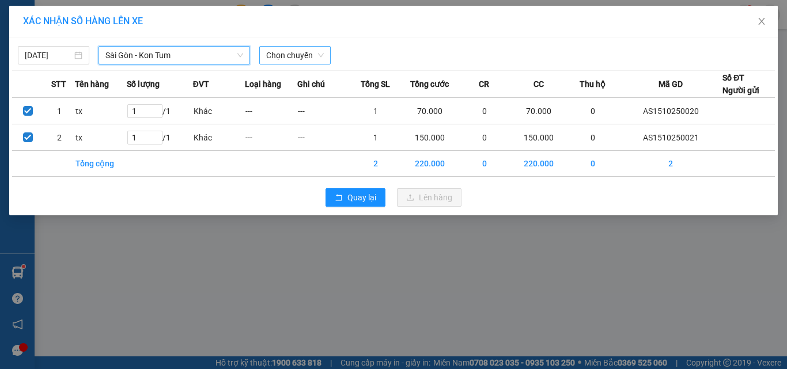
click at [301, 50] on span "Chọn chuyến" at bounding box center [295, 55] width 58 height 17
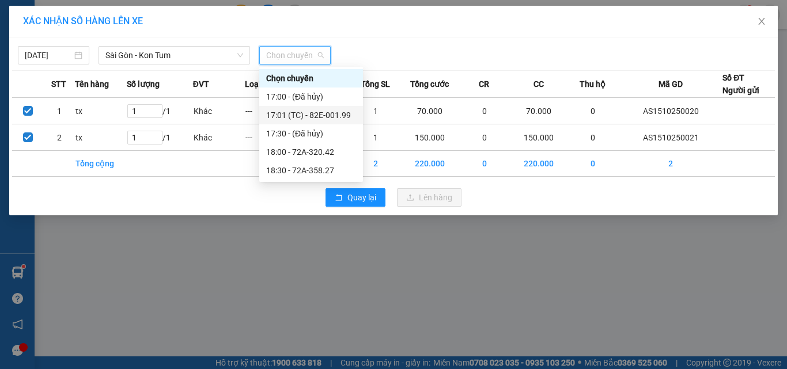
click at [321, 118] on div "17:01 (TC) - 82E-001.99" at bounding box center [311, 115] width 90 height 13
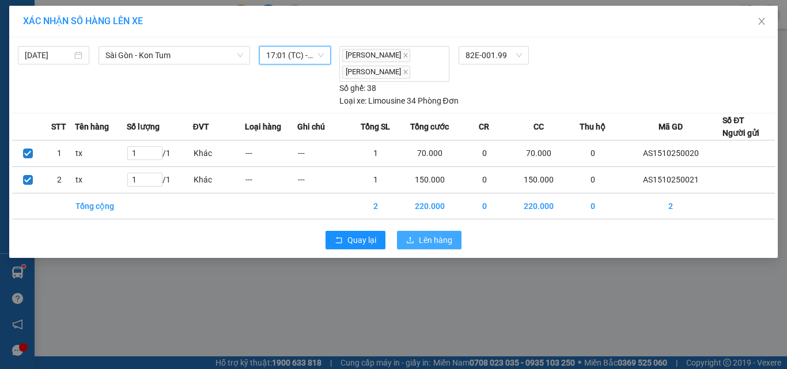
click at [442, 244] on span "Lên hàng" at bounding box center [435, 240] width 33 height 13
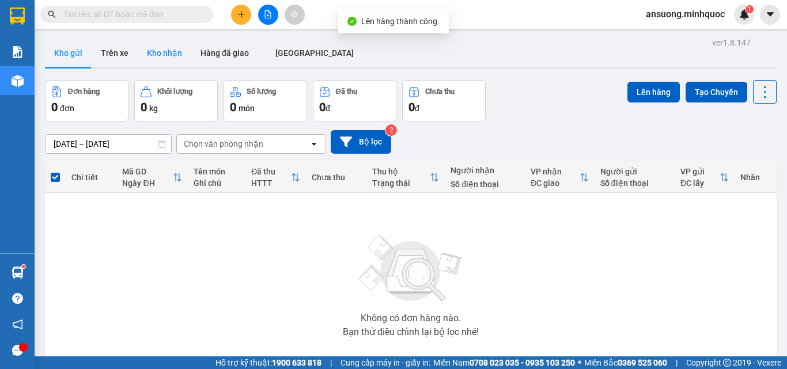
click at [170, 44] on button "Kho nhận" at bounding box center [165, 53] width 54 height 28
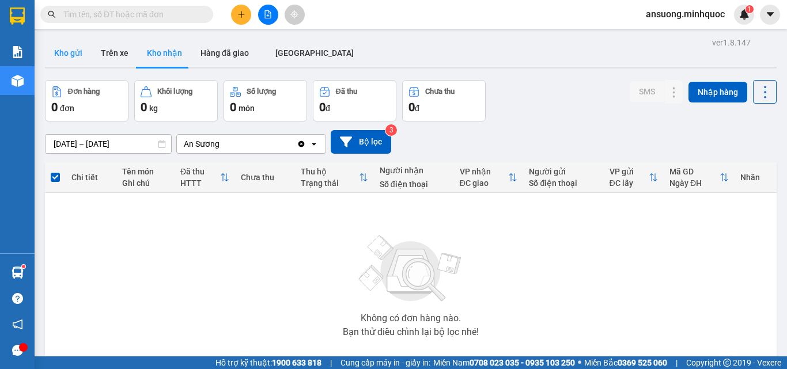
click at [64, 44] on button "Kho gửi" at bounding box center [68, 53] width 47 height 28
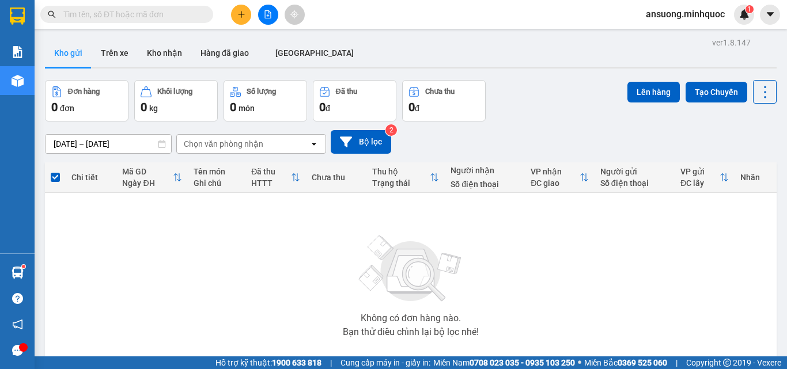
click at [433, 44] on div "Kho gửi Trên [PERSON_NAME] nhận Hàng đã giao [GEOGRAPHIC_DATA]" at bounding box center [410, 54] width 731 height 31
click at [170, 55] on button "Kho nhận" at bounding box center [165, 53] width 54 height 28
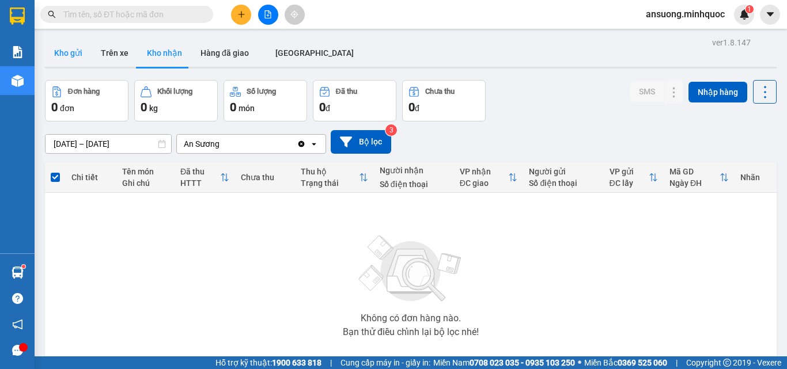
click at [67, 54] on button "Kho gửi" at bounding box center [68, 53] width 47 height 28
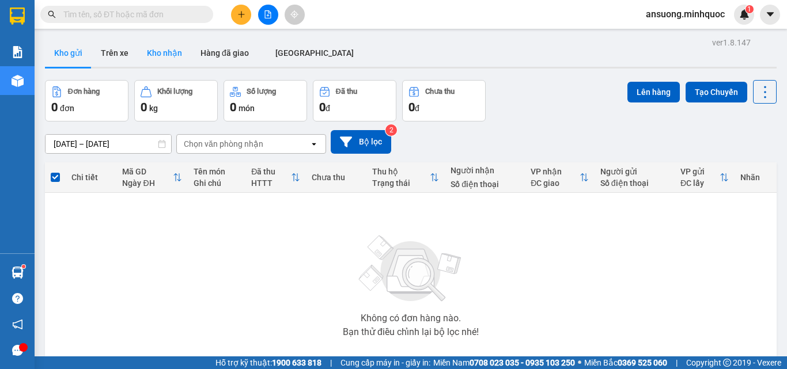
click at [159, 60] on button "Kho nhận" at bounding box center [165, 53] width 54 height 28
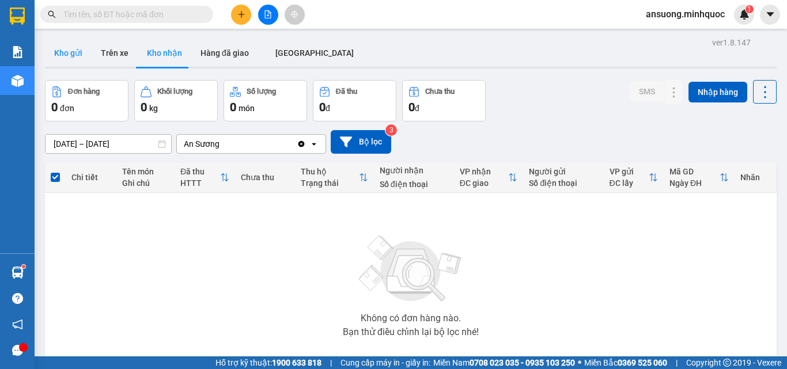
drag, startPoint x: 44, startPoint y: 51, endPoint x: 55, endPoint y: 51, distance: 10.4
click at [48, 51] on div "ver 1.8.147 Kho gửi Trên xe Kho nhận Hàng đã giao ĐÀ NẴNG Đơn hàng 0 đơn Khối l…" at bounding box center [410, 225] width 740 height 380
click at [58, 51] on button "Kho gửi" at bounding box center [68, 53] width 47 height 28
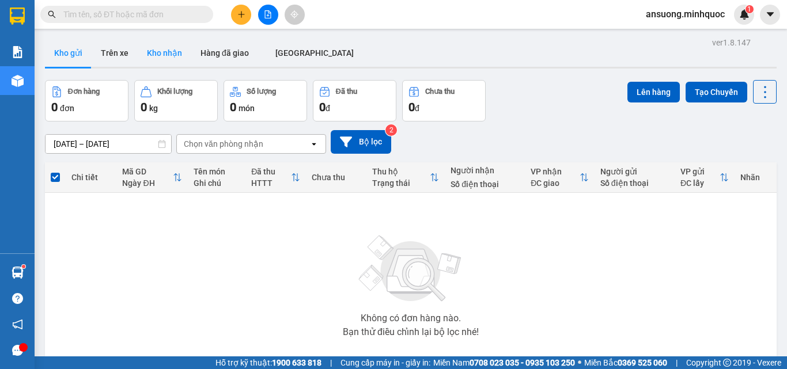
click at [173, 43] on button "Kho nhận" at bounding box center [165, 53] width 54 height 28
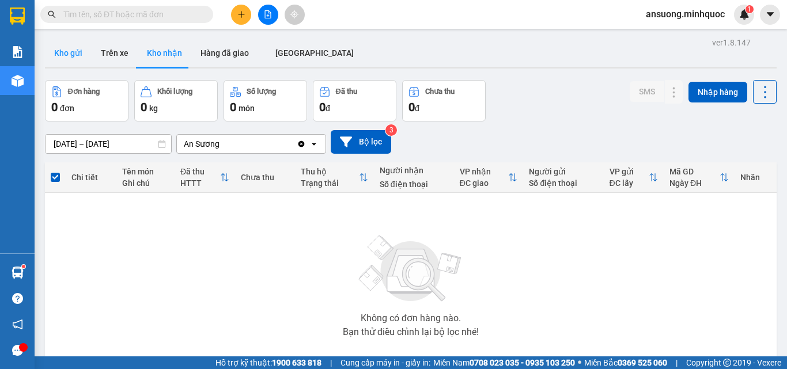
click at [51, 54] on button "Kho gửi" at bounding box center [68, 53] width 47 height 28
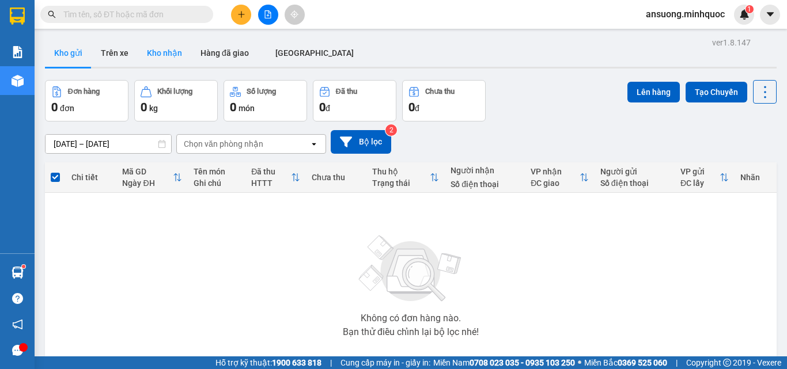
click at [164, 61] on button "Kho nhận" at bounding box center [165, 53] width 54 height 28
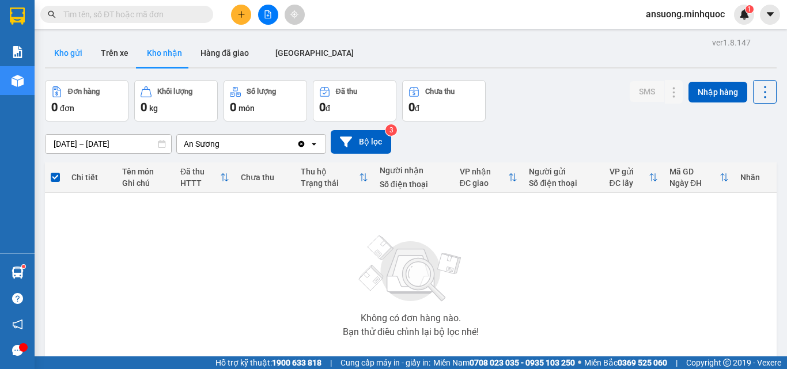
click at [54, 52] on button "Kho gửi" at bounding box center [68, 53] width 47 height 28
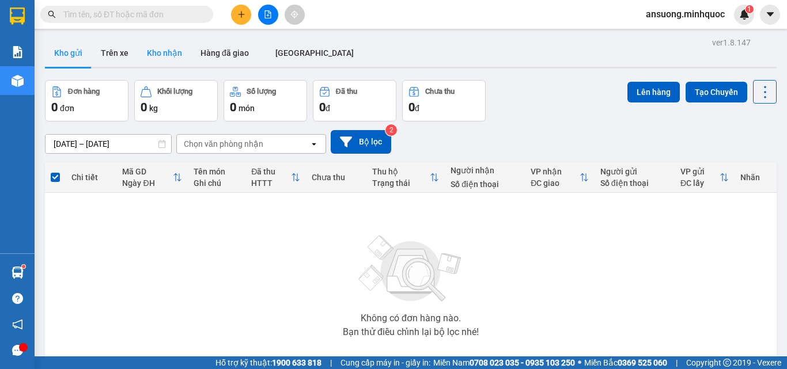
click at [163, 62] on button "Kho nhận" at bounding box center [165, 53] width 54 height 28
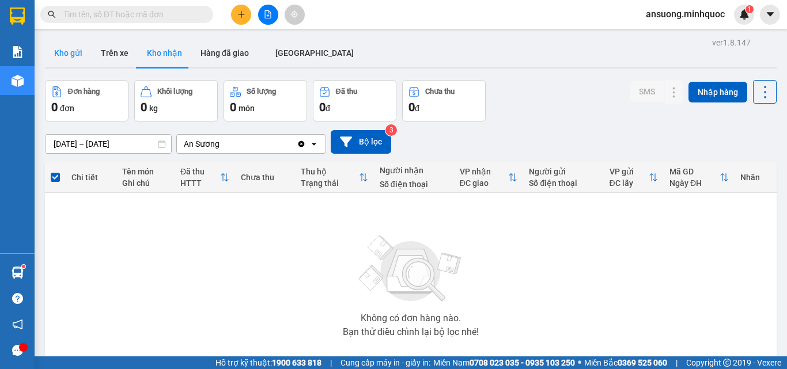
click at [69, 50] on button "Kho gửi" at bounding box center [68, 53] width 47 height 28
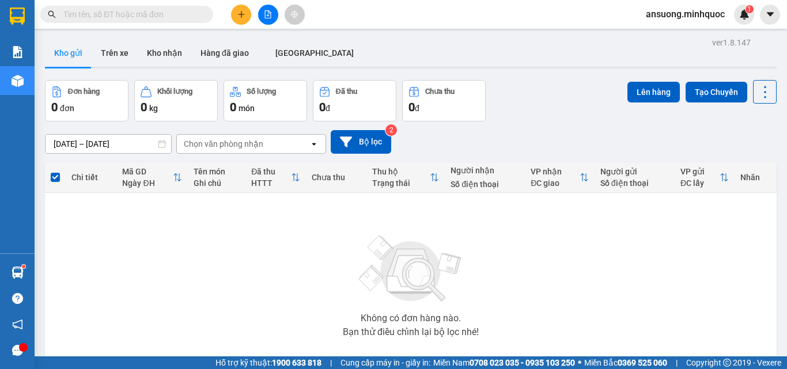
click at [557, 155] on div "[DATE] – [DATE] Press the down arrow key to interact with the calendar and sele…" at bounding box center [410, 141] width 731 height 41
click at [160, 43] on button "Kho nhận" at bounding box center [165, 53] width 54 height 28
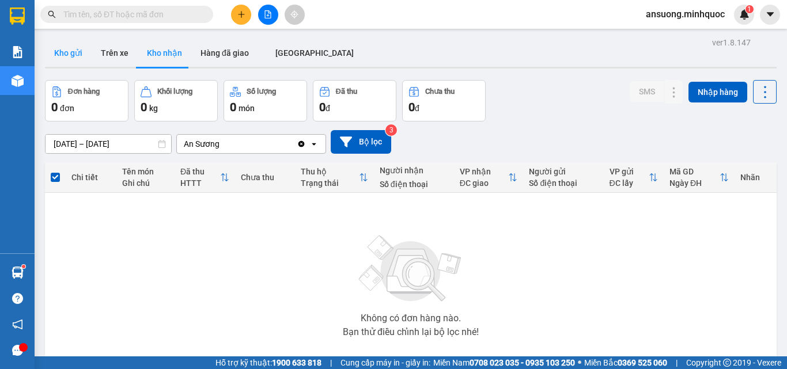
click at [55, 45] on button "Kho gửi" at bounding box center [68, 53] width 47 height 28
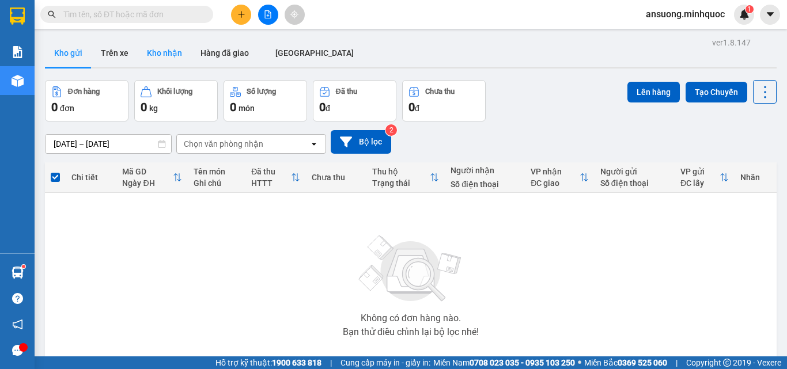
click at [143, 59] on button "Kho nhận" at bounding box center [165, 53] width 54 height 28
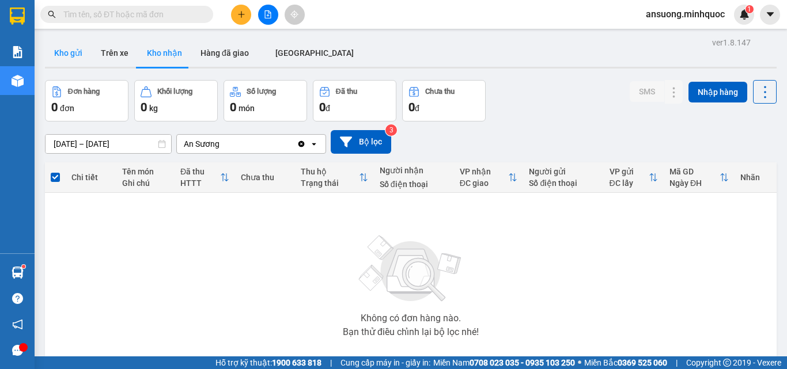
click at [69, 51] on button "Kho gửi" at bounding box center [68, 53] width 47 height 28
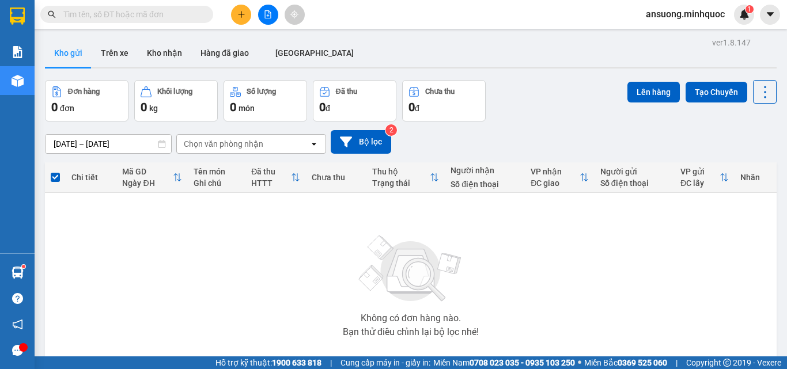
click at [232, 16] on button at bounding box center [241, 15] width 20 height 20
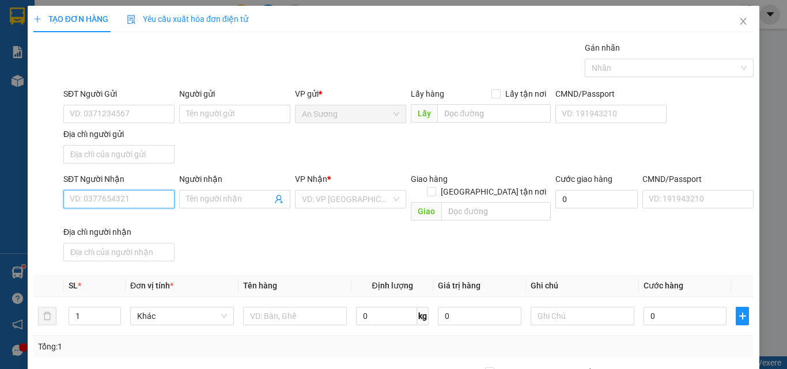
click at [109, 199] on input "SĐT Người Nhận" at bounding box center [118, 199] width 111 height 18
type input "0935224465"
click at [117, 221] on div "0935224465 - Nhân" at bounding box center [118, 222] width 96 height 13
type input "Nhân"
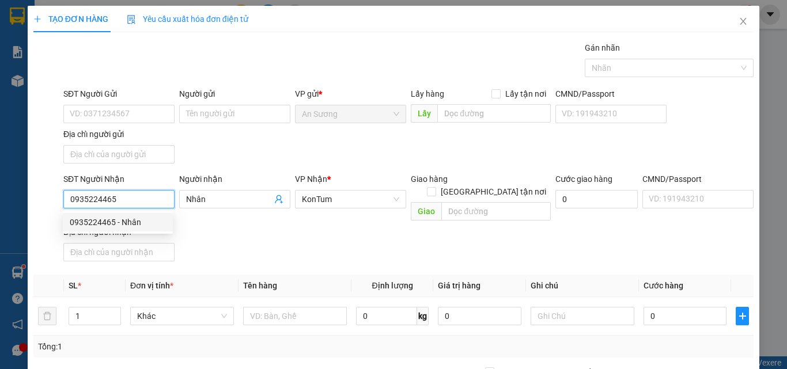
type input "0935224465"
click at [355, 275] on th "Định lượng" at bounding box center [392, 286] width 82 height 22
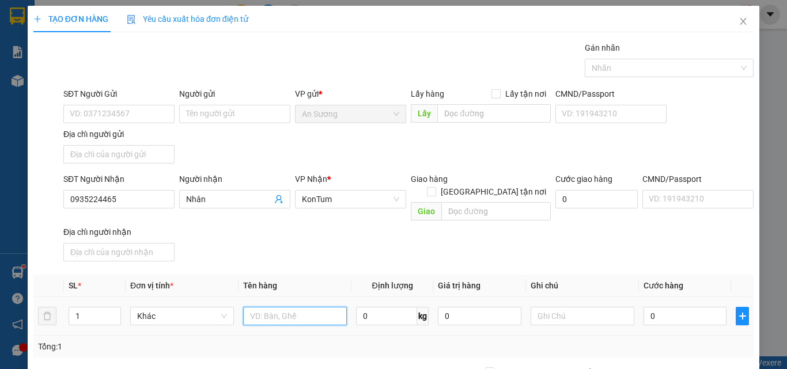
click at [294, 309] on input "text" at bounding box center [295, 316] width 104 height 18
type input "cục"
drag, startPoint x: 325, startPoint y: 259, endPoint x: 597, endPoint y: 328, distance: 280.4
click at [334, 259] on div "Transit Pickup Surcharge Ids Transit Deliver Surcharge Ids Transit Deliver Surc…" at bounding box center [393, 268] width 720 height 455
click at [682, 307] on input "0" at bounding box center [684, 316] width 83 height 18
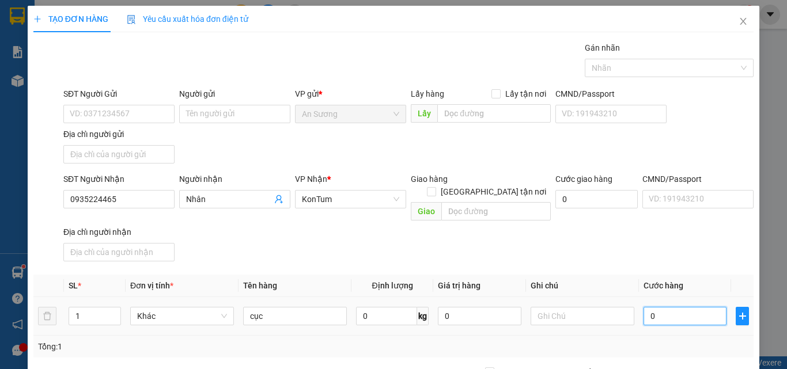
type input "5"
type input "50"
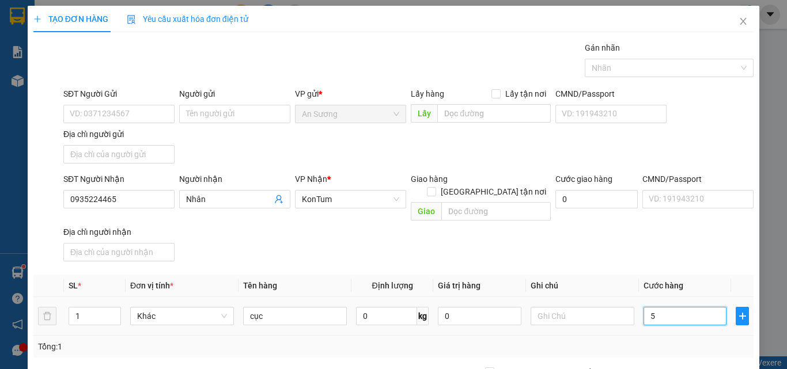
type input "50"
type input "50.000"
click at [665, 246] on div "SĐT Người Nhận 0935224465 Người nhận Nhân VP Nhận * KonTum Giao hàng Giao tận n…" at bounding box center [408, 219] width 694 height 93
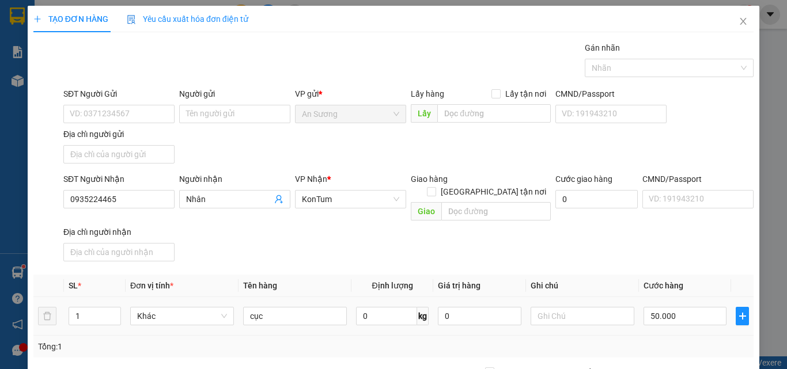
scroll to position [138, 0]
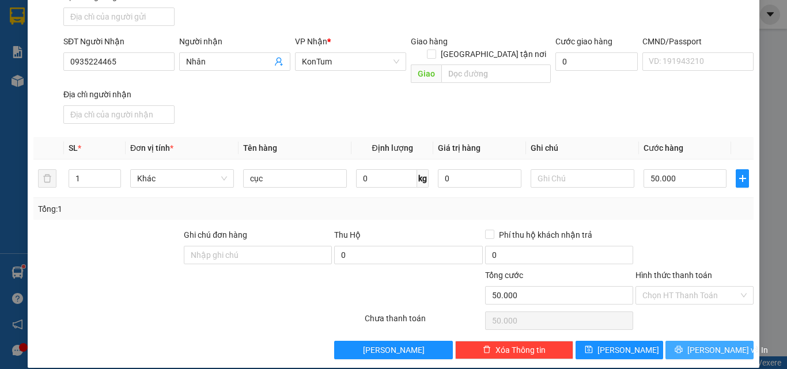
drag, startPoint x: 712, startPoint y: 322, endPoint x: 708, endPoint y: 338, distance: 16.6
click at [711, 324] on div "Transit Pickup Surcharge Ids Transit Deliver Surcharge Ids Transit Deliver Surc…" at bounding box center [393, 131] width 720 height 455
click at [707, 344] on span "[PERSON_NAME] và In" at bounding box center [727, 350] width 81 height 13
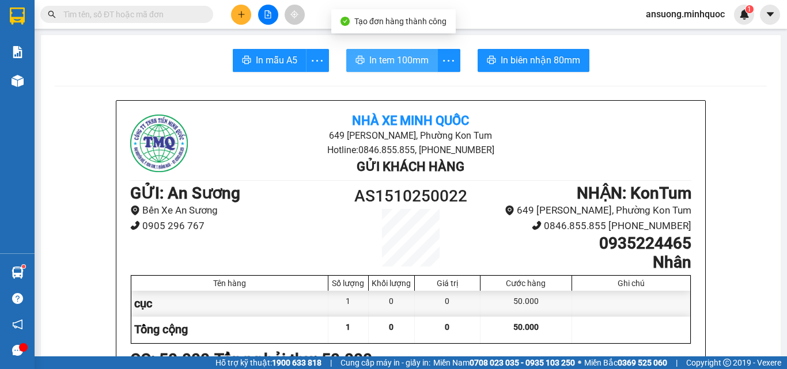
click at [392, 61] on span "In tem 100mm" at bounding box center [398, 60] width 59 height 14
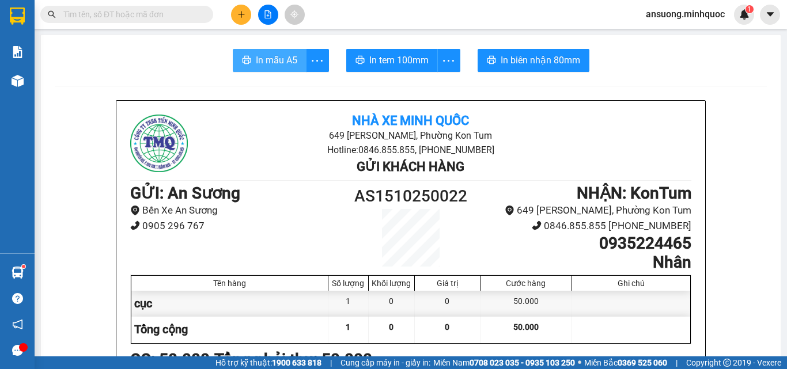
click at [295, 65] on button "In mẫu A5" at bounding box center [270, 60] width 74 height 23
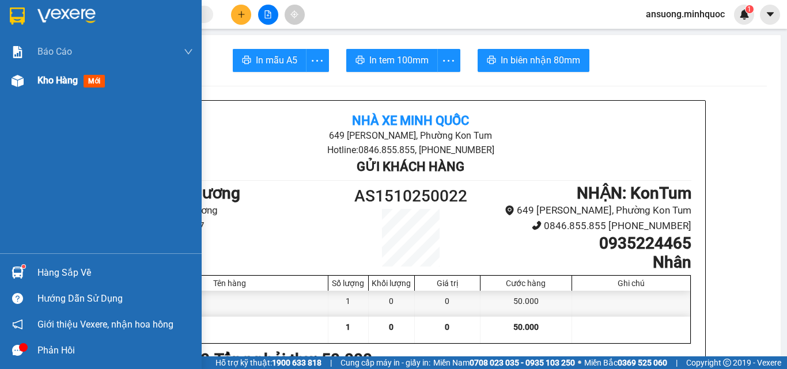
click at [9, 82] on div at bounding box center [17, 81] width 20 height 20
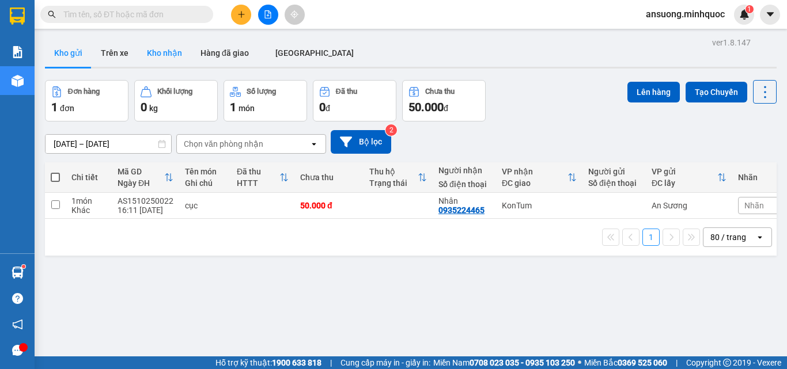
click at [153, 54] on button "Kho nhận" at bounding box center [165, 53] width 54 height 28
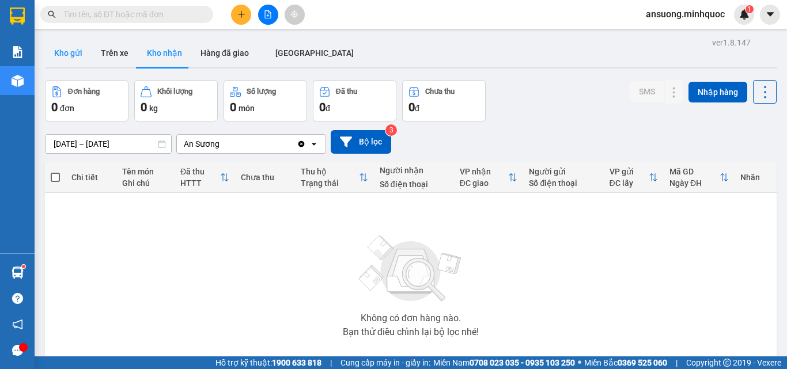
click at [67, 55] on button "Kho gửi" at bounding box center [68, 53] width 47 height 28
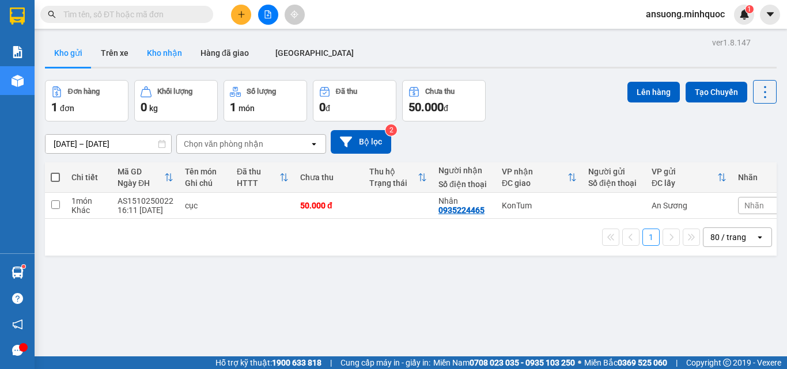
click at [157, 66] on button "Kho nhận" at bounding box center [165, 53] width 54 height 28
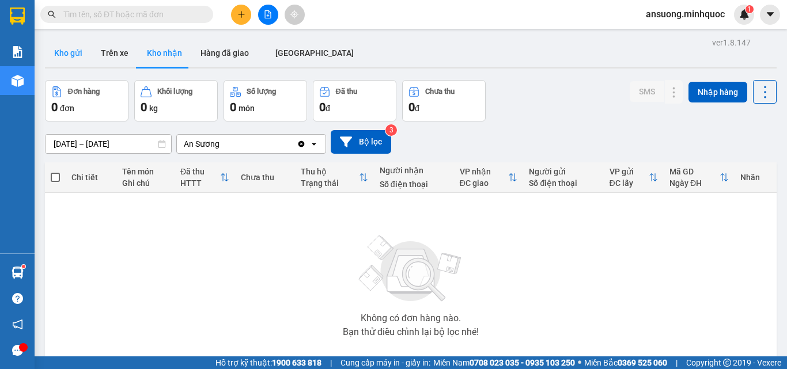
click at [54, 51] on button "Kho gửi" at bounding box center [68, 53] width 47 height 28
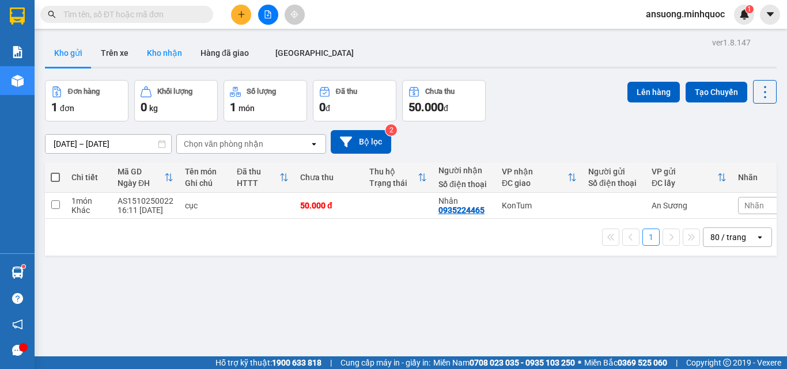
click at [155, 56] on button "Kho nhận" at bounding box center [165, 53] width 54 height 28
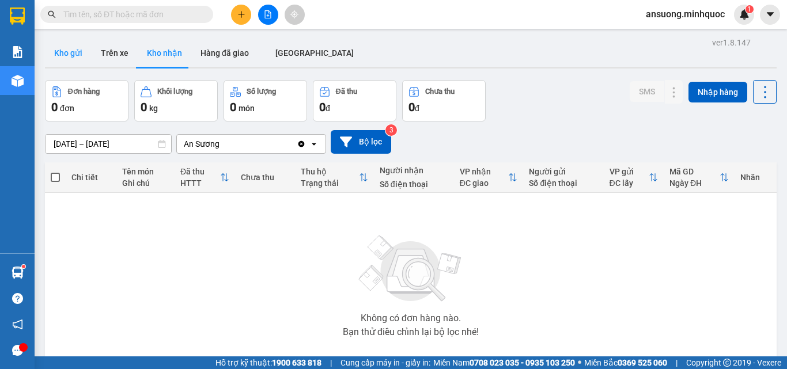
click at [56, 49] on button "Kho gửi" at bounding box center [68, 53] width 47 height 28
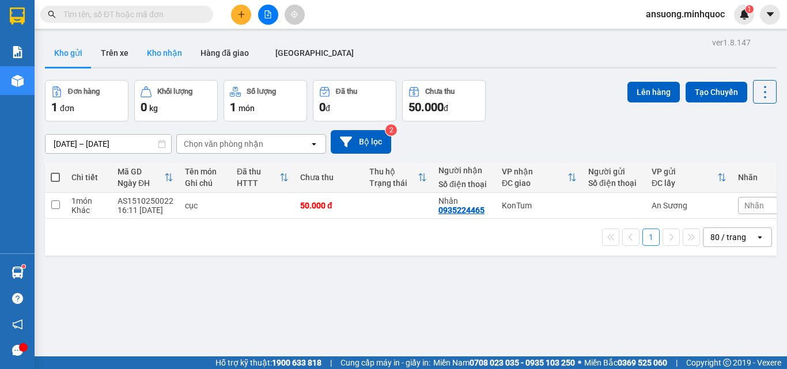
click at [164, 50] on button "Kho nhận" at bounding box center [165, 53] width 54 height 28
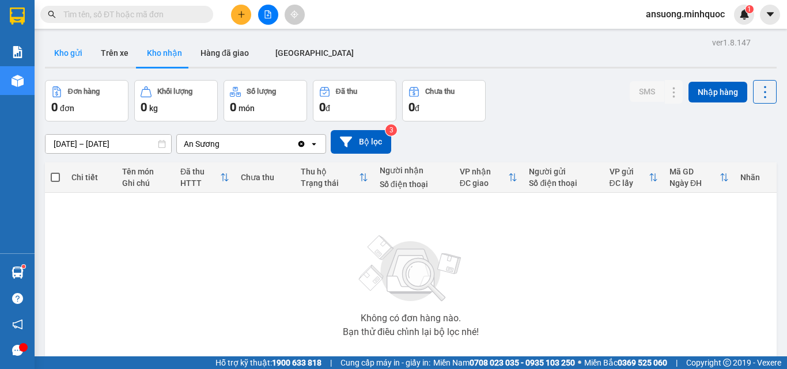
click at [60, 46] on button "Kho gửi" at bounding box center [68, 53] width 47 height 28
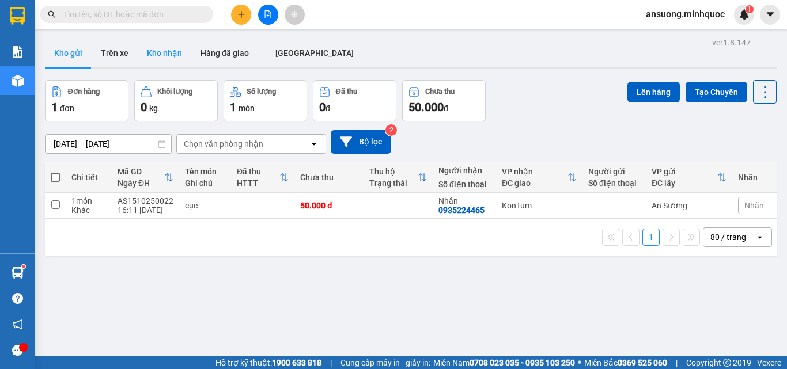
click at [158, 55] on button "Kho nhận" at bounding box center [165, 53] width 54 height 28
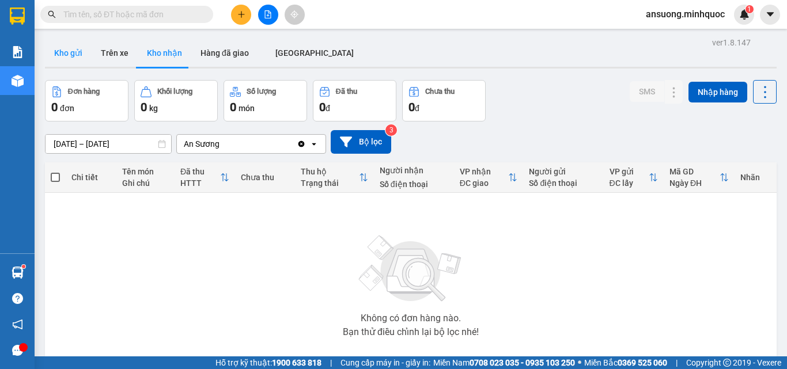
click at [80, 52] on button "Kho gửi" at bounding box center [68, 53] width 47 height 28
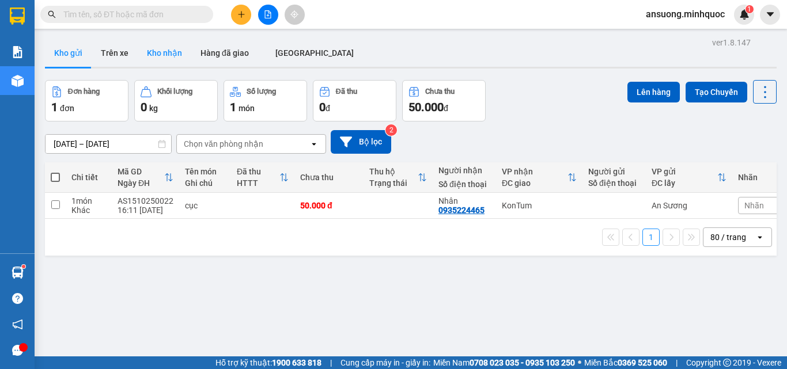
click at [159, 51] on button "Kho nhận" at bounding box center [165, 53] width 54 height 28
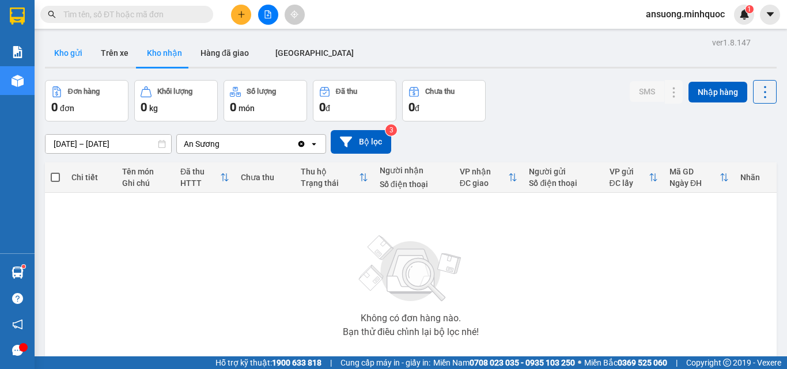
click at [69, 53] on button "Kho gửi" at bounding box center [68, 53] width 47 height 28
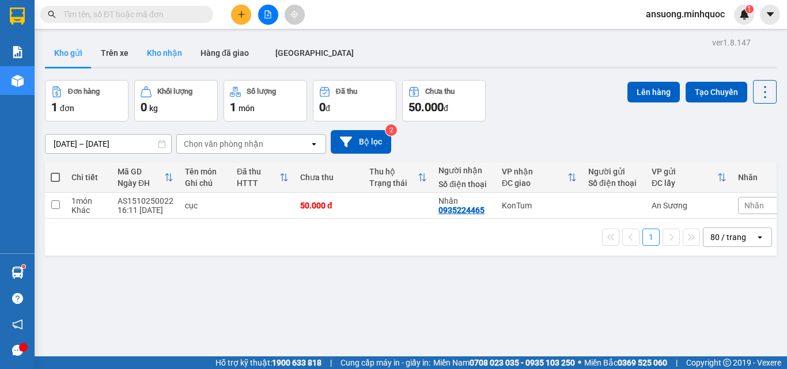
click at [186, 50] on button "Kho nhận" at bounding box center [165, 53] width 54 height 28
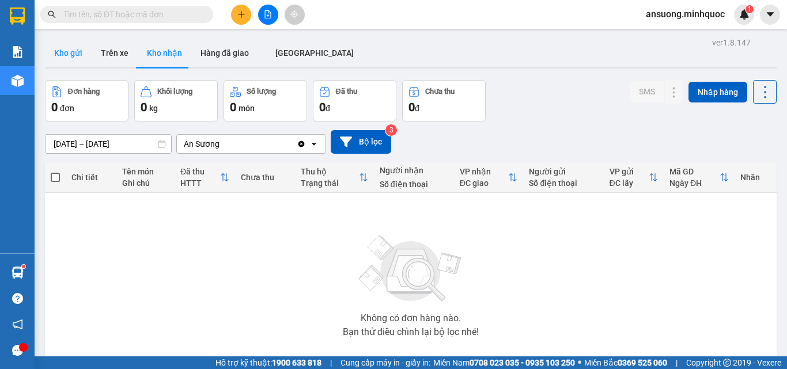
click at [55, 58] on button "Kho gửi" at bounding box center [68, 53] width 47 height 28
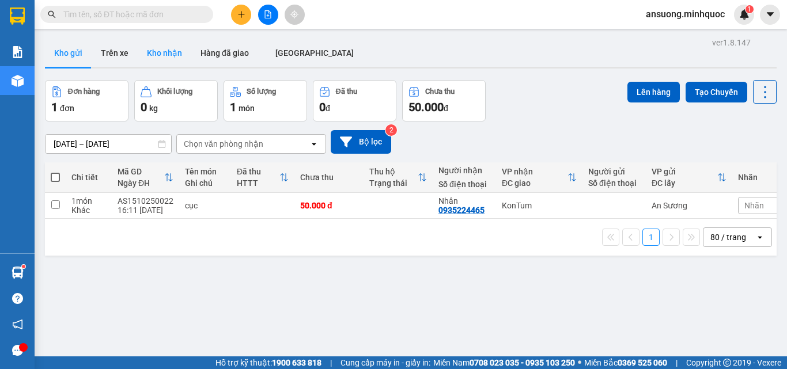
click at [147, 52] on button "Kho nhận" at bounding box center [165, 53] width 54 height 28
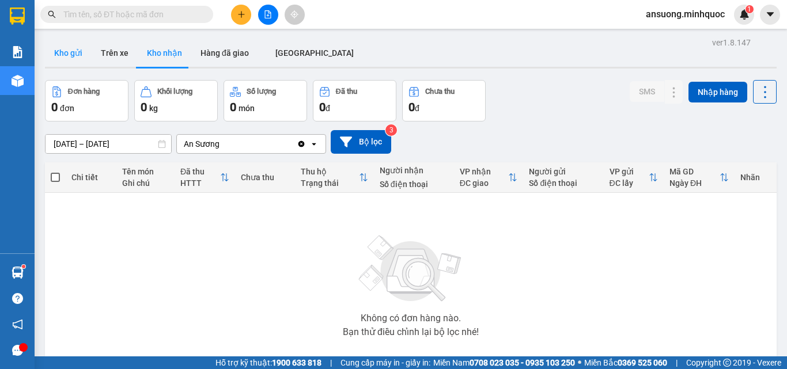
click at [76, 51] on button "Kho gửi" at bounding box center [68, 53] width 47 height 28
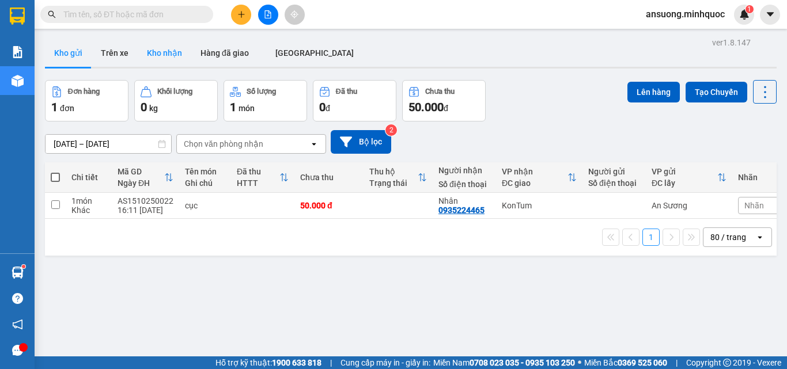
click at [159, 45] on button "Kho nhận" at bounding box center [165, 53] width 54 height 28
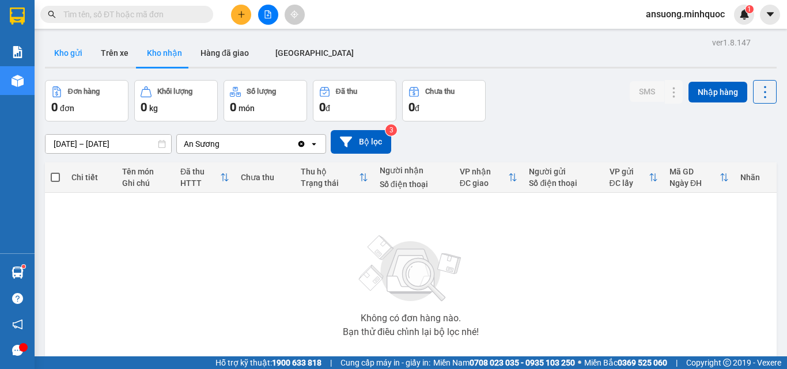
click at [70, 60] on button "Kho gửi" at bounding box center [68, 53] width 47 height 28
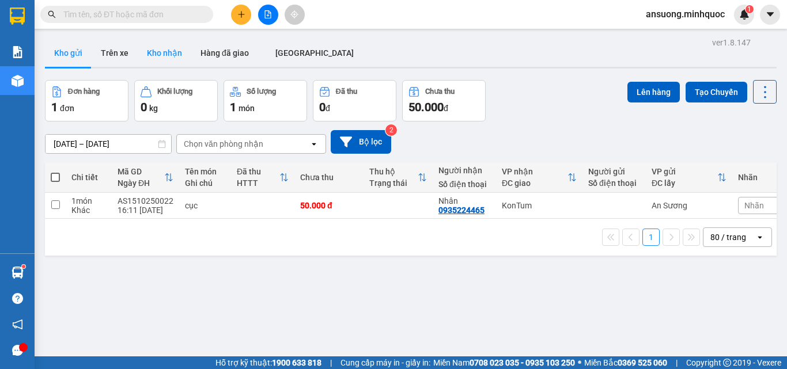
click at [173, 62] on button "Kho nhận" at bounding box center [165, 53] width 54 height 28
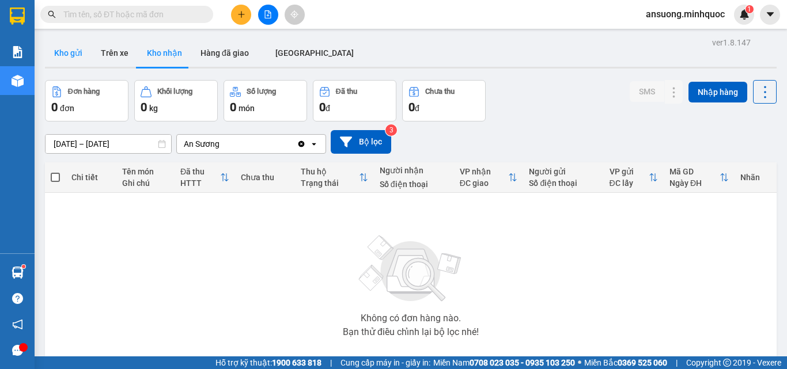
click at [64, 47] on button "Kho gửi" at bounding box center [68, 53] width 47 height 28
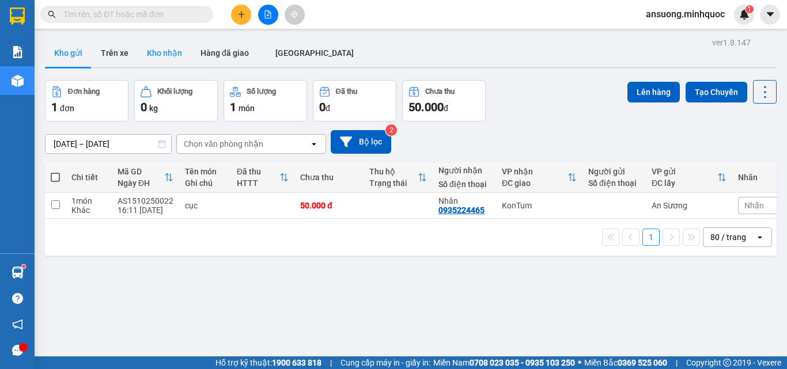
click at [169, 52] on button "Kho nhận" at bounding box center [165, 53] width 54 height 28
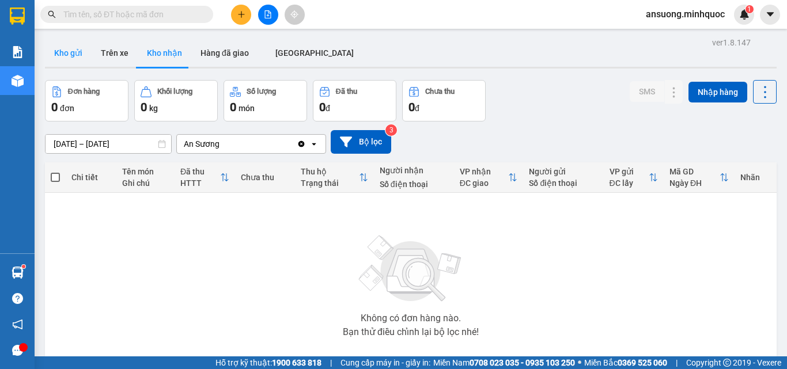
click at [48, 48] on button "Kho gửi" at bounding box center [68, 53] width 47 height 28
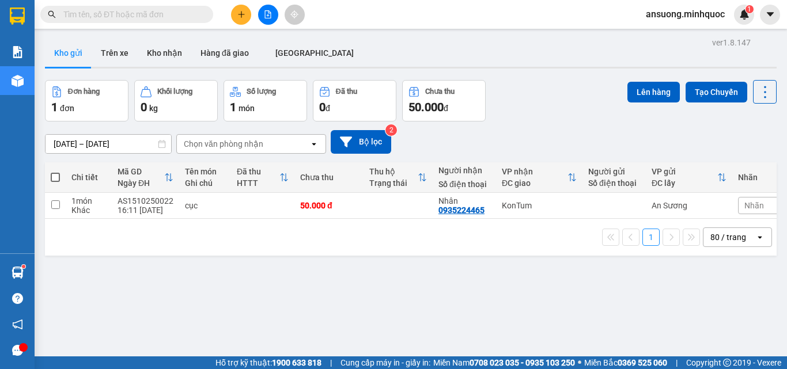
click at [54, 179] on span at bounding box center [55, 177] width 9 height 9
click at [55, 172] on input "checkbox" at bounding box center [55, 172] width 0 height 0
checkbox input "true"
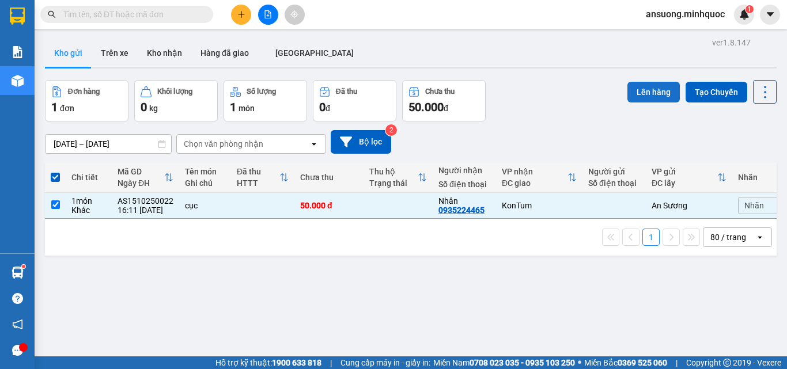
click at [635, 92] on button "Lên hàng" at bounding box center [653, 92] width 52 height 21
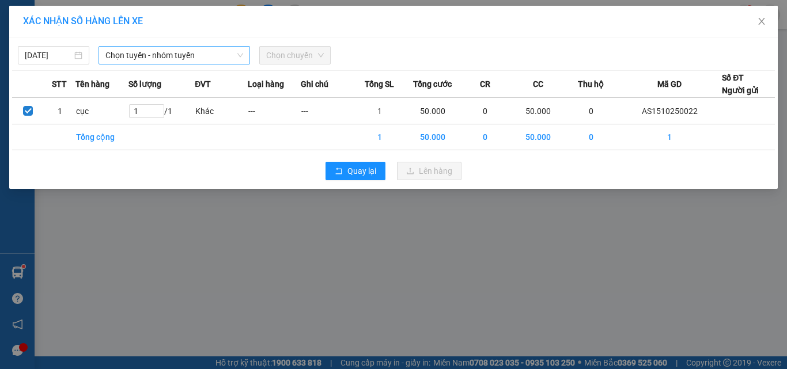
click at [144, 58] on span "Chọn tuyến - nhóm tuyến" at bounding box center [174, 55] width 138 height 17
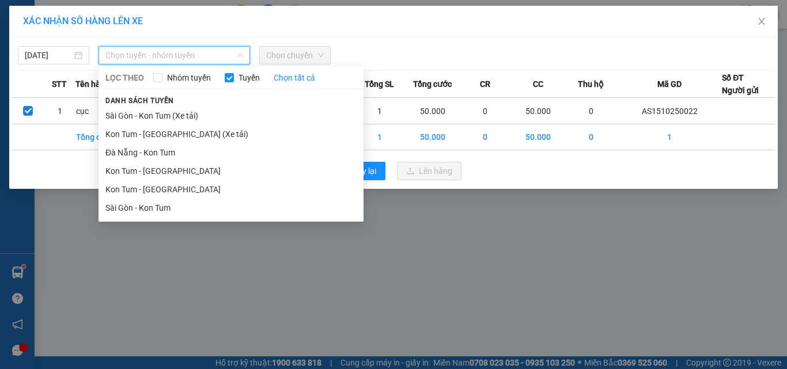
click at [121, 207] on li "Sài Gòn - Kon Tum" at bounding box center [230, 208] width 265 height 18
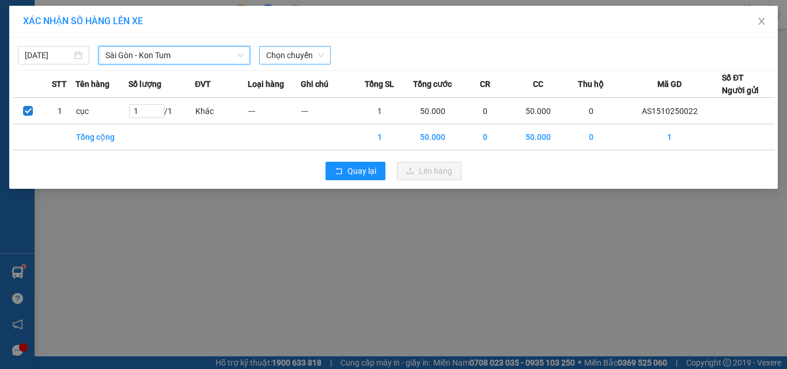
click at [286, 52] on span "Chọn chuyến" at bounding box center [295, 55] width 58 height 17
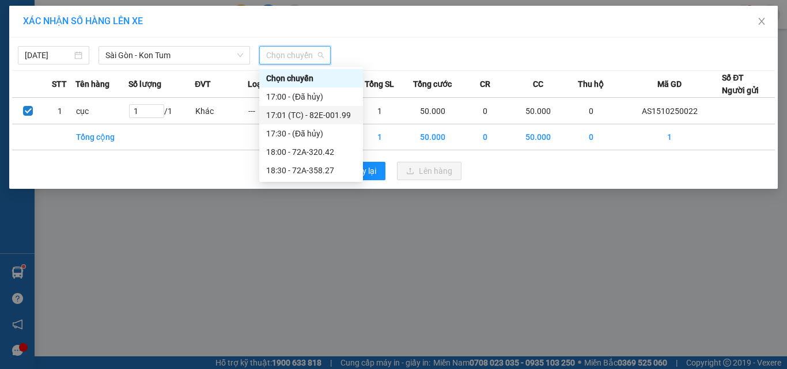
drag, startPoint x: 309, startPoint y: 111, endPoint x: 313, endPoint y: 126, distance: 15.5
click at [309, 112] on div "17:01 (TC) - 82E-001.99" at bounding box center [311, 115] width 90 height 13
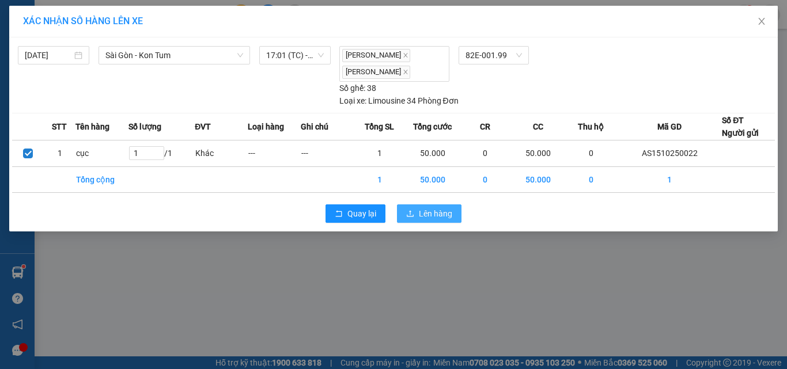
click at [434, 212] on span "Lên hàng" at bounding box center [435, 213] width 33 height 13
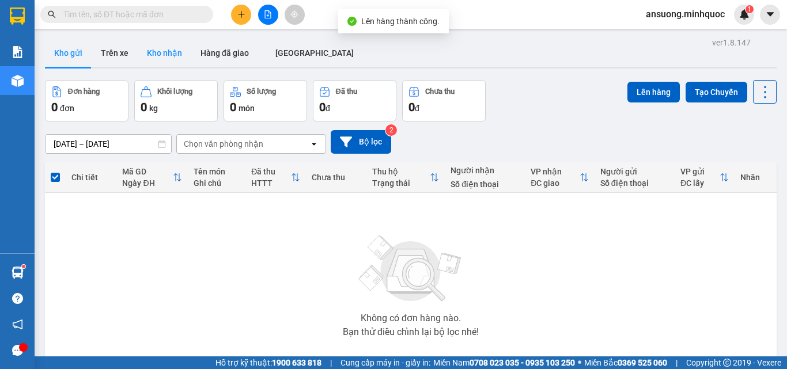
click at [159, 51] on button "Kho nhận" at bounding box center [165, 53] width 54 height 28
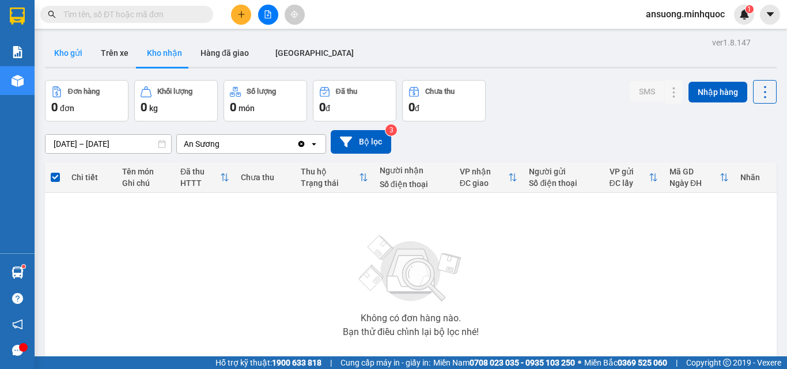
click at [75, 53] on button "Kho gửi" at bounding box center [68, 53] width 47 height 28
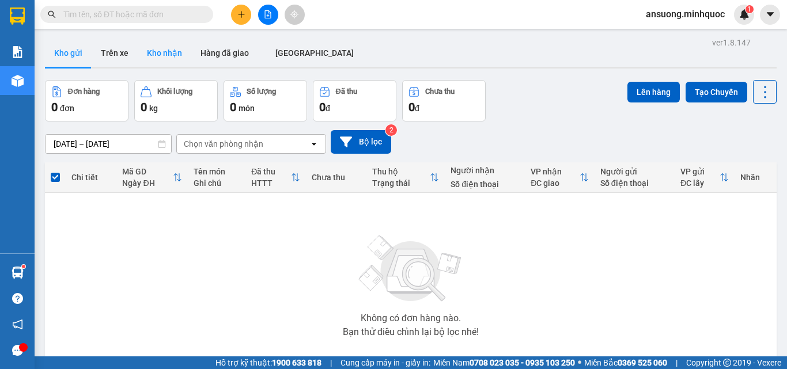
click at [150, 56] on button "Kho nhận" at bounding box center [165, 53] width 54 height 28
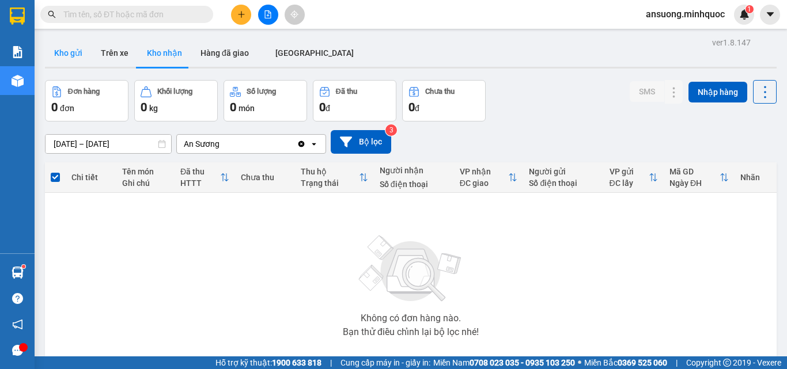
click at [58, 55] on button "Kho gửi" at bounding box center [68, 53] width 47 height 28
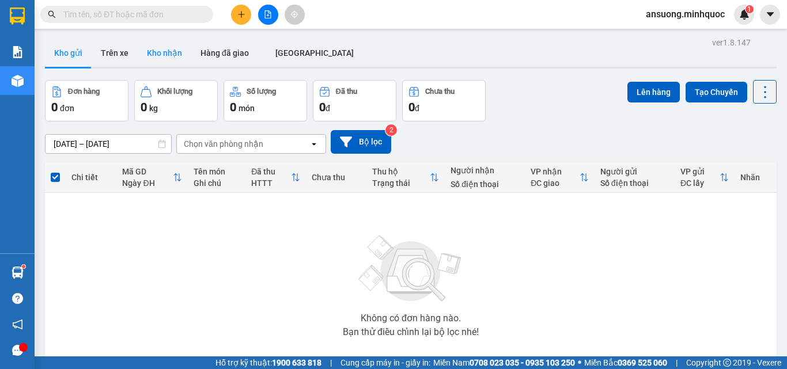
click at [170, 48] on button "Kho nhận" at bounding box center [165, 53] width 54 height 28
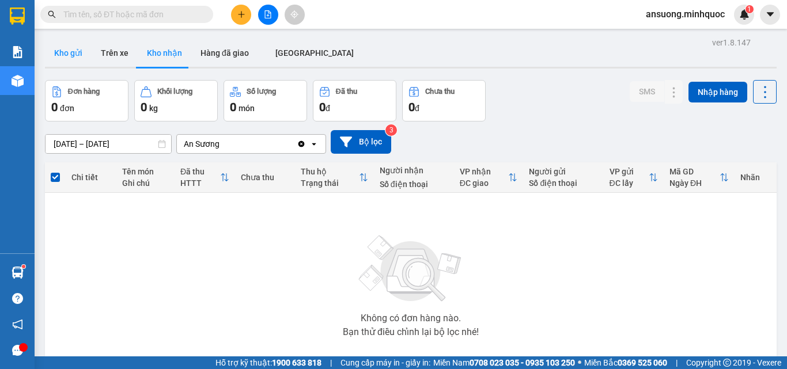
click at [64, 53] on button "Kho gửi" at bounding box center [68, 53] width 47 height 28
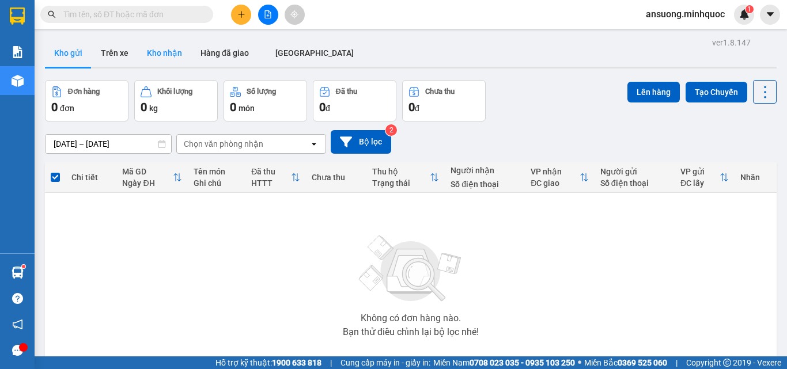
click at [168, 52] on button "Kho nhận" at bounding box center [165, 53] width 54 height 28
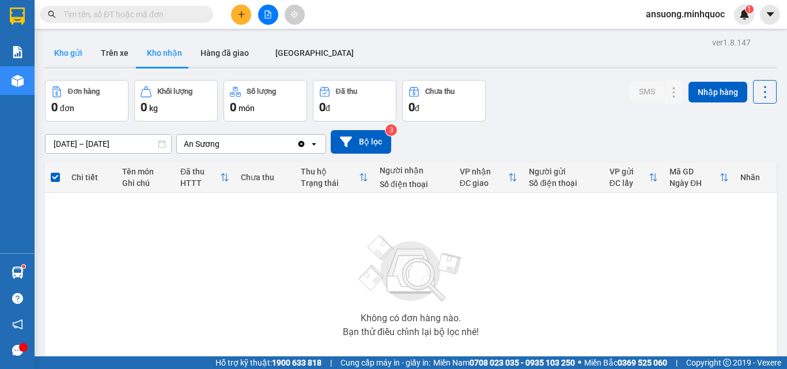
click at [67, 51] on button "Kho gửi" at bounding box center [68, 53] width 47 height 28
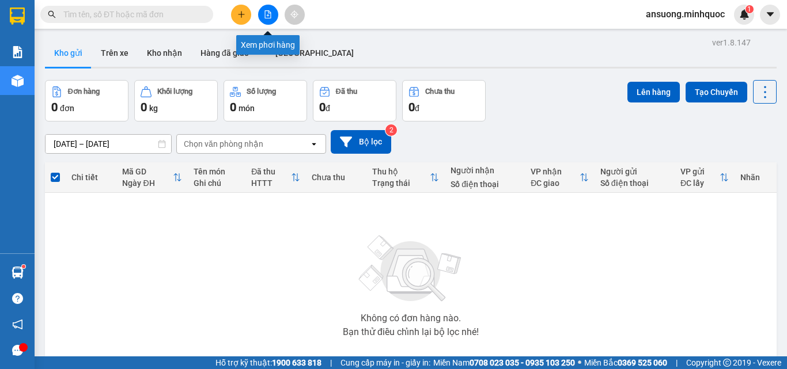
click at [269, 13] on icon "file-add" at bounding box center [268, 14] width 6 height 8
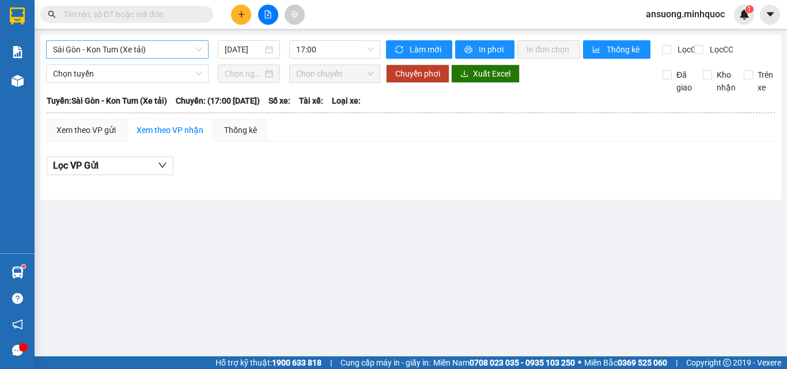
click at [99, 50] on span "Sài Gòn - Kon Tum (Xe tải)" at bounding box center [127, 49] width 149 height 17
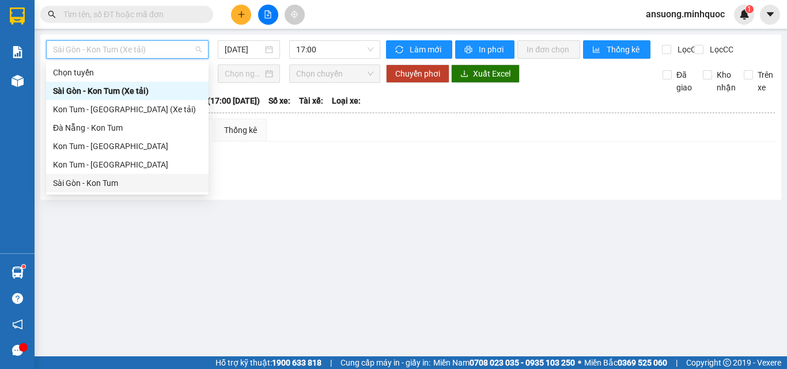
click at [71, 185] on div "Sài Gòn - Kon Tum" at bounding box center [127, 183] width 149 height 13
type input "[DATE]"
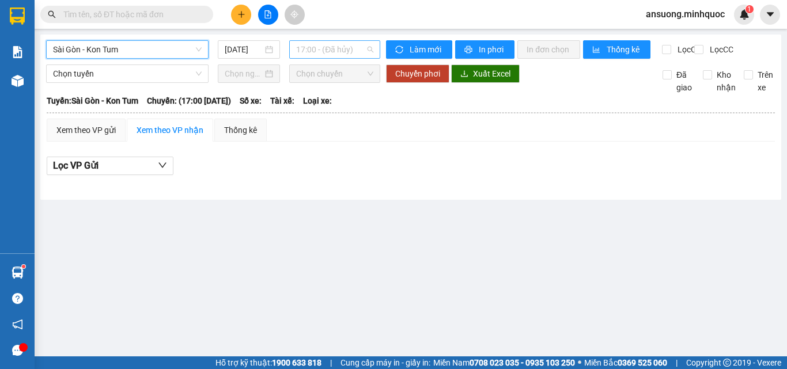
click at [315, 56] on span "17:00 - (Đã hủy)" at bounding box center [334, 49] width 77 height 17
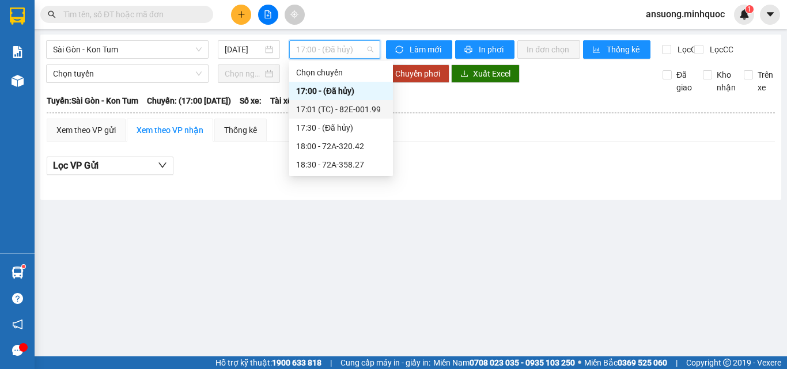
click at [354, 110] on div "17:01 (TC) - 82E-001.99" at bounding box center [341, 109] width 90 height 13
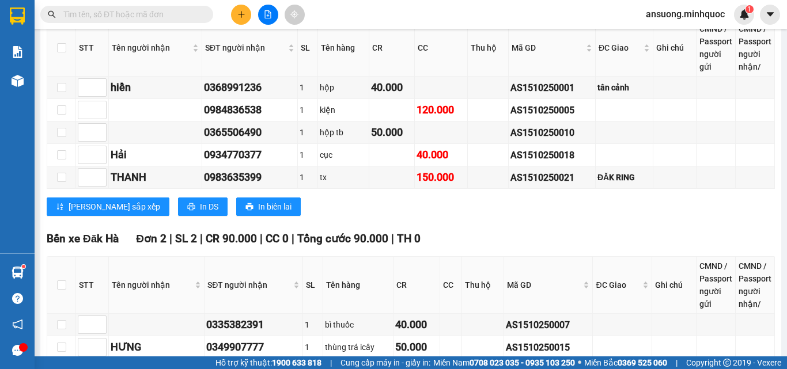
scroll to position [230, 0]
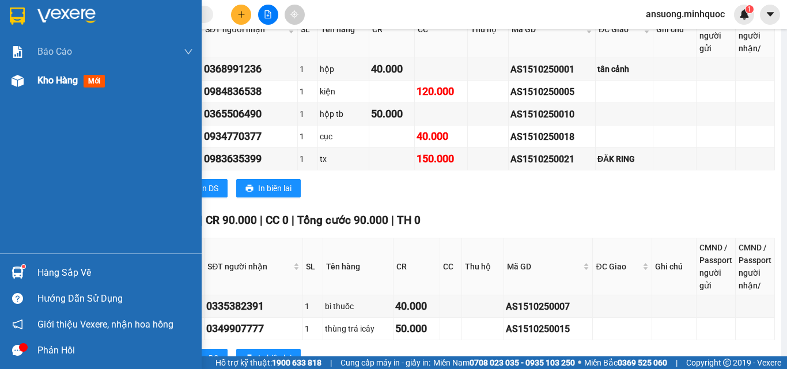
click at [15, 79] on img at bounding box center [18, 81] width 12 height 12
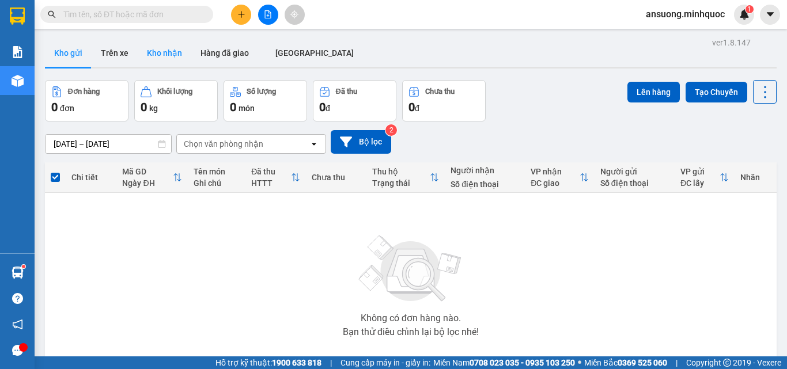
click at [159, 62] on button "Kho nhận" at bounding box center [165, 53] width 54 height 28
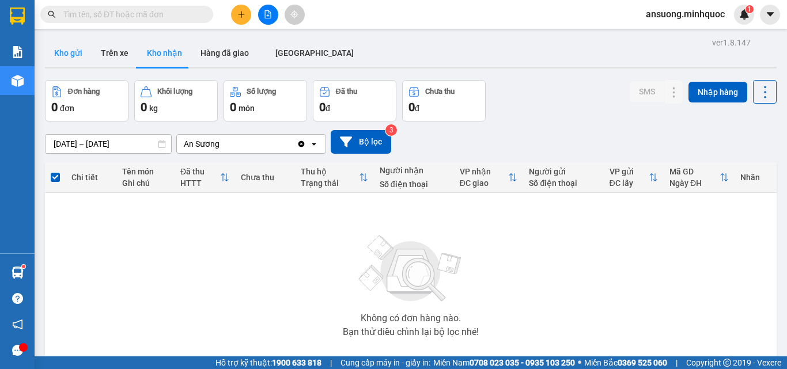
click at [81, 58] on button "Kho gửi" at bounding box center [68, 53] width 47 height 28
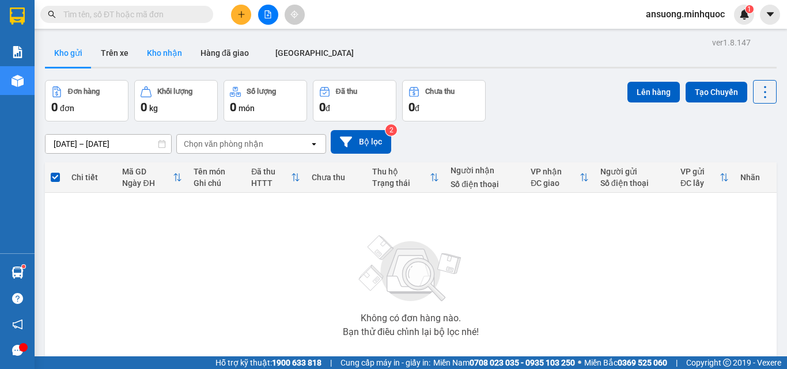
click at [150, 52] on button "Kho nhận" at bounding box center [165, 53] width 54 height 28
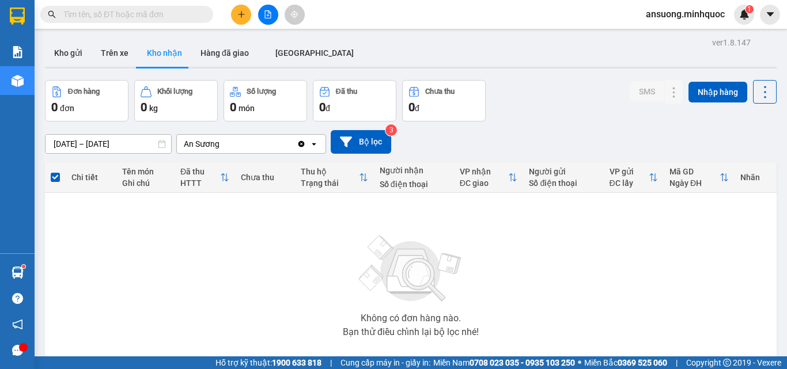
drag, startPoint x: 46, startPoint y: 56, endPoint x: 58, endPoint y: 13, distance: 44.7
click at [46, 54] on button "Kho gửi" at bounding box center [68, 53] width 47 height 28
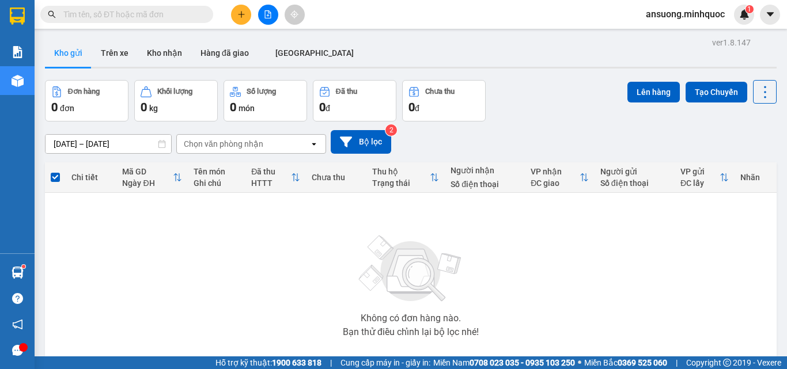
click at [238, 10] on button at bounding box center [241, 15] width 20 height 20
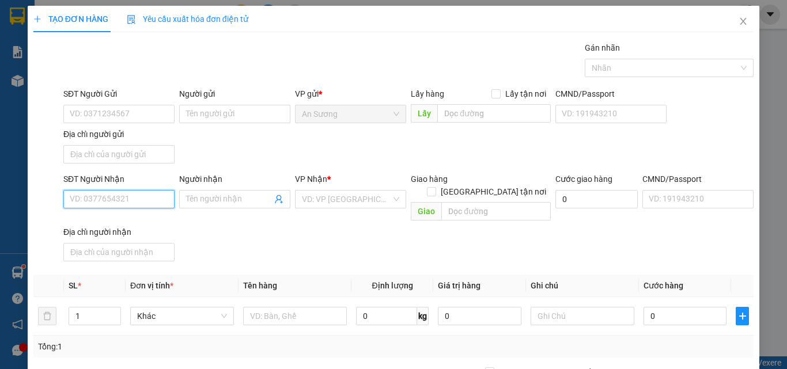
click at [113, 193] on input "SĐT Người Nhận" at bounding box center [118, 199] width 111 height 18
click at [111, 201] on input "SĐT Người Nhận" at bounding box center [118, 199] width 111 height 18
click at [97, 203] on input "SĐT Người Nhận" at bounding box center [118, 199] width 111 height 18
click at [113, 228] on div "0973334996 - thế sơn" at bounding box center [118, 222] width 96 height 13
type input "0973334996"
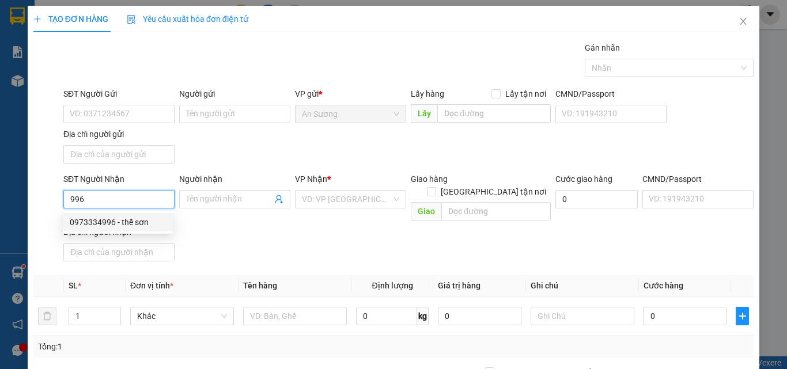
type input "thế sơn"
type input "0973334996"
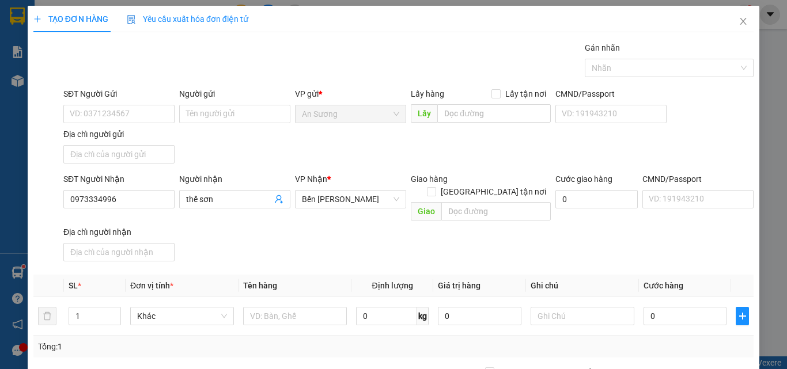
click at [284, 257] on div "Transit Pickup Surcharge Ids Transit Deliver Surcharge Ids Transit Deliver Surc…" at bounding box center [393, 268] width 720 height 455
click at [284, 307] on input "text" at bounding box center [295, 316] width 104 height 18
type input "cục"
click at [667, 307] on input "0" at bounding box center [684, 316] width 83 height 18
type input "4"
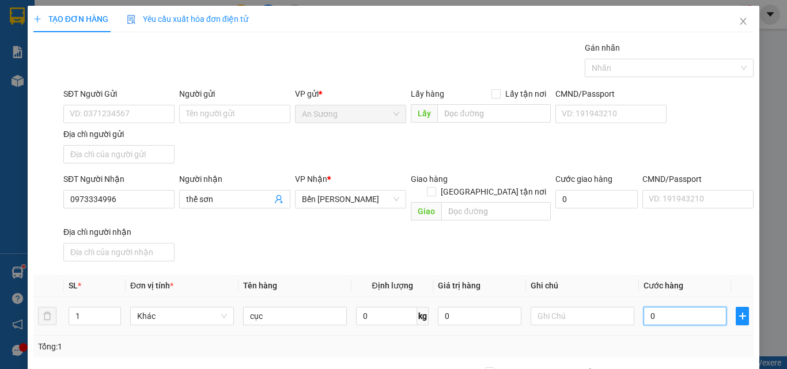
type input "4"
type input "40"
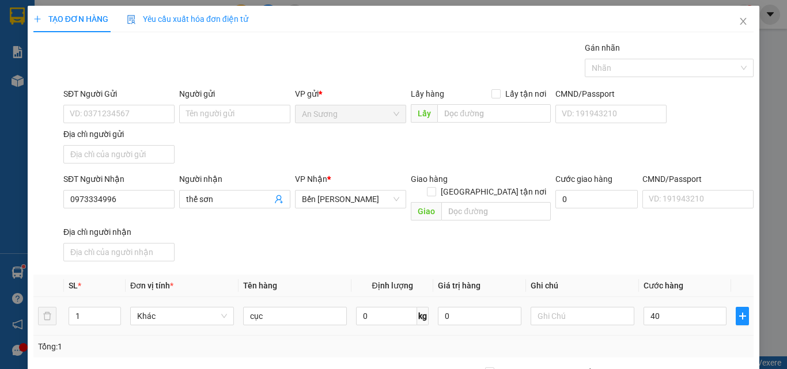
type input "40.000"
click at [670, 239] on div "SĐT Người Nhận 0973334996 Người nhận thế sơn VP Nhận * Bến Xe Ngọc Hồi Giao hàn…" at bounding box center [408, 219] width 694 height 93
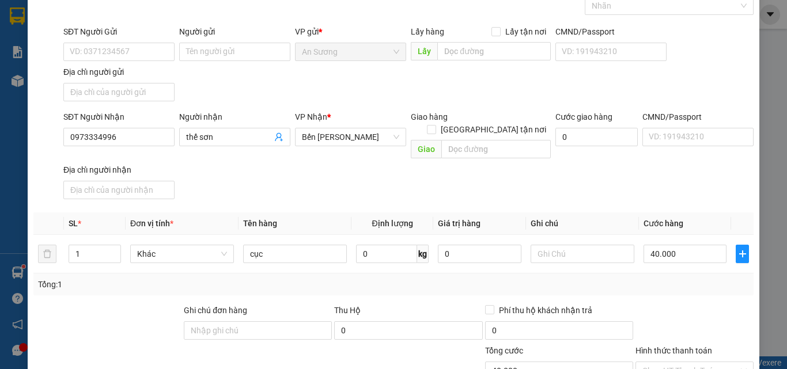
scroll to position [138, 0]
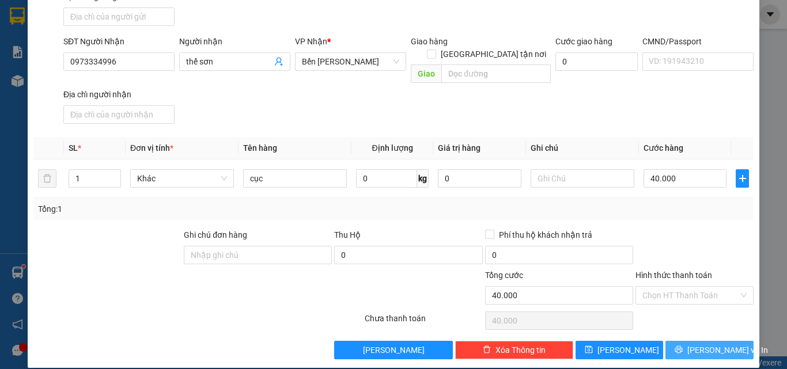
click at [696, 344] on span "[PERSON_NAME] và In" at bounding box center [727, 350] width 81 height 13
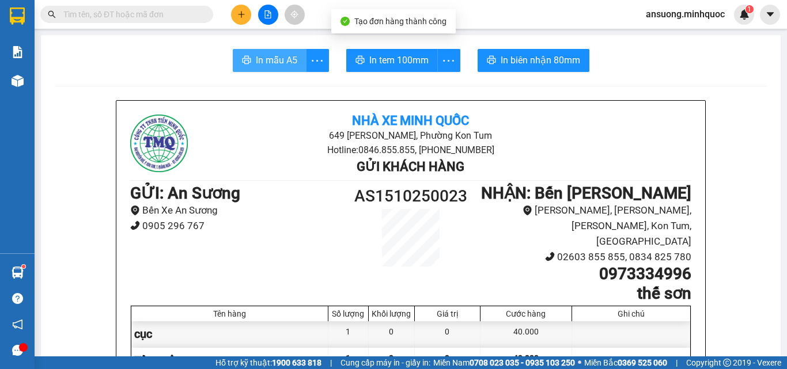
click at [265, 60] on span "In mẫu A5" at bounding box center [276, 60] width 41 height 14
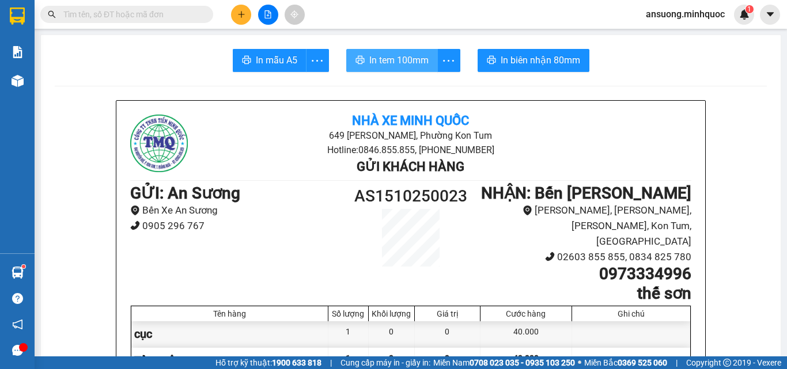
click at [400, 59] on span "In tem 100mm" at bounding box center [398, 60] width 59 height 14
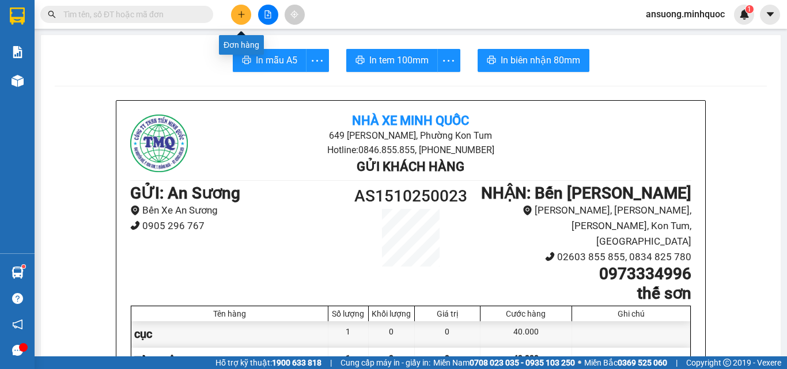
click at [235, 12] on button at bounding box center [241, 15] width 20 height 20
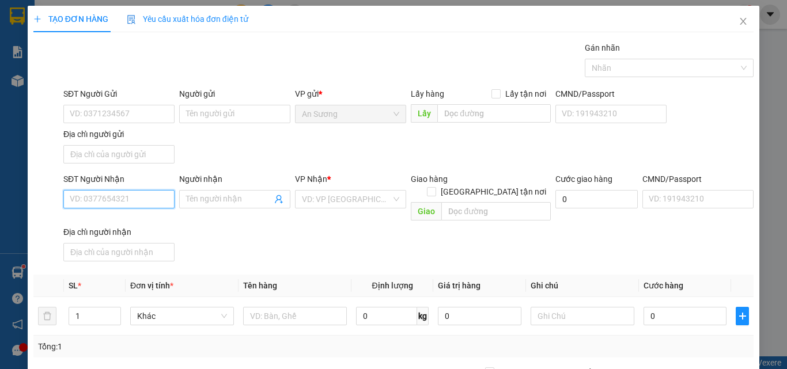
click at [81, 202] on input "SĐT Người Nhận" at bounding box center [118, 199] width 111 height 18
click at [120, 241] on div "0931618579 - BO" at bounding box center [118, 240] width 96 height 13
type input "0931618579"
type input "BO"
type input "0931618579"
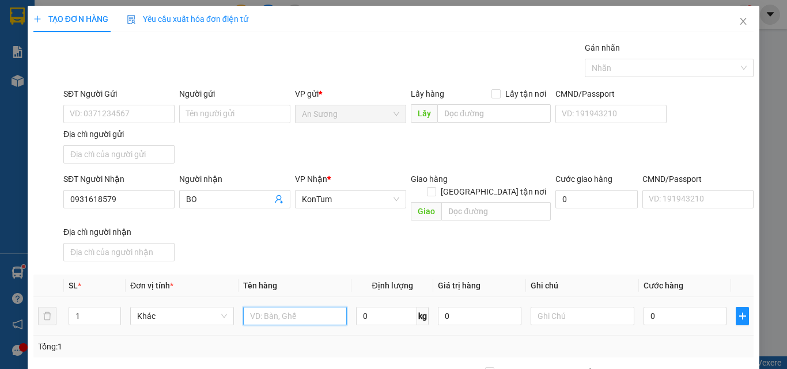
click at [282, 311] on input "text" at bounding box center [295, 316] width 104 height 18
type input "cục"
click at [676, 307] on input "0" at bounding box center [684, 316] width 83 height 18
type input "7"
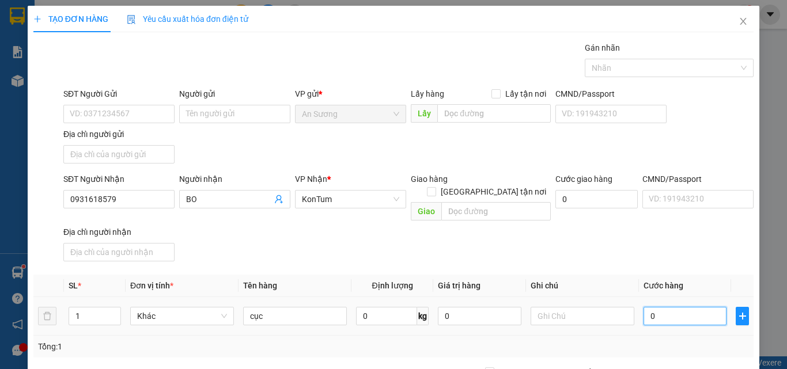
type input "7"
type input "70"
type input "70.000"
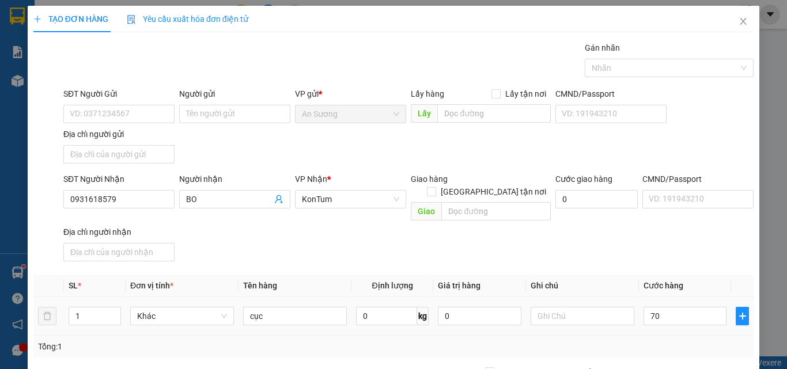
type input "70.000"
click at [696, 340] on div "Tổng: 1" at bounding box center [393, 346] width 711 height 13
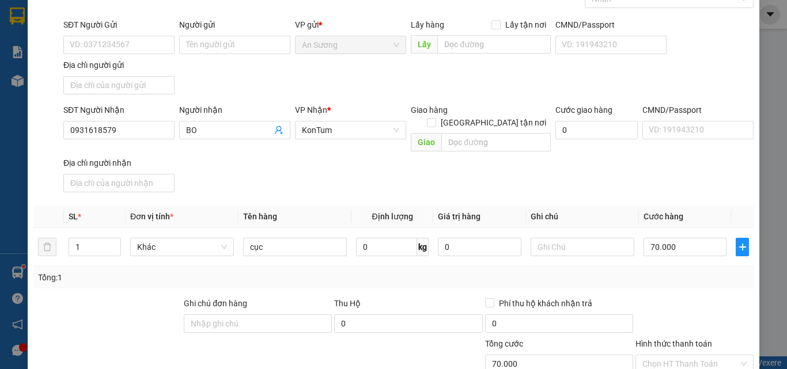
scroll to position [138, 0]
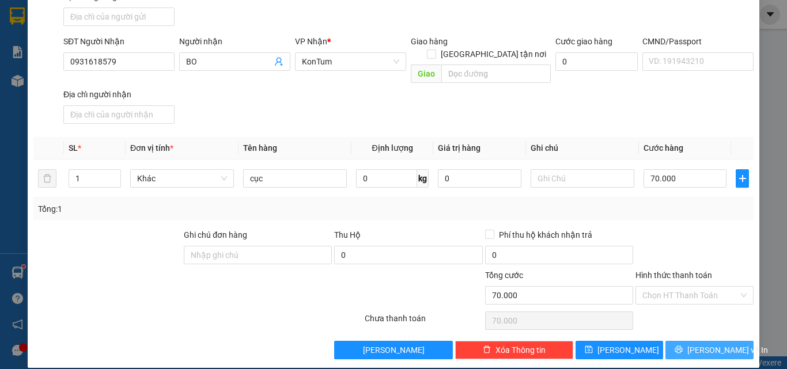
click at [696, 344] on span "[PERSON_NAME] và In" at bounding box center [727, 350] width 81 height 13
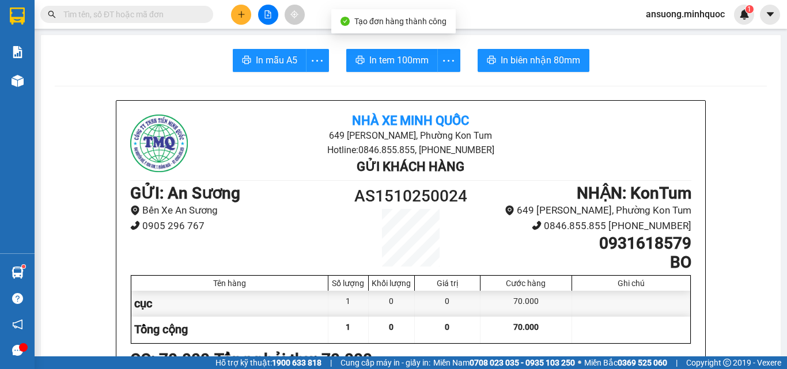
click at [257, 61] on span "In mẫu A5" at bounding box center [276, 60] width 41 height 14
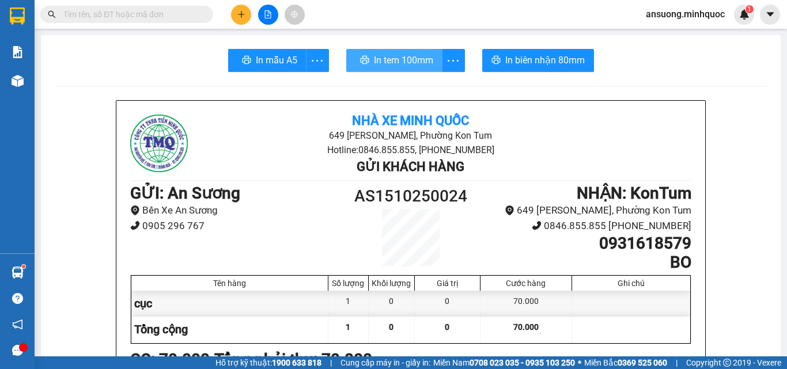
drag, startPoint x: 402, startPoint y: 52, endPoint x: 396, endPoint y: 65, distance: 14.2
click at [403, 54] on button "In tem 100mm" at bounding box center [394, 60] width 96 height 23
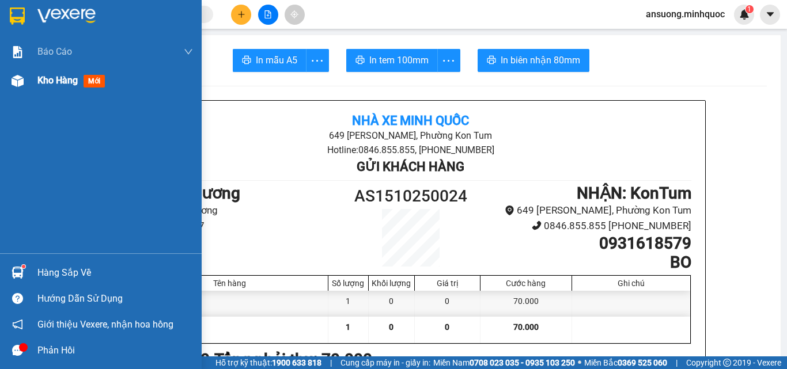
click at [10, 74] on div at bounding box center [17, 81] width 20 height 20
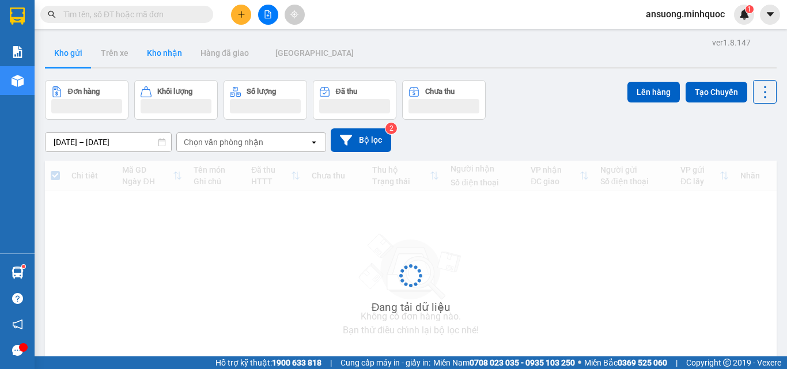
click at [138, 58] on div "Kho gửi Trên [PERSON_NAME] nhận Hàng đã giao [GEOGRAPHIC_DATA]" at bounding box center [410, 54] width 731 height 31
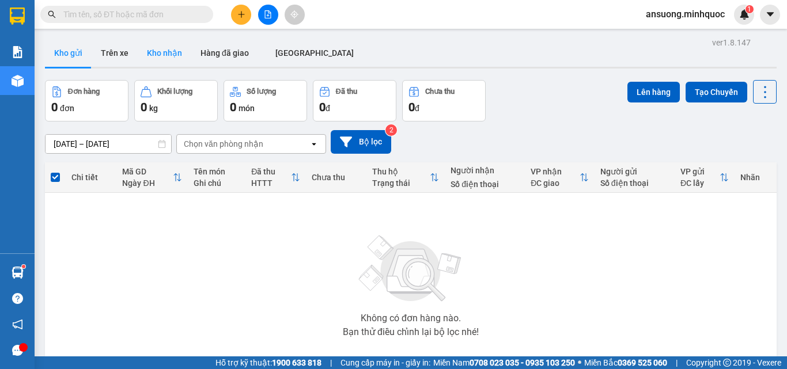
click at [170, 48] on button "Kho nhận" at bounding box center [165, 53] width 54 height 28
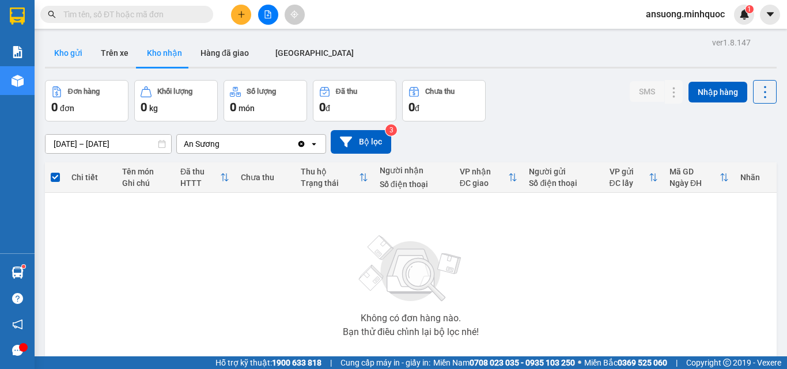
drag, startPoint x: 54, startPoint y: 41, endPoint x: 60, endPoint y: 43, distance: 6.4
click at [54, 41] on button "Kho gửi" at bounding box center [68, 53] width 47 height 28
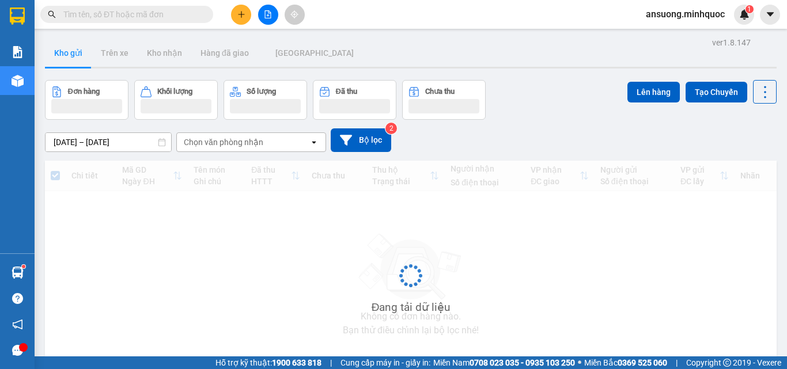
click at [66, 54] on button "Kho gửi" at bounding box center [68, 53] width 47 height 28
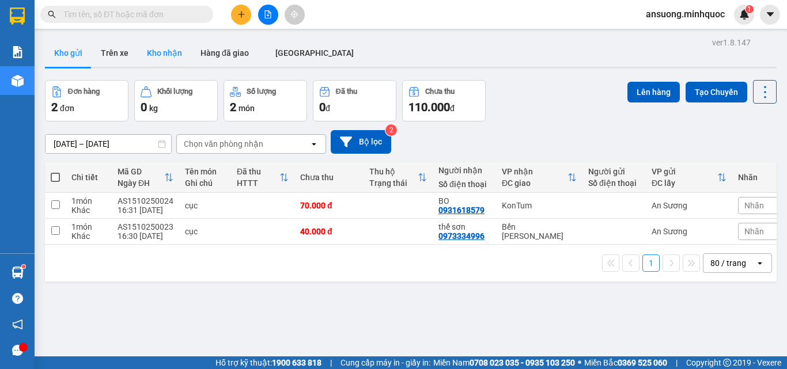
click at [165, 52] on button "Kho nhận" at bounding box center [165, 53] width 54 height 28
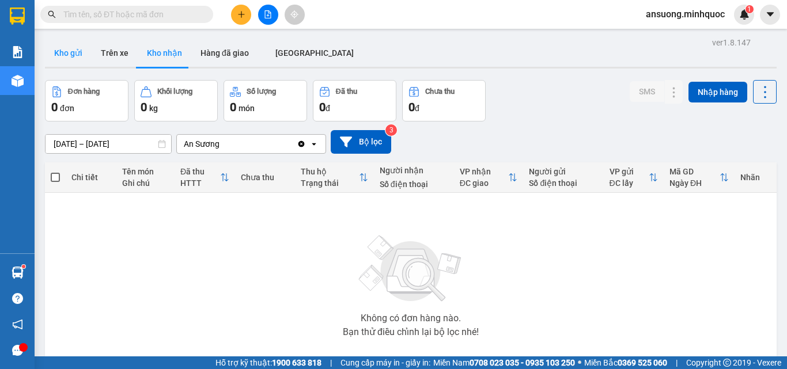
click at [60, 40] on button "Kho gửi" at bounding box center [68, 53] width 47 height 28
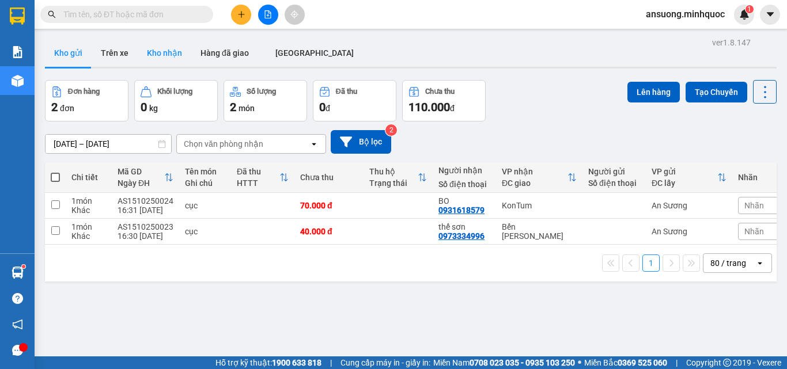
click at [170, 45] on button "Kho nhận" at bounding box center [165, 53] width 54 height 28
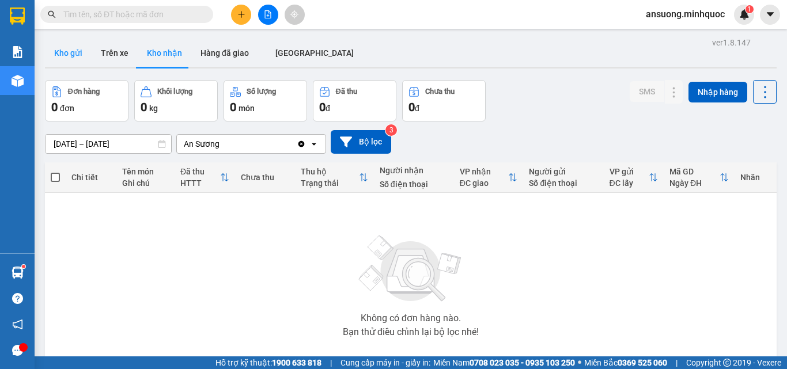
click at [73, 62] on button "Kho gửi" at bounding box center [68, 53] width 47 height 28
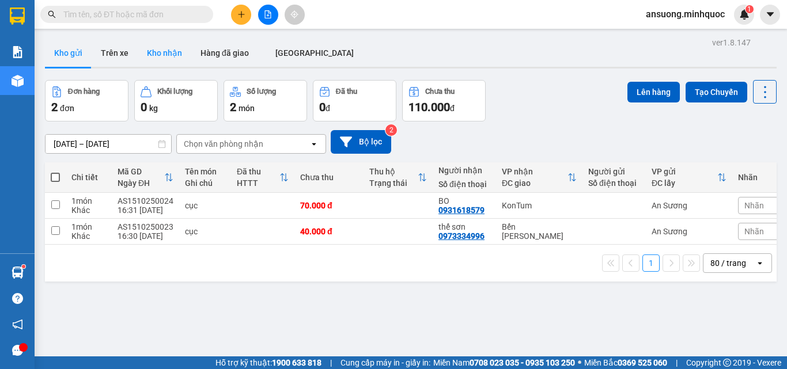
click at [150, 53] on button "Kho nhận" at bounding box center [165, 53] width 54 height 28
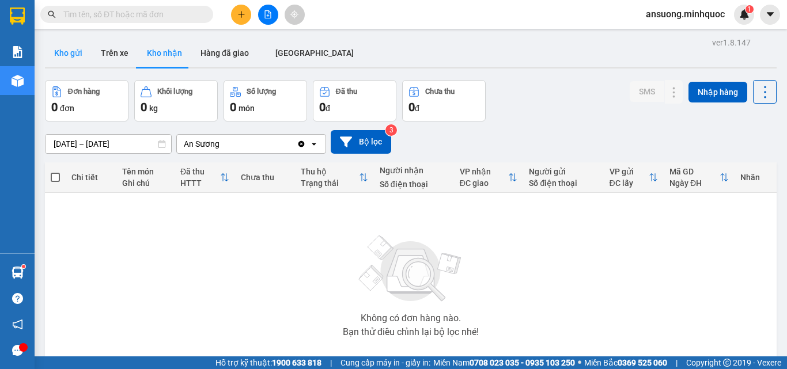
click at [68, 58] on button "Kho gửi" at bounding box center [68, 53] width 47 height 28
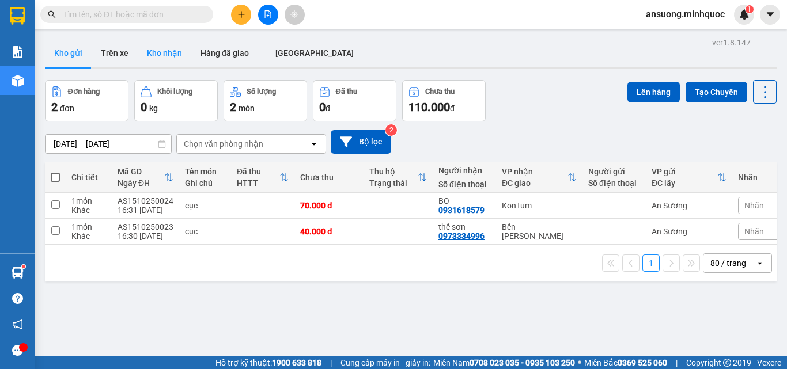
click at [163, 50] on button "Kho nhận" at bounding box center [165, 53] width 54 height 28
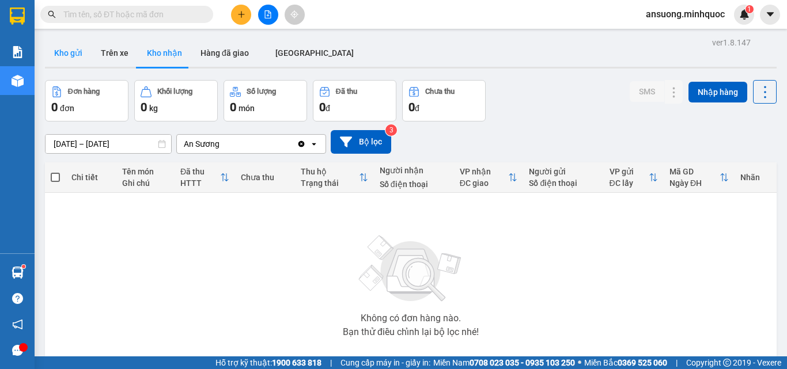
click at [65, 53] on button "Kho gửi" at bounding box center [68, 53] width 47 height 28
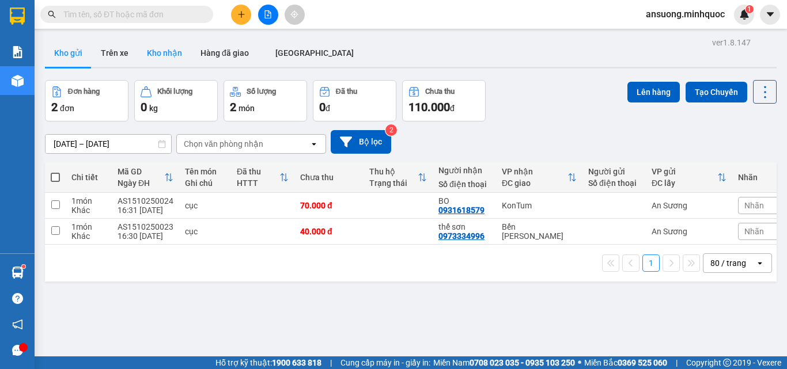
click at [166, 51] on button "Kho nhận" at bounding box center [165, 53] width 54 height 28
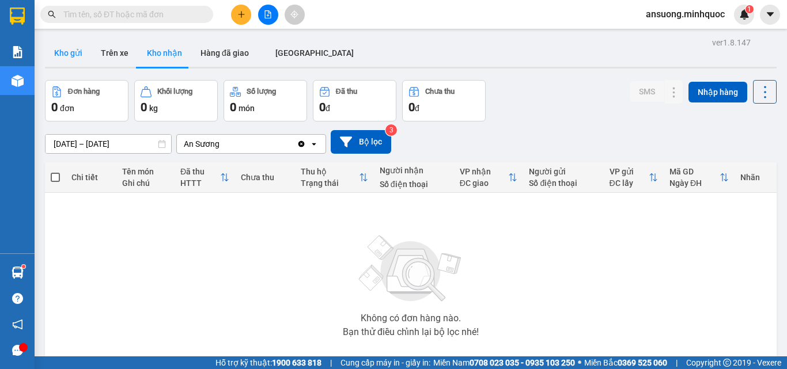
click at [60, 50] on button "Kho gửi" at bounding box center [68, 53] width 47 height 28
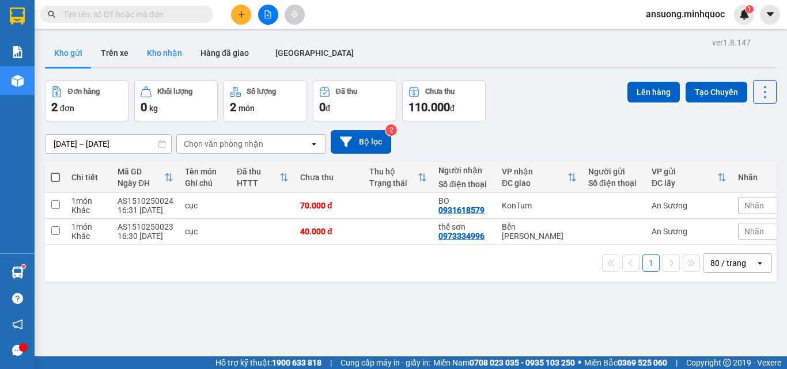
click at [171, 56] on button "Kho nhận" at bounding box center [165, 53] width 54 height 28
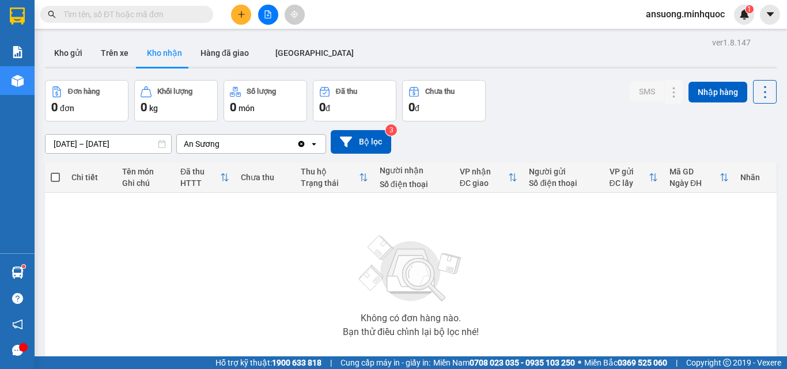
click at [454, 62] on div "Kho gửi Trên [PERSON_NAME] nhận Hàng đã giao [GEOGRAPHIC_DATA]" at bounding box center [410, 54] width 731 height 31
click at [65, 53] on button "Kho gửi" at bounding box center [68, 53] width 47 height 28
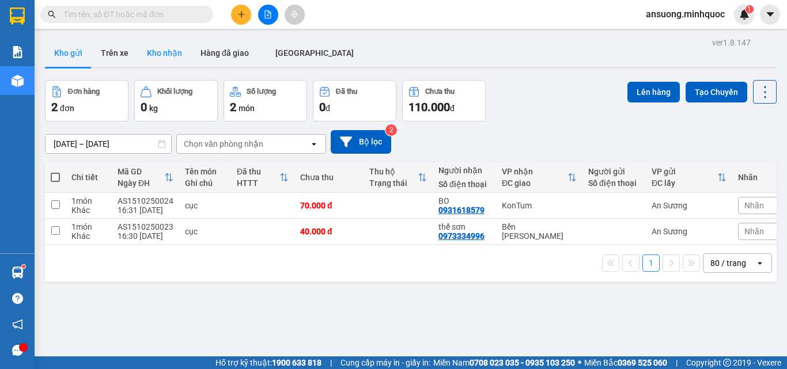
click at [161, 52] on button "Kho nhận" at bounding box center [165, 53] width 54 height 28
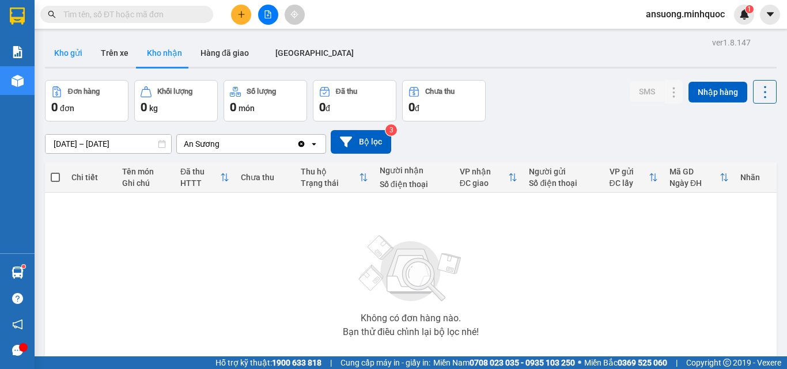
click at [71, 54] on button "Kho gửi" at bounding box center [68, 53] width 47 height 28
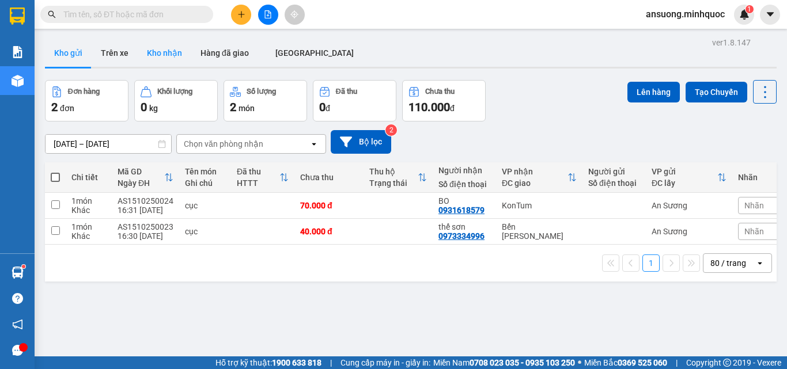
click at [175, 52] on button "Kho nhận" at bounding box center [165, 53] width 54 height 28
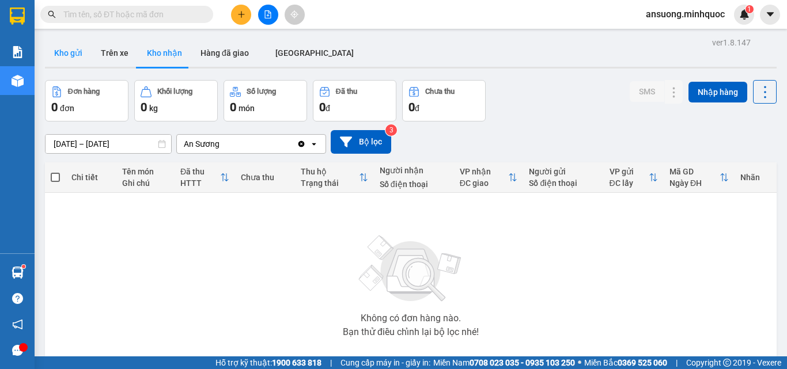
click at [61, 44] on button "Kho gửi" at bounding box center [68, 53] width 47 height 28
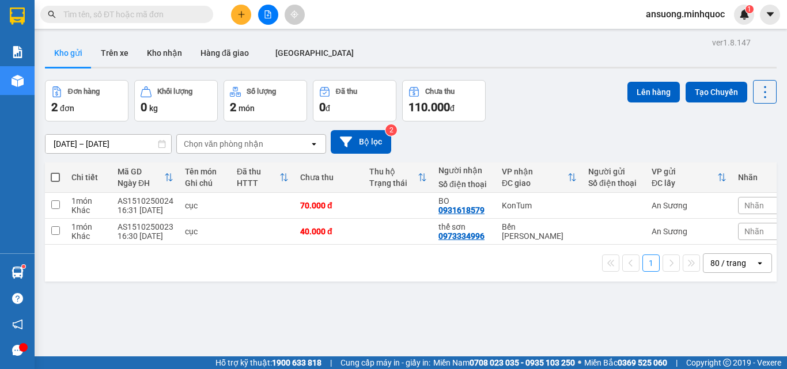
click at [162, 26] on div "Kết quả tìm kiếm ( 0 ) Bộ lọc No Data ansuong.minhquoc 1" at bounding box center [393, 14] width 787 height 29
drag, startPoint x: 158, startPoint y: 55, endPoint x: 149, endPoint y: 88, distance: 33.9
click at [157, 59] on button "Kho nhận" at bounding box center [165, 53] width 54 height 28
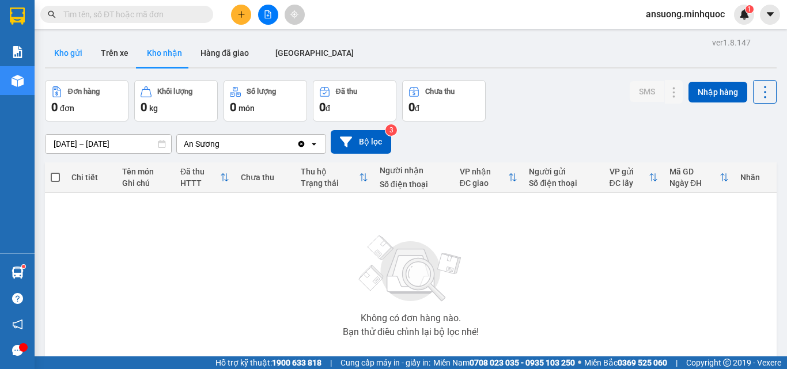
click at [73, 56] on button "Kho gửi" at bounding box center [68, 53] width 47 height 28
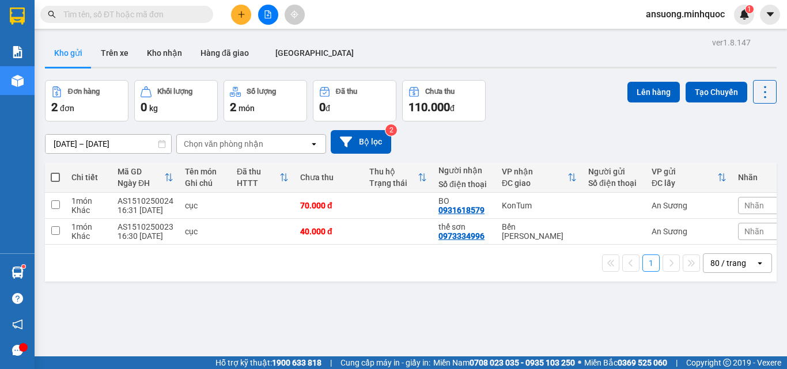
click at [148, 69] on div "Kho gửi Trên [PERSON_NAME] nhận Hàng đã giao [GEOGRAPHIC_DATA]" at bounding box center [410, 54] width 731 height 31
click at [155, 56] on button "Kho nhận" at bounding box center [165, 53] width 54 height 28
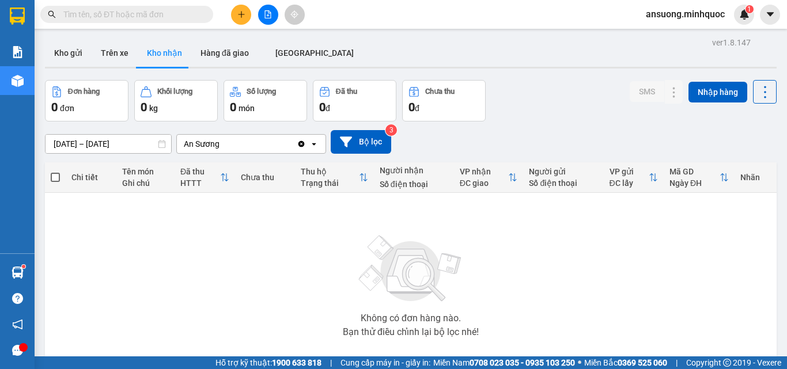
click at [62, 58] on button "Kho gửi" at bounding box center [68, 53] width 47 height 28
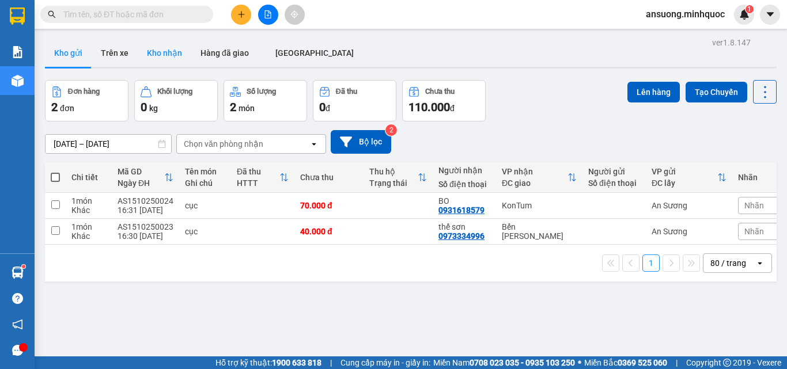
click at [172, 50] on button "Kho nhận" at bounding box center [165, 53] width 54 height 28
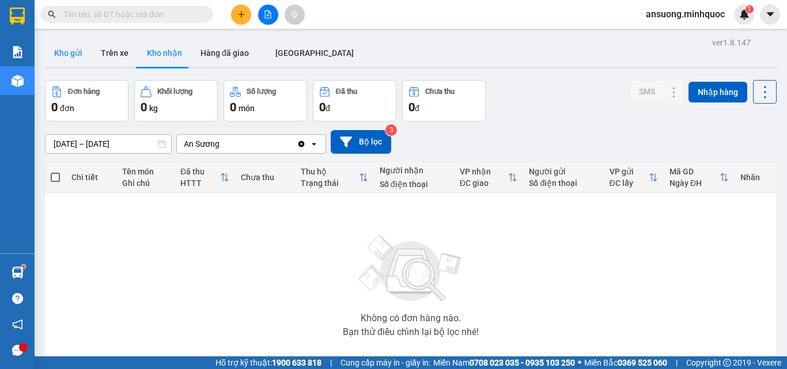
drag, startPoint x: 50, startPoint y: 69, endPoint x: 59, endPoint y: 59, distance: 13.4
click at [52, 67] on div "Kho gửi Trên [PERSON_NAME] nhận Hàng đã giao [GEOGRAPHIC_DATA]" at bounding box center [410, 53] width 731 height 29
click at [59, 59] on button "Kho gửi" at bounding box center [68, 53] width 47 height 28
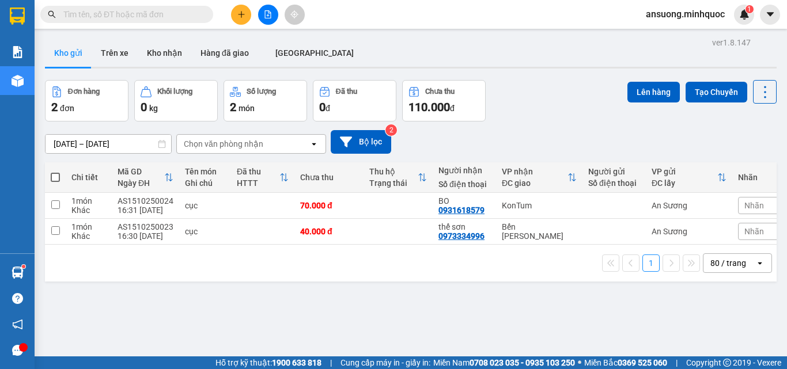
click at [521, 138] on div "[DATE] – [DATE] Press the down arrow key to interact with the calendar and sele…" at bounding box center [410, 142] width 731 height 24
click at [152, 51] on button "Kho nhận" at bounding box center [165, 53] width 54 height 28
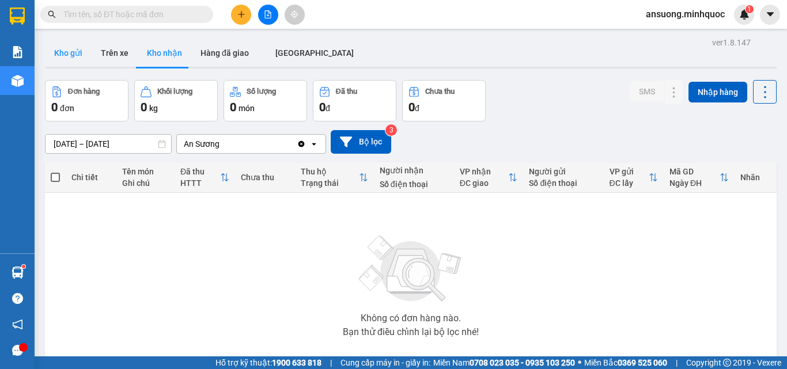
click at [73, 65] on button "Kho gửi" at bounding box center [68, 53] width 47 height 28
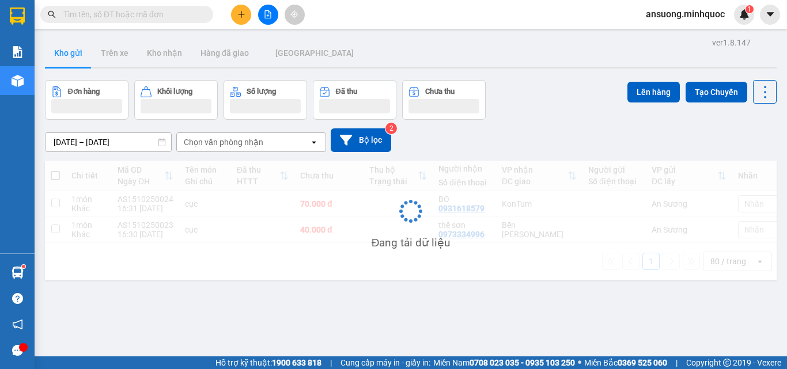
click at [71, 60] on button "Kho gửi" at bounding box center [68, 53] width 47 height 28
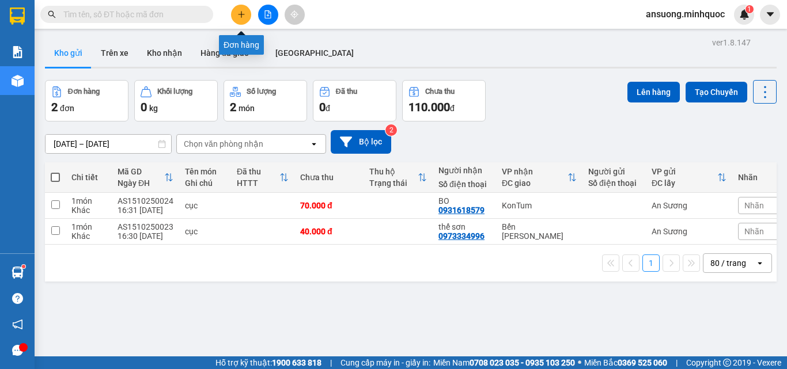
click at [266, 13] on icon "file-add" at bounding box center [268, 14] width 8 height 8
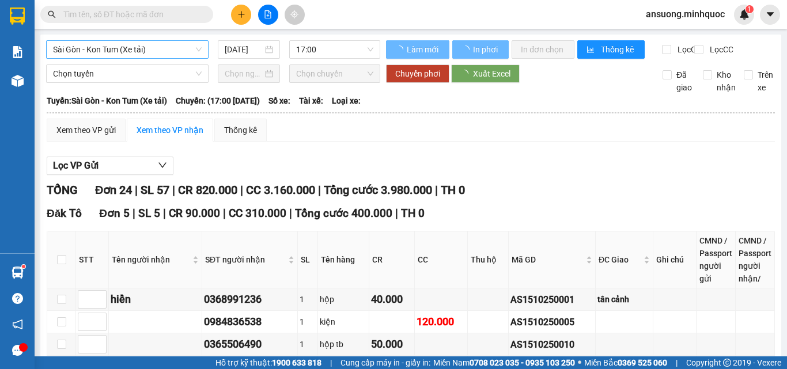
click at [157, 52] on span "Sài Gòn - Kon Tum (Xe tải)" at bounding box center [127, 49] width 149 height 17
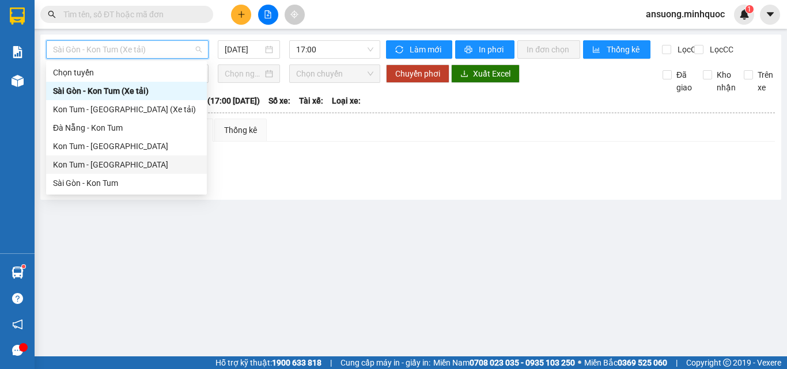
click at [81, 170] on div "Kon Tum - [GEOGRAPHIC_DATA]" at bounding box center [126, 164] width 161 height 18
type input "[DATE]"
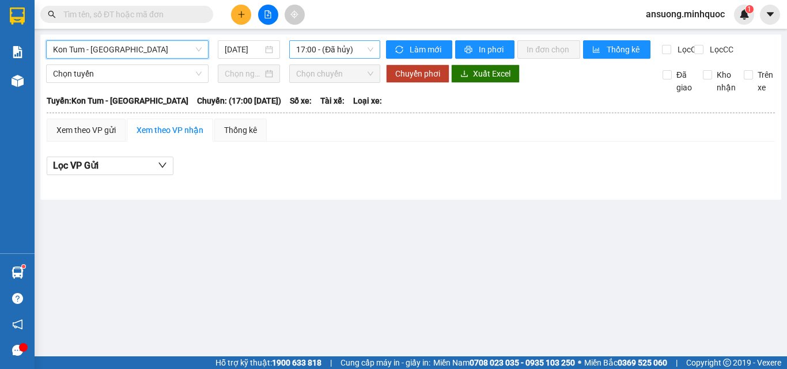
click at [336, 51] on span "17:00 - (Đã hủy)" at bounding box center [334, 49] width 77 height 17
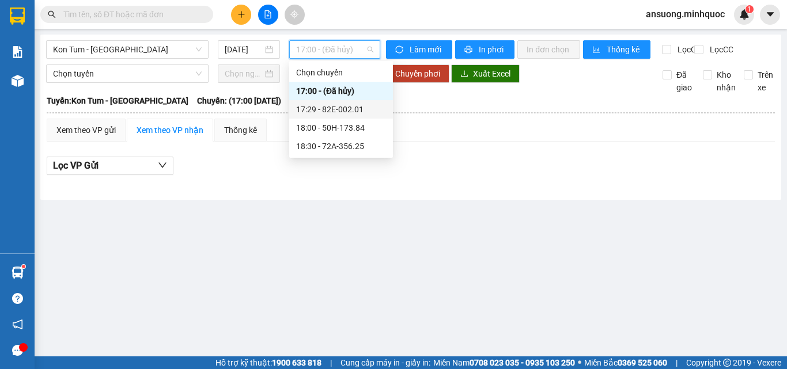
click at [351, 112] on div "17:29 - 82E-002.01" at bounding box center [341, 109] width 90 height 13
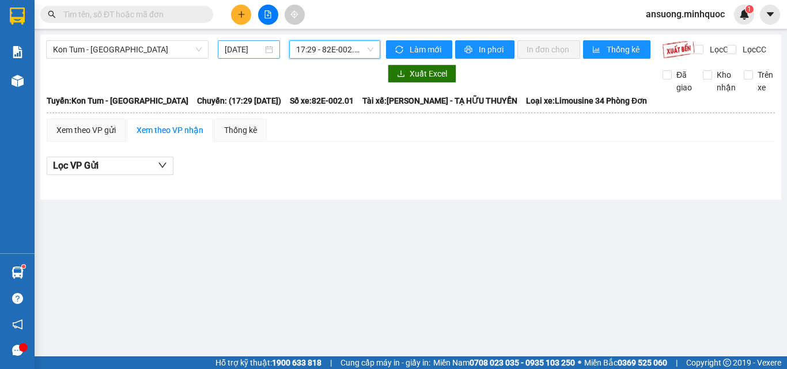
drag, startPoint x: 253, startPoint y: 58, endPoint x: 248, endPoint y: 43, distance: 16.4
click at [253, 58] on div "[DATE]" at bounding box center [249, 49] width 62 height 18
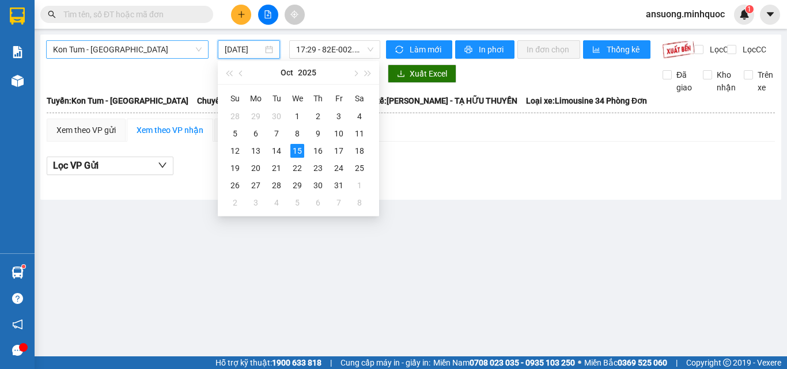
click at [121, 43] on span "Kon Tum - [GEOGRAPHIC_DATA]" at bounding box center [127, 49] width 149 height 17
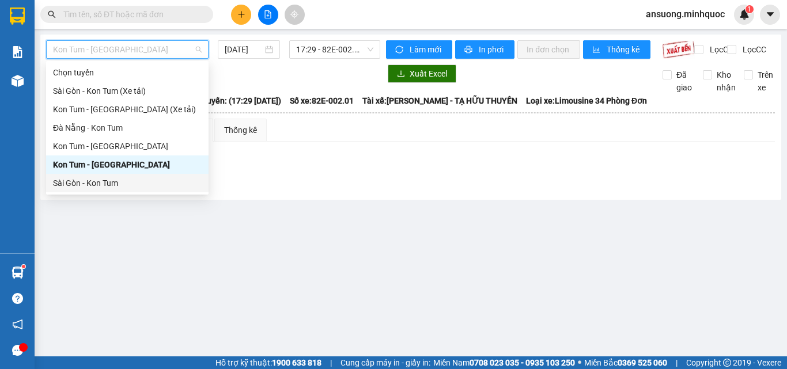
click at [74, 187] on div "Sài Gòn - Kon Tum" at bounding box center [127, 183] width 149 height 13
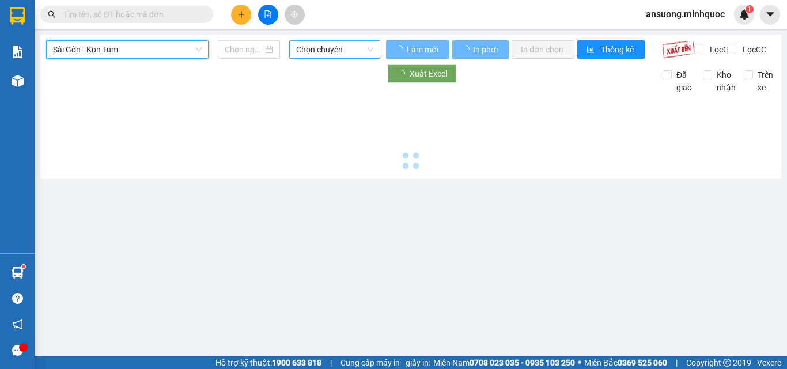
type input "[DATE]"
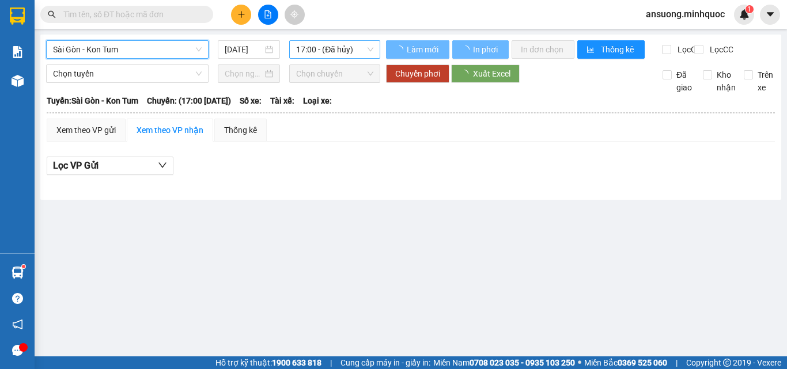
click at [342, 46] on span "17:00 - (Đã hủy)" at bounding box center [334, 49] width 77 height 17
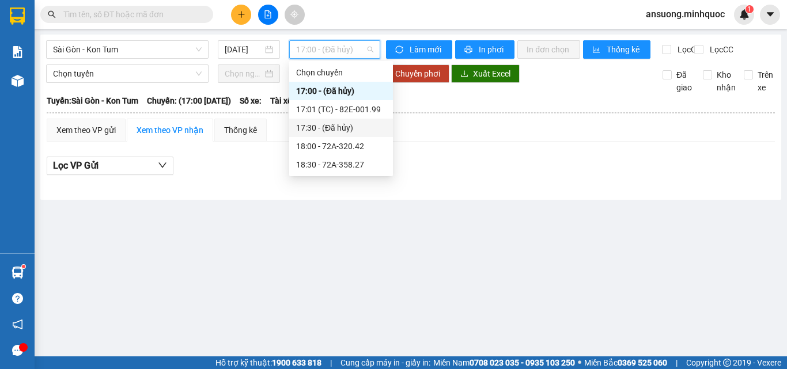
drag, startPoint x: 338, startPoint y: 135, endPoint x: 345, endPoint y: 127, distance: 10.6
click at [345, 127] on div "17:30 - (Đã hủy)" at bounding box center [341, 128] width 104 height 18
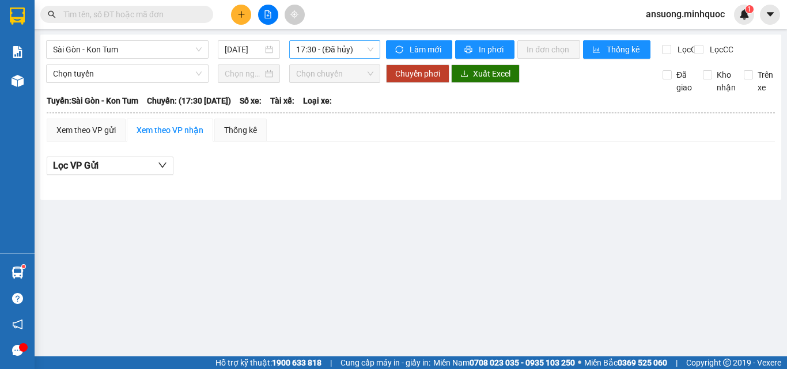
click at [318, 41] on span "17:30 - (Đã hủy)" at bounding box center [334, 49] width 77 height 17
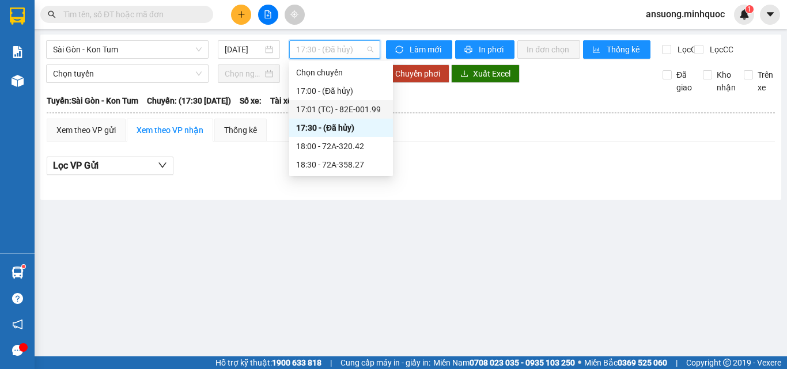
click at [363, 110] on div "17:01 (TC) - 82E-001.99" at bounding box center [341, 109] width 90 height 13
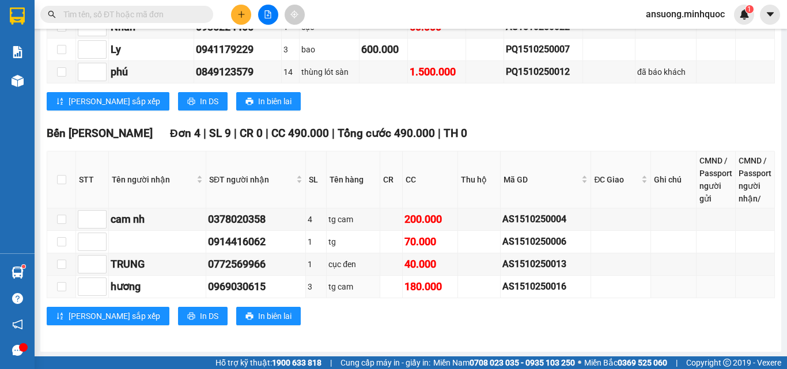
scroll to position [915, 0]
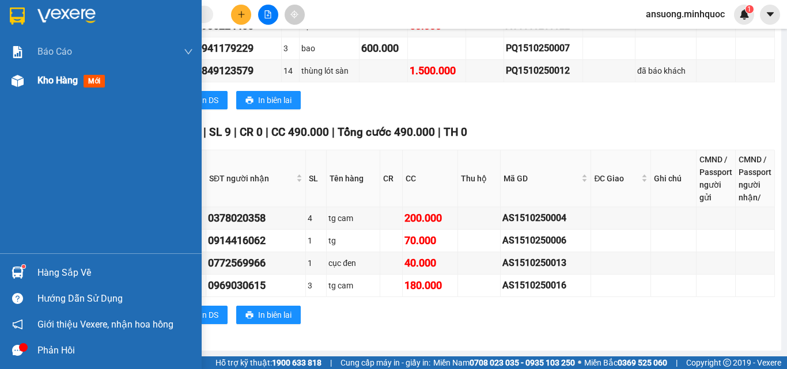
click at [12, 67] on div "Kho hàng mới" at bounding box center [101, 80] width 202 height 29
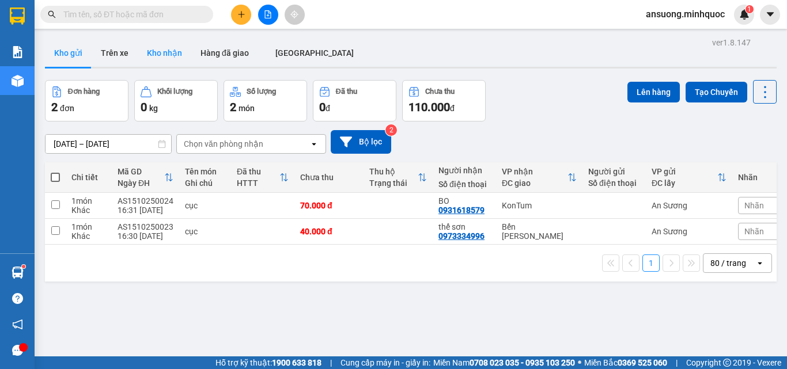
click at [177, 51] on button "Kho nhận" at bounding box center [165, 53] width 54 height 28
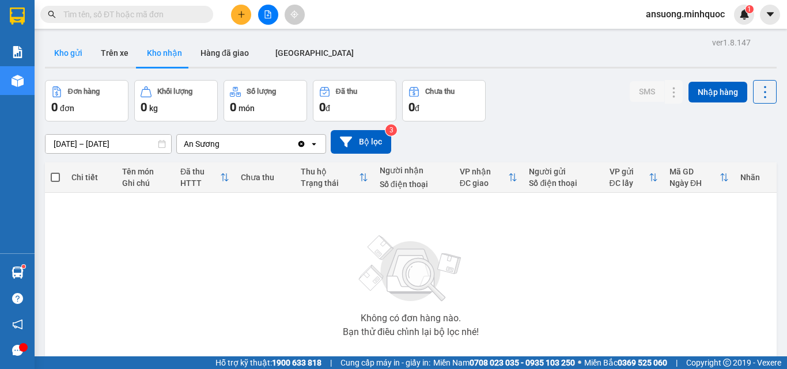
click at [58, 52] on button "Kho gửi" at bounding box center [68, 53] width 47 height 28
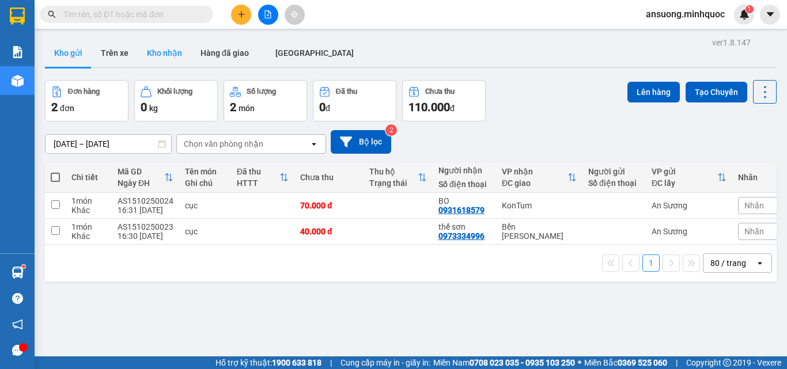
click at [155, 54] on button "Kho nhận" at bounding box center [165, 53] width 54 height 28
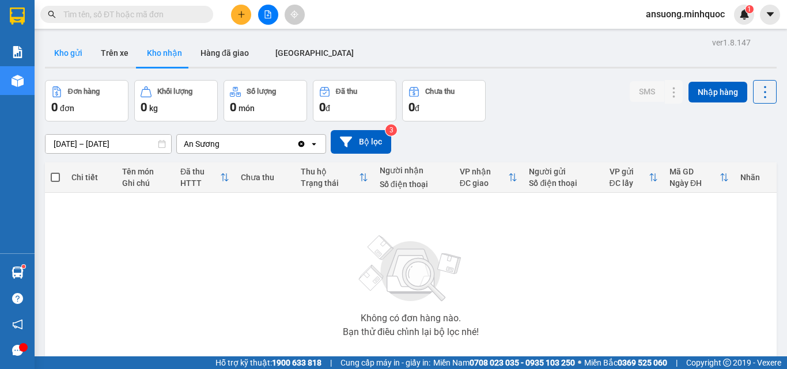
click at [63, 57] on button "Kho gửi" at bounding box center [68, 53] width 47 height 28
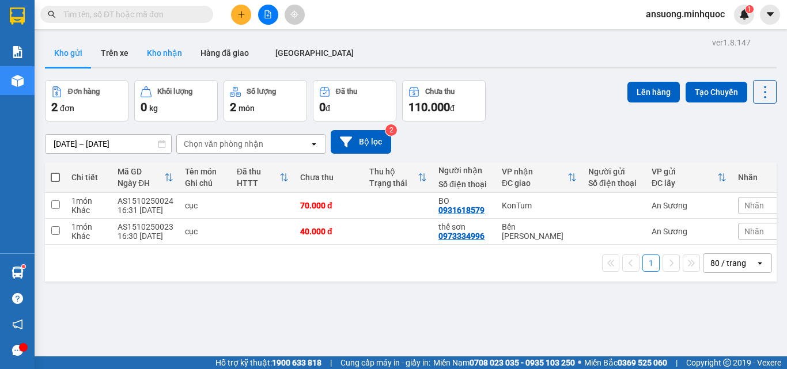
click at [171, 56] on button "Kho nhận" at bounding box center [165, 53] width 54 height 28
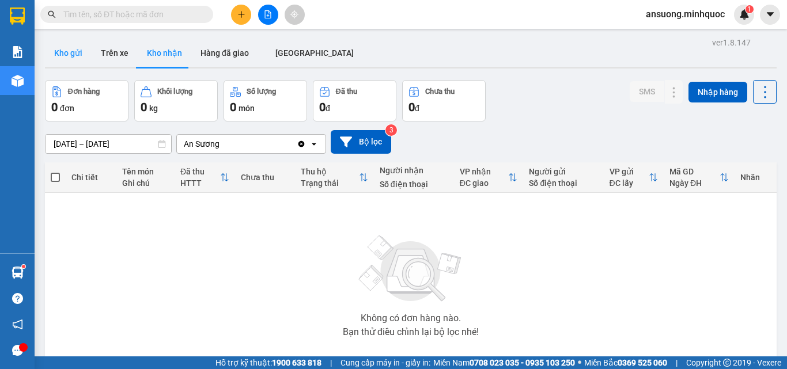
click at [62, 58] on button "Kho gửi" at bounding box center [68, 53] width 47 height 28
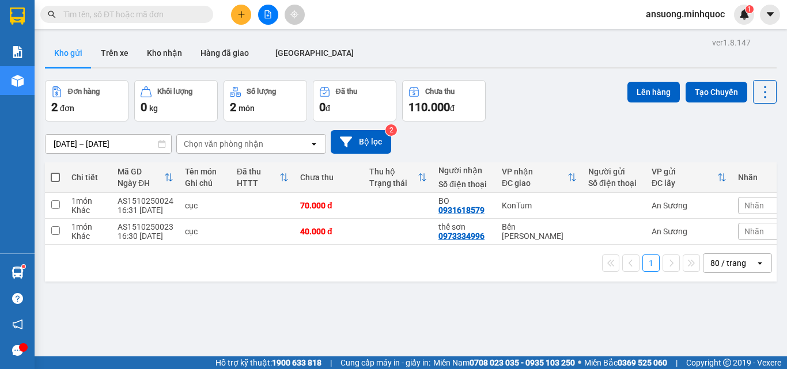
drag, startPoint x: 219, startPoint y: 22, endPoint x: 259, endPoint y: 17, distance: 39.6
click at [223, 22] on div at bounding box center [112, 14] width 225 height 17
click at [259, 16] on button at bounding box center [268, 15] width 20 height 20
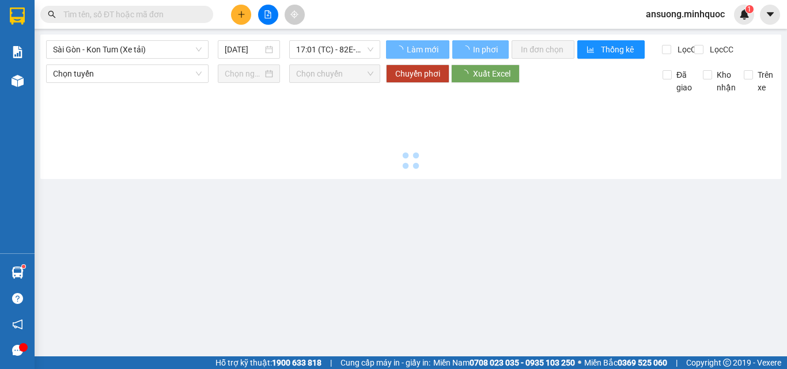
click at [249, 14] on button at bounding box center [241, 15] width 20 height 20
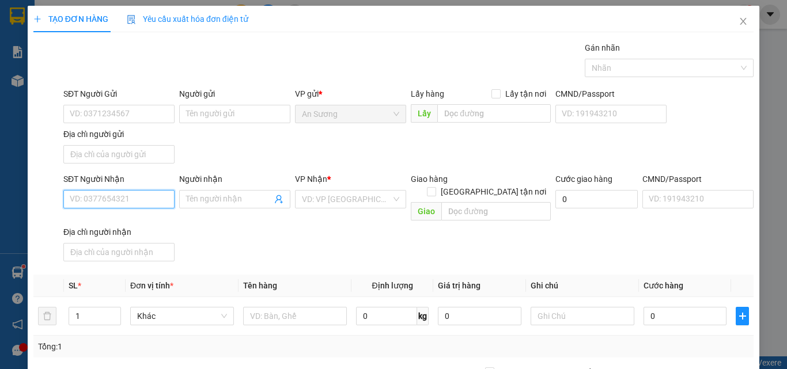
click at [97, 199] on input "SĐT Người Nhận" at bounding box center [118, 199] width 111 height 18
type input "0396053724"
click at [133, 222] on div "0396053724 - HEPPY" at bounding box center [118, 222] width 96 height 13
type input "HEPPY"
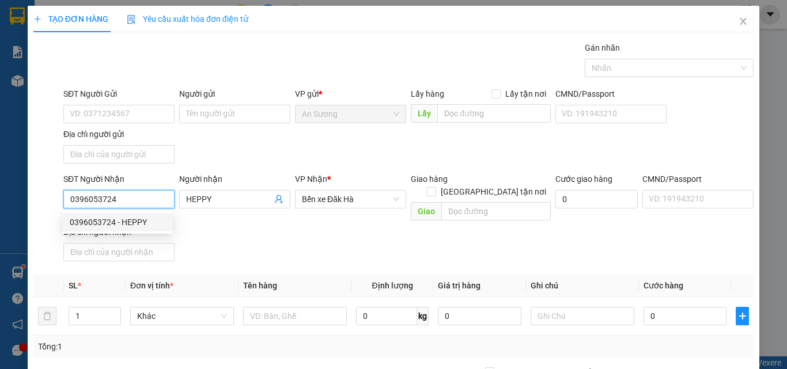
type input "0396053724"
click at [293, 252] on div "SĐT Người Nhận 0396053724 Người nhận HEPPY VP Nhận * Bến xe Đăk Hà Giao hàng Gi…" at bounding box center [408, 219] width 694 height 93
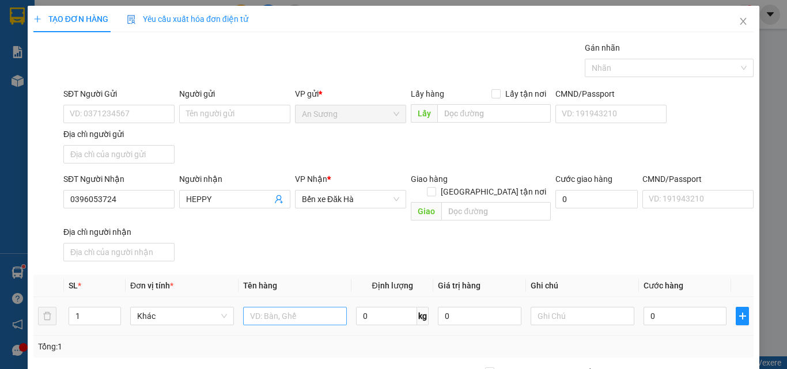
drag, startPoint x: 290, startPoint y: 318, endPoint x: 291, endPoint y: 312, distance: 5.8
click at [290, 316] on td at bounding box center [294, 316] width 113 height 39
click at [291, 311] on input "text" at bounding box center [295, 316] width 104 height 18
click at [290, 307] on input "text" at bounding box center [295, 316] width 104 height 18
type input "cục"
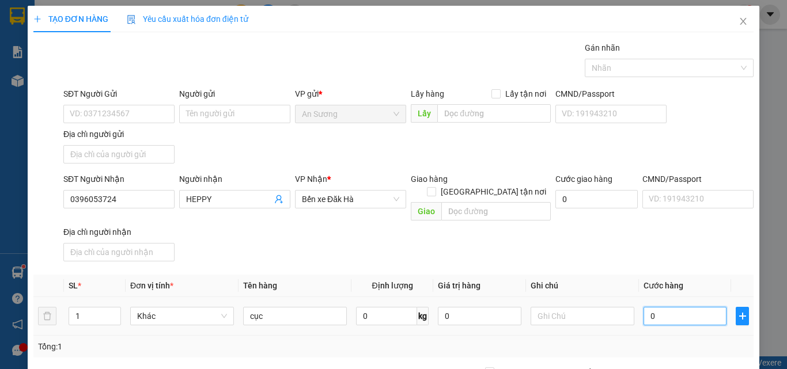
click at [674, 307] on input "0" at bounding box center [684, 316] width 83 height 18
type input "5"
type input "50"
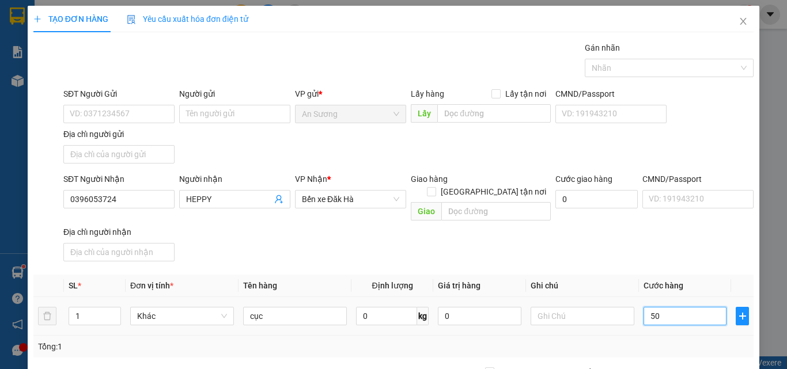
type input "50"
type input "50.000"
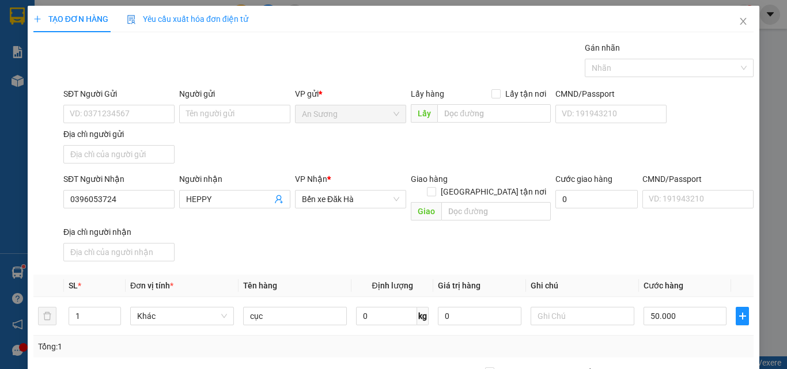
click at [651, 243] on div "SĐT Người Nhận 0396053724 Người nhận HEPPY VP Nhận * Bến xe Đăk Hà Giao hàng Gi…" at bounding box center [408, 219] width 694 height 93
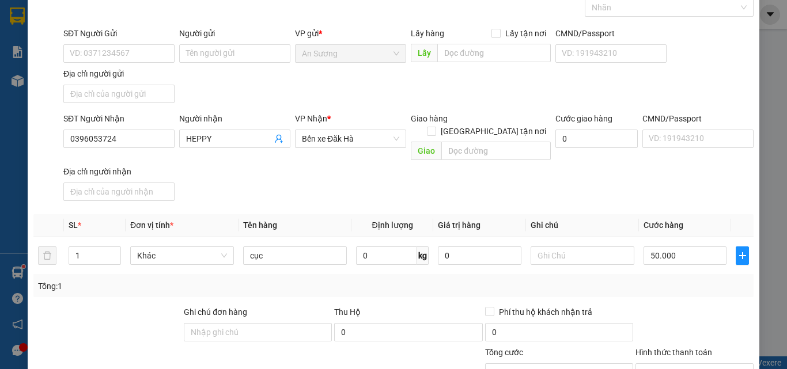
scroll to position [138, 0]
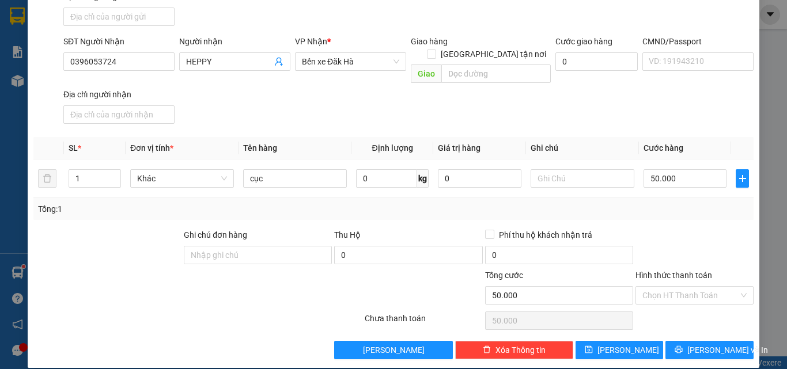
click at [700, 321] on div "Transit Pickup Surcharge Ids Transit Deliver Surcharge Ids Transit Deliver Surc…" at bounding box center [393, 131] width 720 height 455
click at [697, 344] on span "[PERSON_NAME] và In" at bounding box center [727, 350] width 81 height 13
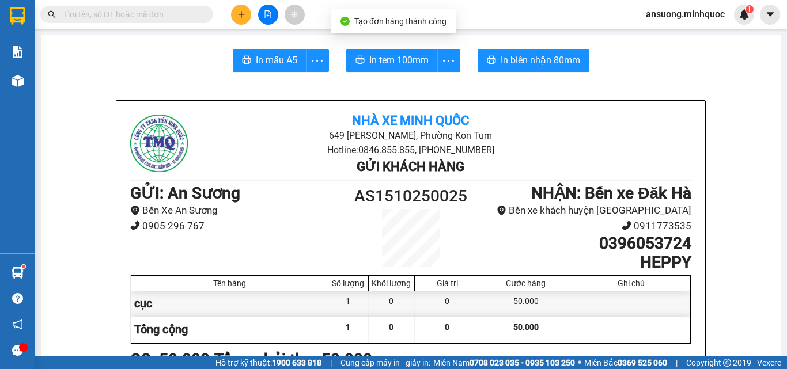
click at [278, 61] on span "In mẫu A5" at bounding box center [276, 60] width 41 height 14
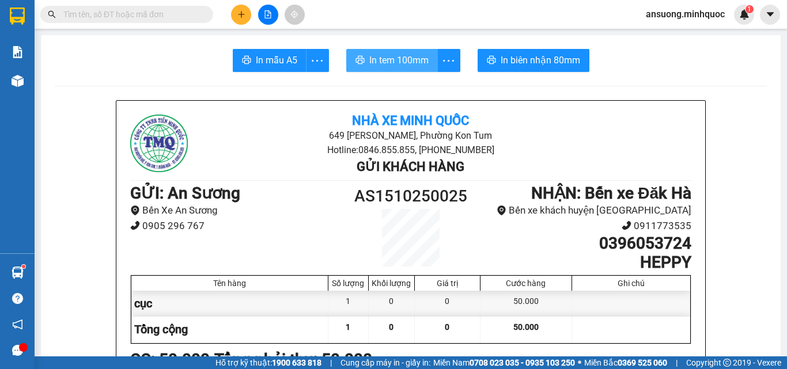
click at [411, 63] on span "In tem 100mm" at bounding box center [398, 60] width 59 height 14
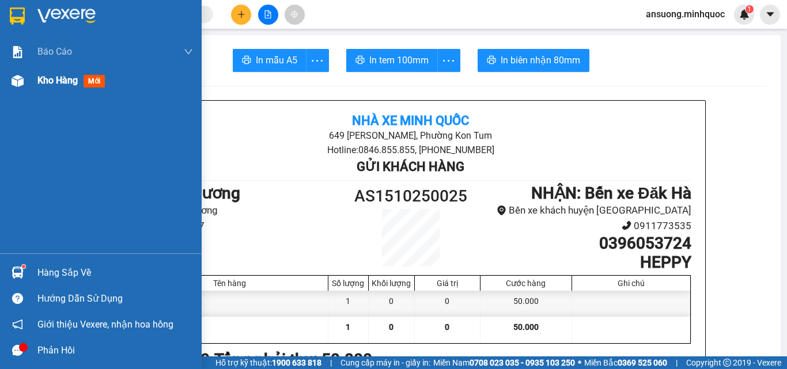
click at [15, 92] on div "Kho hàng mới" at bounding box center [101, 80] width 202 height 29
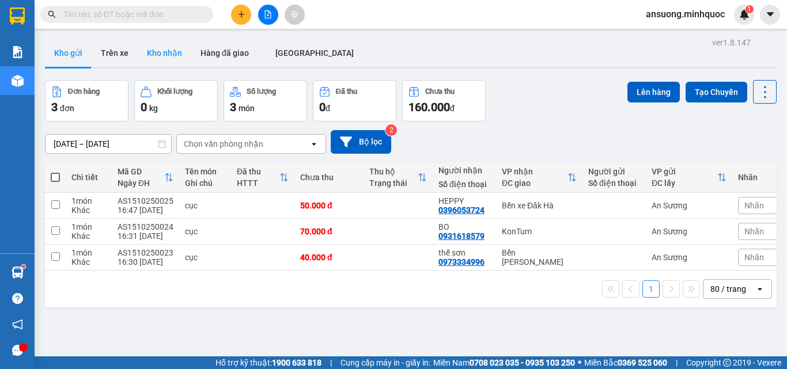
click at [163, 64] on button "Kho nhận" at bounding box center [165, 53] width 54 height 28
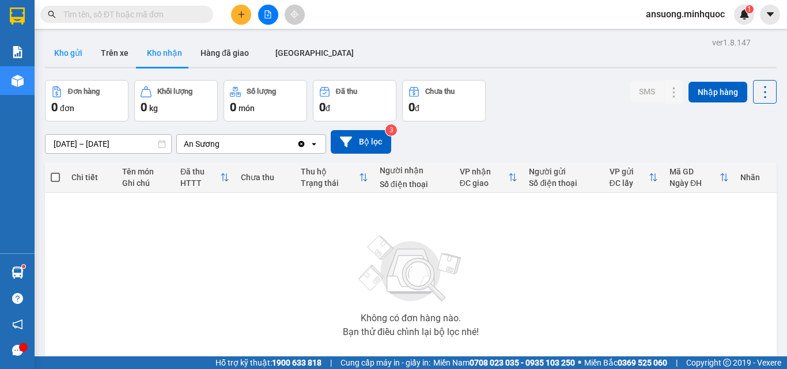
click at [68, 48] on button "Kho gửi" at bounding box center [68, 53] width 47 height 28
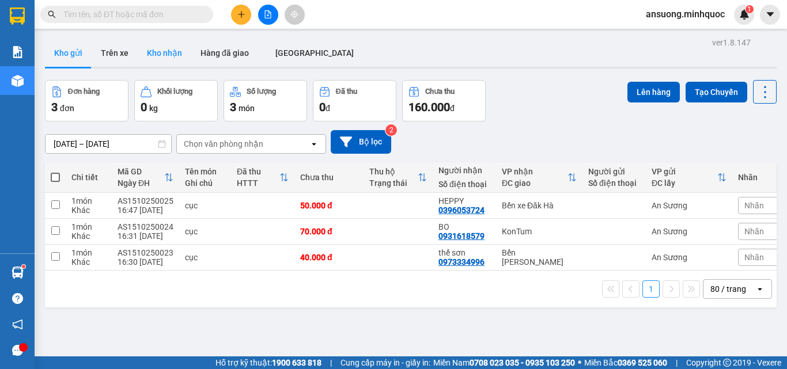
click at [159, 52] on button "Kho nhận" at bounding box center [165, 53] width 54 height 28
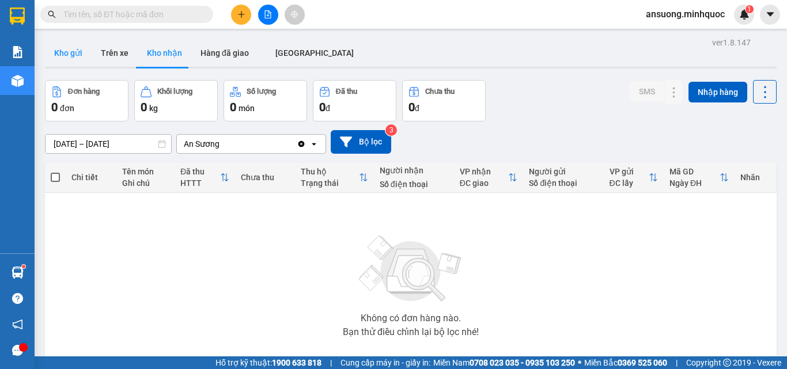
click at [50, 58] on button "Kho gửi" at bounding box center [68, 53] width 47 height 28
click at [52, 58] on button "Kho gửi" at bounding box center [68, 53] width 47 height 28
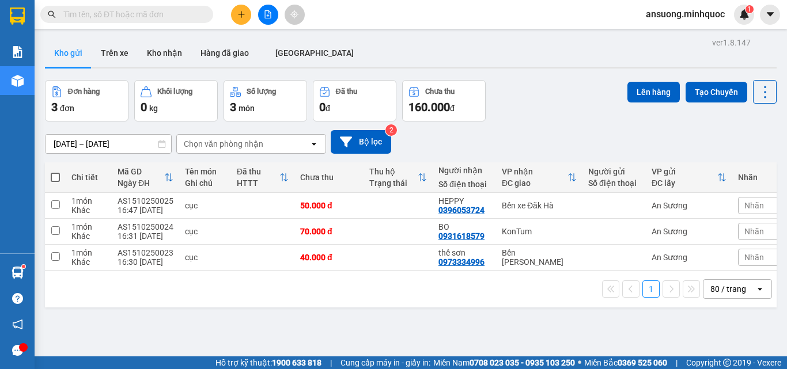
click at [597, 150] on div "[DATE] – [DATE] Press the down arrow key to interact with the calendar and sele…" at bounding box center [410, 142] width 731 height 24
click at [167, 56] on button "Kho nhận" at bounding box center [165, 53] width 54 height 28
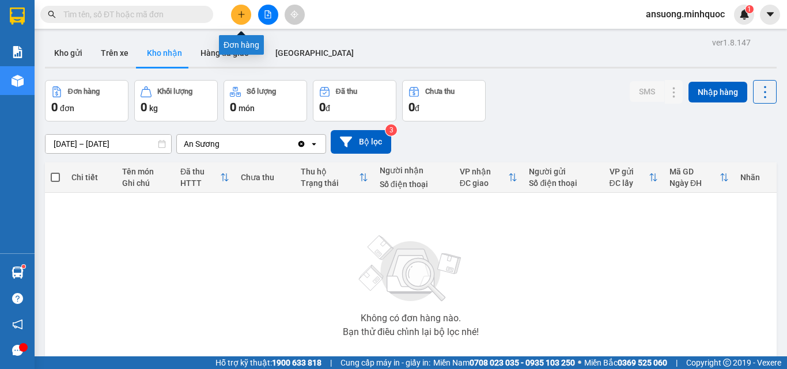
click at [241, 12] on icon "plus" at bounding box center [241, 14] width 8 height 8
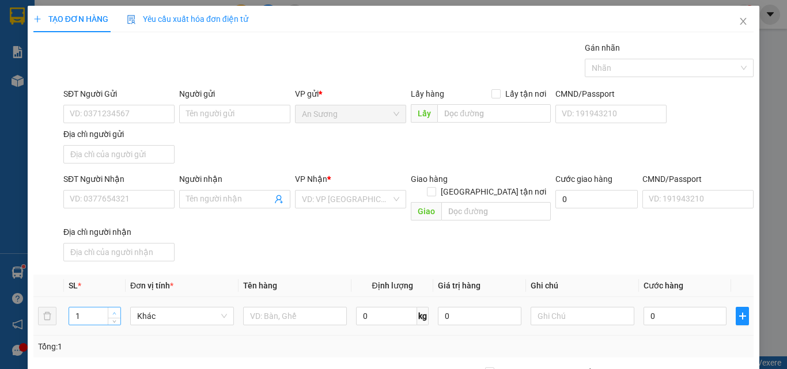
click at [108, 307] on span "Increase Value" at bounding box center [114, 312] width 13 height 10
type input "4"
click at [108, 307] on span "Increase Value" at bounding box center [114, 312] width 13 height 10
click at [272, 307] on input "text" at bounding box center [295, 316] width 104 height 18
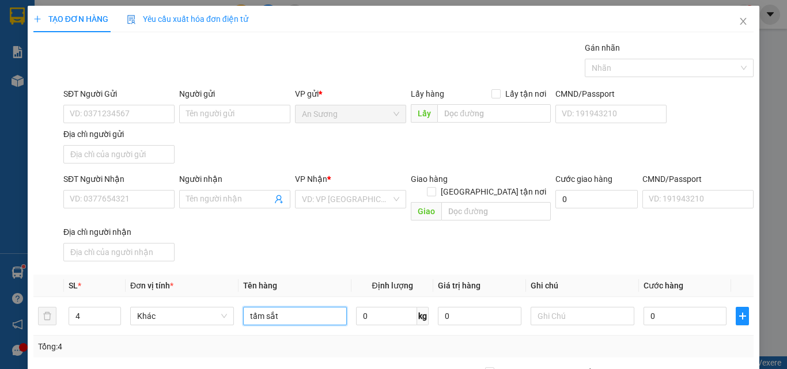
type input "tấm sắt"
click at [553, 254] on div "Transit Pickup Surcharge Ids Transit Deliver Surcharge Ids Transit Deliver Surc…" at bounding box center [393, 268] width 720 height 455
click at [660, 307] on input "0" at bounding box center [684, 316] width 83 height 18
click at [607, 239] on div "SĐT Người Nhận VD: 0377654321 Người nhận Tên người nhận VP Nhận * VD: VP Sài Gò…" at bounding box center [408, 219] width 694 height 93
click at [674, 307] on input "0" at bounding box center [684, 316] width 83 height 18
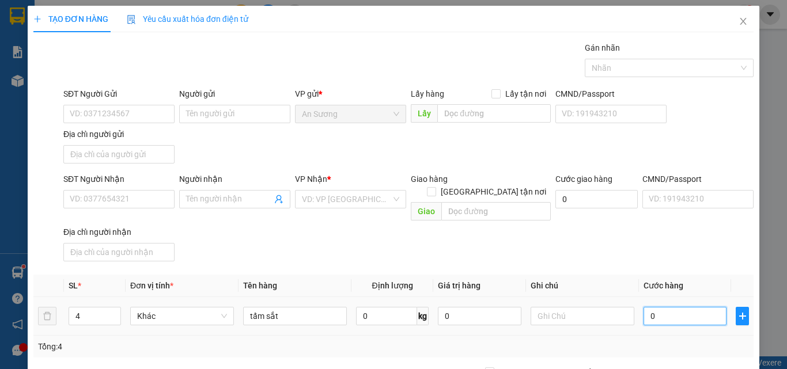
type input "5"
type input "50"
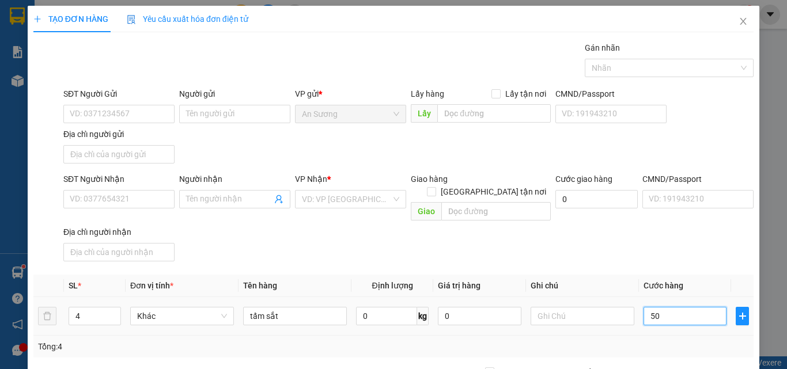
type input "50"
type input "500"
type input "500.000"
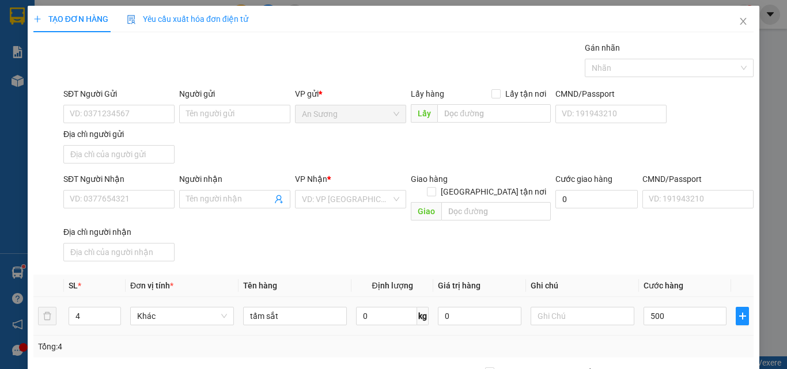
type input "500.000"
click at [79, 189] on div "SĐT Người Nhận" at bounding box center [118, 181] width 111 height 17
click at [79, 195] on input "SĐT Người Nhận" at bounding box center [118, 199] width 111 height 18
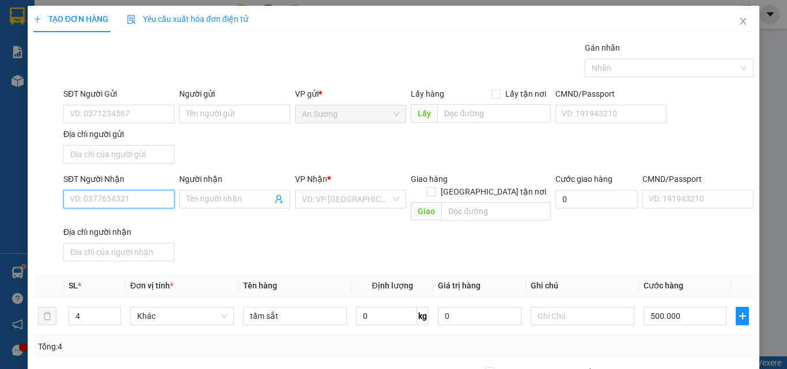
click at [98, 196] on input "SĐT Người Nhận" at bounding box center [118, 199] width 111 height 18
drag, startPoint x: 285, startPoint y: 270, endPoint x: 294, endPoint y: 270, distance: 9.2
click at [287, 275] on th "Tên hàng" at bounding box center [294, 286] width 113 height 22
click at [701, 242] on div "SĐT Người Nhận VD: 0377654321 Người nhận Tên người nhận VP Nhận * VD: VP Sài Gò…" at bounding box center [408, 219] width 694 height 93
click at [696, 307] on input "500.000" at bounding box center [684, 316] width 83 height 18
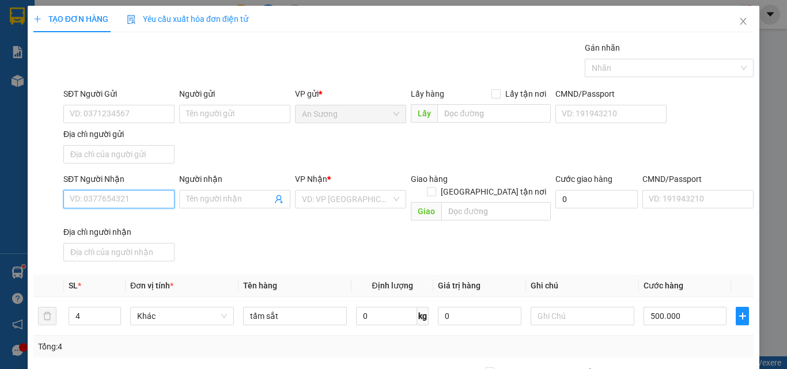
click at [92, 200] on input "SĐT Người Nhận" at bounding box center [118, 199] width 111 height 18
click at [147, 221] on div "0934541958 - A Tâm" at bounding box center [118, 222] width 96 height 13
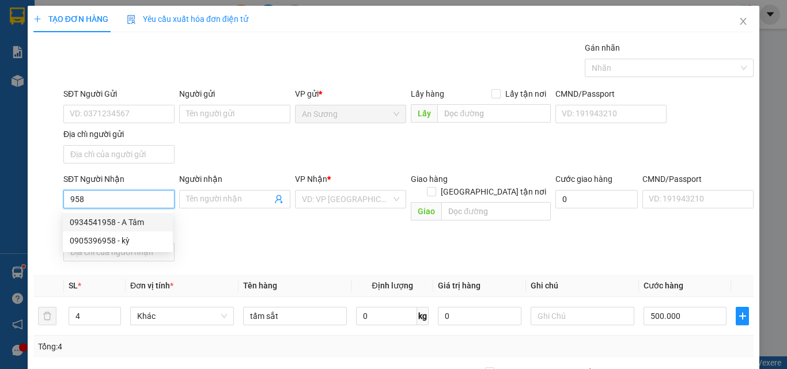
type input "0934541958"
type input "A Tâm"
type input "0934541958"
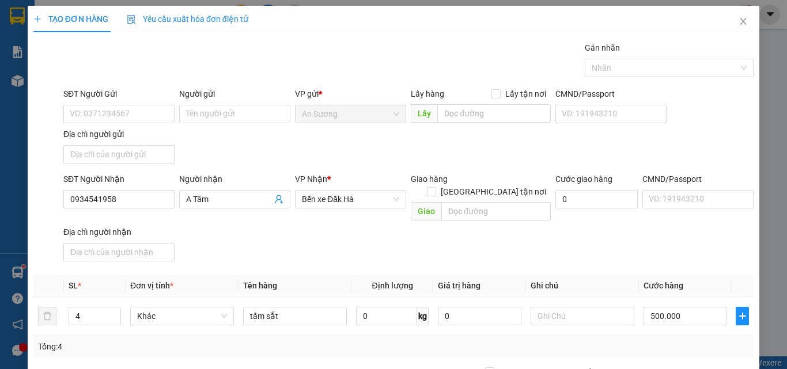
drag, startPoint x: 393, startPoint y: 227, endPoint x: 601, endPoint y: 274, distance: 213.0
click at [430, 227] on div "SĐT Người Nhận 0934541958 Người nhận A Tâm VP Nhận * Bến xe Đăk Hà Giao hàng Gi…" at bounding box center [408, 219] width 694 height 93
click at [702, 307] on input "500.000" at bounding box center [684, 316] width 83 height 18
drag, startPoint x: 123, startPoint y: 199, endPoint x: 54, endPoint y: 199, distance: 69.7
click at [54, 199] on div "SĐT Người Nhận 0934541958 0934541958 Người nhận A Tâm VP Nhận * Bến xe Đăk Hà G…" at bounding box center [393, 219] width 722 height 93
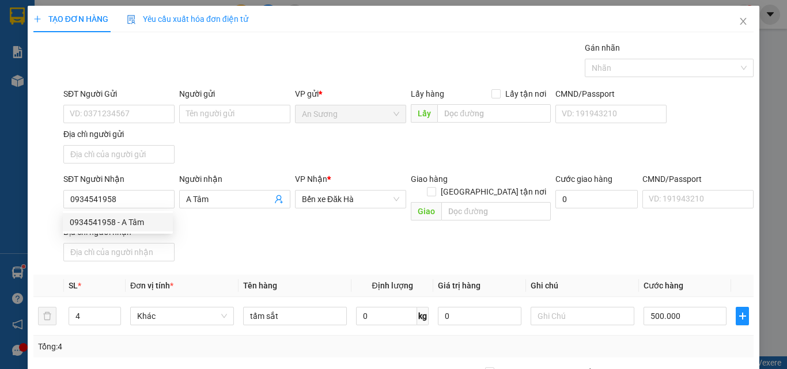
drag, startPoint x: 79, startPoint y: 199, endPoint x: 511, endPoint y: 251, distance: 435.6
click at [466, 248] on div "SĐT Người Nhận 0934541958 Người nhận A Tâm VP Nhận * Bến xe Đăk Hà Giao hàng Gi…" at bounding box center [408, 219] width 694 height 93
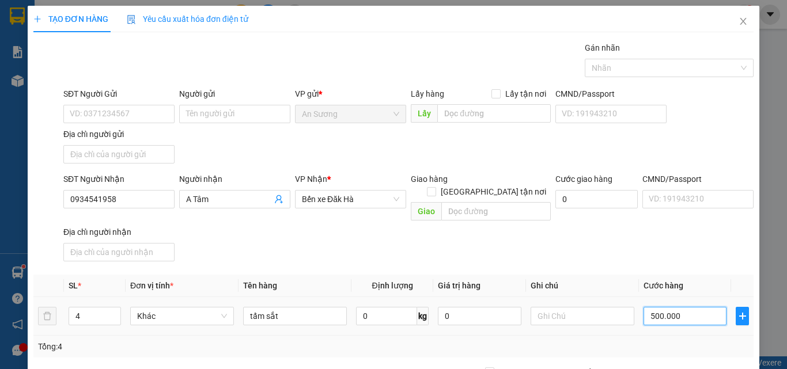
click at [679, 307] on input "500.000" at bounding box center [684, 316] width 83 height 18
click at [677, 241] on div "SĐT Người Nhận 0934541958 Người nhận A Tâm VP Nhận * Bến xe Đăk Hà Giao hàng Gi…" at bounding box center [408, 219] width 694 height 93
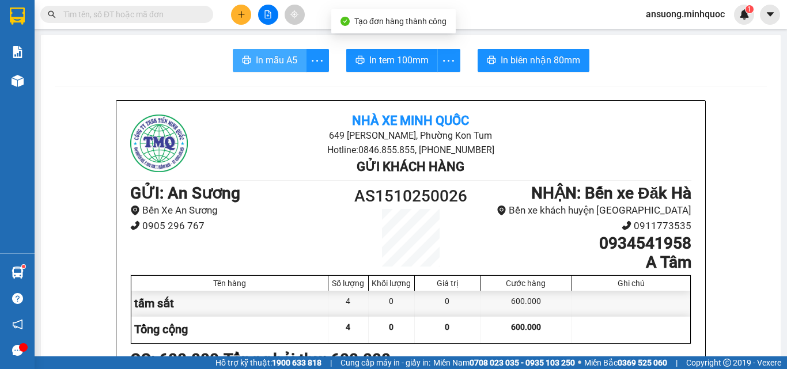
click at [278, 54] on span "In mẫu A5" at bounding box center [276, 60] width 41 height 14
drag, startPoint x: 427, startPoint y: 101, endPoint x: 435, endPoint y: 89, distance: 14.5
click at [427, 101] on div "Nhà xe Minh Quốc 649 Nguyễn Huệ, Phường Kon Tum Hotline: 0846.855.855, 0846.30.…" at bounding box center [410, 318] width 588 height 434
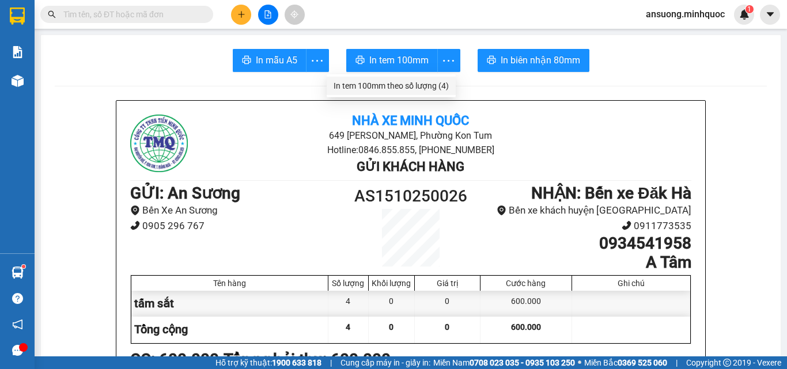
click at [423, 81] on div "In tem 100mm theo số lượng (4)" at bounding box center [390, 85] width 115 height 13
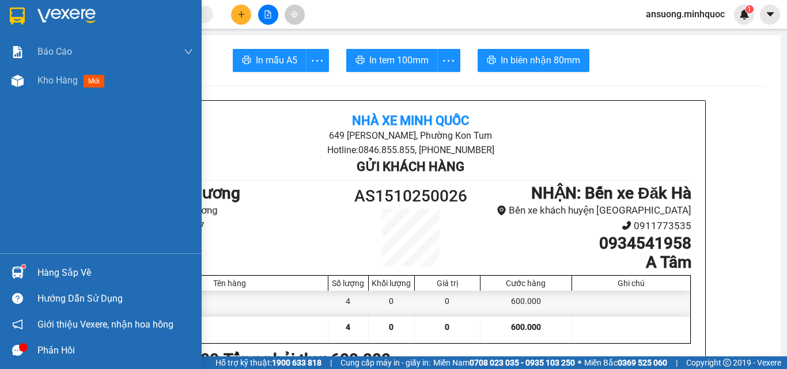
click at [16, 95] on div "Báo cáo Báo cáo dòng tiền (nhà xe) Báo cáo dòng tiền (nhân viên) Báo cáo dòng t…" at bounding box center [101, 145] width 202 height 216
click at [16, 85] on img at bounding box center [18, 81] width 12 height 12
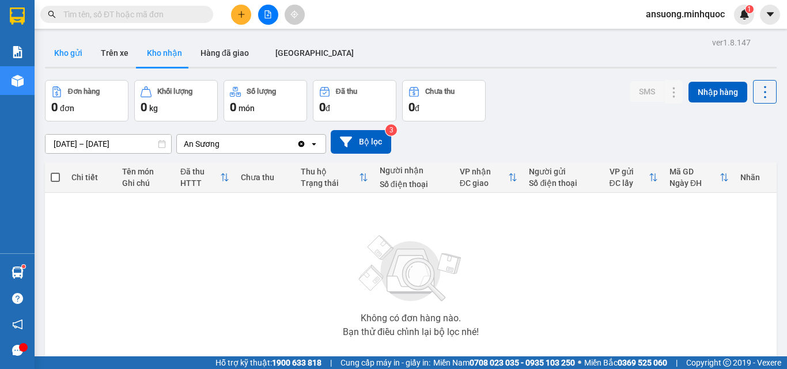
click at [67, 58] on button "Kho gửi" at bounding box center [68, 53] width 47 height 28
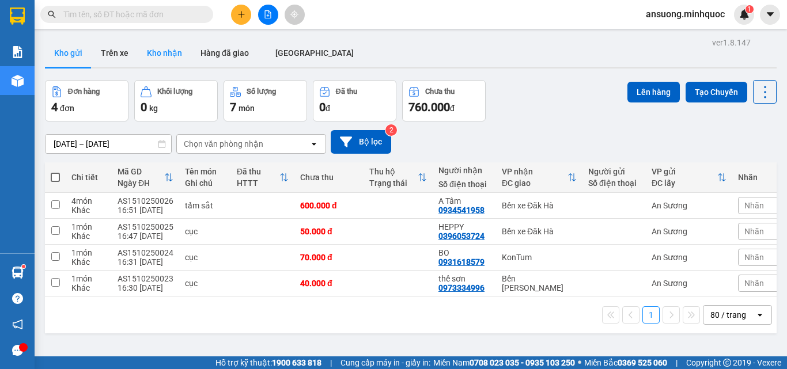
click at [138, 42] on button "Kho nhận" at bounding box center [165, 53] width 54 height 28
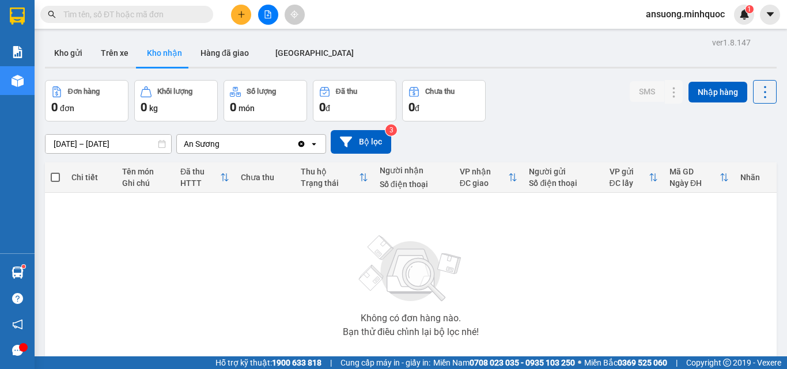
click at [179, 56] on button "Kho nhận" at bounding box center [165, 53] width 54 height 28
click at [264, 21] on button at bounding box center [268, 15] width 20 height 20
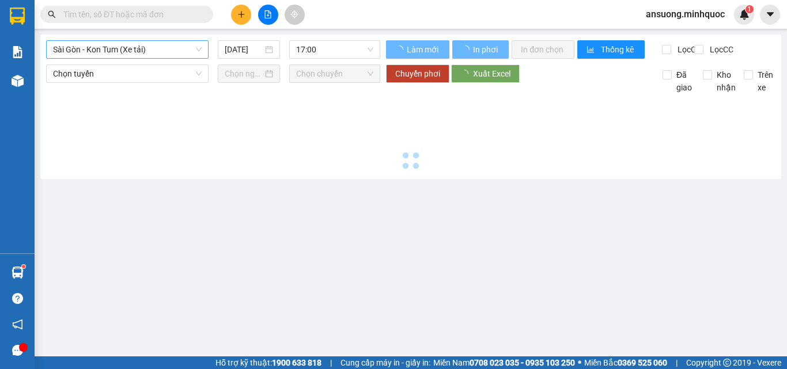
click at [91, 54] on span "Sài Gòn - Kon Tum (Xe tải)" at bounding box center [127, 49] width 149 height 17
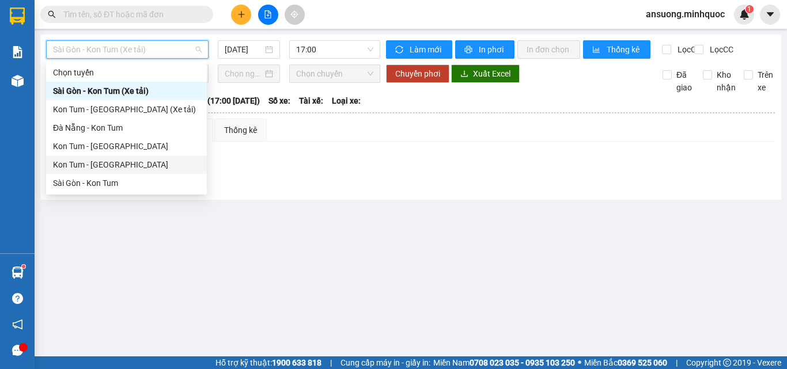
click at [77, 162] on div "Kon Tum - [GEOGRAPHIC_DATA]" at bounding box center [126, 164] width 147 height 13
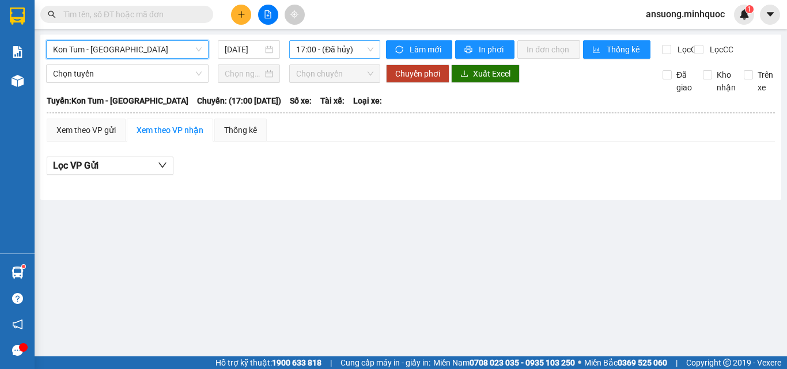
click at [336, 52] on span "17:00 - (Đã hủy)" at bounding box center [334, 49] width 77 height 17
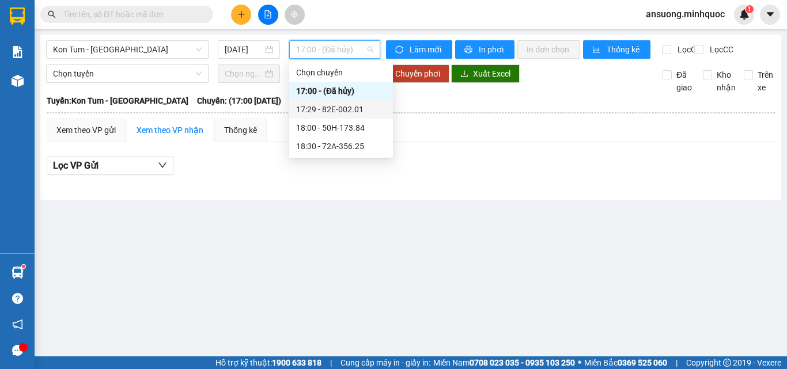
click at [356, 115] on div "17:29 - 82E-002.01" at bounding box center [341, 109] width 90 height 13
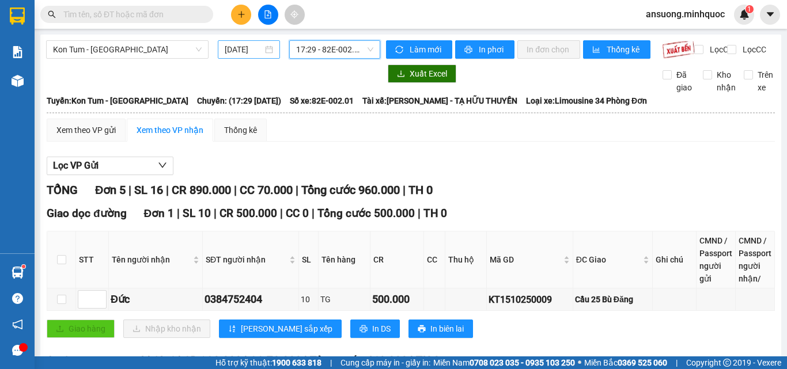
click at [251, 55] on input "[DATE]" at bounding box center [244, 49] width 38 height 13
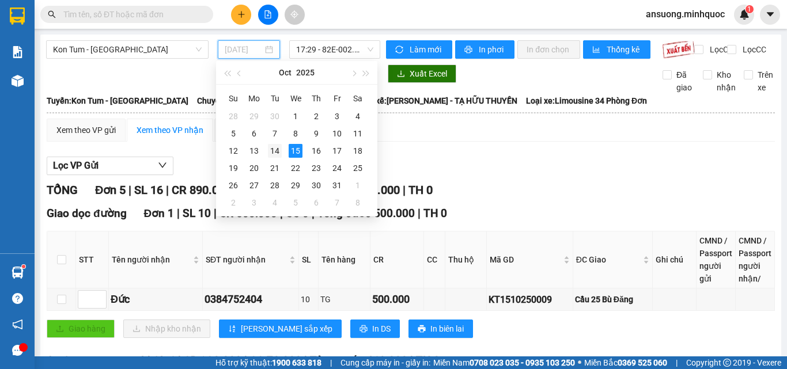
click at [275, 149] on div "14" at bounding box center [275, 151] width 14 height 14
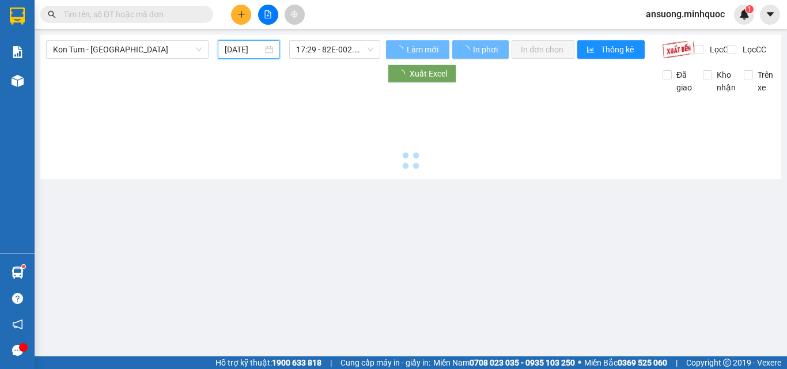
type input "[DATE]"
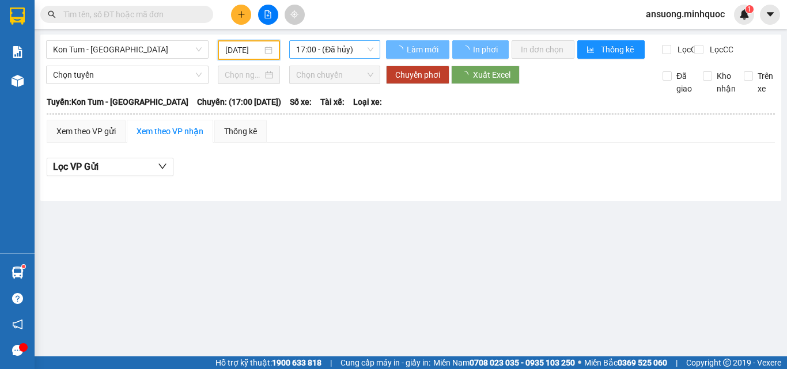
click at [333, 47] on span "17:00 - (Đã hủy)" at bounding box center [334, 49] width 77 height 17
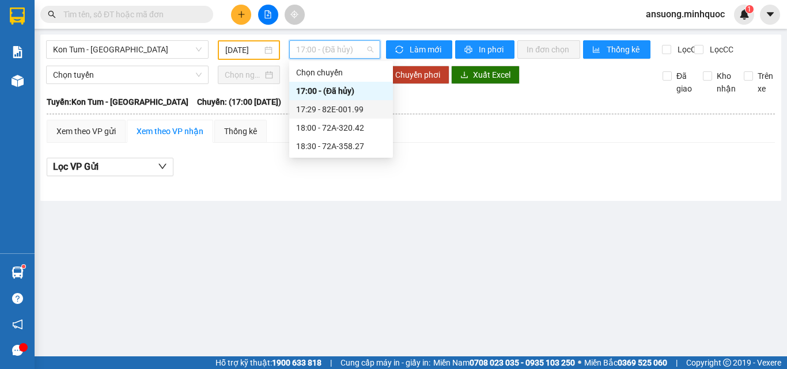
click at [336, 108] on div "17:29 - 82E-001.99" at bounding box center [341, 109] width 90 height 13
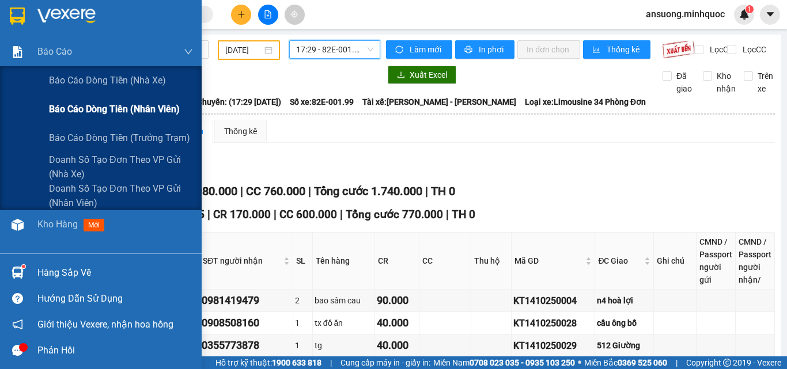
click at [153, 111] on span "Báo cáo dòng tiền (nhân viên)" at bounding box center [114, 109] width 131 height 14
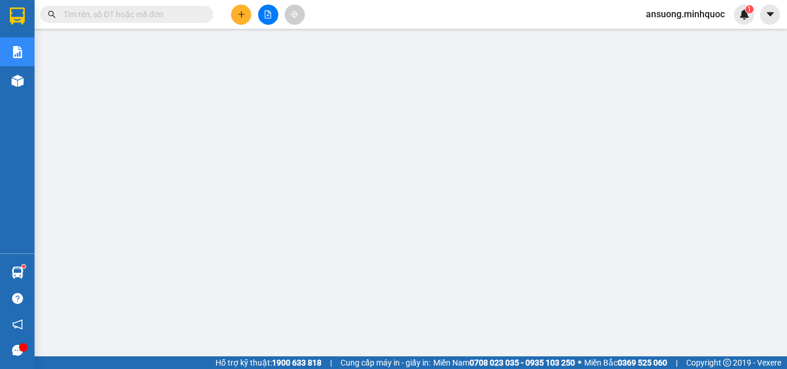
click at [269, 22] on button at bounding box center [268, 15] width 20 height 20
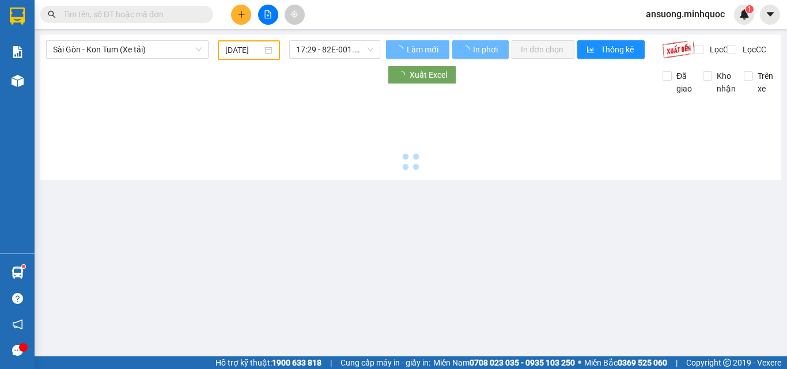
type input "[DATE]"
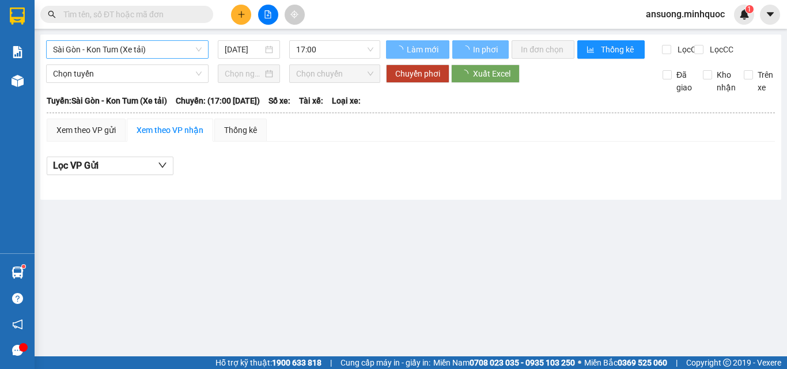
click at [135, 38] on div "Sài Gòn - Kon Tum (Xe tải) 15/10/2025 17:00 Làm mới In phơi In đơn chọn Thống k…" at bounding box center [410, 117] width 740 height 165
click at [117, 59] on div "Sài Gòn - Kon Tum (Xe tải) 15/10/2025 17:00" at bounding box center [213, 49] width 334 height 18
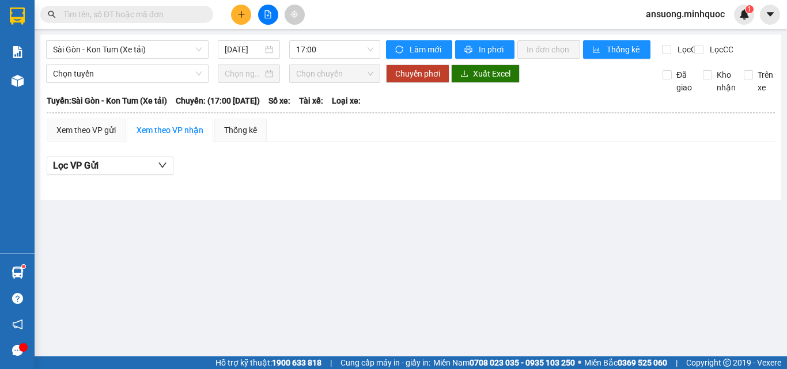
click at [136, 59] on div "Sài Gòn - Kon Tum (Xe tải) 15/10/2025 17:00" at bounding box center [213, 49] width 334 height 18
click at [157, 46] on span "Sài Gòn - Kon Tum (Xe tải)" at bounding box center [127, 49] width 149 height 17
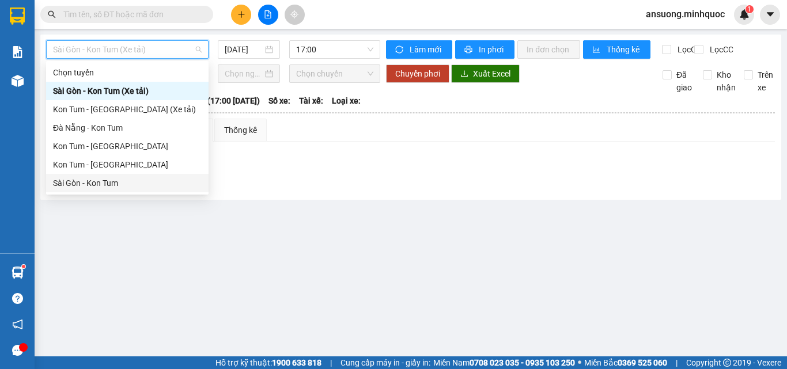
click at [100, 180] on div "Sài Gòn - Kon Tum" at bounding box center [127, 183] width 149 height 13
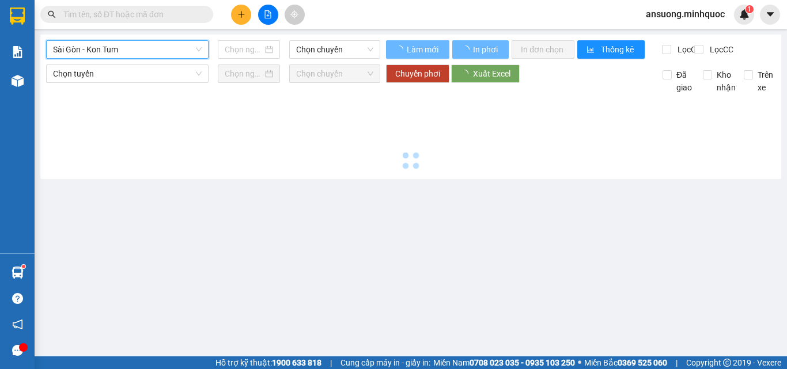
type input "[DATE]"
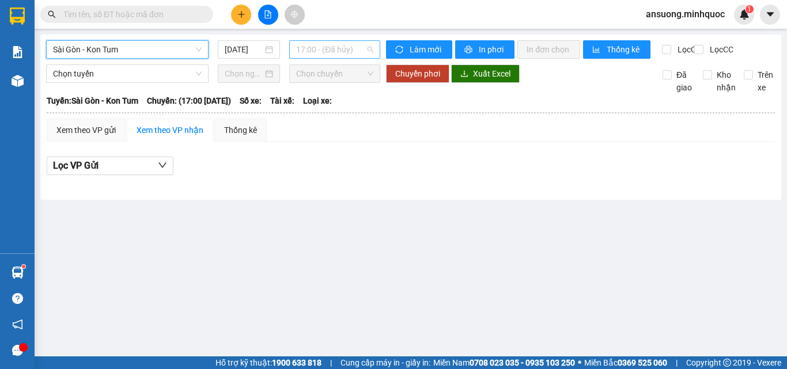
click at [308, 47] on span "17:00 - (Đã hủy)" at bounding box center [334, 49] width 77 height 17
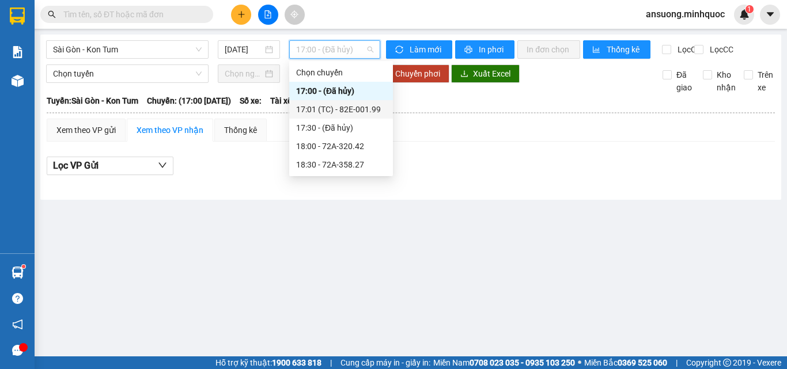
click at [355, 113] on div "17:01 (TC) - 82E-001.99" at bounding box center [341, 109] width 90 height 13
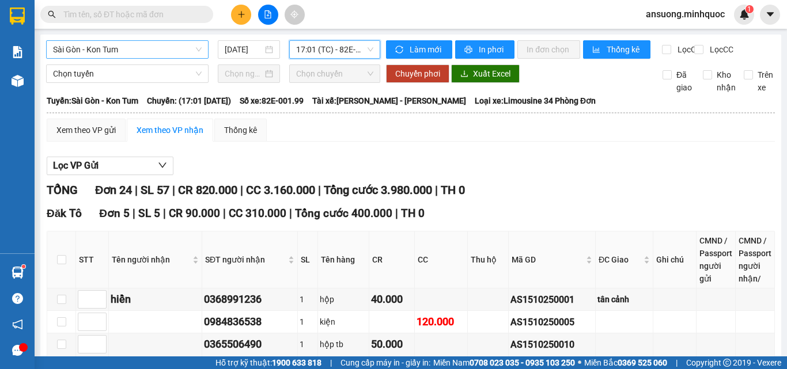
drag, startPoint x: 110, startPoint y: 50, endPoint x: 104, endPoint y: 41, distance: 9.9
click at [109, 50] on span "Sài Gòn - Kon Tum" at bounding box center [127, 49] width 149 height 17
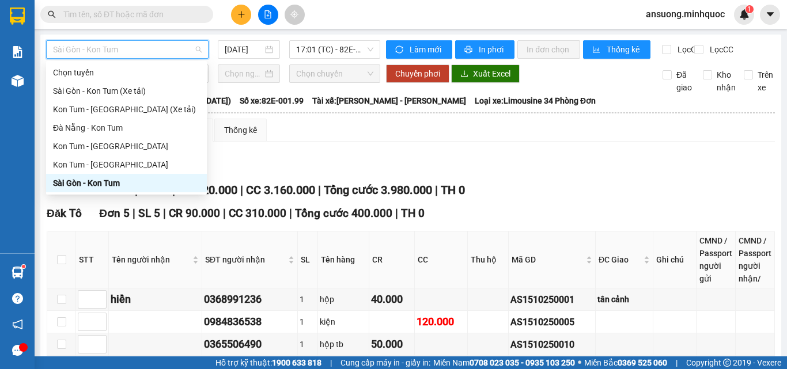
click at [79, 181] on div "Sài Gòn - Kon Tum" at bounding box center [126, 183] width 147 height 13
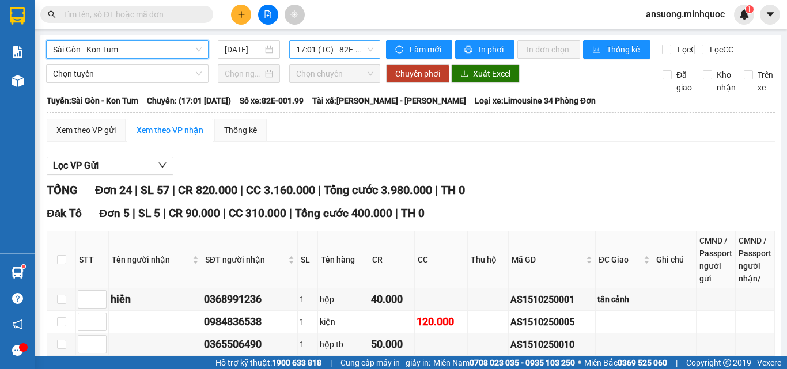
click at [329, 51] on span "17:01 (TC) - 82E-001.99" at bounding box center [334, 49] width 77 height 17
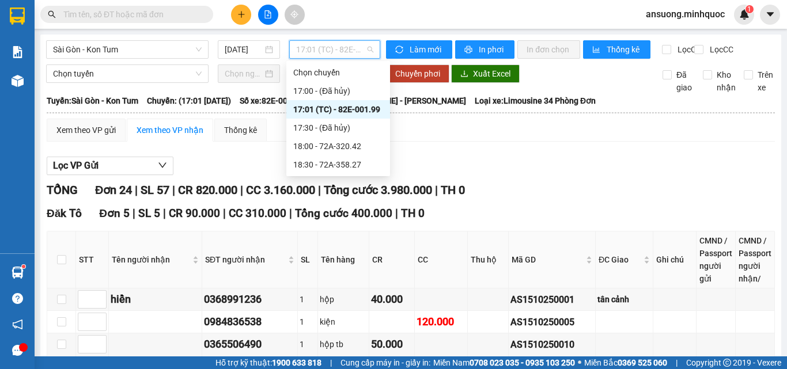
click at [337, 104] on div "17:01 (TC) - 82E-001.99" at bounding box center [338, 109] width 90 height 13
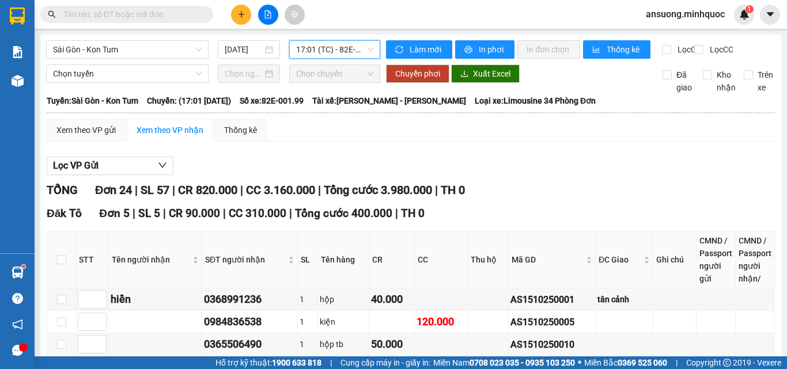
click at [339, 51] on span "17:01 (TC) - 82E-001.99" at bounding box center [334, 49] width 77 height 17
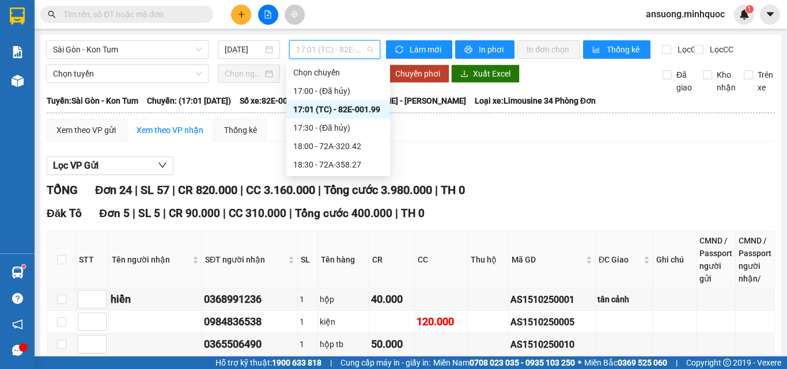
click at [336, 109] on div "17:01 (TC) - 82E-001.99" at bounding box center [338, 109] width 90 height 13
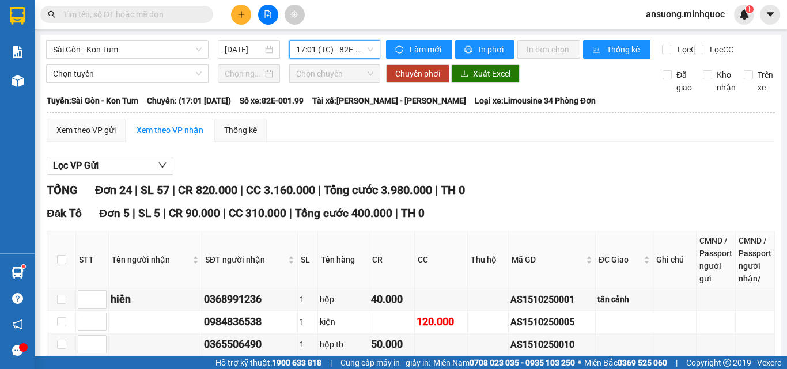
drag, startPoint x: 75, startPoint y: 52, endPoint x: 69, endPoint y: 76, distance: 24.9
click at [74, 51] on span "Sài Gòn - Kon Tum" at bounding box center [127, 49] width 149 height 17
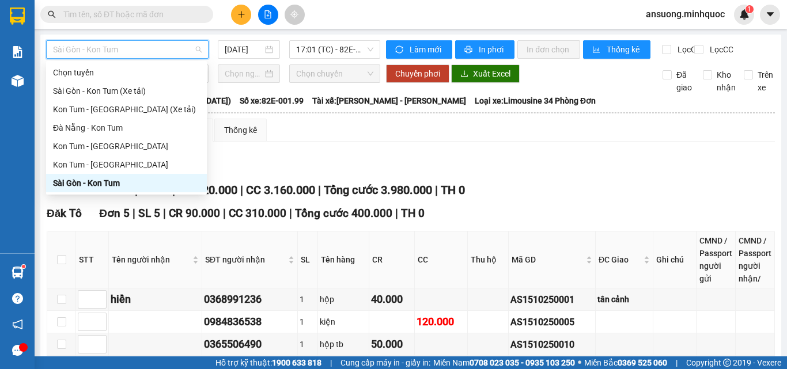
click at [66, 176] on div "Sài Gòn - Kon Tum" at bounding box center [126, 183] width 161 height 18
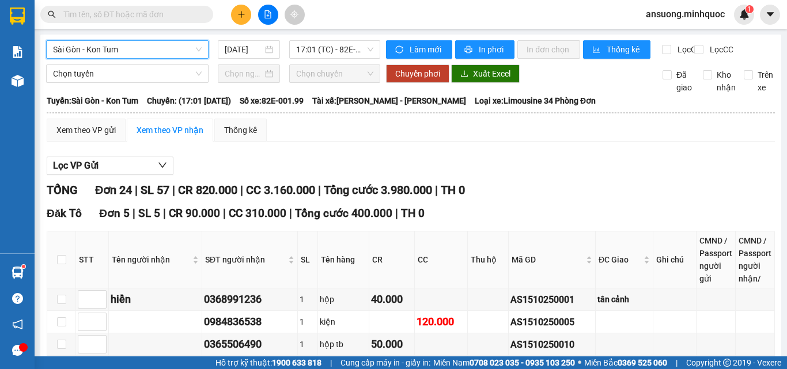
click at [350, 34] on main "Sài Gòn - Kon Tum Sài Gòn - Kon Tum 15/10/2025 17:01 (TC) - 82E-001.99 Làm mới …" at bounding box center [393, 178] width 787 height 356
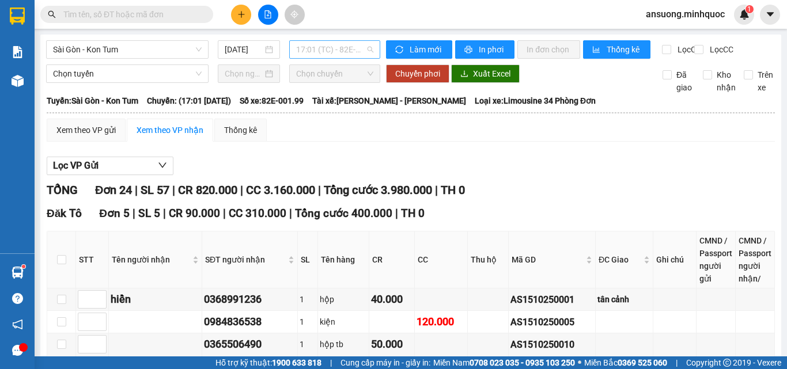
click at [330, 47] on span "17:01 (TC) - 82E-001.99" at bounding box center [334, 49] width 77 height 17
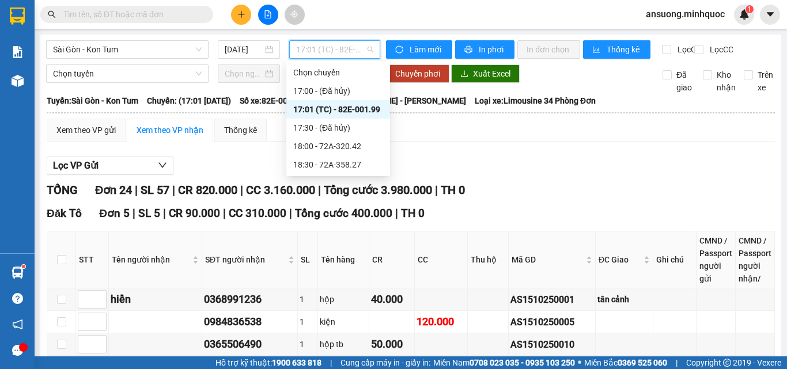
click at [361, 109] on div "17:01 (TC) - 82E-001.99" at bounding box center [338, 109] width 90 height 13
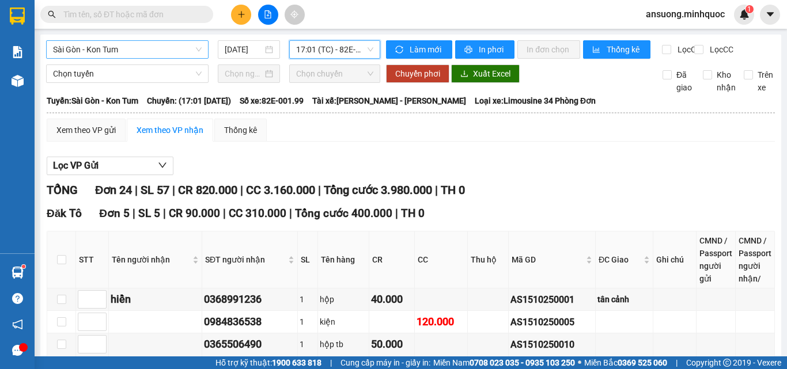
click at [105, 53] on span "Sài Gòn - Kon Tum" at bounding box center [127, 49] width 149 height 17
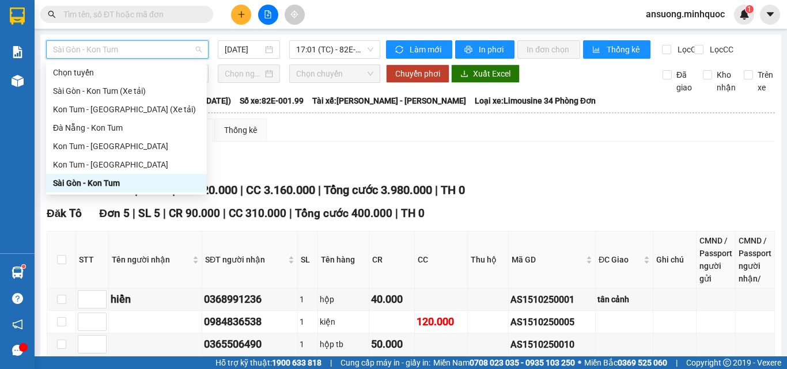
click at [66, 184] on div "Sài Gòn - Kon Tum" at bounding box center [126, 183] width 147 height 13
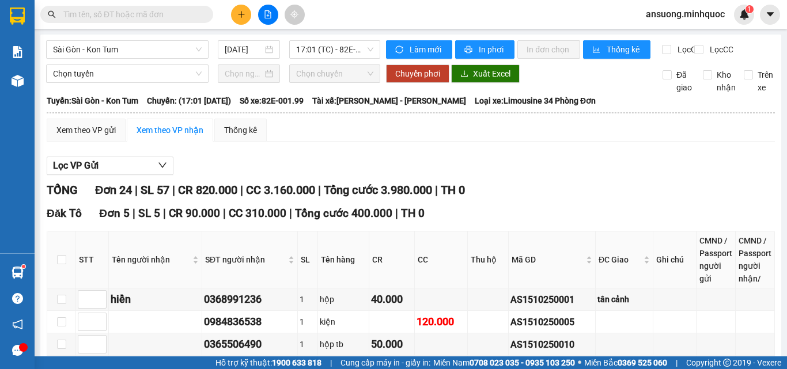
drag, startPoint x: 358, startPoint y: 166, endPoint x: 268, endPoint y: 120, distance: 100.4
click at [112, 48] on span "Sài Gòn - Kon Tum" at bounding box center [127, 49] width 149 height 17
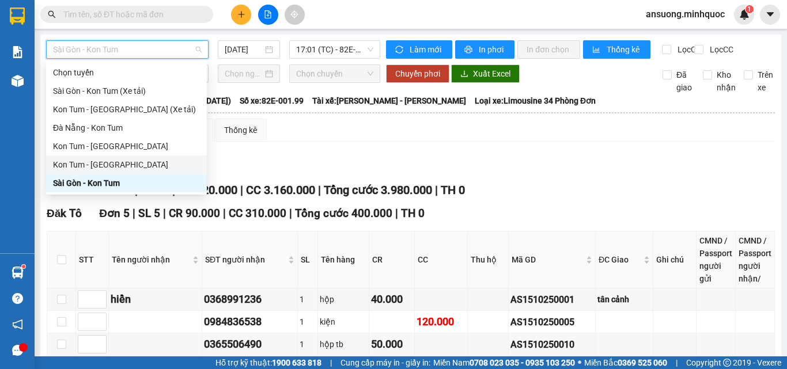
click at [78, 168] on div "Kon Tum - [GEOGRAPHIC_DATA]" at bounding box center [126, 164] width 147 height 13
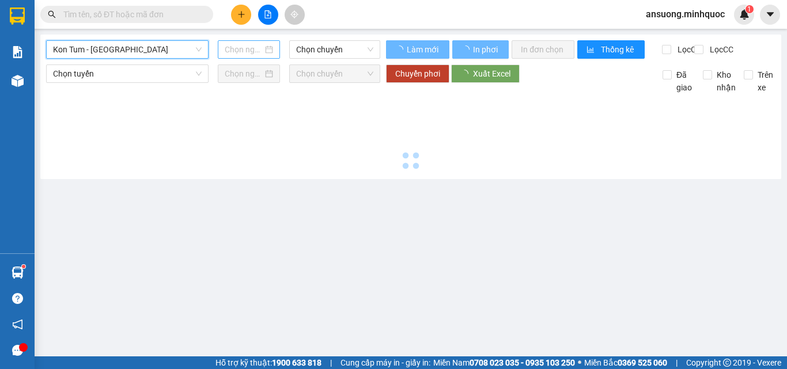
click at [261, 54] on input at bounding box center [244, 49] width 38 height 13
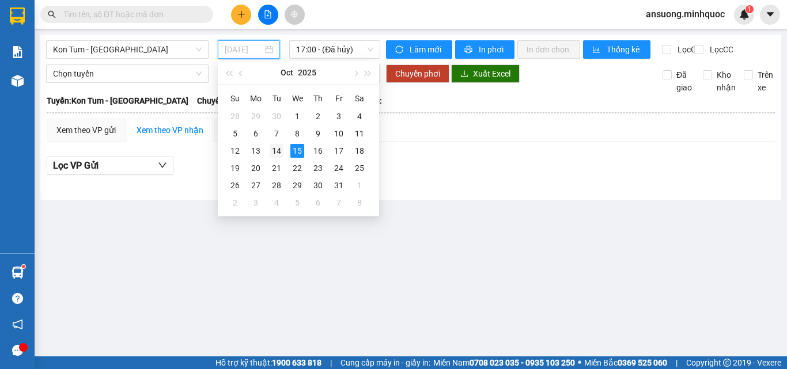
click at [278, 150] on div "14" at bounding box center [276, 151] width 14 height 14
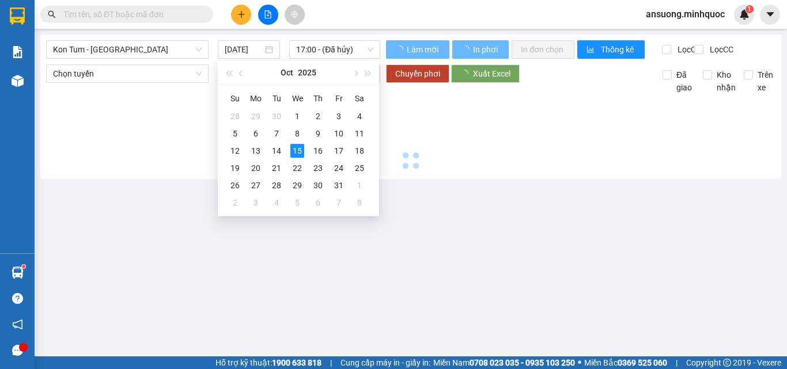
click at [462, 157] on div at bounding box center [410, 133] width 729 height 79
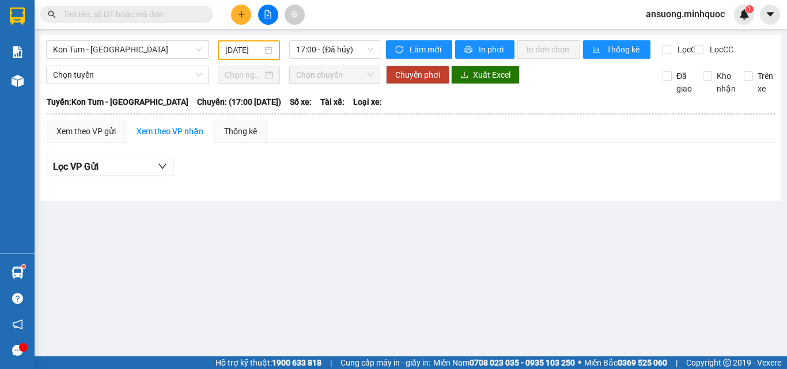
click at [215, 48] on div "[DATE]" at bounding box center [248, 50] width 71 height 20
click at [253, 47] on input "[DATE]" at bounding box center [243, 50] width 37 height 13
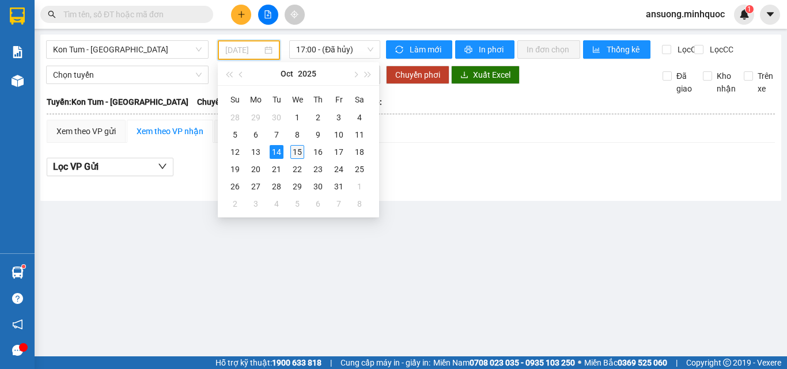
click at [301, 150] on div "15" at bounding box center [297, 152] width 14 height 14
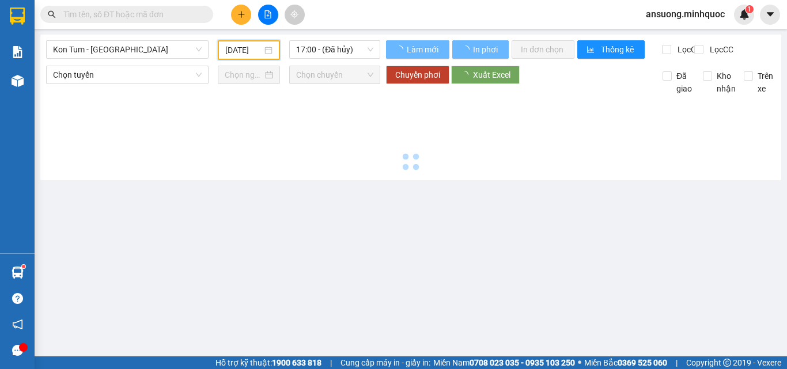
drag, startPoint x: 465, startPoint y: 189, endPoint x: 428, endPoint y: 173, distance: 40.0
click at [459, 185] on main "Kon Tum - Sài Gòn 14/10/2025 17:00 - (Đã hủy) Làm mới In phơi In đơn chọn Thống…" at bounding box center [393, 178] width 787 height 356
type input "[DATE]"
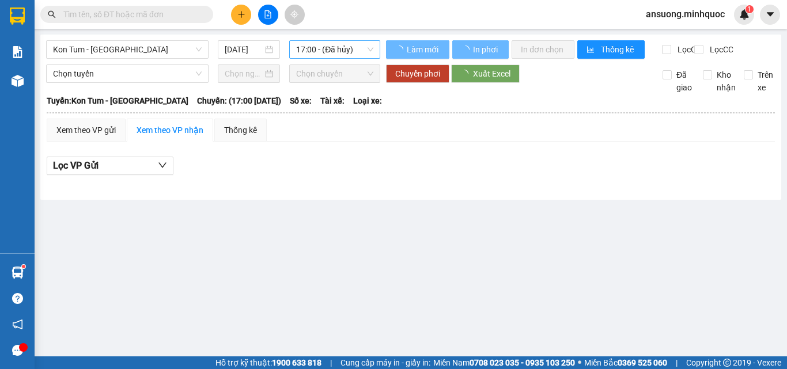
click at [330, 44] on span "17:00 - (Đã hủy)" at bounding box center [334, 49] width 77 height 17
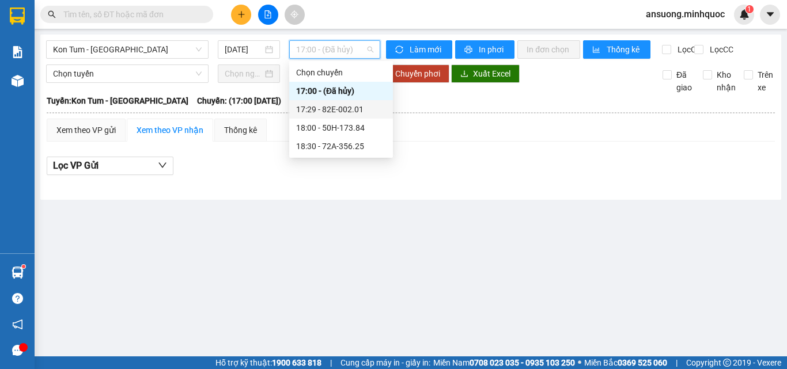
click at [347, 109] on div "17:29 - 82E-002.01" at bounding box center [341, 109] width 90 height 13
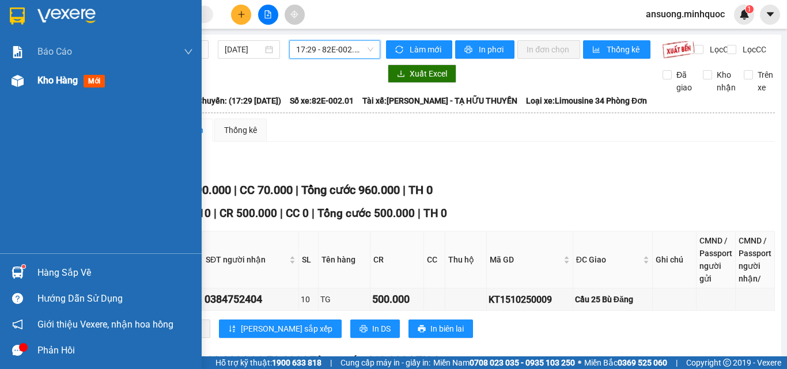
click at [6, 82] on div "Kho hàng mới" at bounding box center [101, 80] width 202 height 29
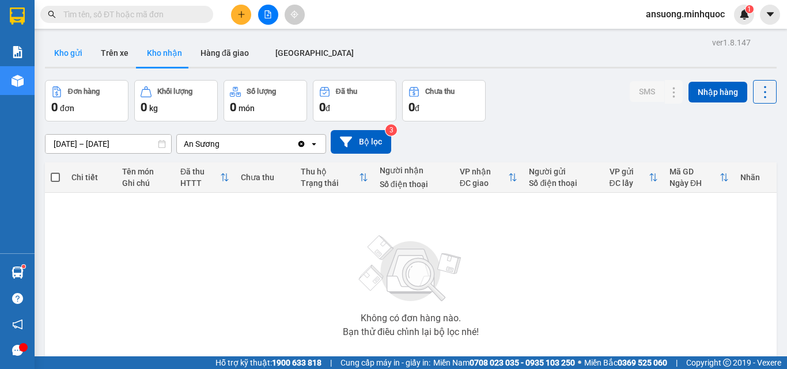
click at [82, 55] on button "Kho gửi" at bounding box center [68, 53] width 47 height 28
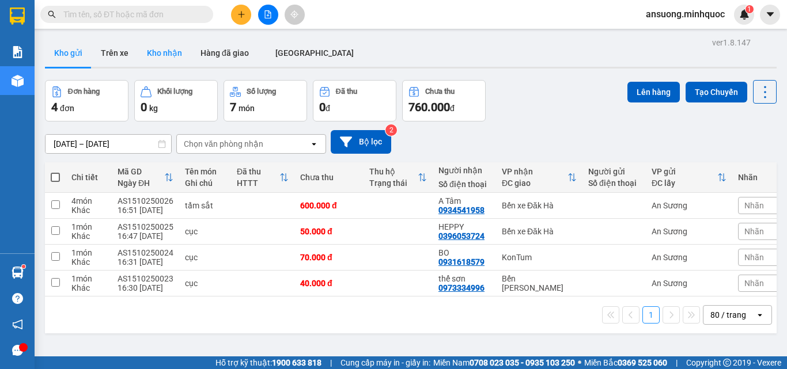
click at [154, 52] on button "Kho nhận" at bounding box center [165, 53] width 54 height 28
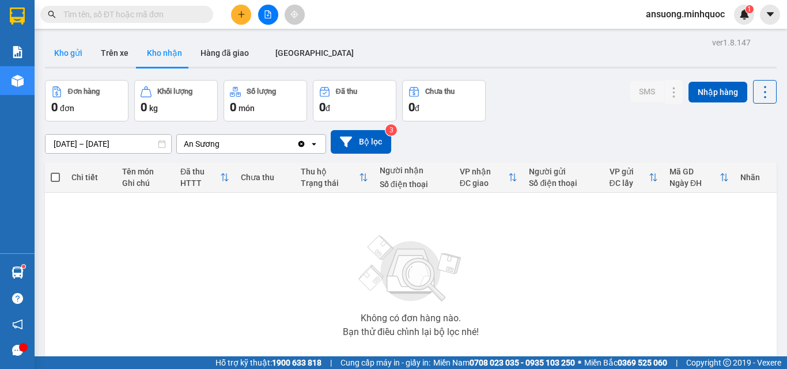
click at [53, 50] on button "Kho gửi" at bounding box center [68, 53] width 47 height 28
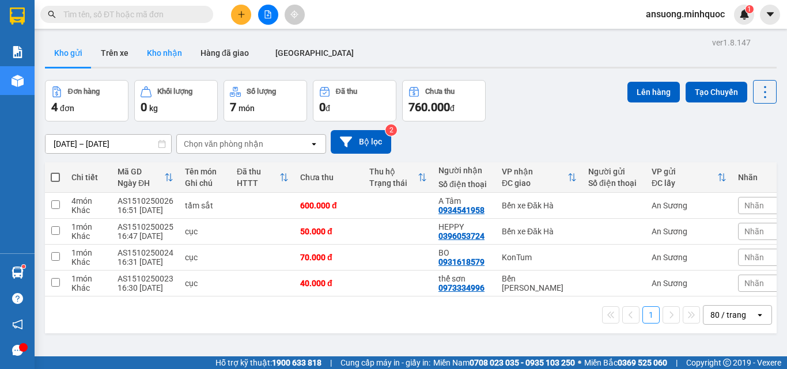
click at [142, 47] on button "Kho nhận" at bounding box center [165, 53] width 54 height 28
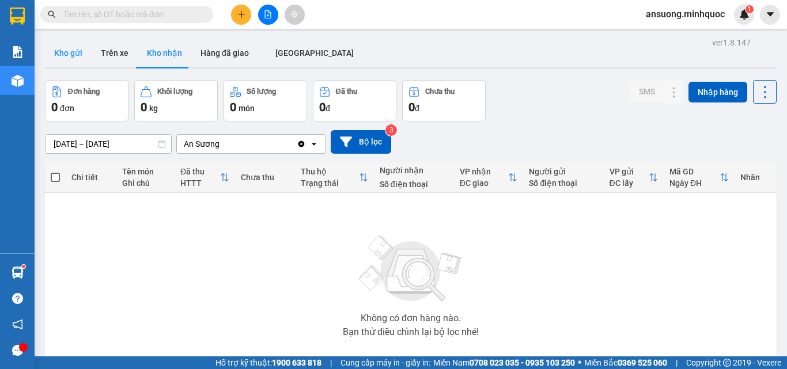
click at [58, 51] on button "Kho gửi" at bounding box center [68, 53] width 47 height 28
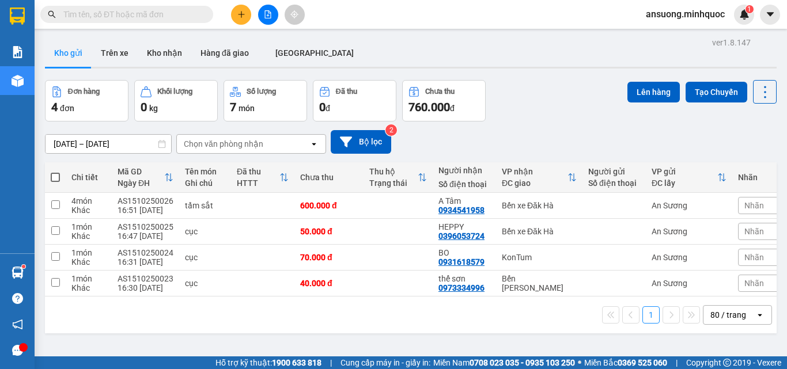
click at [549, 140] on div "[DATE] – [DATE] Press the down arrow key to interact with the calendar and sele…" at bounding box center [410, 142] width 731 height 24
click at [157, 56] on button "Kho nhận" at bounding box center [165, 53] width 54 height 28
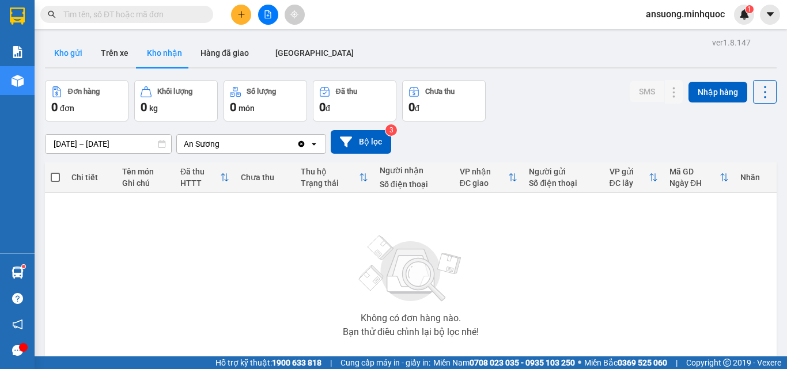
click at [53, 55] on button "Kho gửi" at bounding box center [68, 53] width 47 height 28
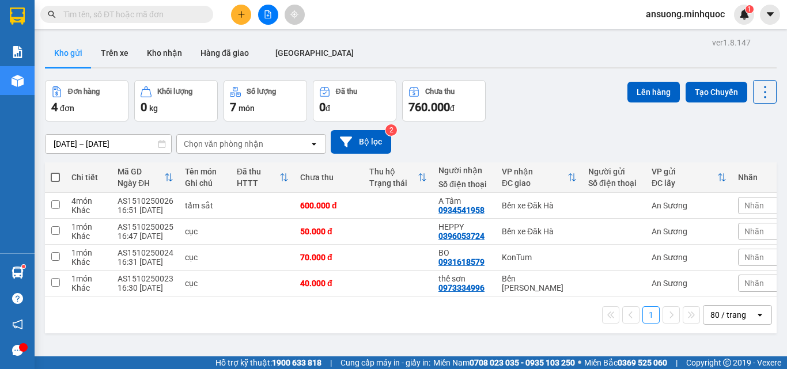
click at [254, 10] on div at bounding box center [268, 15] width 86 height 20
click at [264, 10] on icon "file-add" at bounding box center [268, 14] width 8 height 8
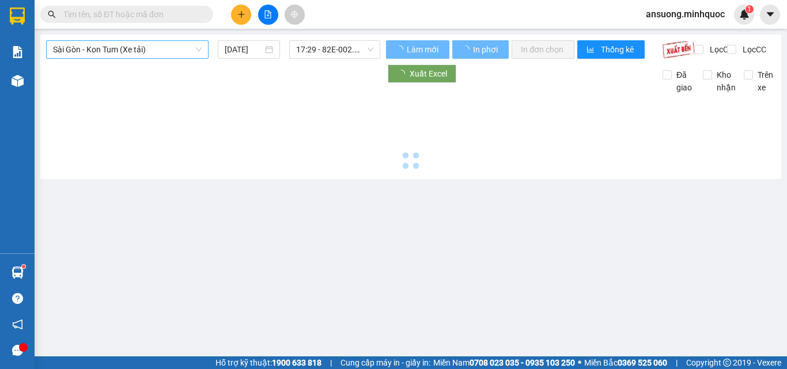
click at [138, 46] on span "Sài Gòn - Kon Tum (Xe tải)" at bounding box center [127, 49] width 149 height 17
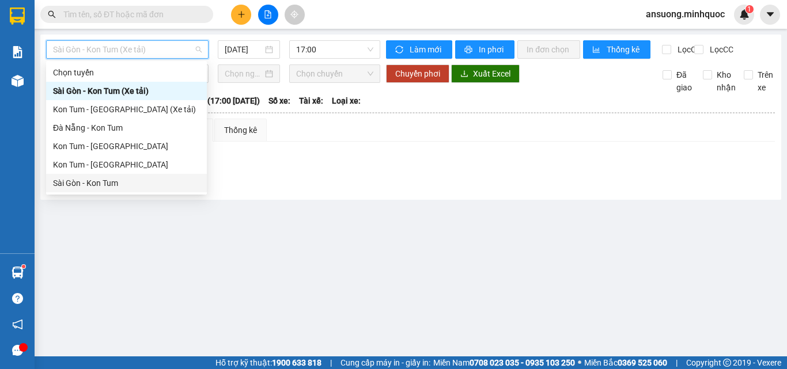
click at [63, 187] on div "Sài Gòn - Kon Tum" at bounding box center [126, 183] width 147 height 13
type input "[DATE]"
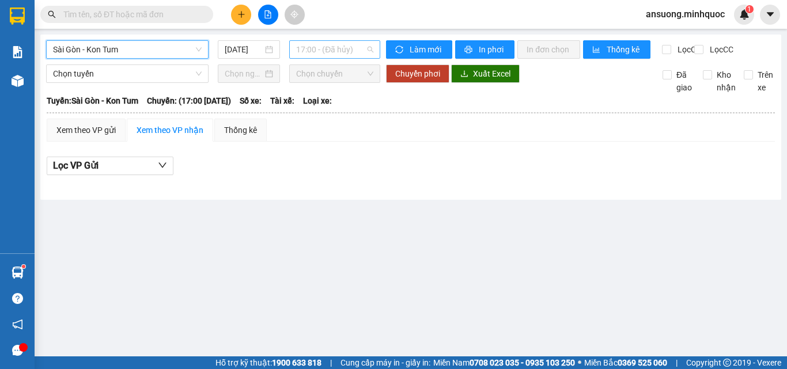
click at [340, 45] on span "17:00 - (Đã hủy)" at bounding box center [334, 49] width 77 height 17
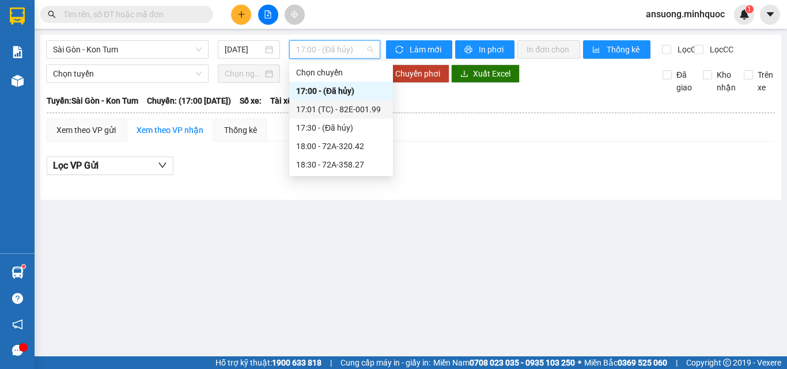
click at [373, 116] on div "17:01 (TC) - 82E-001.99" at bounding box center [341, 109] width 104 height 18
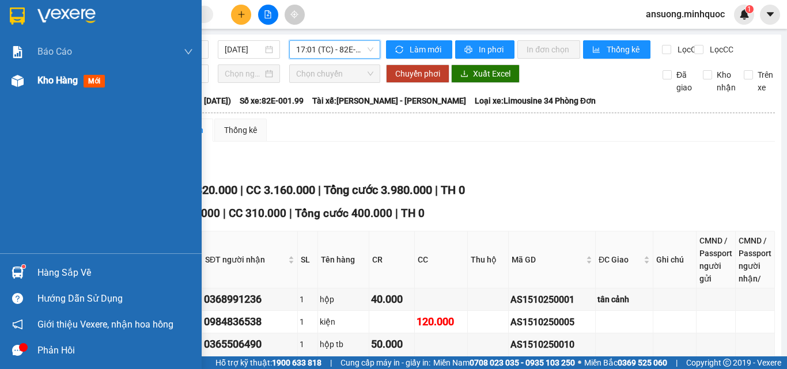
click at [16, 85] on img at bounding box center [18, 81] width 12 height 12
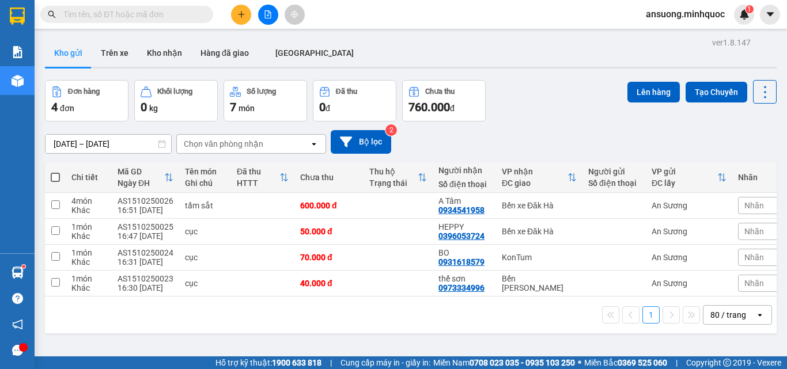
click at [57, 179] on th at bounding box center [55, 177] width 21 height 31
click at [54, 180] on span at bounding box center [55, 177] width 9 height 9
click at [55, 172] on input "checkbox" at bounding box center [55, 172] width 0 height 0
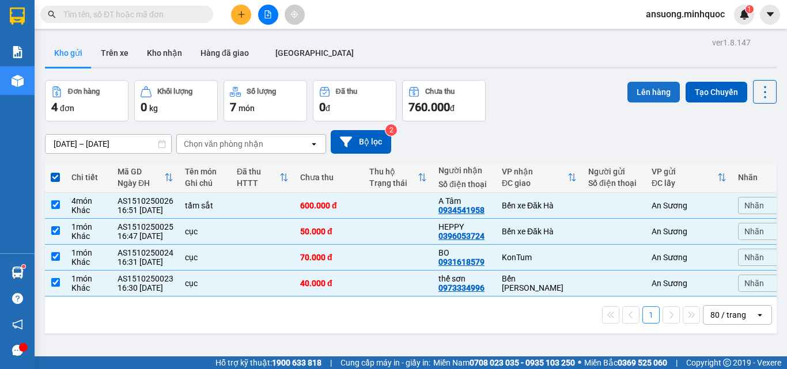
click at [633, 99] on button "Lên hàng" at bounding box center [653, 92] width 52 height 21
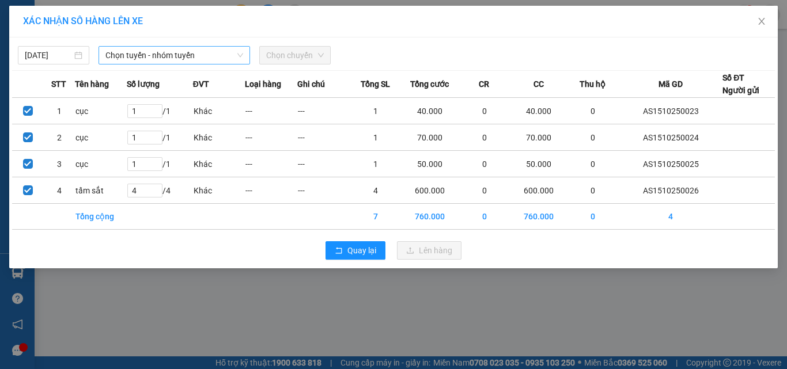
click at [227, 56] on span "Chọn tuyến - nhóm tuyến" at bounding box center [174, 55] width 138 height 17
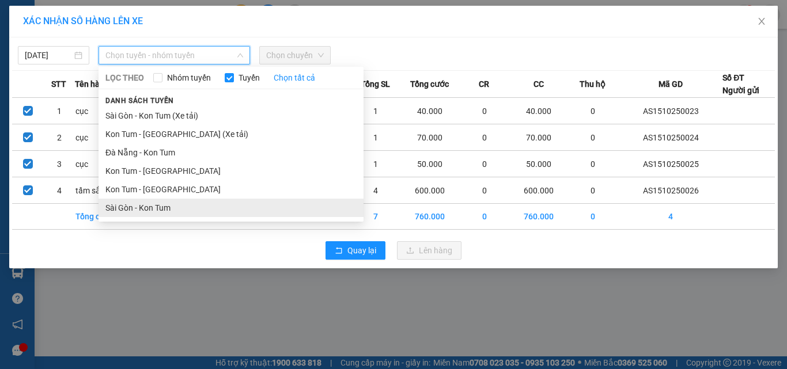
click at [121, 204] on li "Sài Gòn - Kon Tum" at bounding box center [230, 208] width 265 height 18
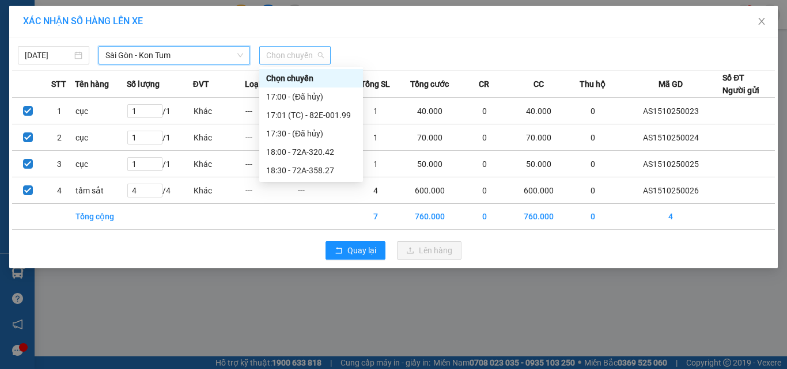
click at [292, 49] on span "Chọn chuyến" at bounding box center [295, 55] width 58 height 17
click at [321, 103] on div "17:00 - (Đã hủy)" at bounding box center [311, 97] width 104 height 18
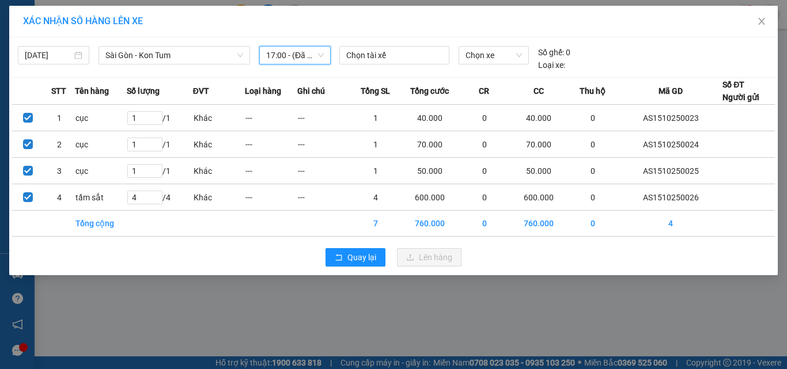
click at [298, 59] on span "17:00 - (Đã hủy)" at bounding box center [295, 55] width 58 height 17
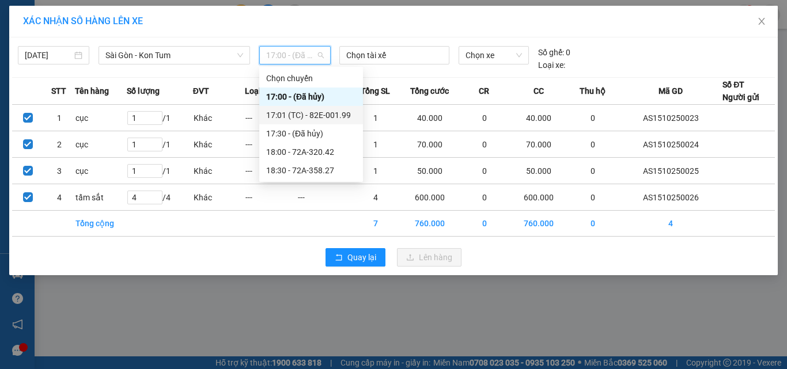
click at [326, 111] on div "17:01 (TC) - 82E-001.99" at bounding box center [311, 115] width 90 height 13
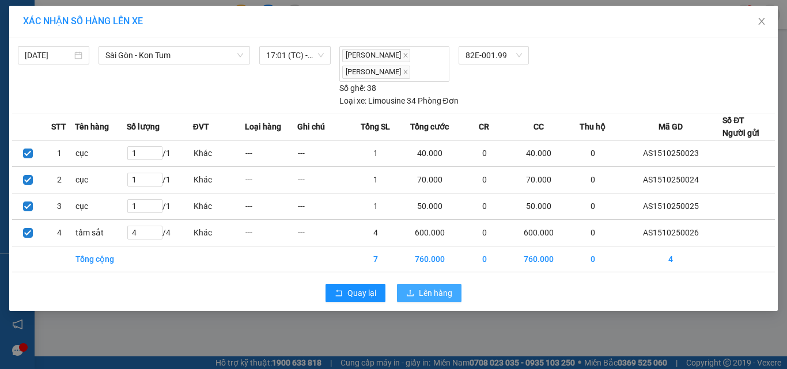
click at [440, 297] on span "Lên hàng" at bounding box center [435, 293] width 33 height 13
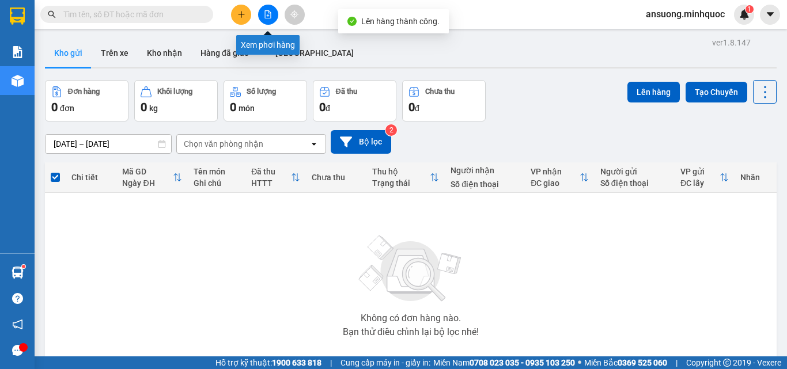
click at [263, 10] on button at bounding box center [268, 15] width 20 height 20
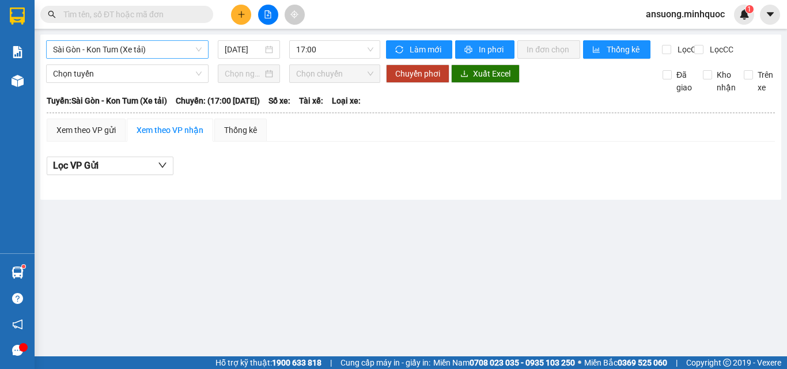
click at [94, 41] on span "Sài Gòn - Kon Tum (Xe tải)" at bounding box center [127, 49] width 149 height 17
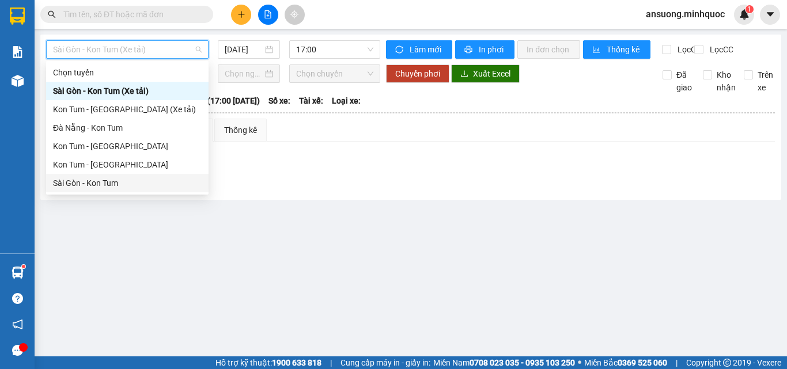
click at [80, 183] on div "Sài Gòn - Kon Tum" at bounding box center [127, 183] width 149 height 13
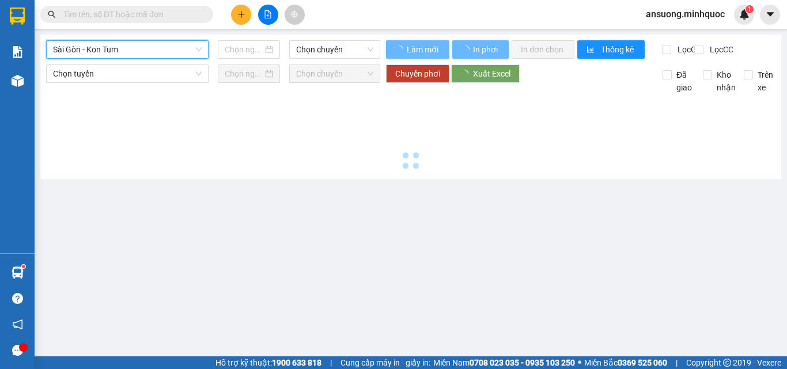
type input "[DATE]"
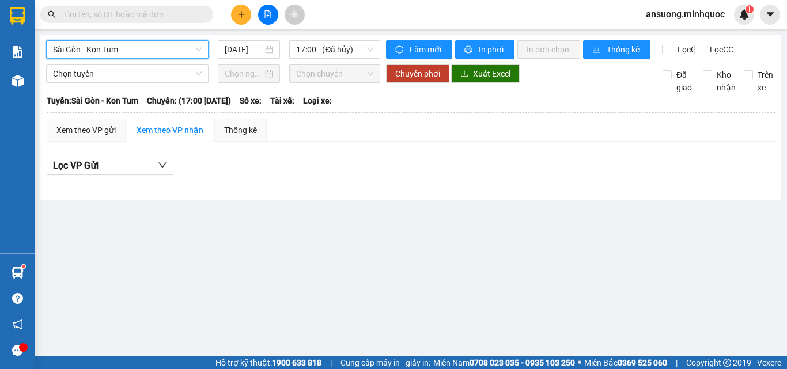
click at [316, 38] on div "Sài Gòn - Kon Tum Sài Gòn - Kon Tum 15/10/2025 17:00 - (Đã hủy) Làm mới In phơi…" at bounding box center [410, 117] width 740 height 165
click at [320, 43] on span "17:00 - (Đã hủy)" at bounding box center [334, 49] width 77 height 17
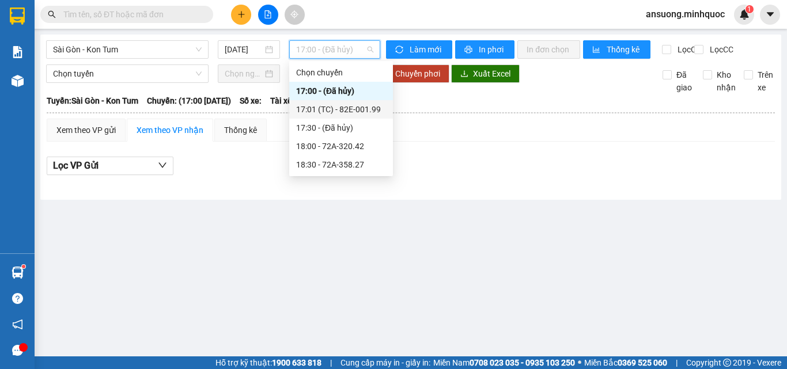
click at [370, 104] on div "17:01 (TC) - 82E-001.99" at bounding box center [341, 109] width 90 height 13
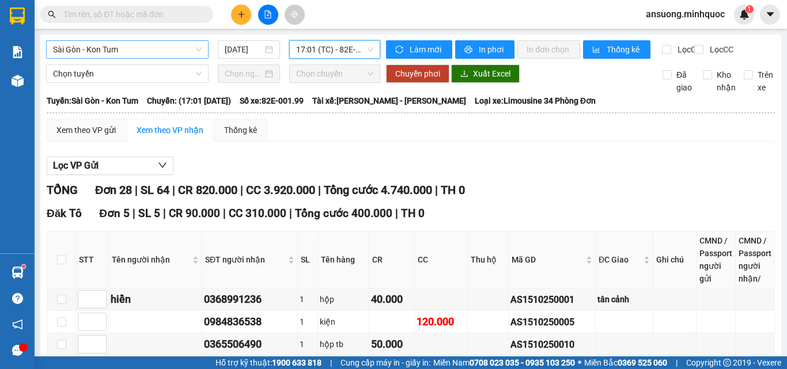
click at [108, 57] on span "Sài Gòn - Kon Tum" at bounding box center [127, 49] width 149 height 17
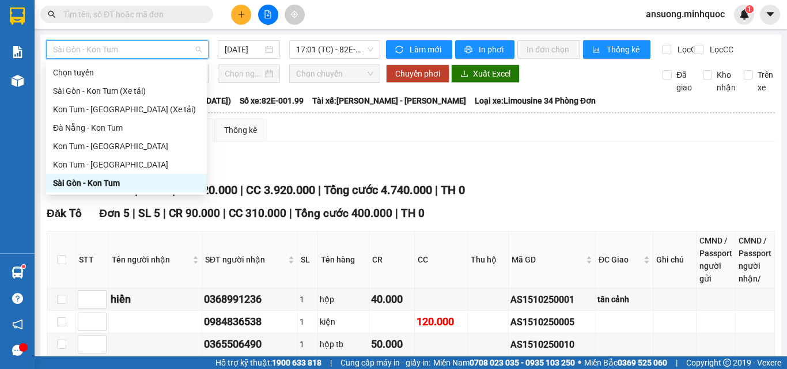
click at [72, 183] on div "Sài Gòn - Kon Tum" at bounding box center [126, 183] width 147 height 13
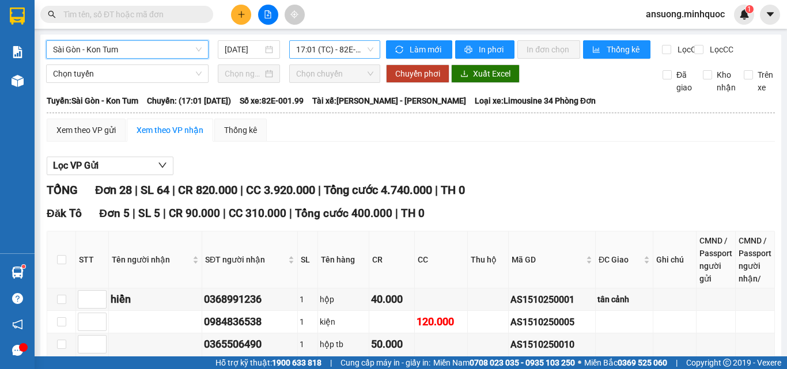
click at [332, 48] on span "17:01 (TC) - 82E-001.99" at bounding box center [334, 49] width 77 height 17
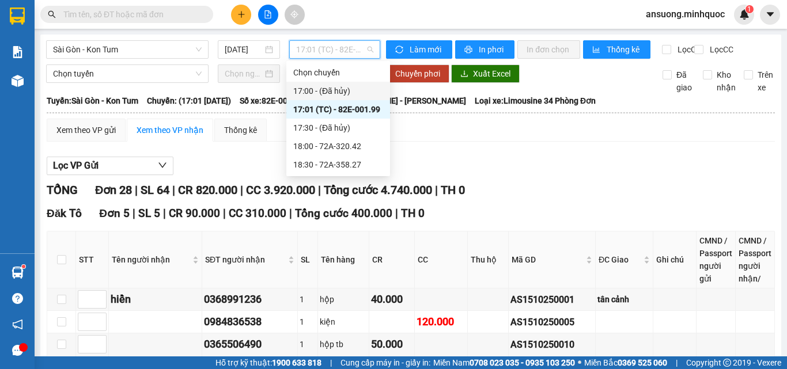
click at [352, 97] on div "17:00 - (Đã hủy)" at bounding box center [338, 91] width 104 height 18
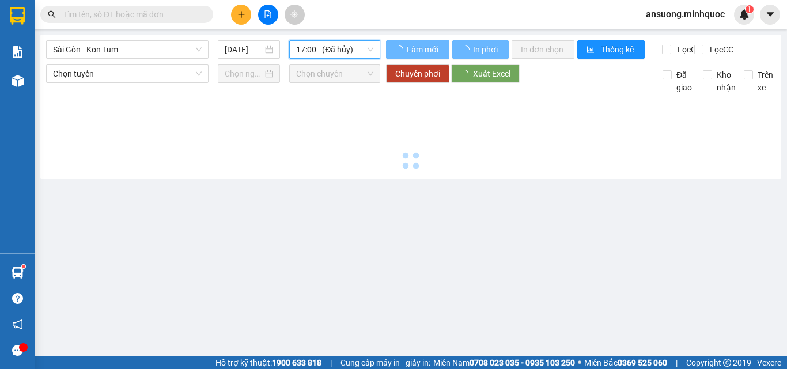
click at [328, 39] on div "Sài Gòn - Kon Tum 15/10/2025 17:00 17:00 - (Đã hủy) Làm mới In phơi In đơn chọn…" at bounding box center [410, 107] width 740 height 145
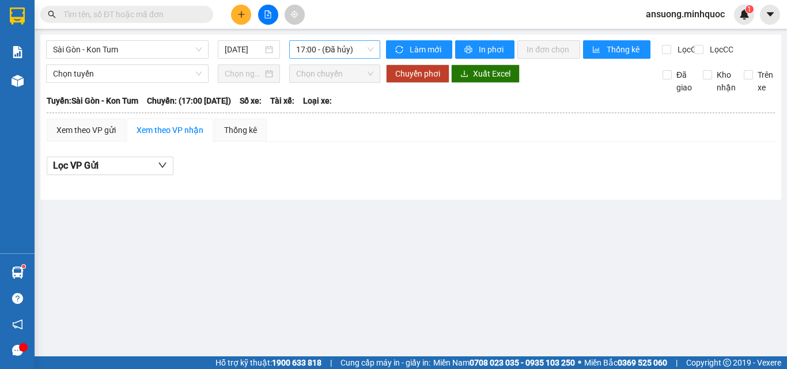
click at [329, 45] on span "17:00 - (Đã hủy)" at bounding box center [334, 49] width 77 height 17
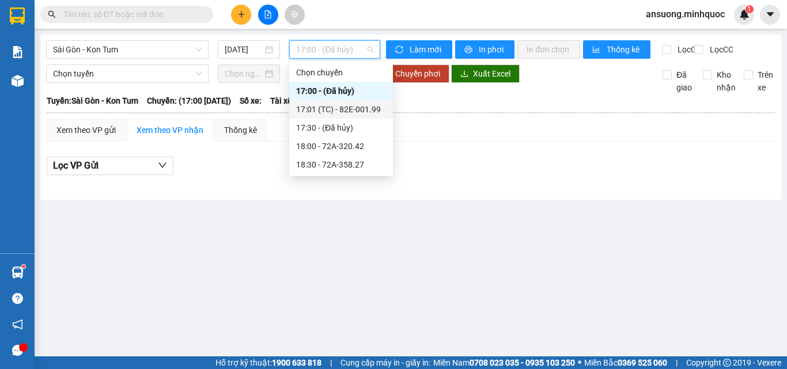
click at [338, 112] on div "17:01 (TC) - 82E-001.99" at bounding box center [341, 109] width 90 height 13
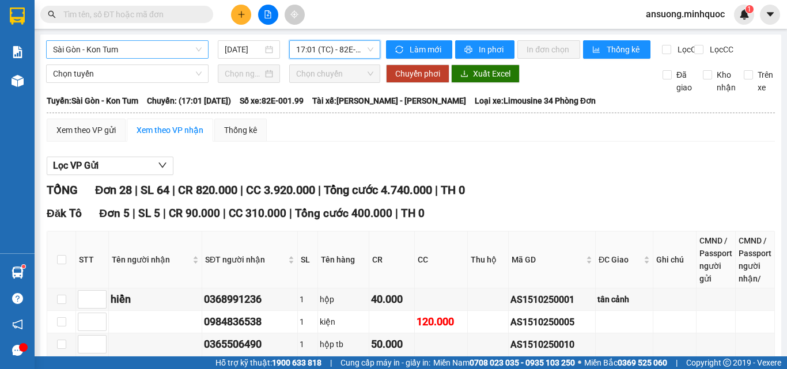
click at [69, 46] on span "Sài Gòn - Kon Tum" at bounding box center [127, 49] width 149 height 17
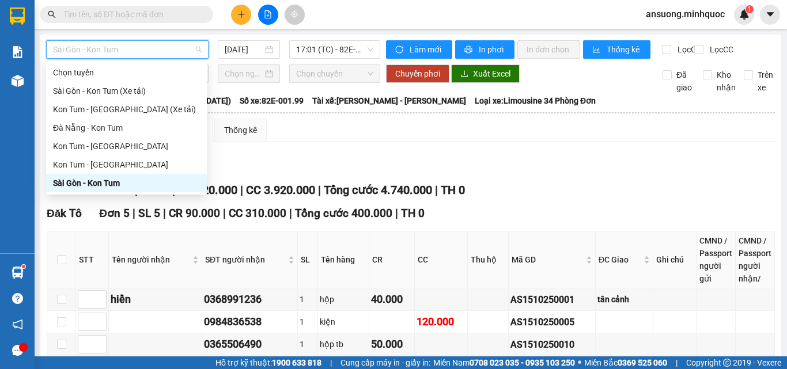
drag, startPoint x: 77, startPoint y: 188, endPoint x: 81, endPoint y: 180, distance: 9.0
click at [77, 189] on div "Sài Gòn - Kon Tum" at bounding box center [126, 183] width 147 height 13
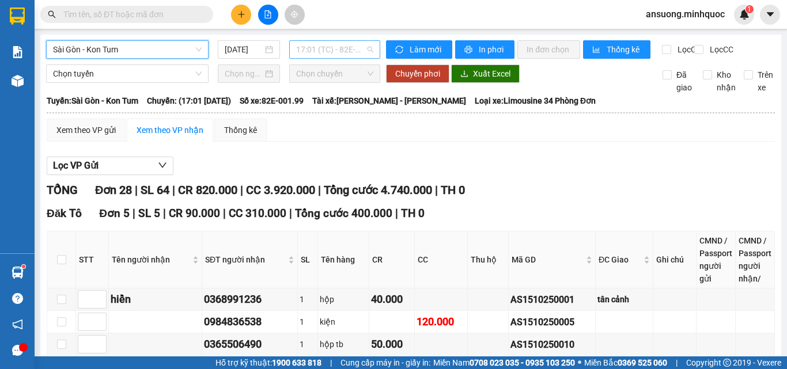
click at [307, 55] on span "17:01 (TC) - 82E-001.99" at bounding box center [334, 49] width 77 height 17
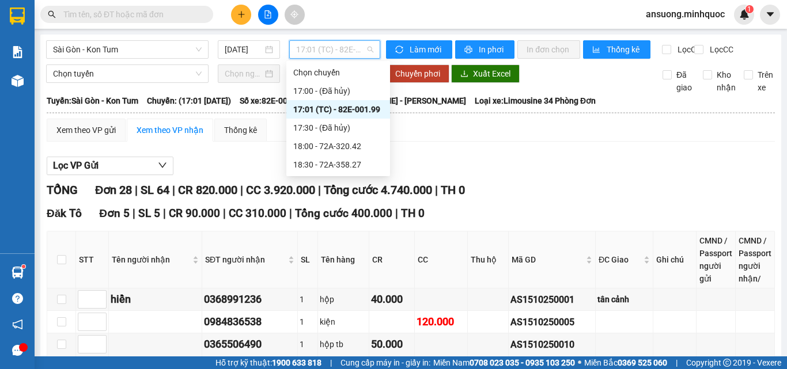
drag, startPoint x: 360, startPoint y: 120, endPoint x: 371, endPoint y: 110, distance: 15.1
click at [371, 110] on div "Chọn chuyến 17:00 - (Đã hủy) 17:01 (TC) - 82E-001.99 17:30 - (Đã hủy) 18:00 - 7…" at bounding box center [338, 118] width 104 height 111
drag, startPoint x: 372, startPoint y: 110, endPoint x: 347, endPoint y: 150, distance: 47.6
click at [373, 109] on div "17:01 (TC) - 82E-001.99" at bounding box center [338, 109] width 90 height 13
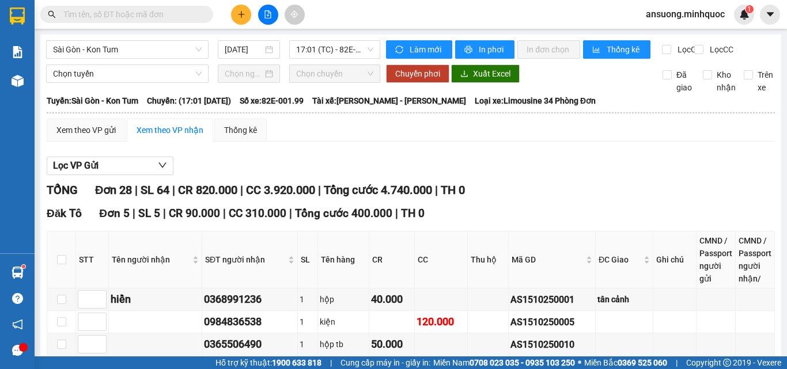
click at [95, 55] on span "Sài Gòn - Kon Tum" at bounding box center [127, 49] width 149 height 17
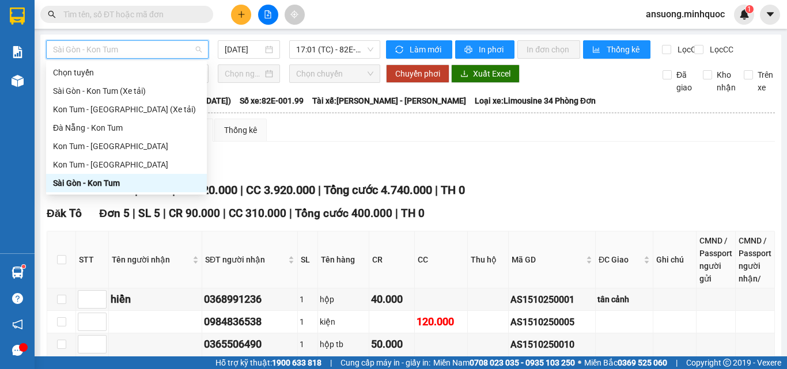
click at [69, 185] on div "Sài Gòn - Kon Tum" at bounding box center [126, 183] width 147 height 13
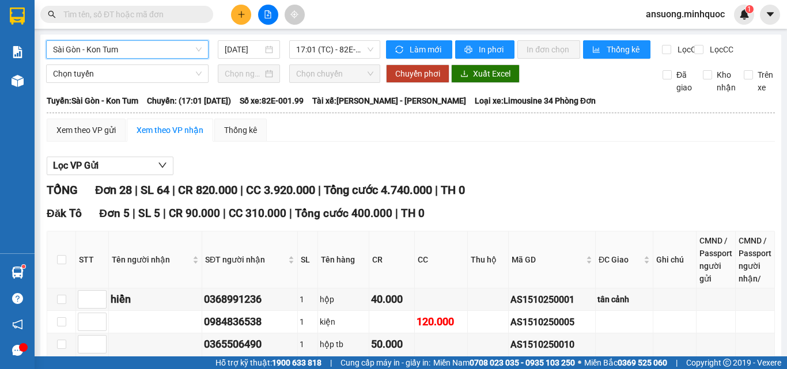
click at [310, 173] on div "Lọc VP Gửi" at bounding box center [411, 166] width 728 height 19
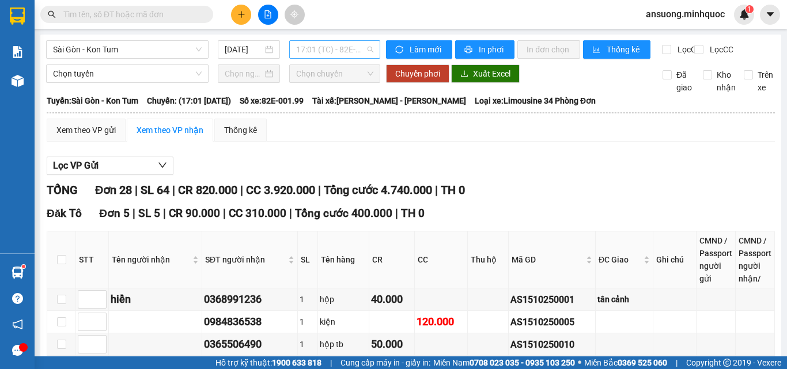
click at [347, 53] on span "17:01 (TC) - 82E-001.99" at bounding box center [334, 49] width 77 height 17
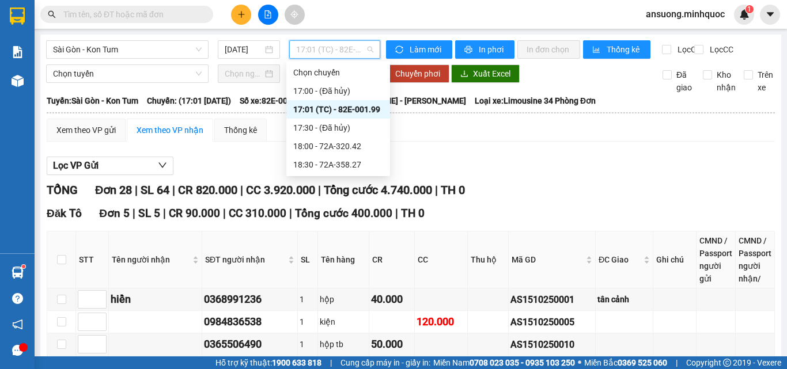
click at [345, 112] on div "17:01 (TC) - 82E-001.99" at bounding box center [338, 109] width 90 height 13
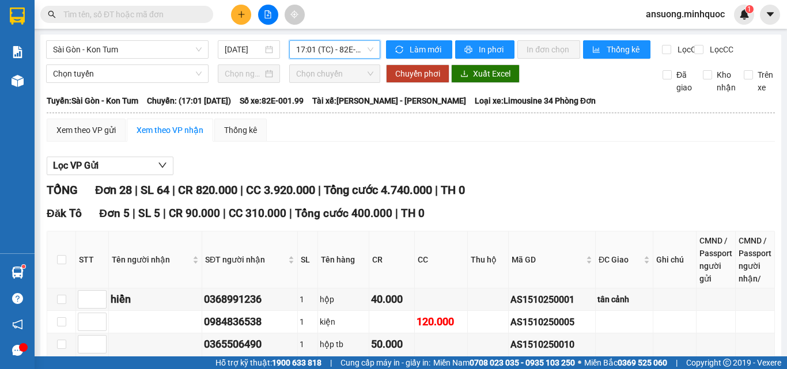
click at [116, 52] on span "Sài Gòn - Kon Tum" at bounding box center [127, 49] width 149 height 17
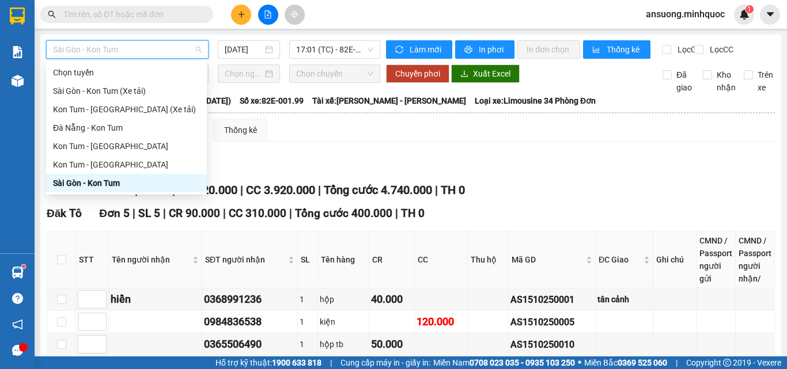
click at [74, 181] on div "Sài Gòn - Kon Tum" at bounding box center [126, 183] width 147 height 13
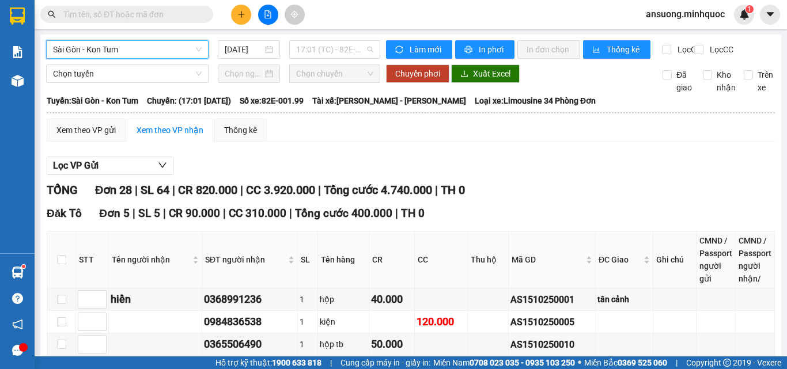
drag, startPoint x: 326, startPoint y: 46, endPoint x: 332, endPoint y: 97, distance: 51.6
click at [325, 47] on span "17:01 (TC) - 82E-001.99" at bounding box center [334, 49] width 77 height 17
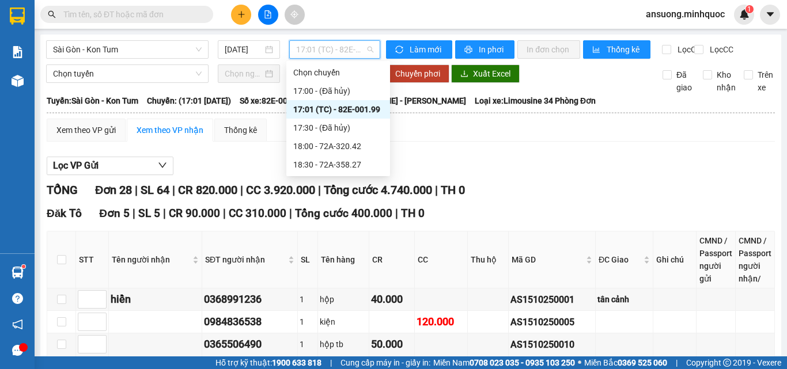
click at [336, 108] on div "17:01 (TC) - 82E-001.99" at bounding box center [338, 109] width 90 height 13
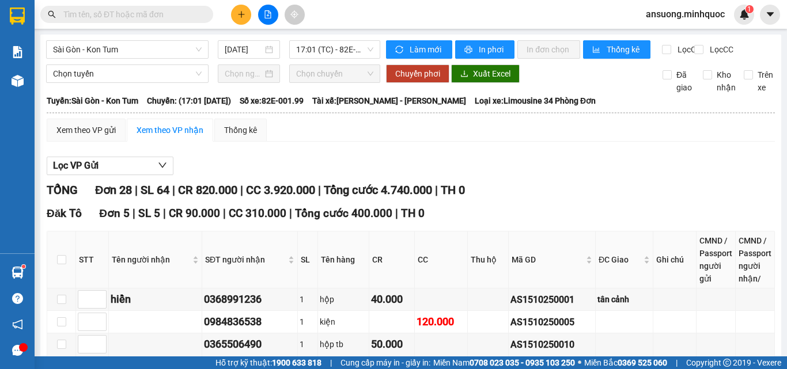
click at [324, 59] on div "Sài Gòn - Kon Tum 15/10/2025 17:01 (TC) - 82E-001.99" at bounding box center [213, 49] width 334 height 18
click at [333, 54] on span "17:01 (TC) - 82E-001.99" at bounding box center [334, 49] width 77 height 17
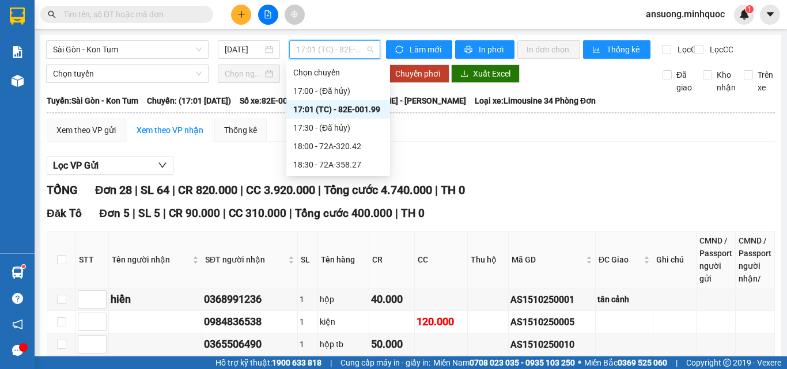
click at [351, 105] on div "17:01 (TC) - 82E-001.99" at bounding box center [338, 109] width 90 height 13
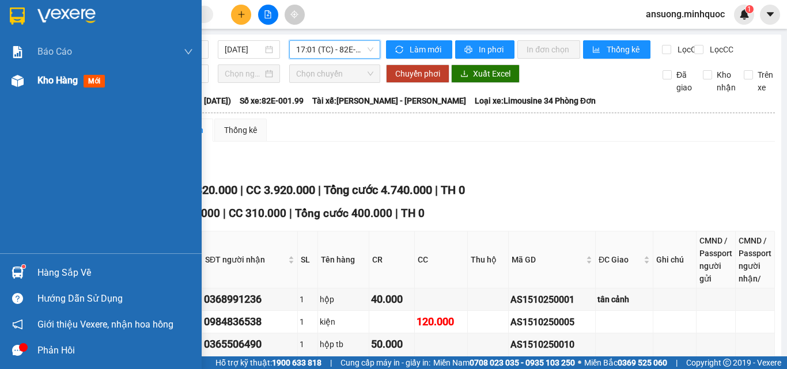
click at [12, 81] on img at bounding box center [18, 81] width 12 height 12
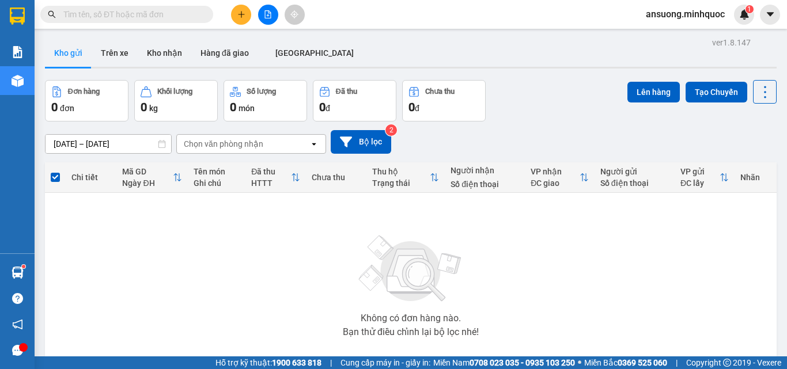
click at [184, 38] on div "ver 1.8.147 Kho gửi Trên xe Kho nhận Hàng đã giao ĐÀ NẴNG Đơn hàng 0 đơn Khối l…" at bounding box center [410, 225] width 740 height 380
click at [173, 54] on button "Kho nhận" at bounding box center [165, 53] width 54 height 28
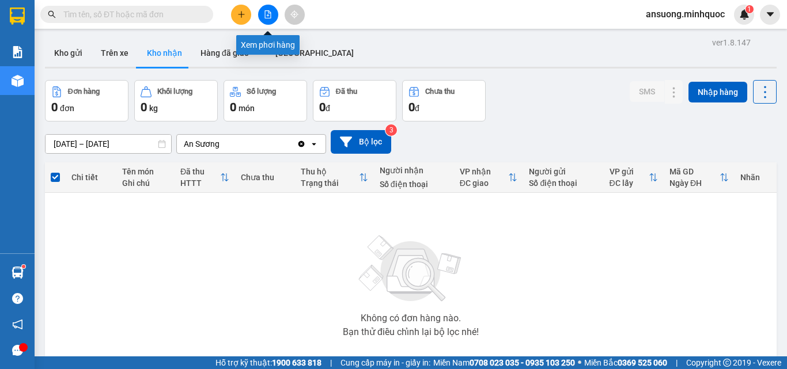
click at [267, 12] on icon "file-add" at bounding box center [268, 14] width 8 height 8
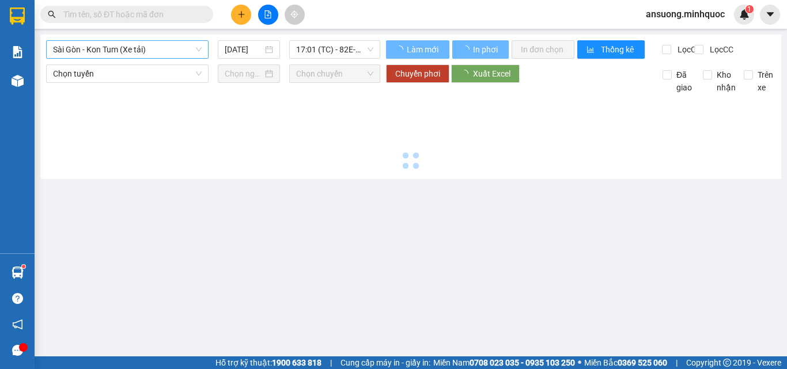
click at [117, 50] on span "Sài Gòn - Kon Tum (Xe tải)" at bounding box center [127, 49] width 149 height 17
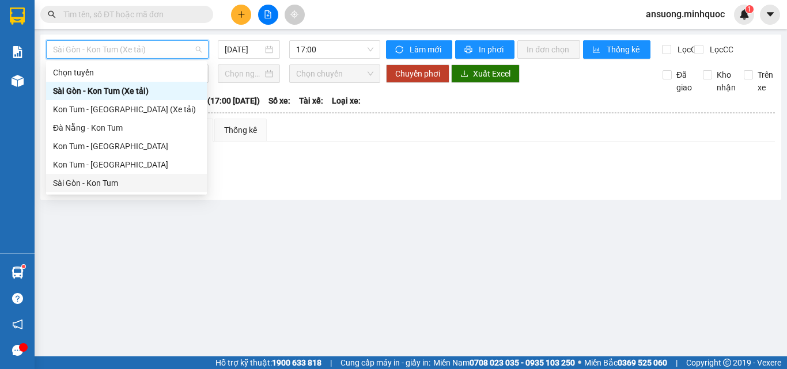
click at [87, 181] on div "Sài Gòn - Kon Tum" at bounding box center [126, 183] width 147 height 13
type input "[DATE]"
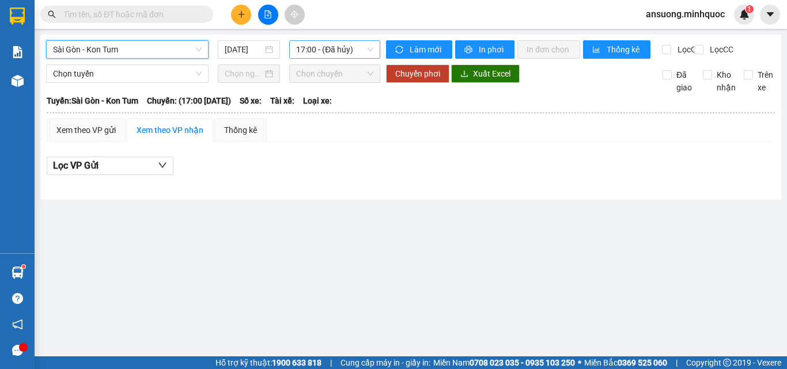
click at [333, 52] on span "17:00 - (Đã hủy)" at bounding box center [334, 49] width 77 height 17
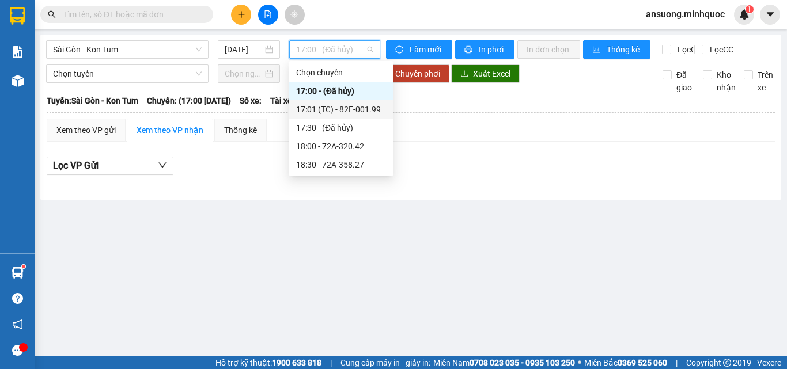
click at [360, 105] on div "17:01 (TC) - 82E-001.99" at bounding box center [341, 109] width 90 height 13
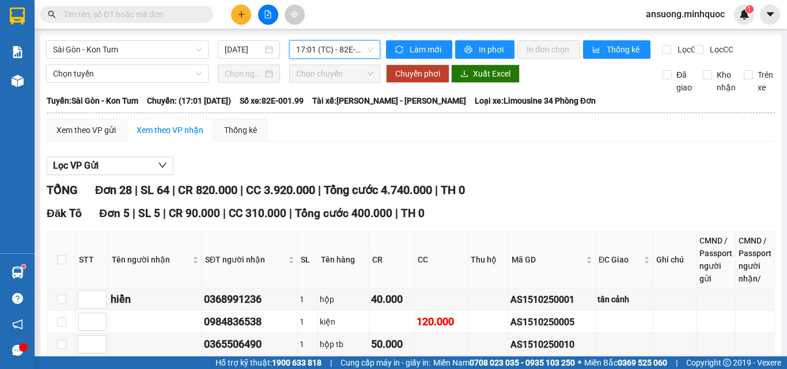
click at [318, 50] on span "17:01 (TC) - 82E-001.99" at bounding box center [334, 49] width 77 height 17
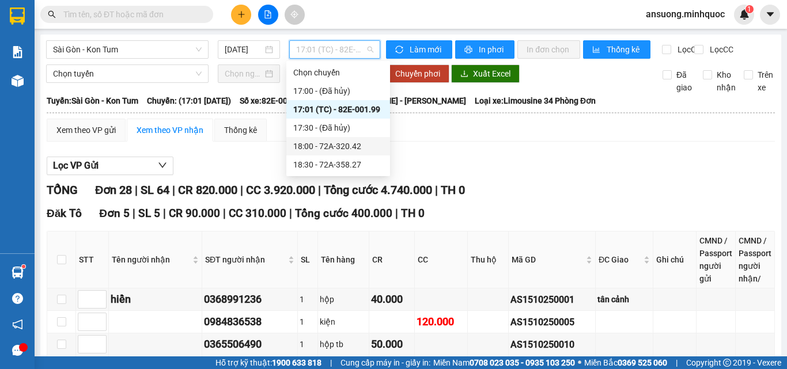
click at [364, 151] on div "18:00 - 72A-320.42" at bounding box center [338, 146] width 90 height 13
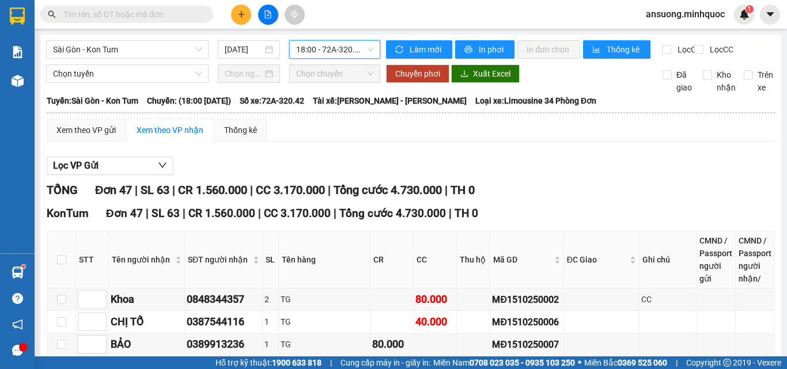
click at [336, 48] on span "18:00 - 72A-320.42" at bounding box center [334, 49] width 77 height 17
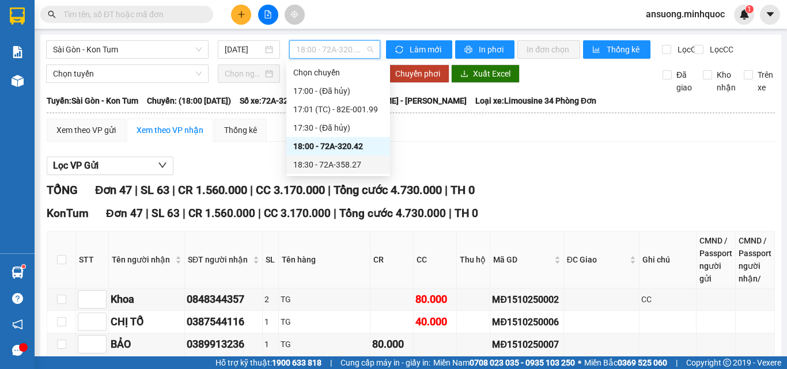
click at [323, 169] on div "18:30 - 72A-358.27" at bounding box center [338, 164] width 90 height 13
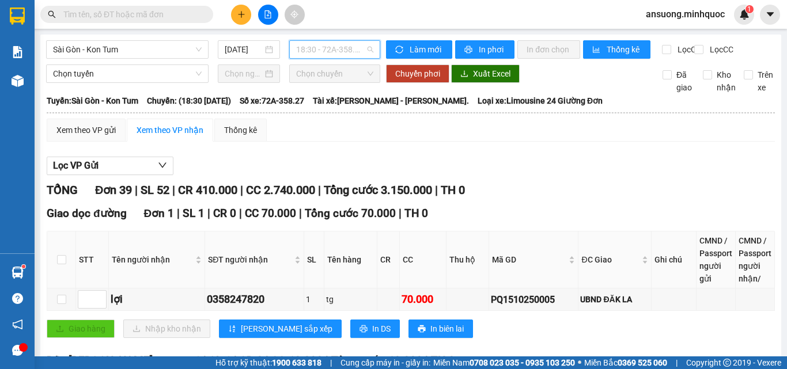
click at [328, 55] on span "18:30 - 72A-358.27" at bounding box center [334, 49] width 77 height 17
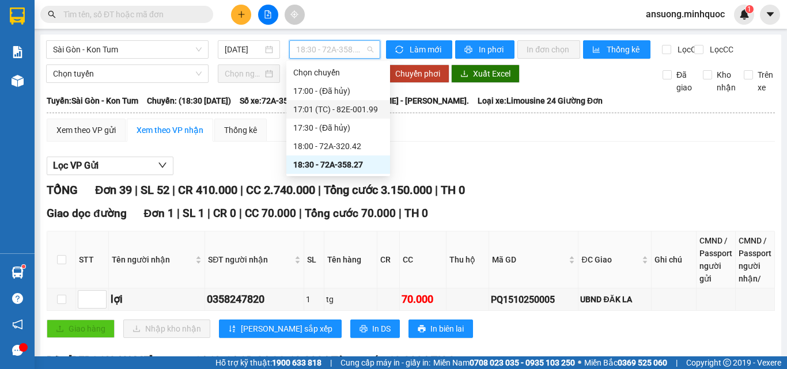
click at [355, 112] on div "17:01 (TC) - 82E-001.99" at bounding box center [338, 109] width 90 height 13
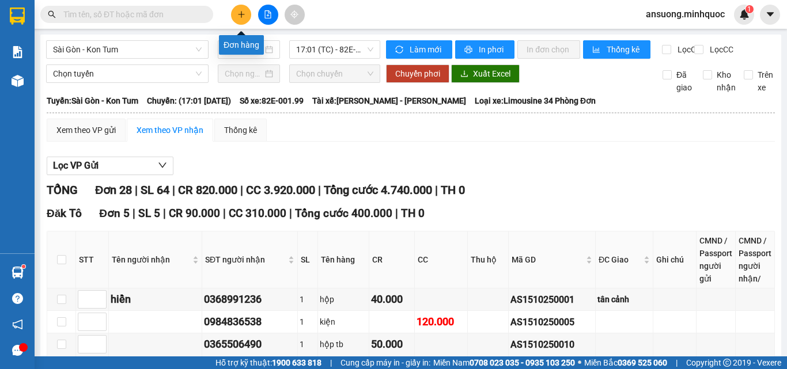
click at [247, 16] on button at bounding box center [241, 15] width 20 height 20
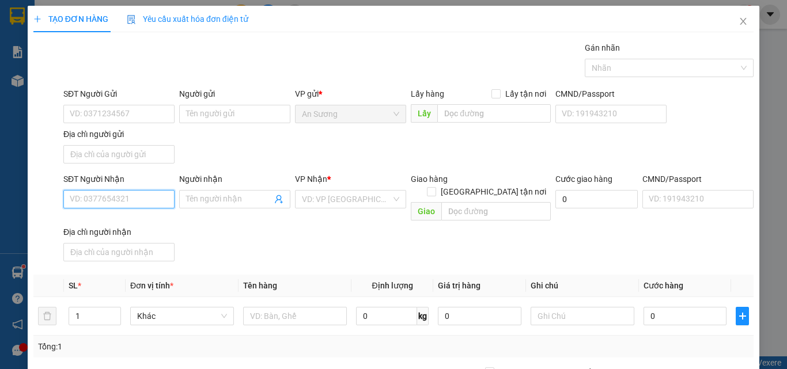
click at [113, 199] on input "SĐT Người Nhận" at bounding box center [118, 199] width 111 height 18
click at [109, 200] on input "SĐT Người Nhận" at bounding box center [118, 199] width 111 height 18
click at [93, 202] on input "SĐT Người Nhận" at bounding box center [118, 199] width 111 height 18
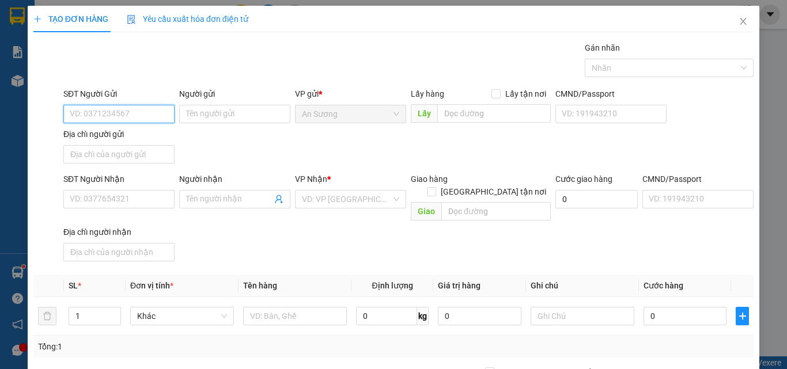
click at [94, 113] on input "SĐT Người Gửi" at bounding box center [118, 114] width 111 height 18
type input "0933689192"
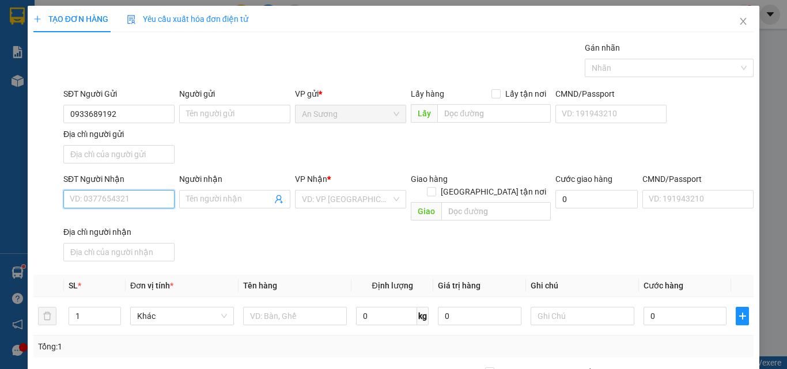
click at [102, 207] on input "SĐT Người Nhận" at bounding box center [118, 199] width 111 height 18
click at [104, 203] on input "SĐT Người Nhận" at bounding box center [118, 199] width 111 height 18
type input "0337812027"
click at [282, 229] on div "SĐT Người Nhận 0337812027 0337812027 Người nhận Tên người nhận VP Nhận * VD: VP…" at bounding box center [408, 219] width 694 height 93
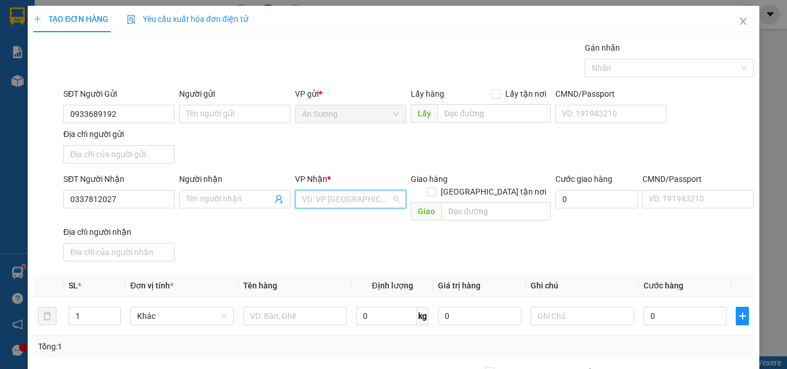
click at [333, 200] on input "search" at bounding box center [346, 199] width 89 height 17
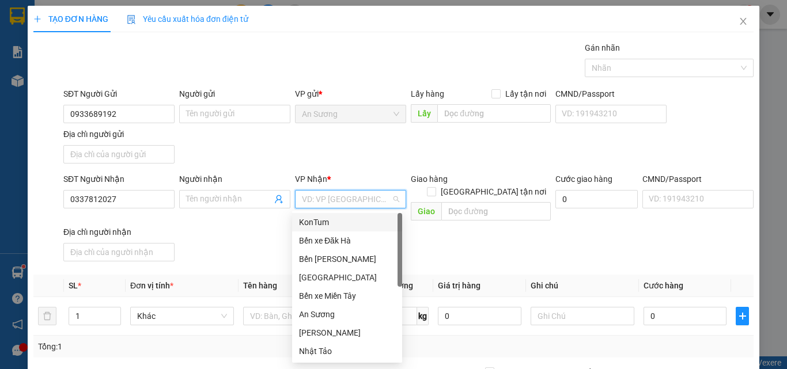
click at [318, 223] on div "KonTum" at bounding box center [347, 222] width 96 height 13
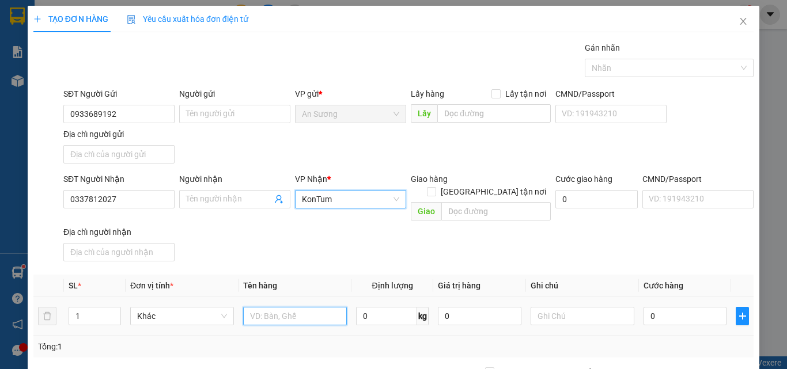
click at [267, 307] on input "text" at bounding box center [295, 316] width 104 height 18
type input "TG"
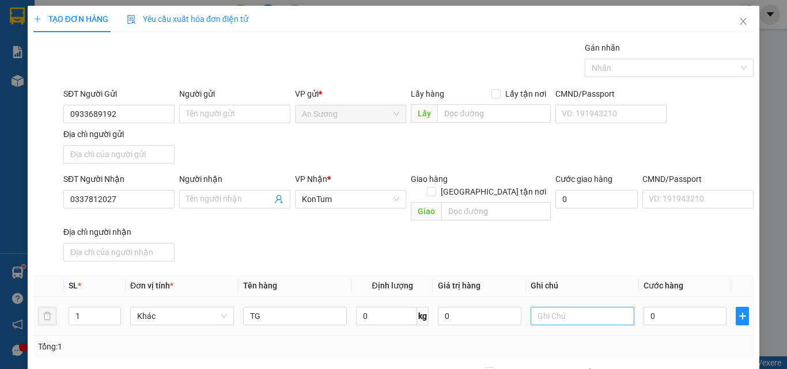
drag, startPoint x: 328, startPoint y: 235, endPoint x: 529, endPoint y: 303, distance: 211.4
click at [329, 235] on div "SĐT Người Nhận 0337812027 Người nhận Tên người nhận VP Nhận * KonTum Giao hàng …" at bounding box center [408, 219] width 694 height 93
click at [681, 307] on input "0" at bounding box center [684, 316] width 83 height 18
type input "5"
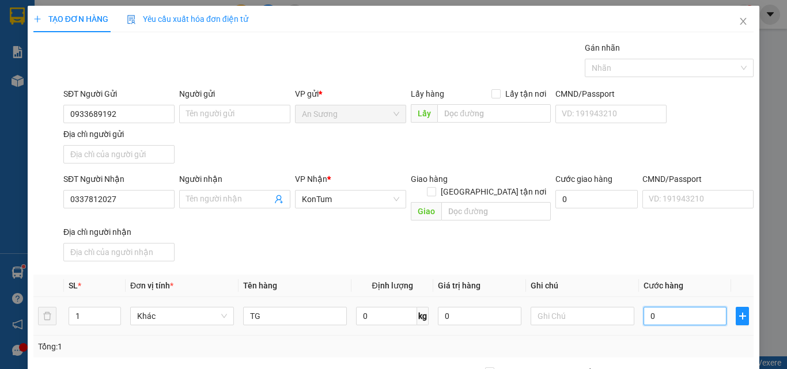
type input "5"
type input "50"
type input "50.000"
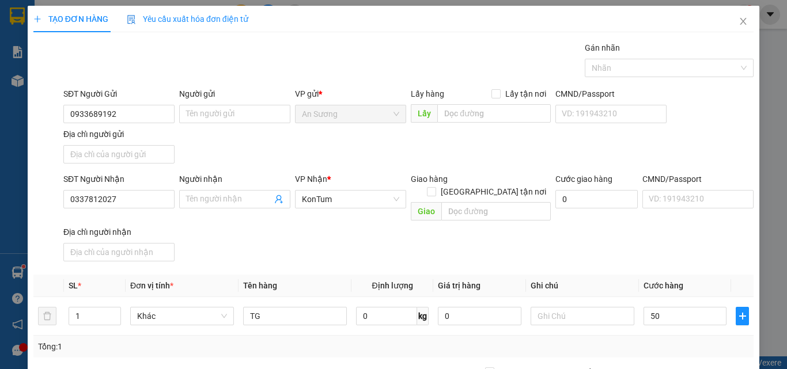
type input "50.000"
click at [659, 237] on div "SĐT Người Nhận 0337812027 Người nhận Tên người nhận VP Nhận * KonTum Giao hàng …" at bounding box center [408, 219] width 694 height 93
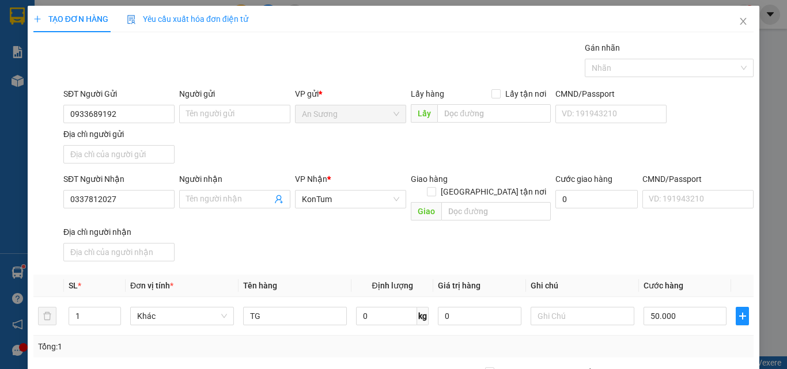
click at [713, 320] on div "Transit Pickup Surcharge Ids Transit Deliver Surcharge Ids Transit Deliver Surc…" at bounding box center [393, 268] width 720 height 455
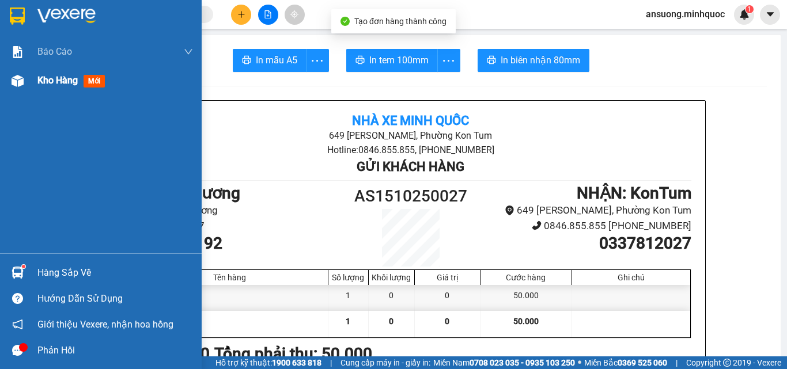
click at [9, 74] on div at bounding box center [17, 81] width 20 height 20
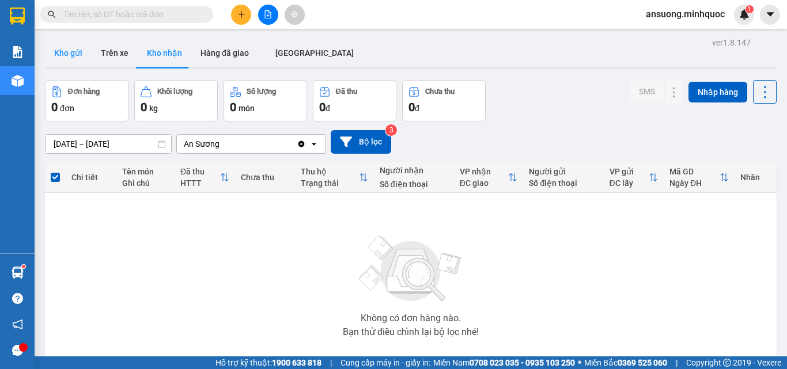
click at [64, 57] on button "Kho gửi" at bounding box center [68, 53] width 47 height 28
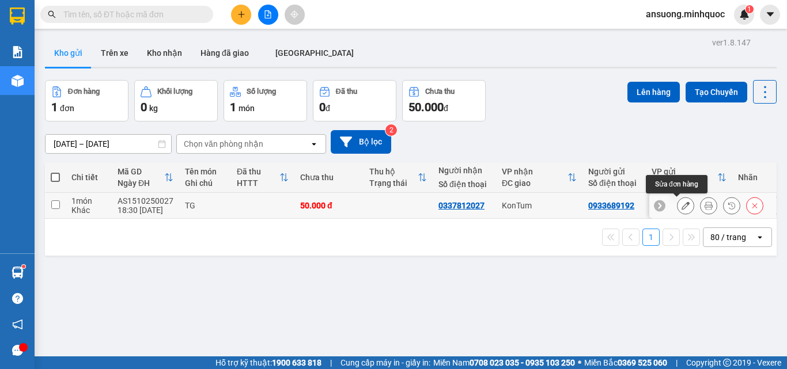
click at [677, 204] on button at bounding box center [685, 206] width 16 height 20
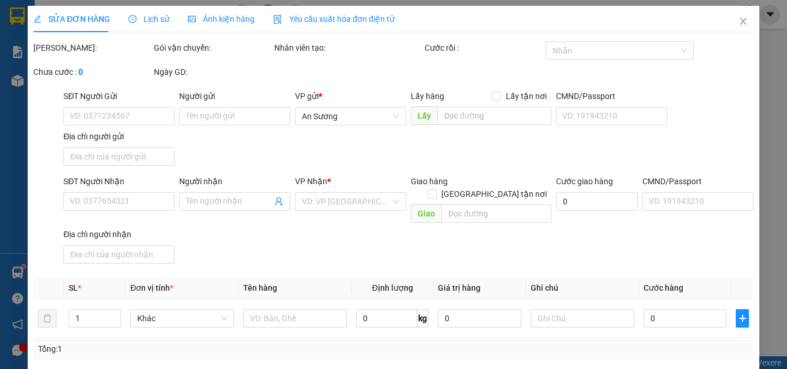
type input "0933689192"
type input "0337812027"
type input "0"
type input "50.000"
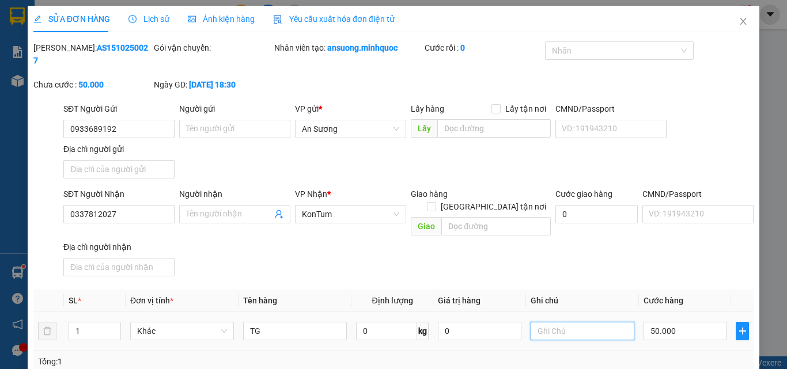
click at [553, 322] on input "text" at bounding box center [582, 331] width 104 height 18
type input "CƯỚC RỒI"
click at [727, 347] on div "SỬA ĐƠN HÀNG Lịch sử Ảnh kiện hàng Yêu cầu xuất hóa đơn điện tử Total Paid Fee …" at bounding box center [393, 263] width 731 height 515
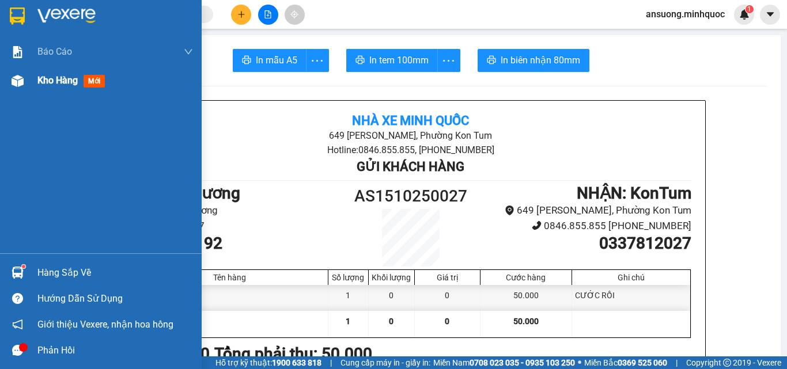
click at [14, 75] on img at bounding box center [18, 81] width 12 height 12
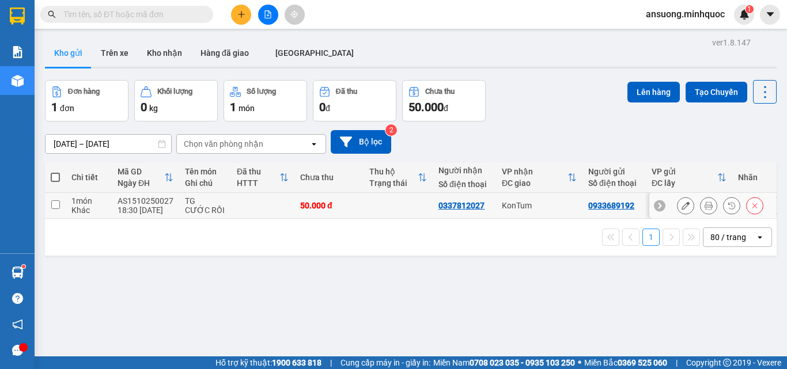
click at [681, 205] on icon at bounding box center [685, 206] width 8 height 8
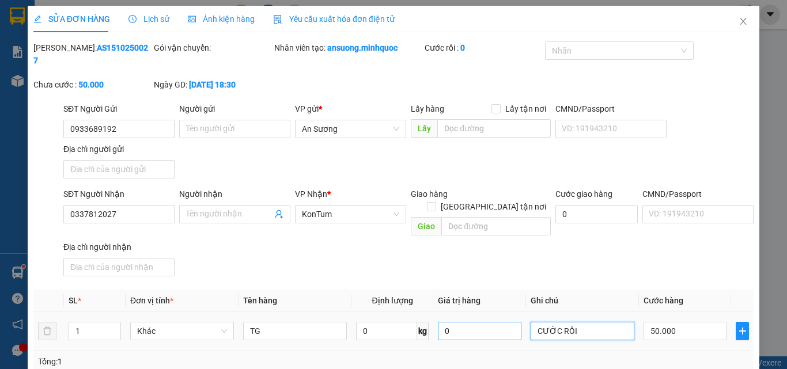
drag, startPoint x: 590, startPoint y: 302, endPoint x: 500, endPoint y: 299, distance: 89.3
click at [500, 312] on tr "1 Khác TG 0 kg 0 CƯỚC RỒI 50.000" at bounding box center [393, 331] width 720 height 39
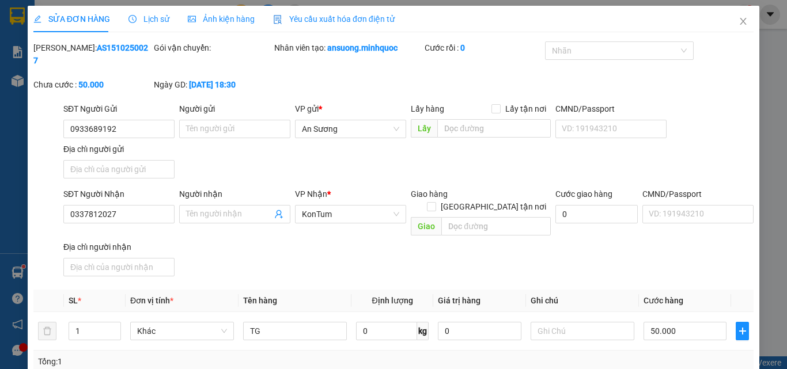
click at [653, 351] on div "Tổng: 1" at bounding box center [393, 362] width 720 height 22
click at [716, 349] on div "SỬA ĐƠN HÀNG Lịch sử Ảnh kiện hàng Yêu cầu xuất hóa đơn điện tử Total Paid Fee …" at bounding box center [393, 263] width 731 height 515
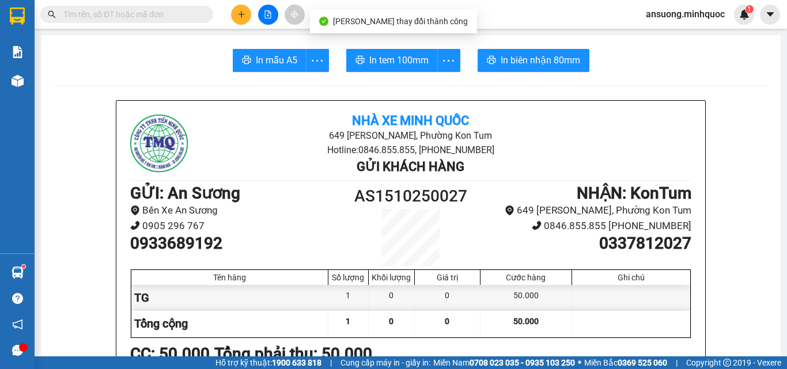
click at [411, 58] on span "In tem 100mm" at bounding box center [398, 60] width 59 height 14
